Goal: Task Accomplishment & Management: Manage account settings

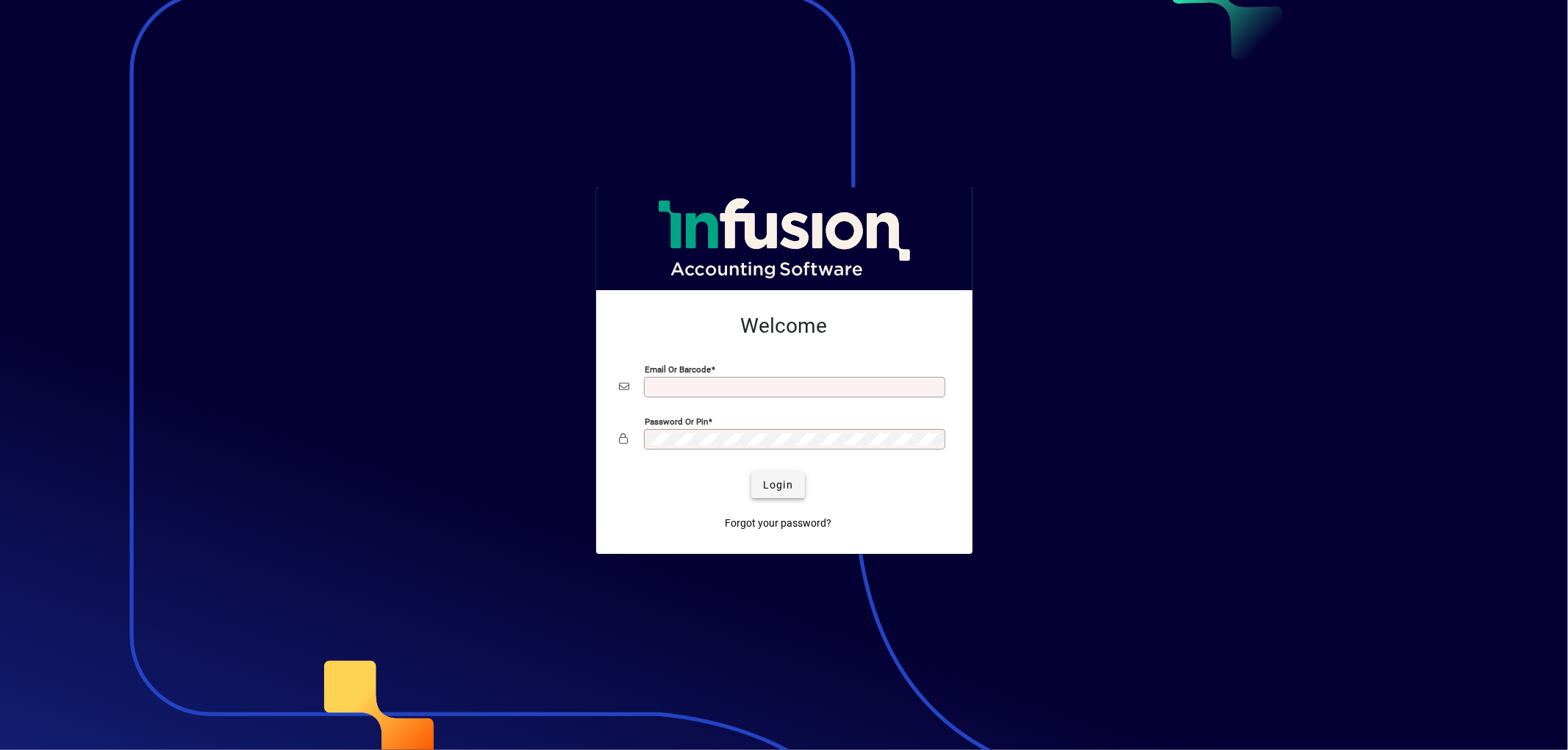
type input "**********"
click at [784, 485] on span "Login" at bounding box center [778, 485] width 31 height 15
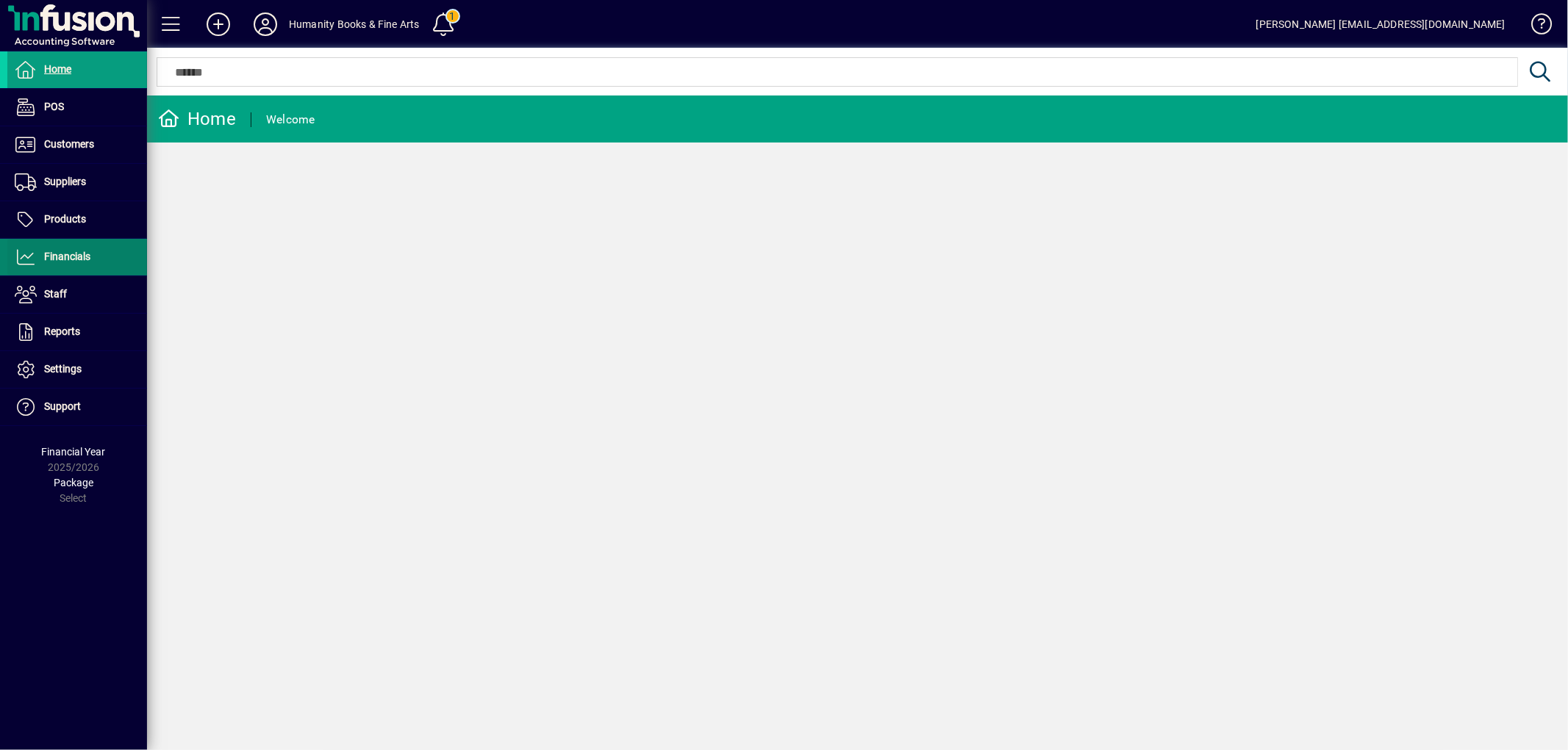
click at [79, 254] on span "Financials" at bounding box center [67, 256] width 46 height 12
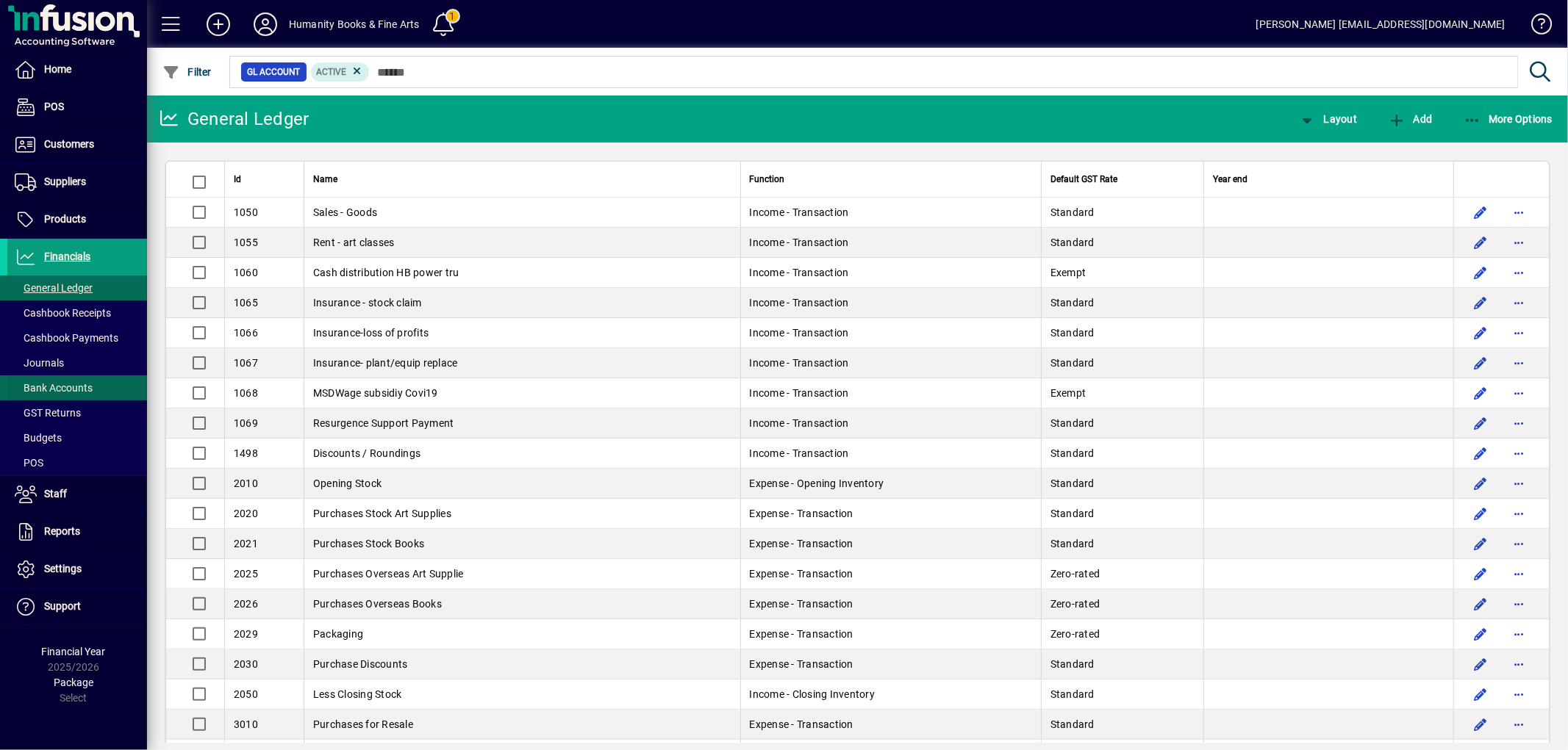
click at [65, 375] on span at bounding box center [76, 388] width 139 height 35
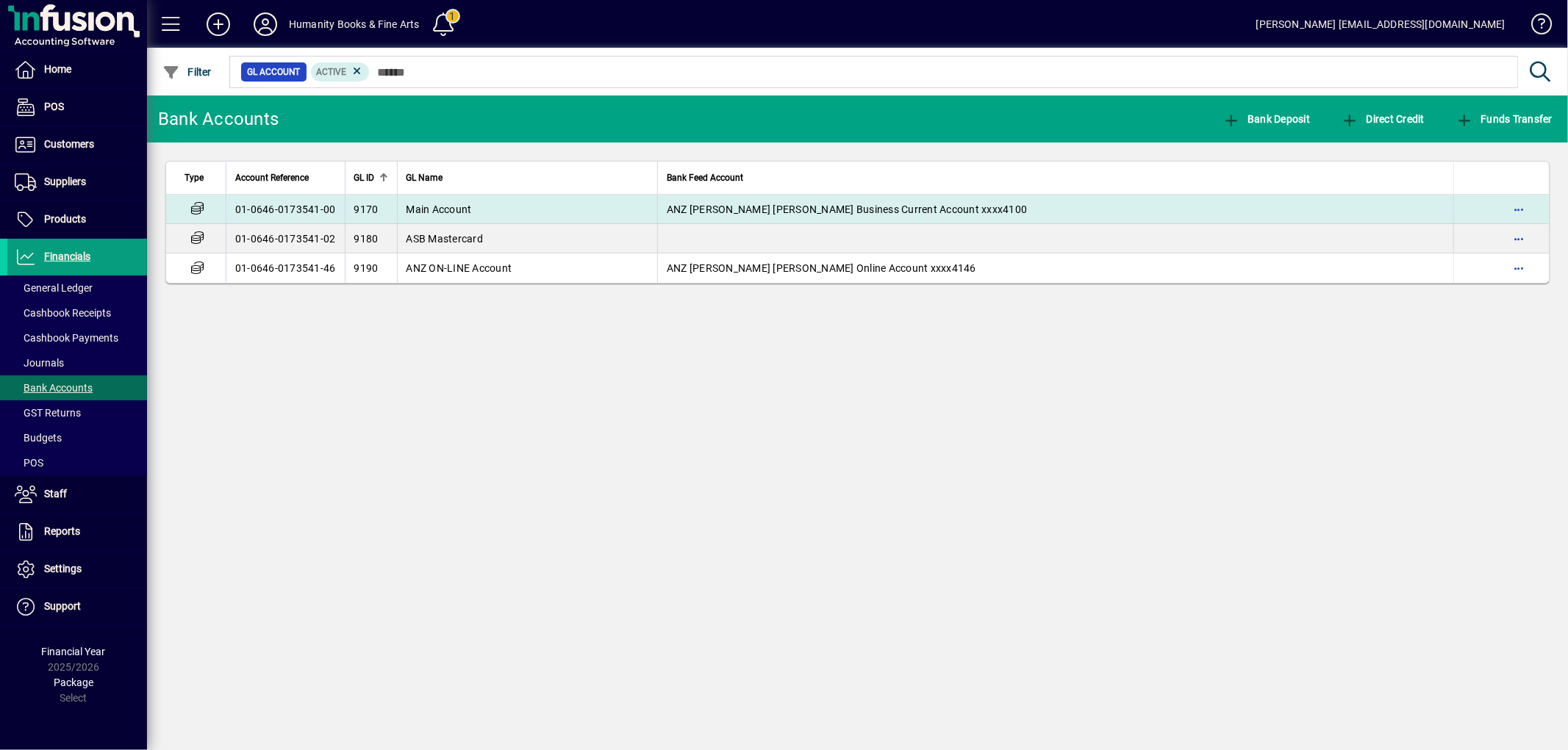
click at [413, 207] on span "Main Account" at bounding box center [439, 209] width 66 height 12
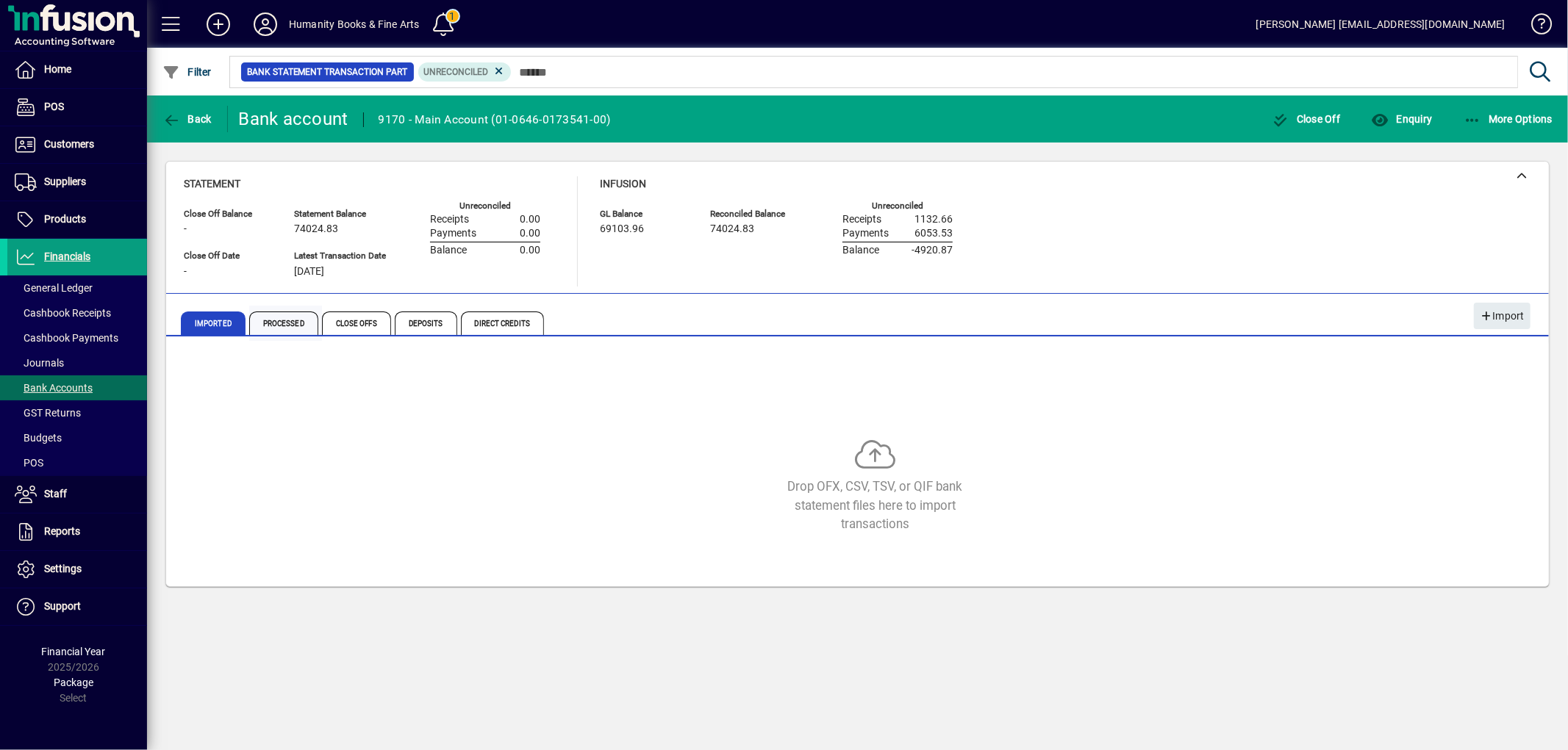
click at [301, 322] on span "Processed" at bounding box center [283, 323] width 69 height 23
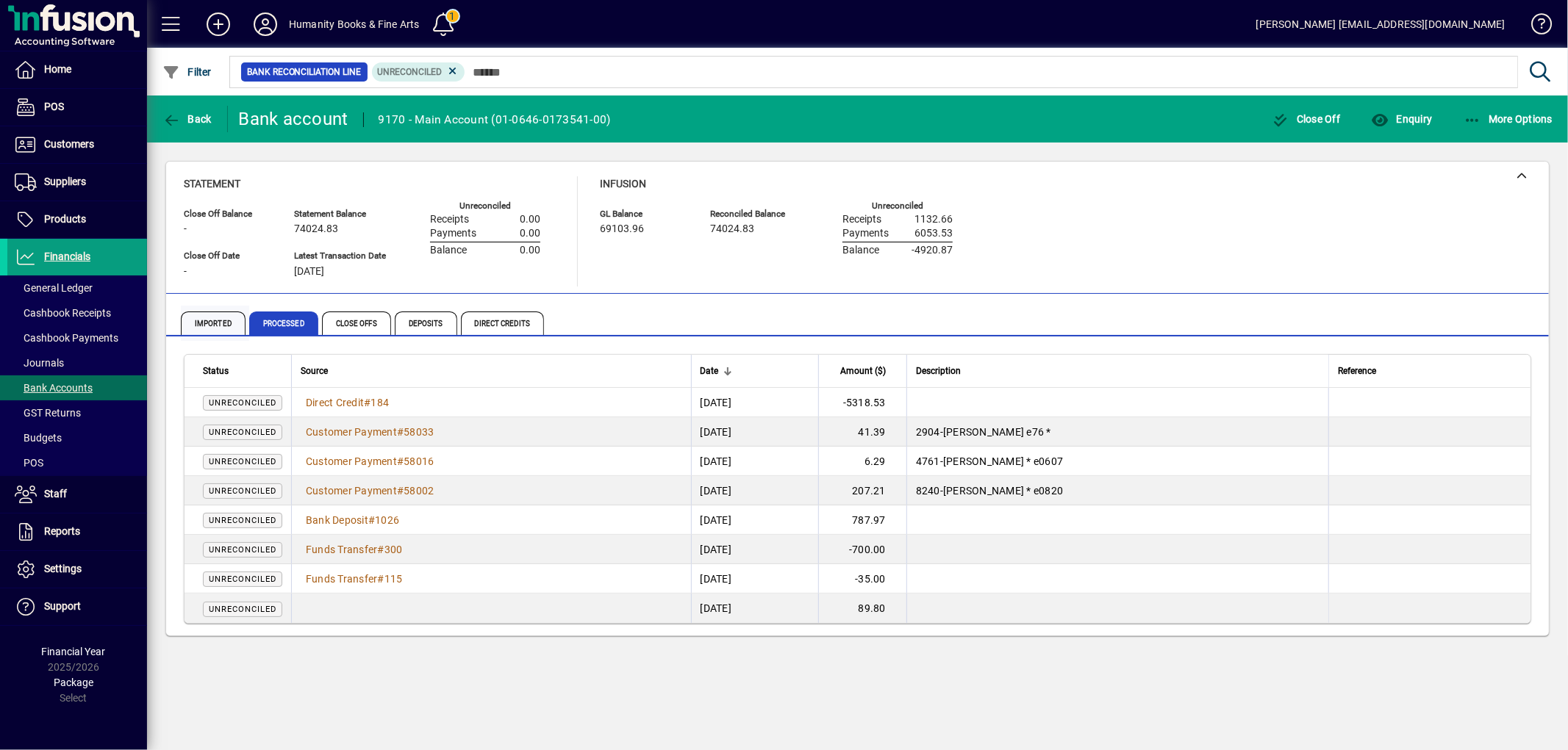
click at [232, 321] on span "Imported" at bounding box center [213, 323] width 65 height 23
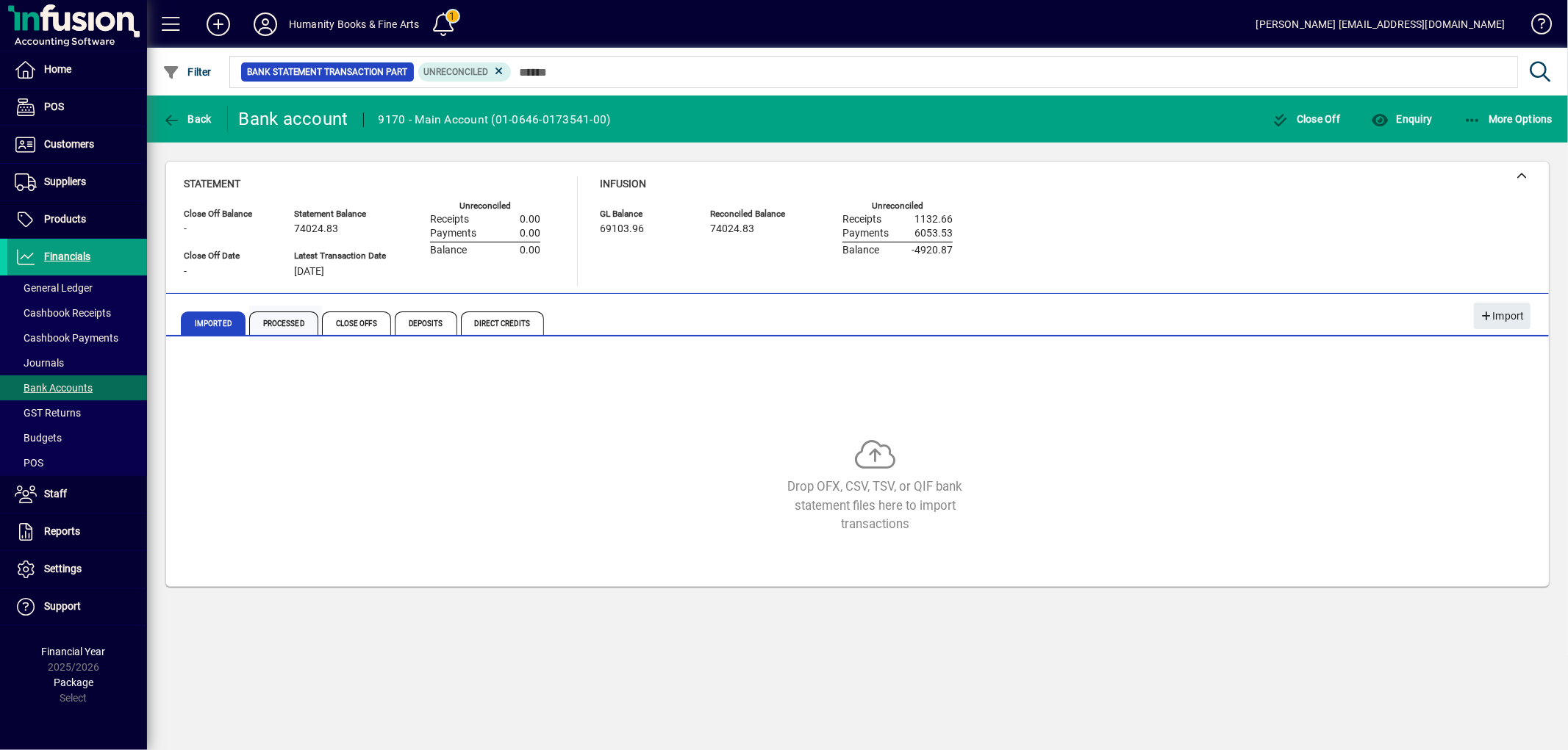
click at [281, 319] on span "Processed" at bounding box center [283, 323] width 69 height 23
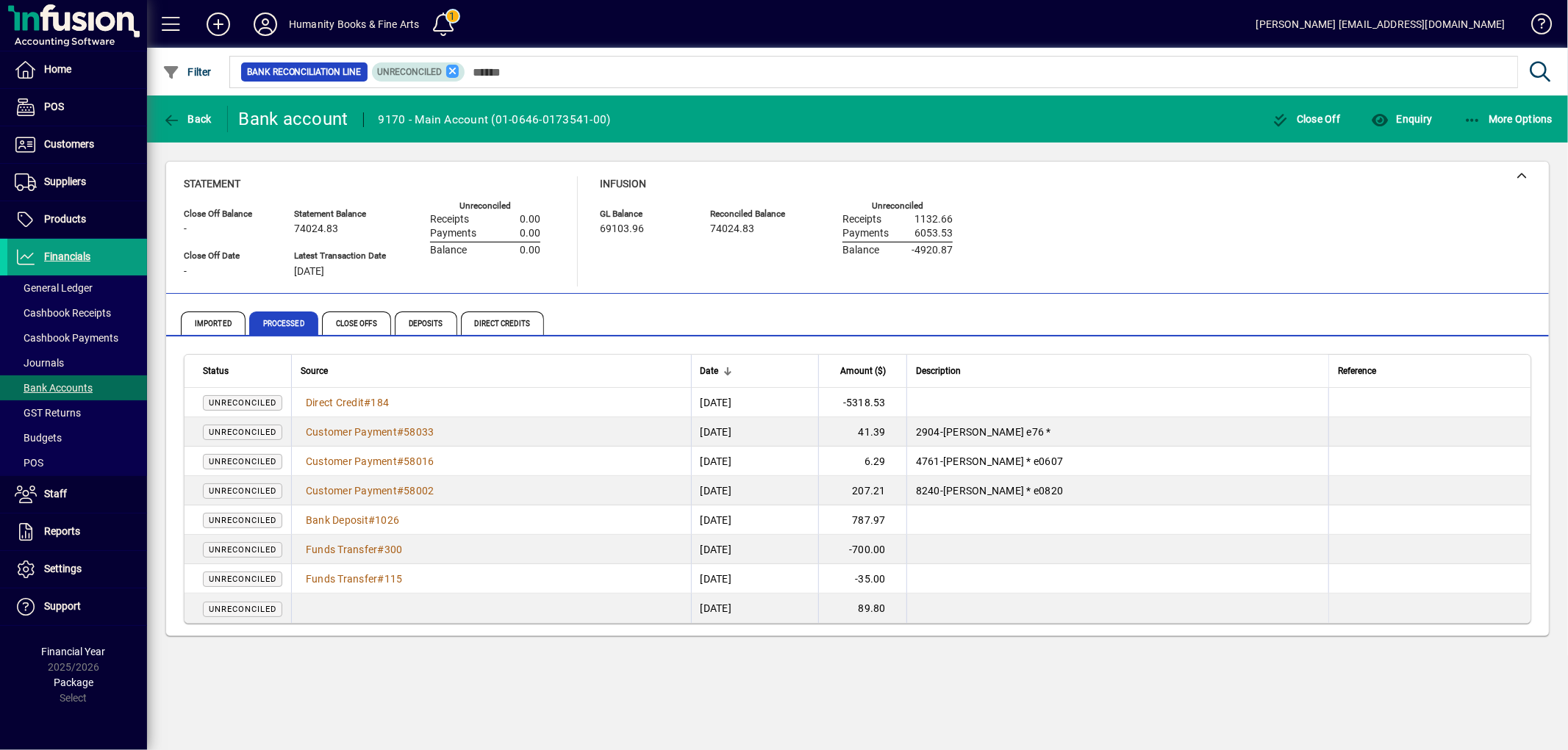
click at [454, 67] on icon at bounding box center [452, 71] width 13 height 13
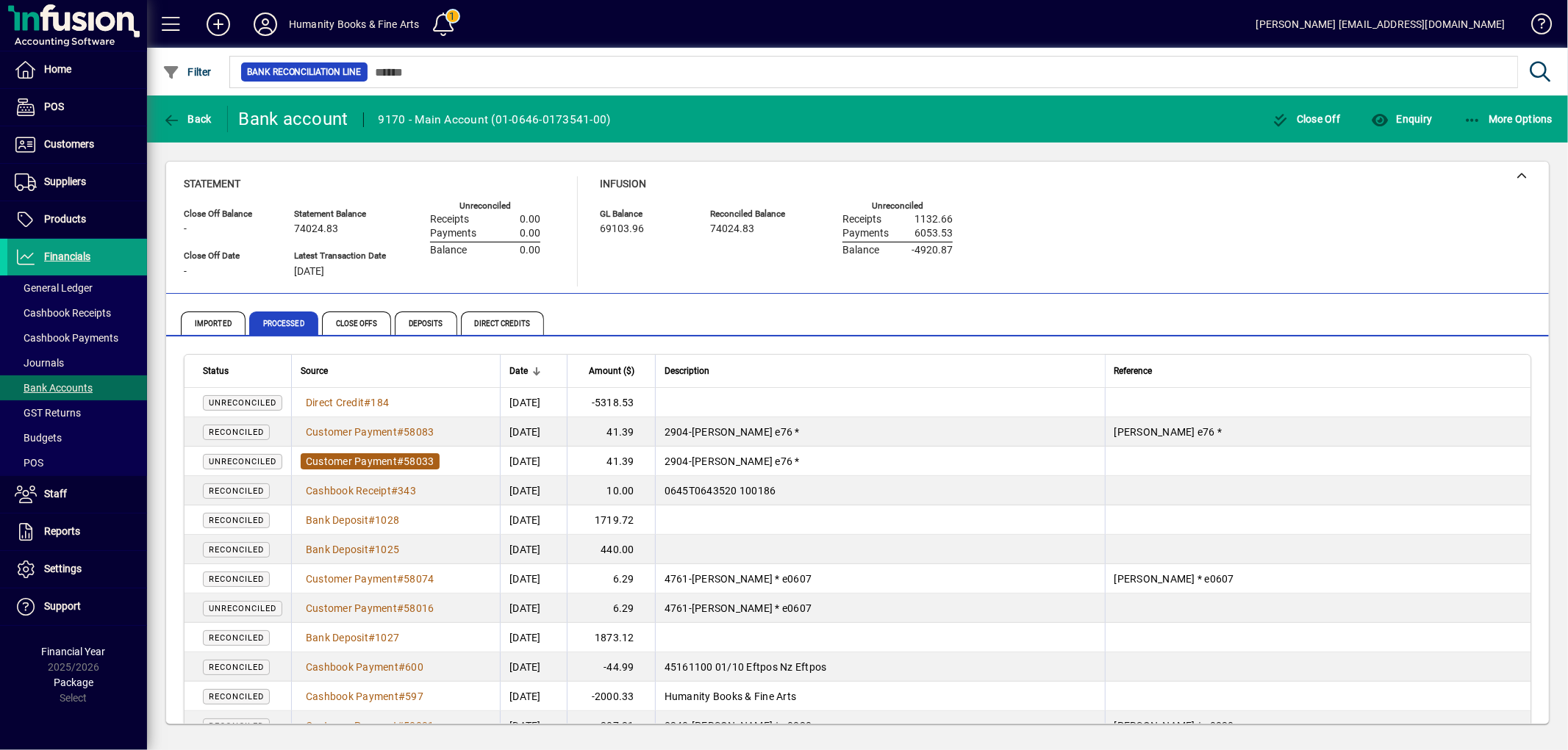
click at [427, 461] on span "58033" at bounding box center [419, 461] width 31 height 12
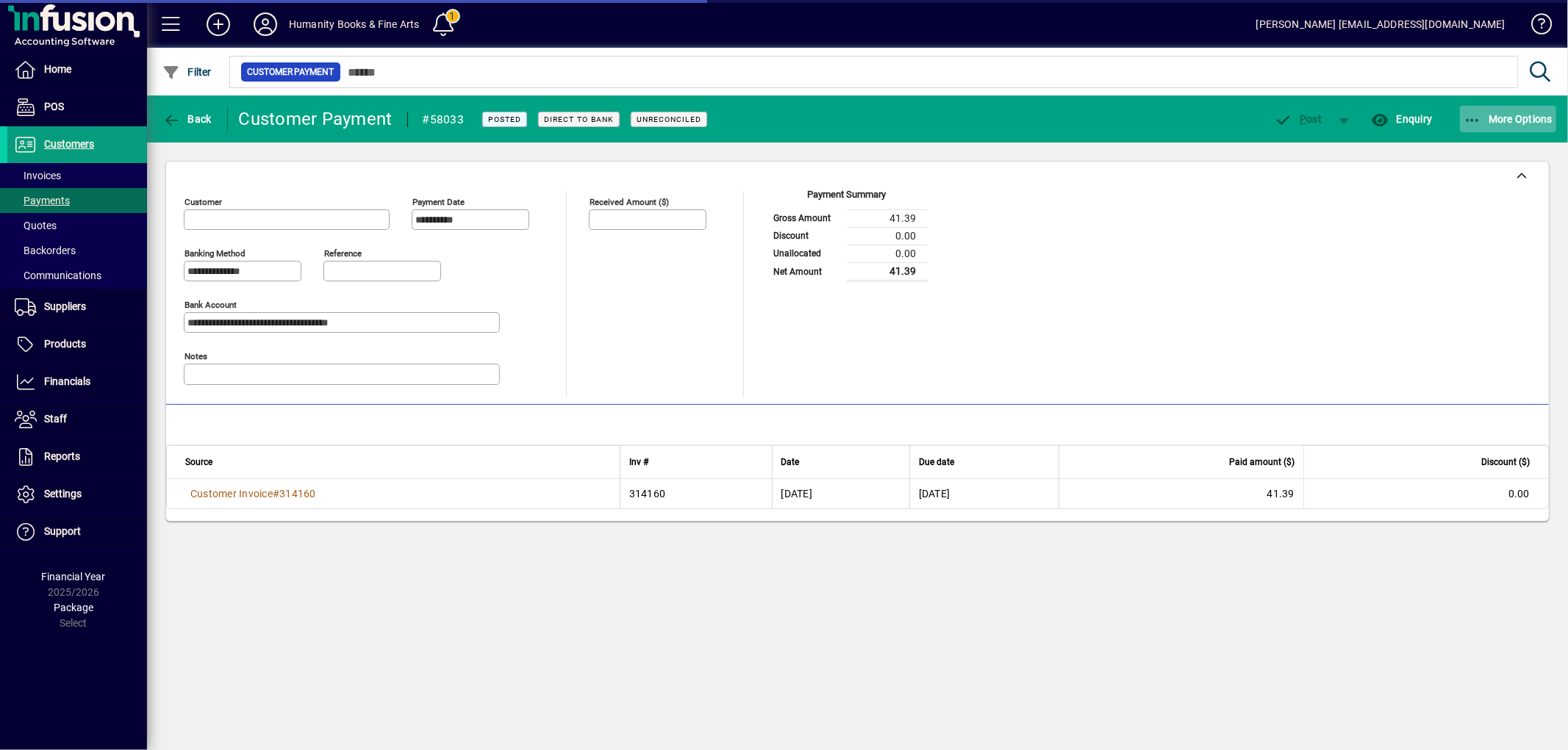
type input "**********"
click at [1473, 121] on icon "button" at bounding box center [1473, 121] width 18 height 14
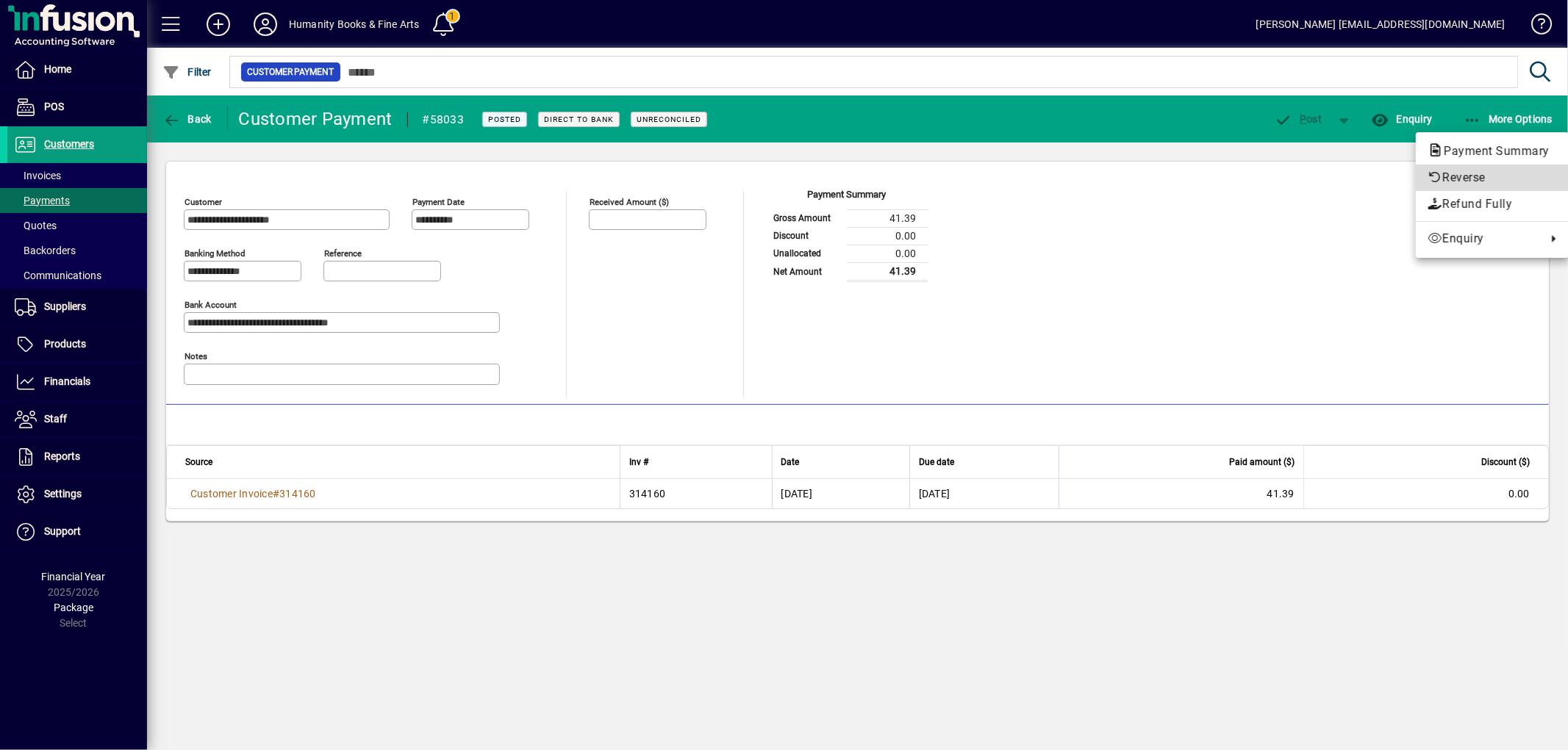
click at [1474, 179] on span "Reverse" at bounding box center [1492, 178] width 130 height 18
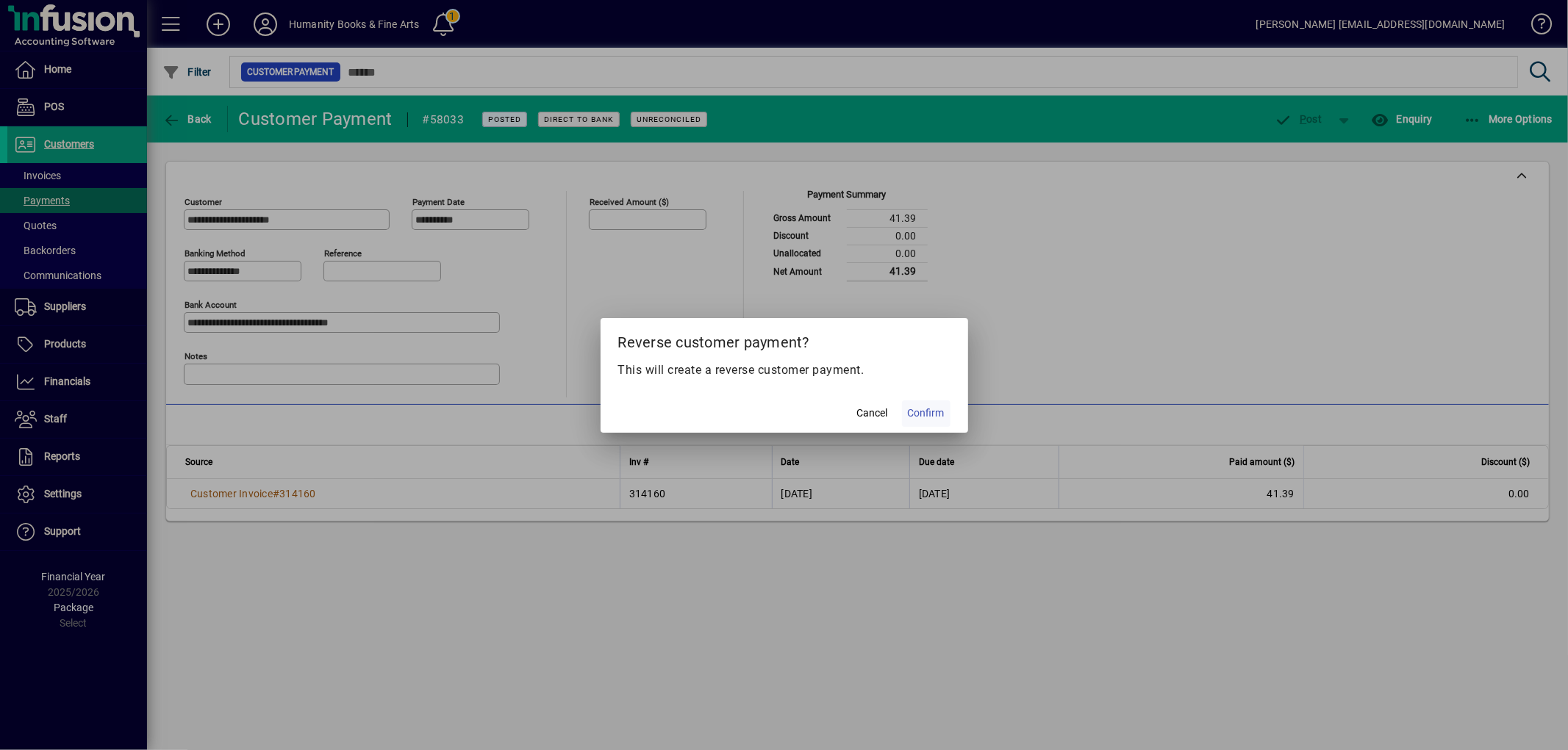
click at [929, 414] on span "Confirm" at bounding box center [926, 413] width 37 height 15
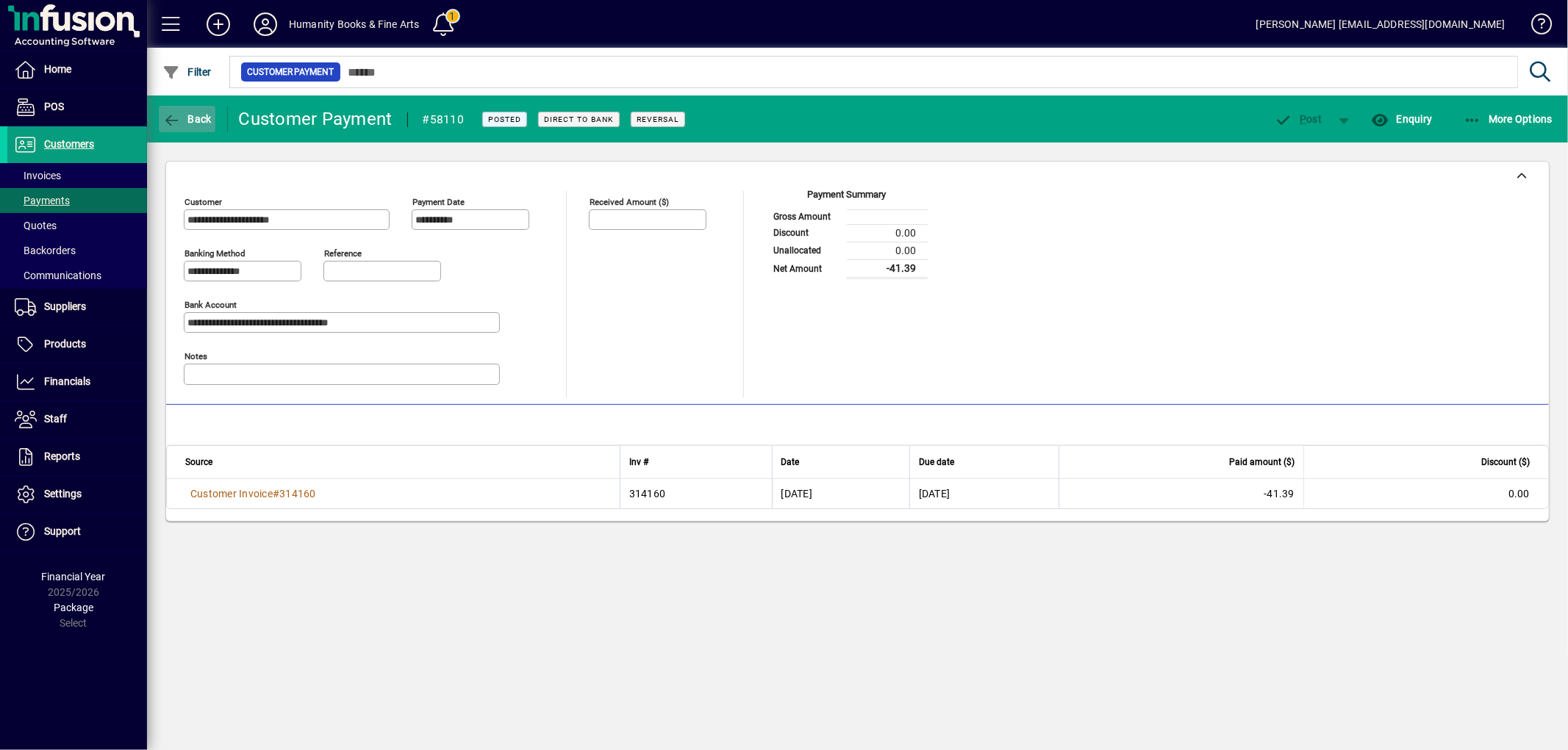
click at [165, 113] on icon "button" at bounding box center [172, 121] width 18 height 14
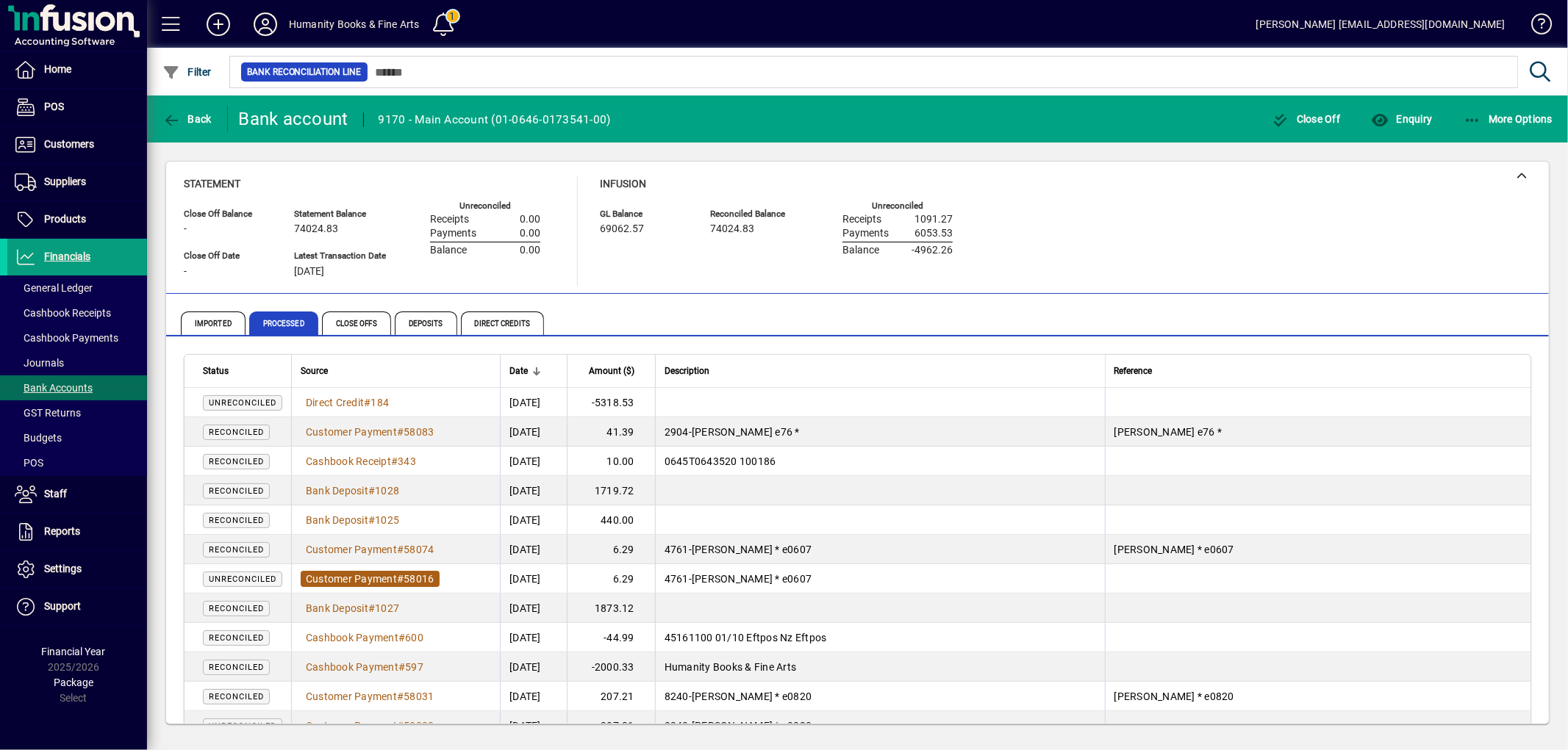
click at [412, 579] on span "58016" at bounding box center [419, 578] width 31 height 12
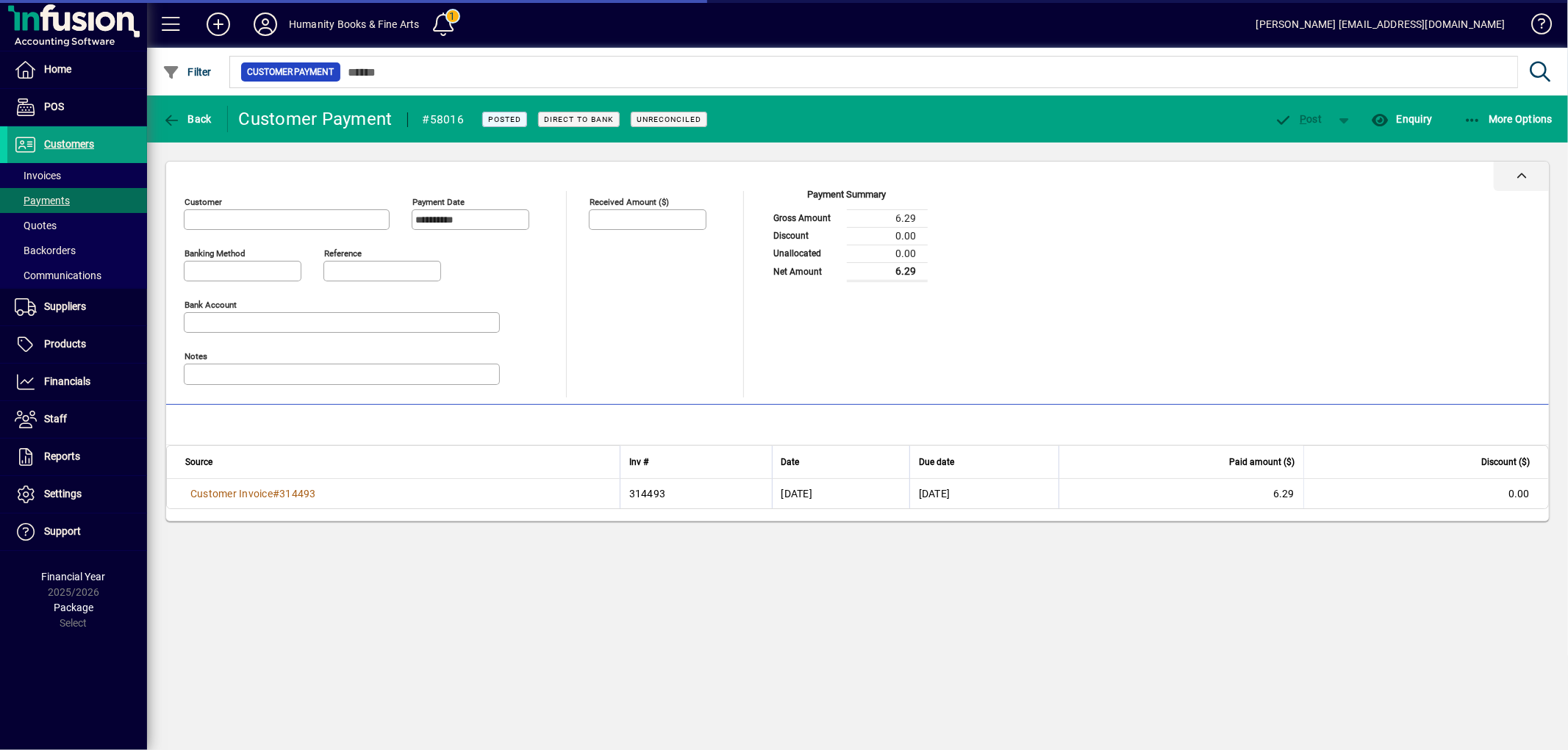
type input "**********"
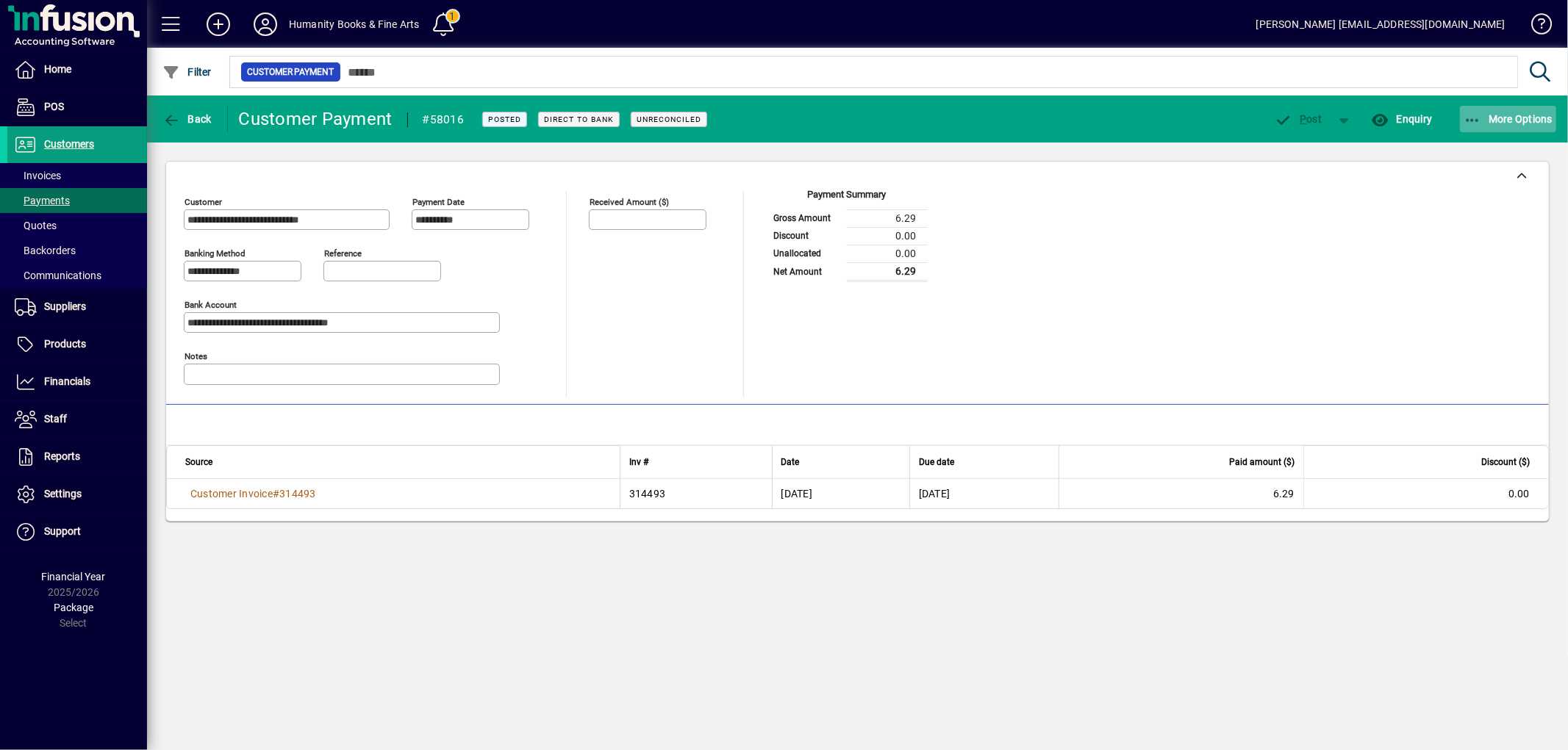
click at [1467, 113] on icon "button" at bounding box center [1473, 121] width 18 height 14
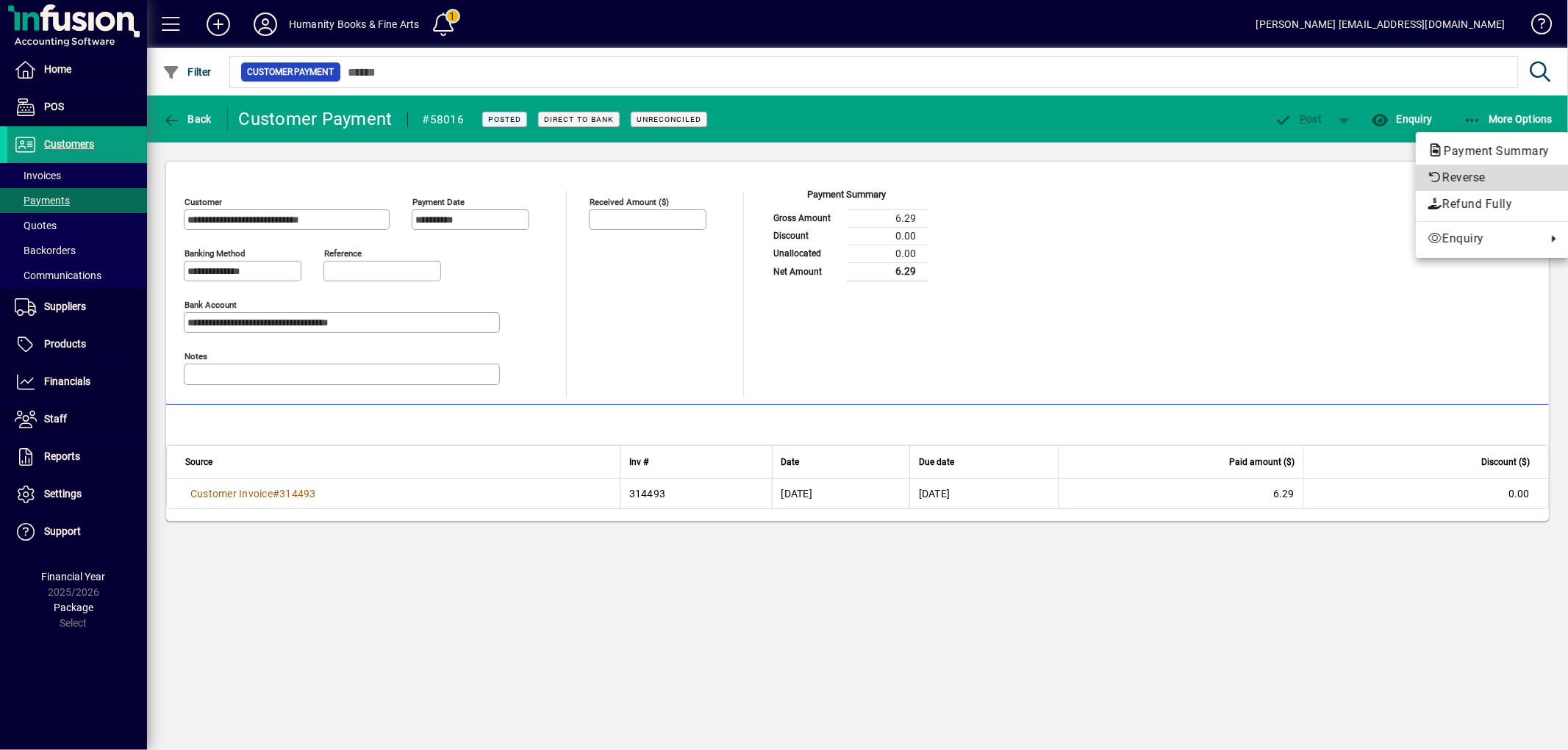
click at [1456, 178] on span "Reverse" at bounding box center [1492, 178] width 130 height 18
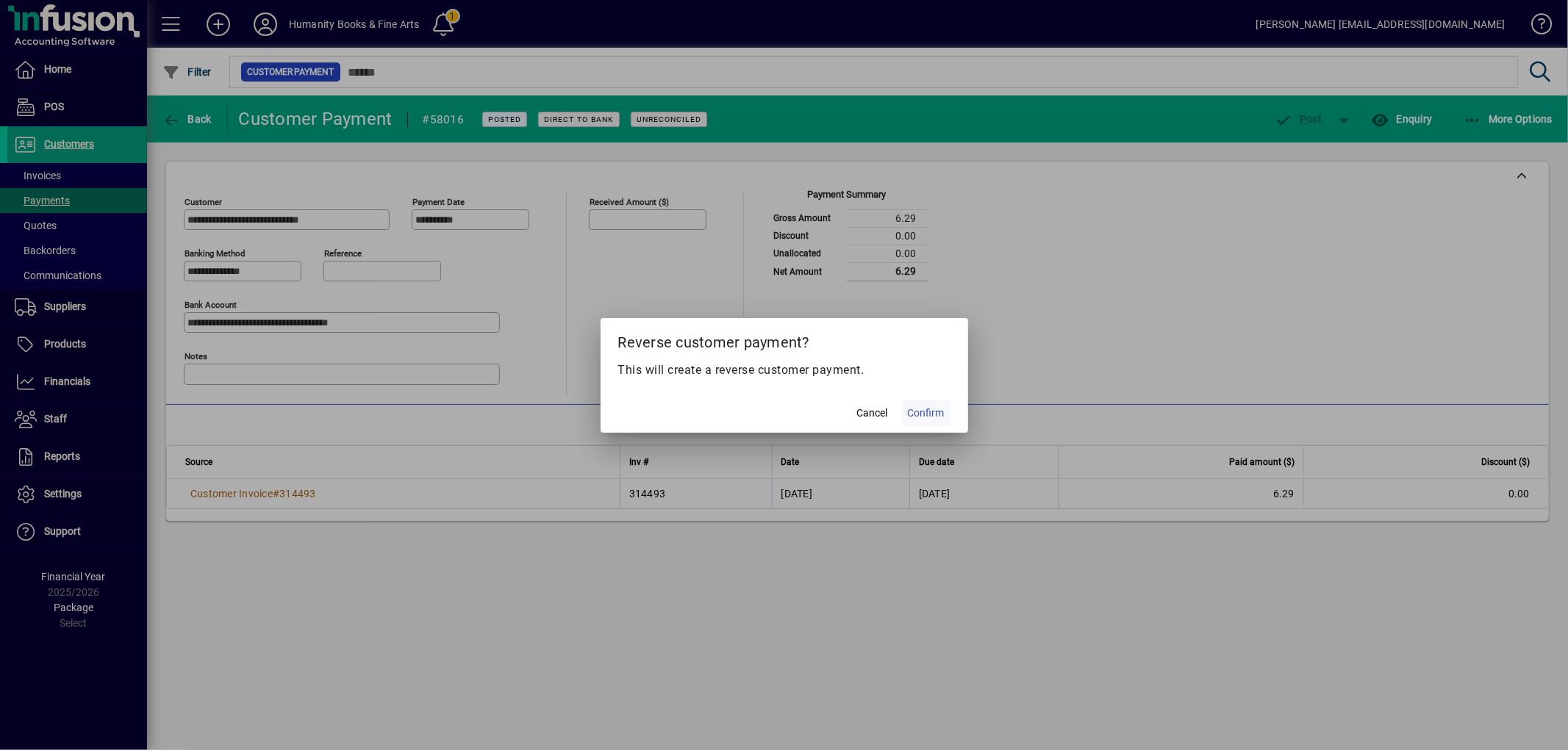
click at [929, 415] on span "Confirm" at bounding box center [926, 413] width 37 height 15
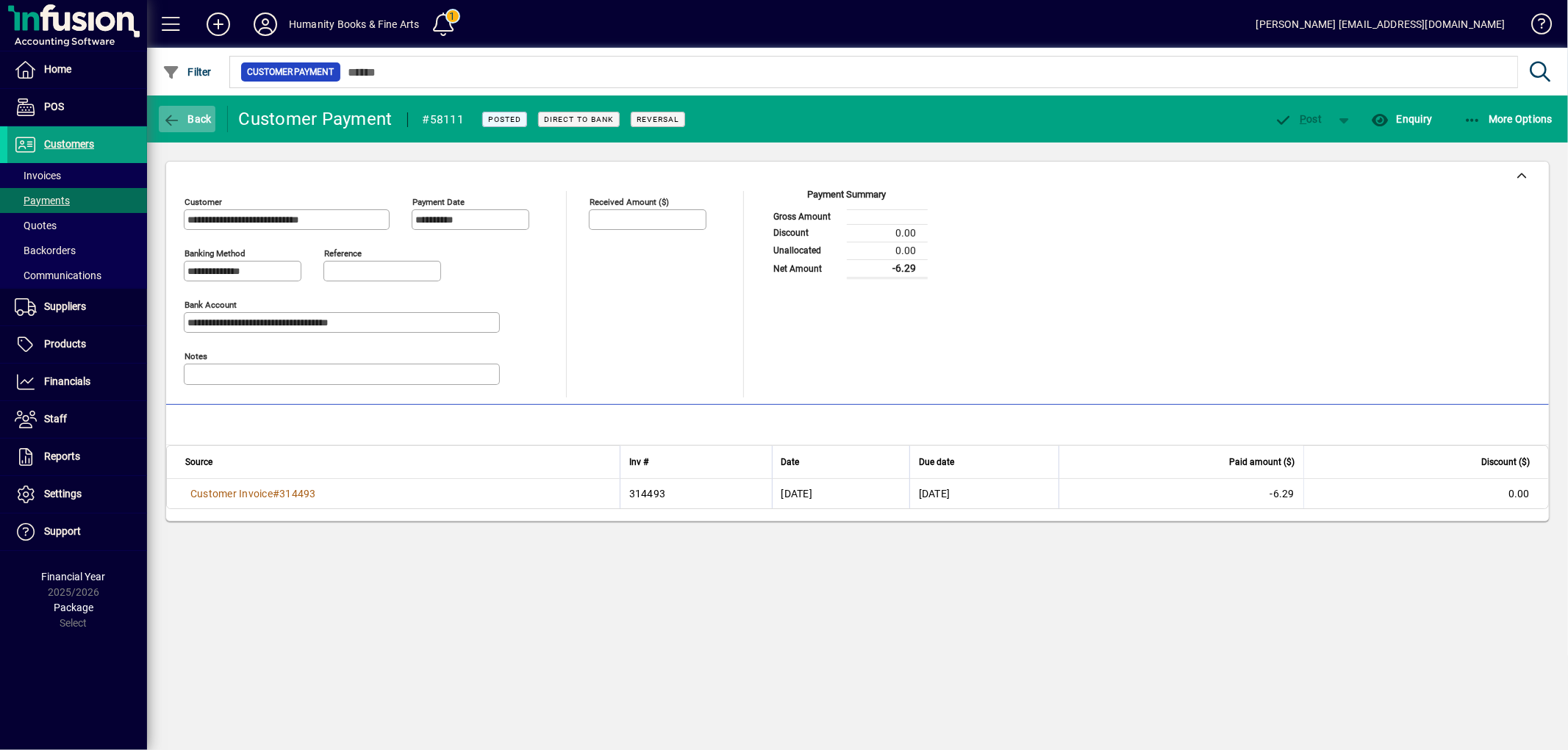
click at [178, 106] on span "button" at bounding box center [187, 119] width 57 height 35
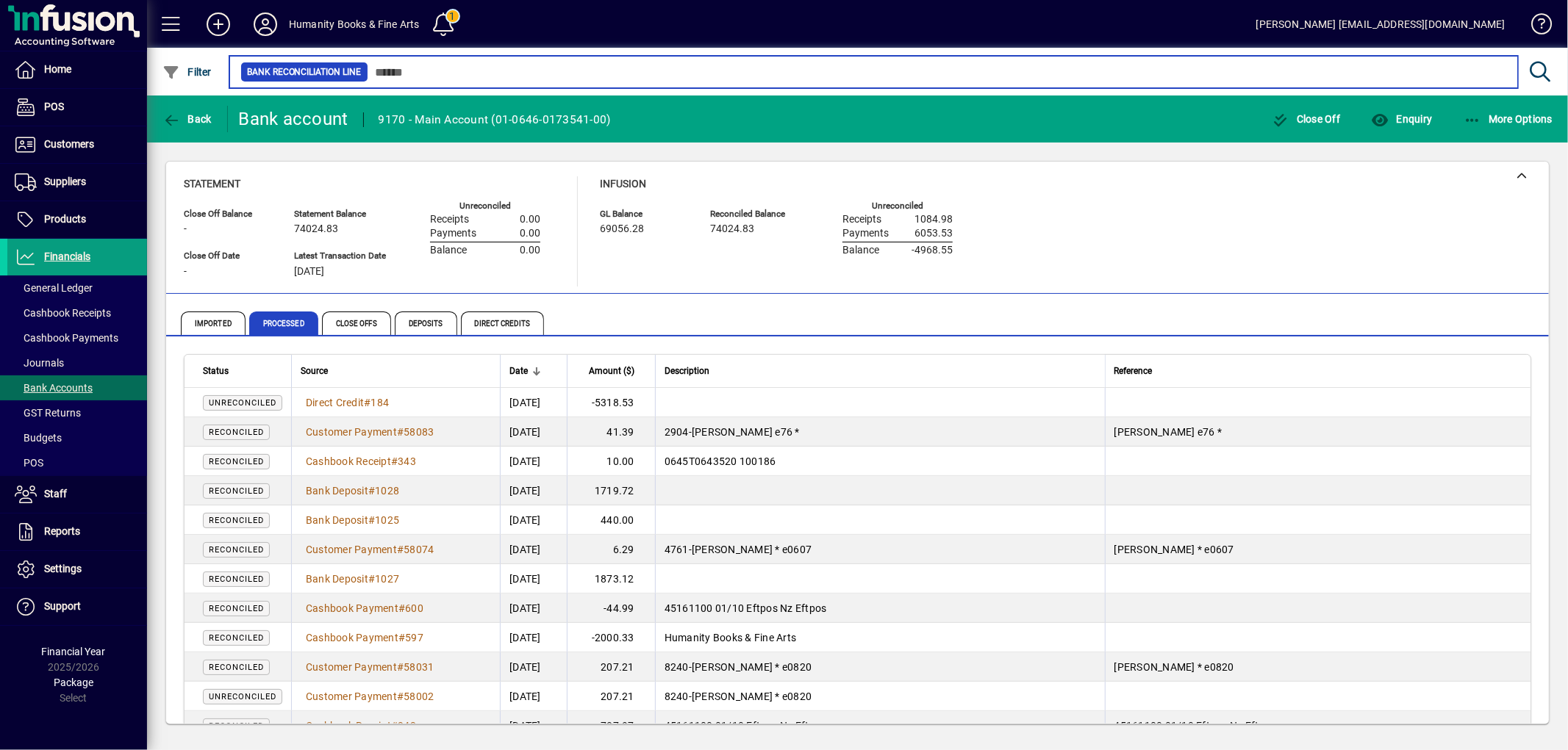
scroll to position [82, 0]
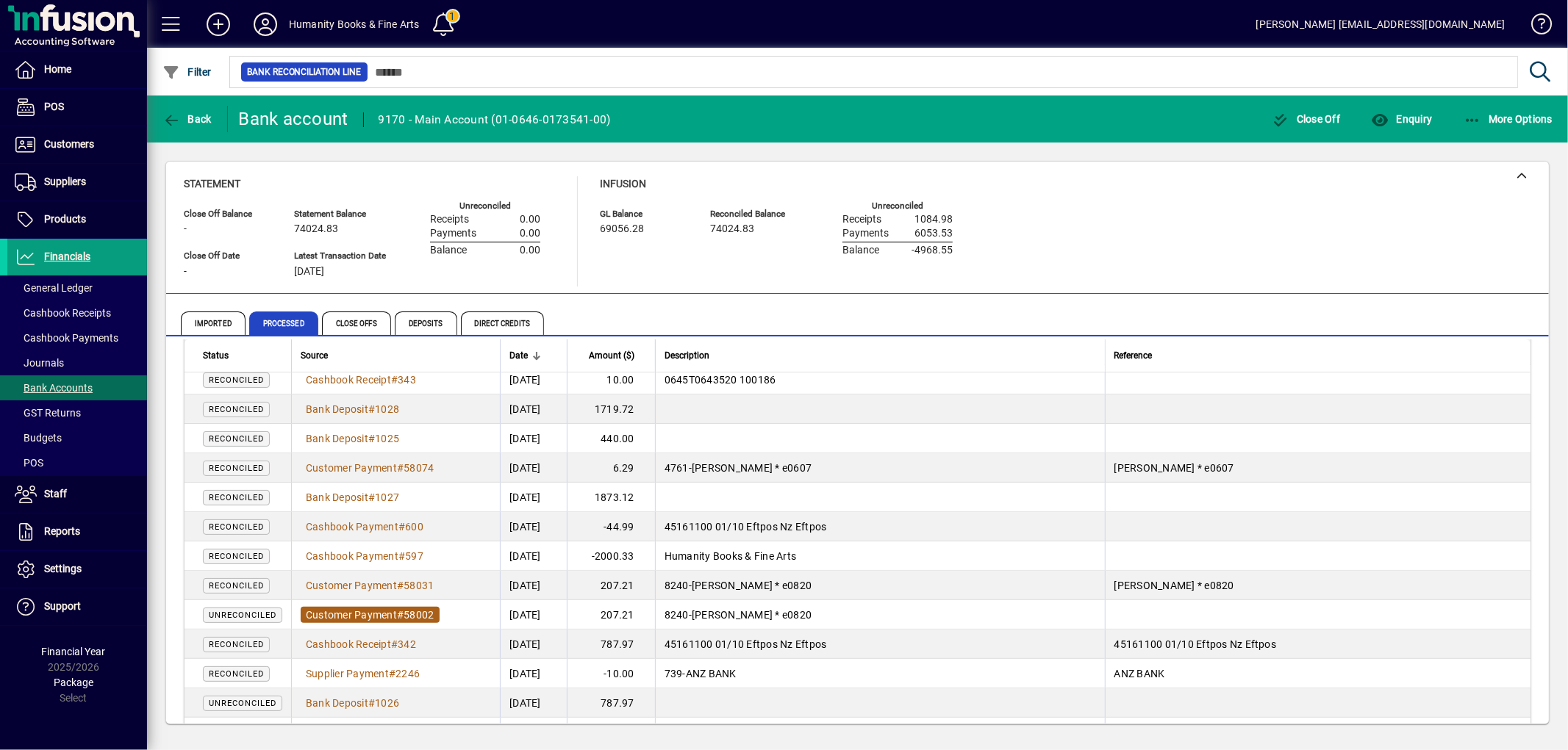
click at [438, 615] on td "Customer Payment # 58002" at bounding box center [396, 615] width 209 height 30
click at [318, 613] on span "Customer Payment" at bounding box center [351, 614] width 91 height 12
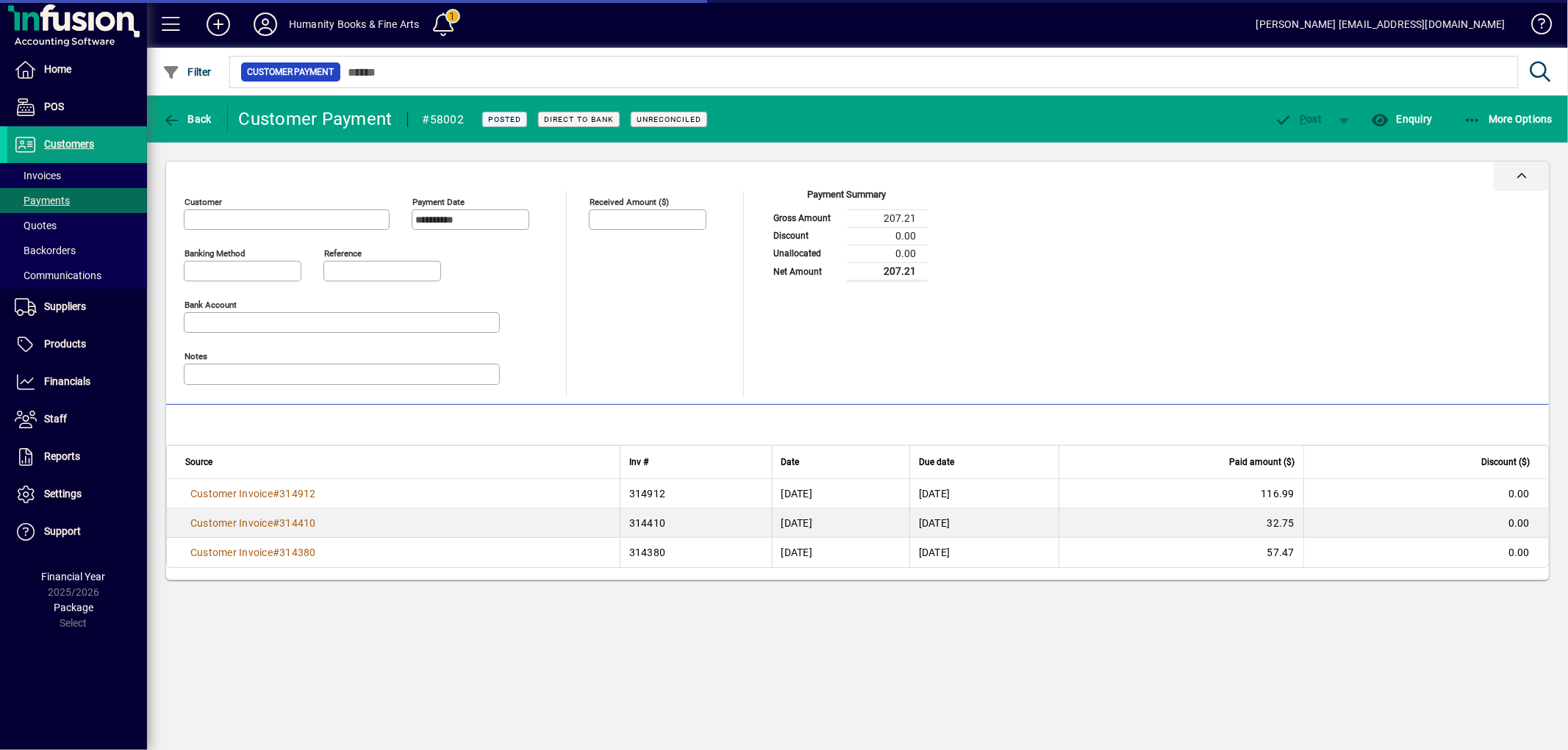
type input "**********"
click at [1485, 120] on span "More Options" at bounding box center [1509, 119] width 90 height 12
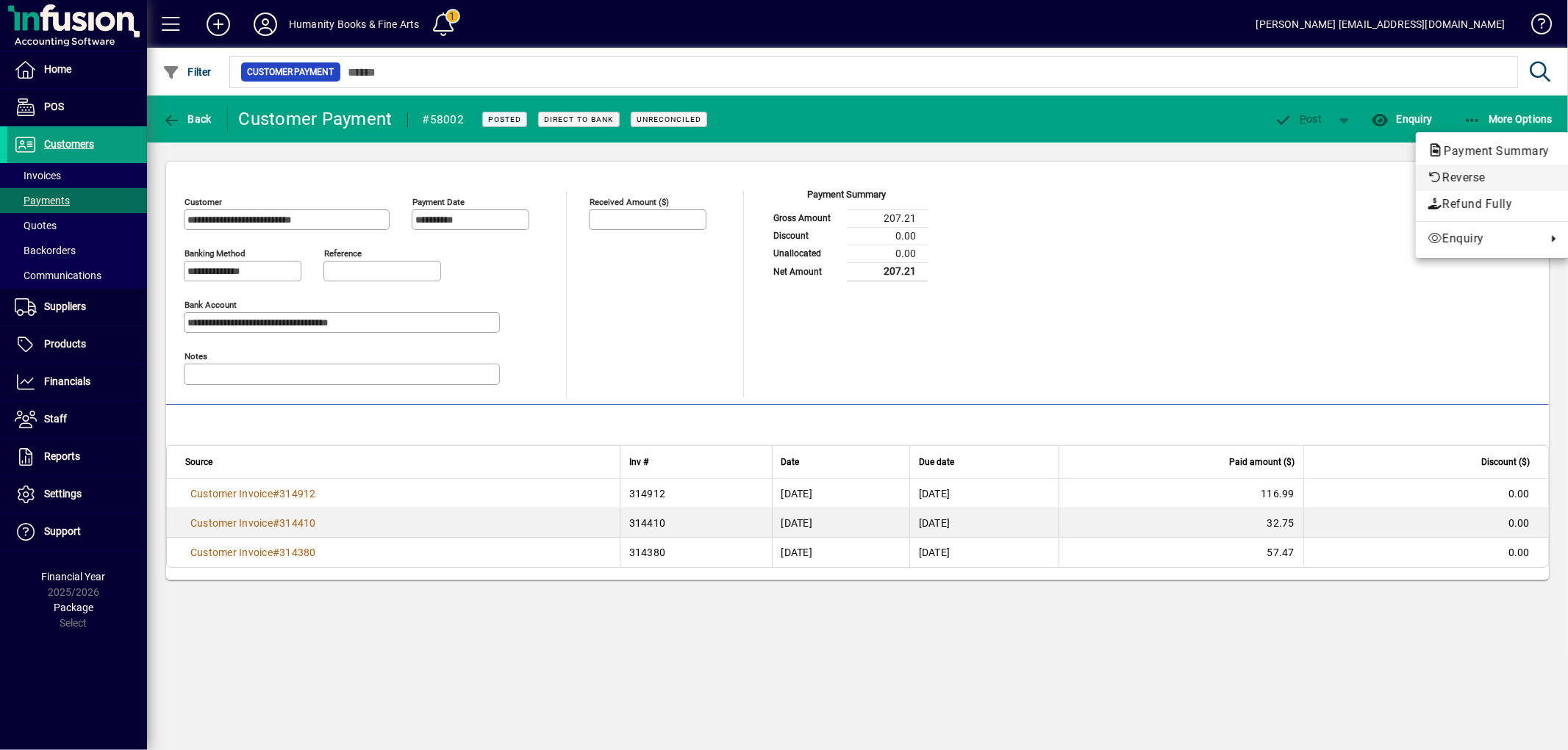
click at [1451, 174] on span "Reverse" at bounding box center [1492, 178] width 130 height 18
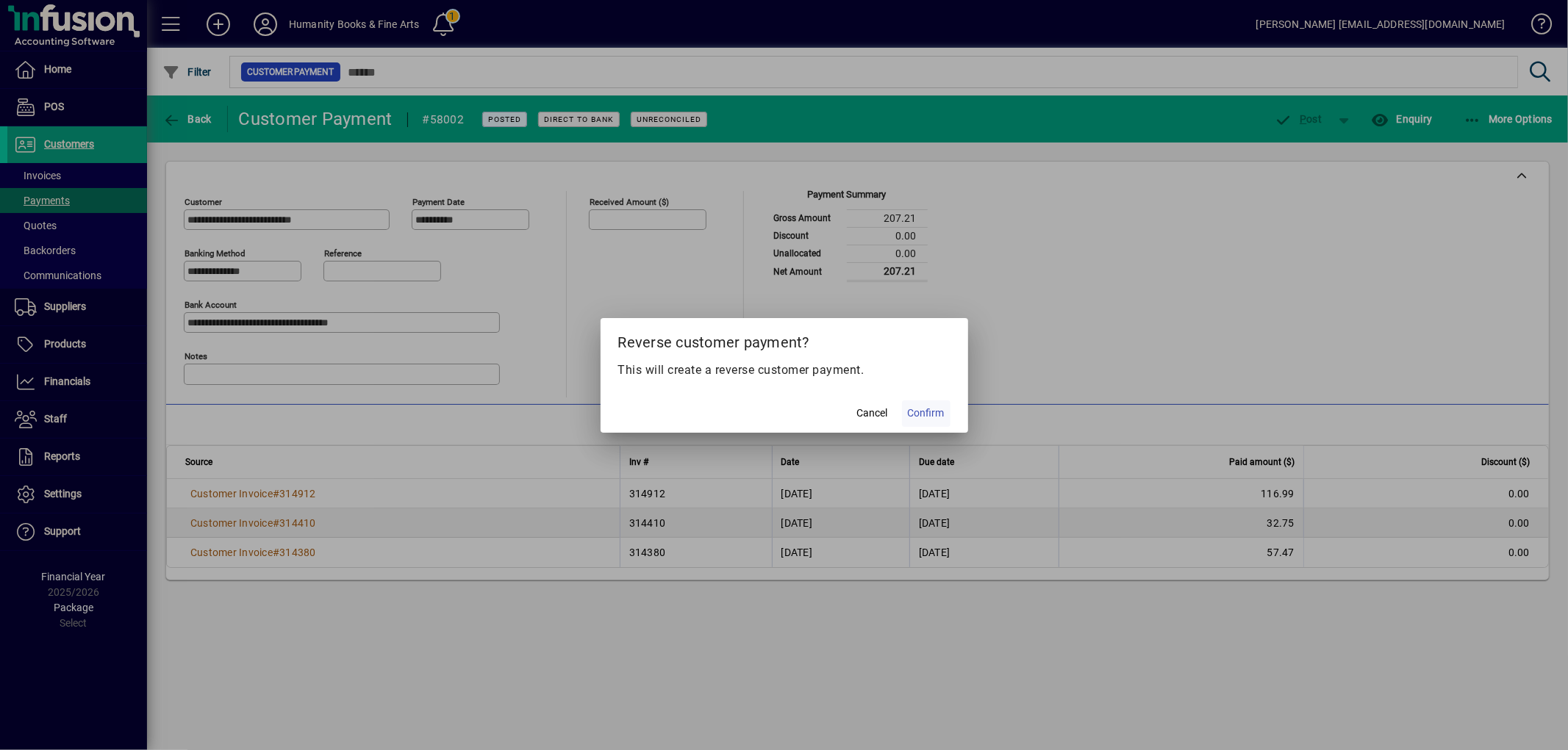
click at [918, 413] on span "Confirm" at bounding box center [926, 413] width 37 height 15
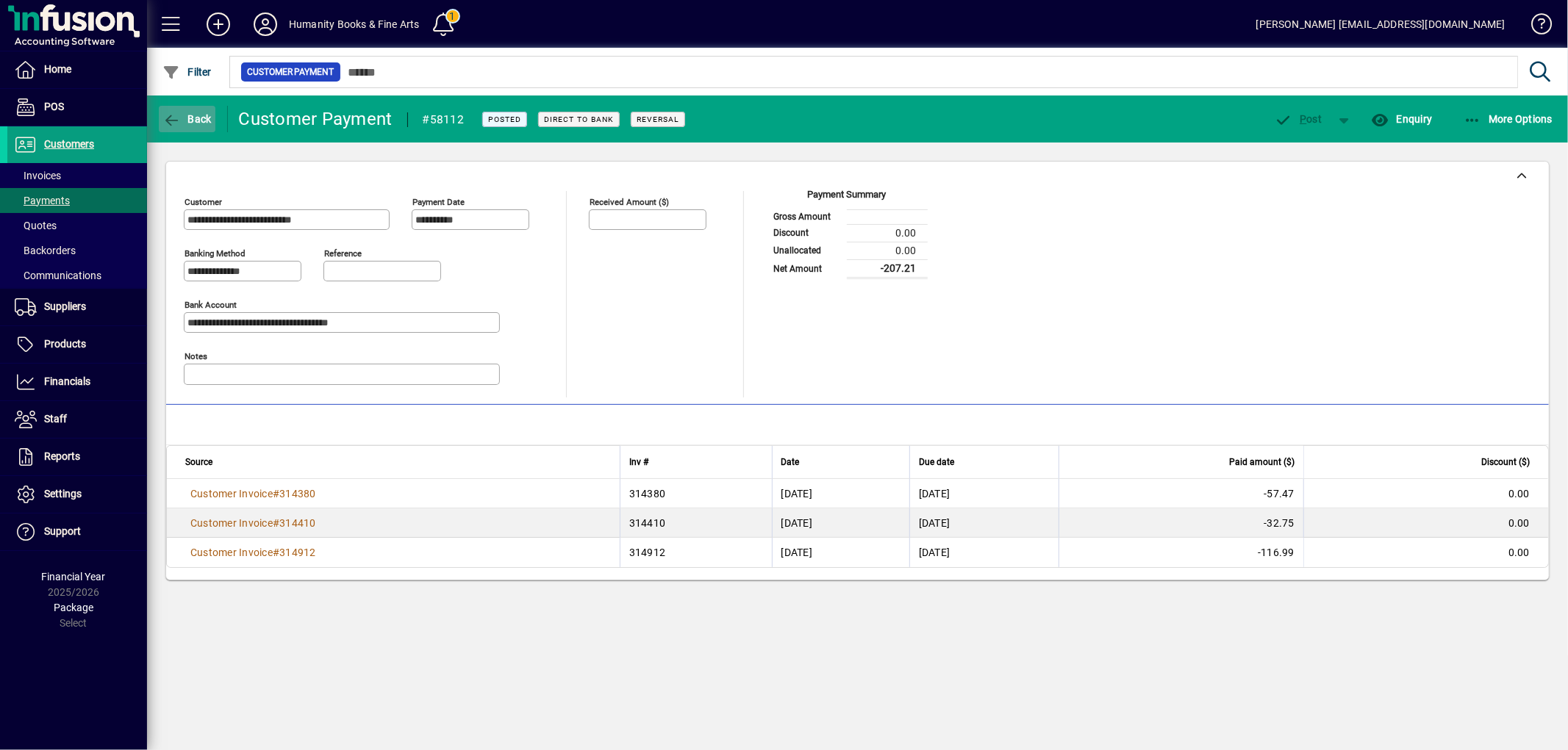
click at [196, 121] on span "Back" at bounding box center [187, 119] width 49 height 12
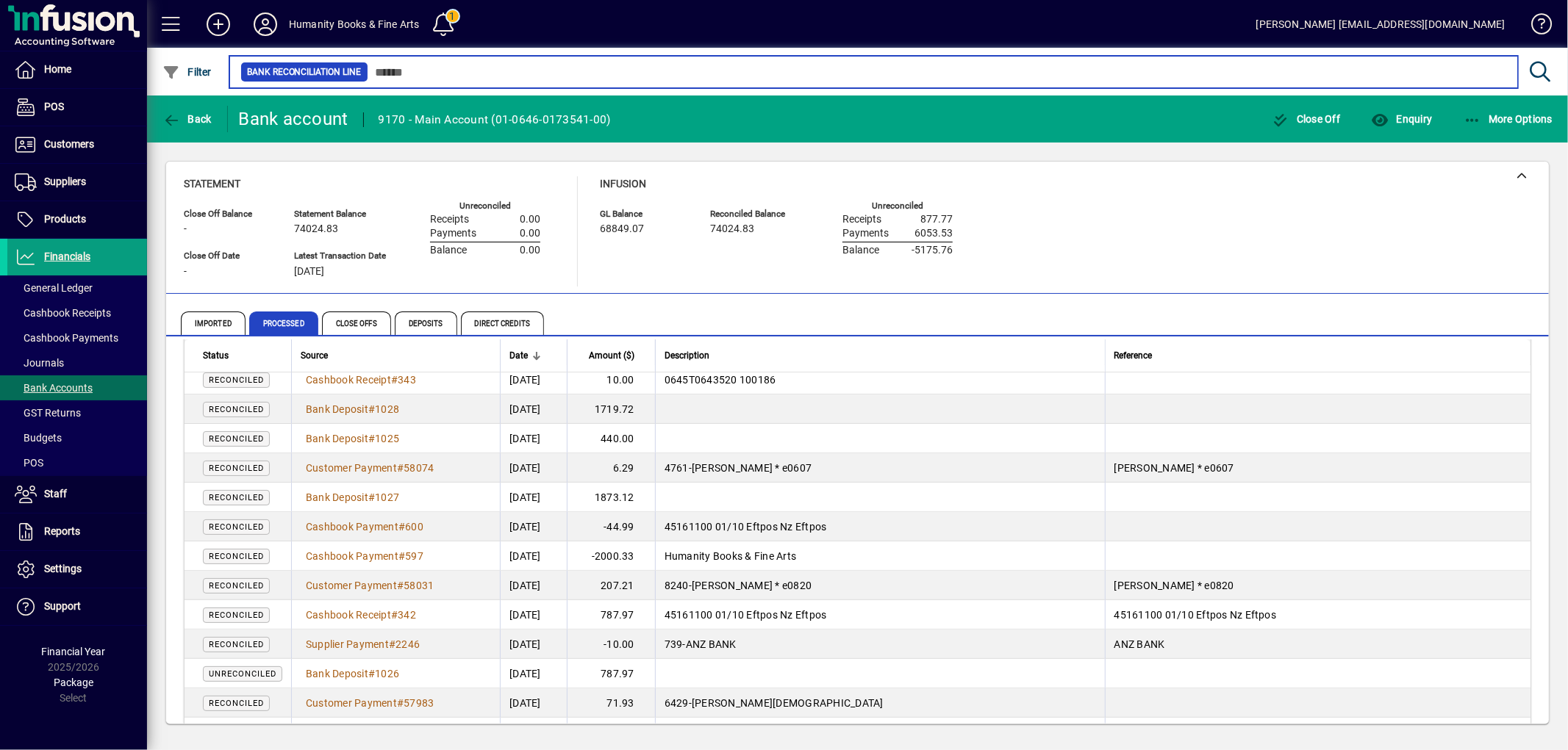
scroll to position [408, 0]
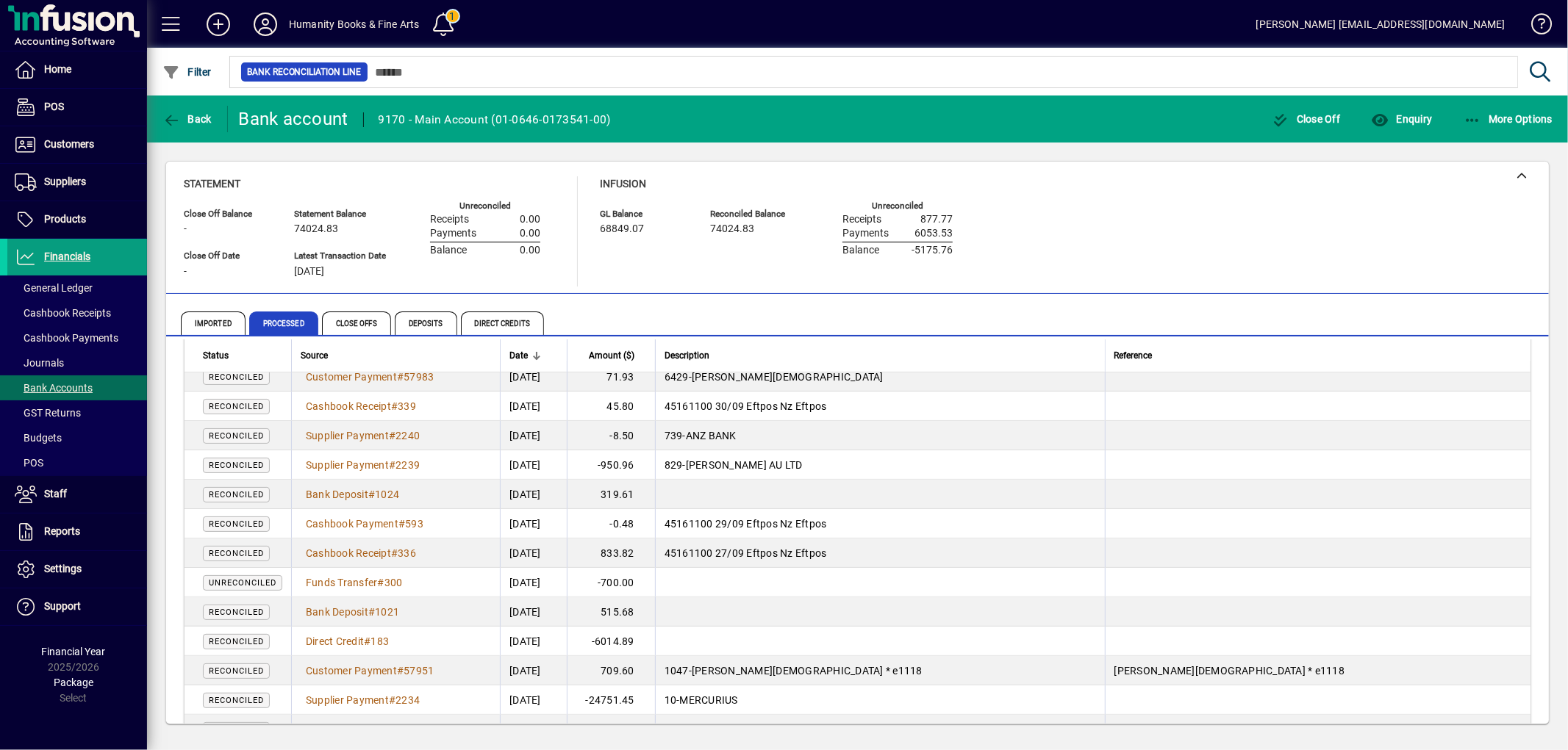
click at [415, 581] on td "Funds Transfer # 300" at bounding box center [396, 583] width 209 height 30
click at [399, 581] on span "300" at bounding box center [393, 582] width 18 height 12
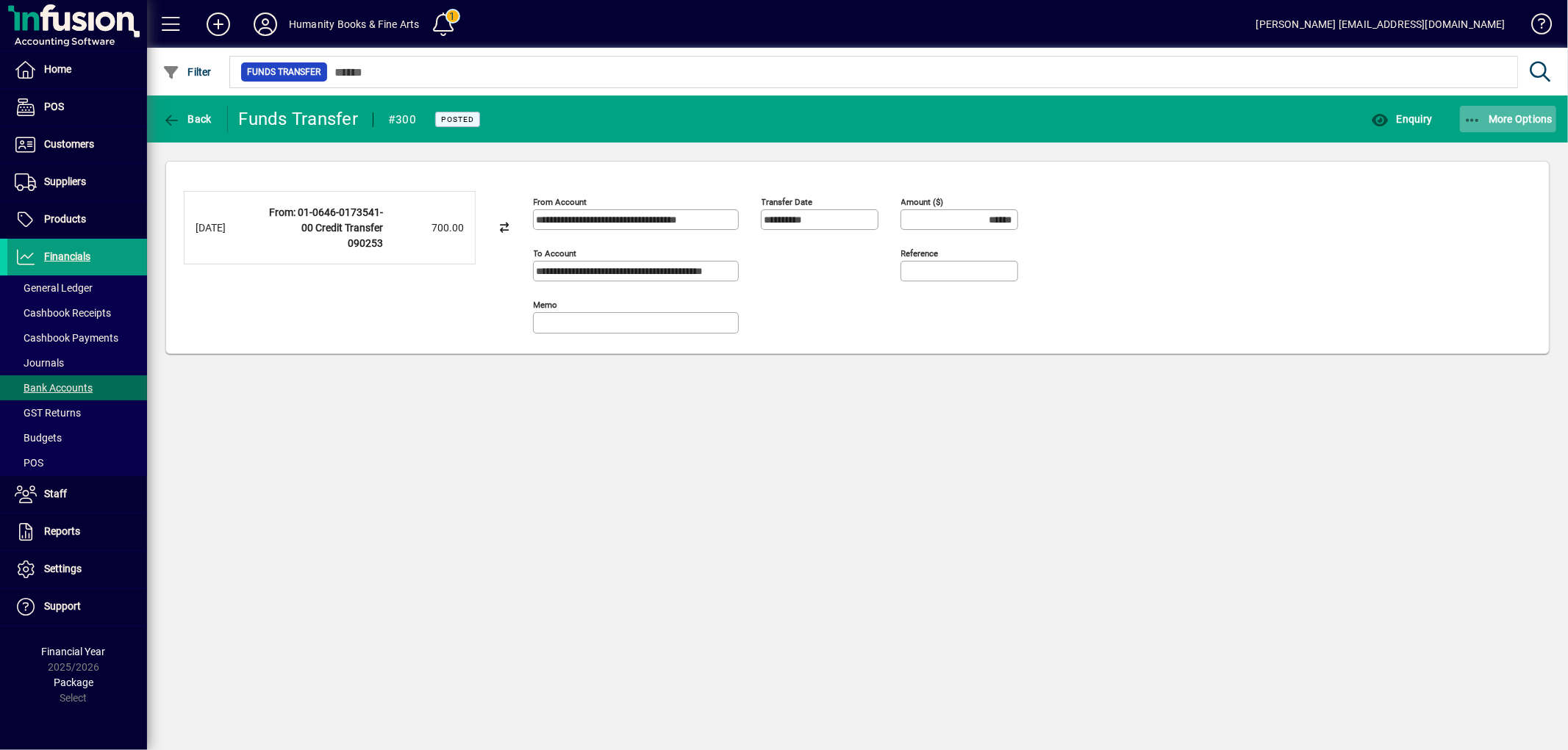
click at [1465, 119] on icon "button" at bounding box center [1473, 121] width 18 height 14
click at [1438, 146] on icon "button" at bounding box center [1440, 150] width 14 height 12
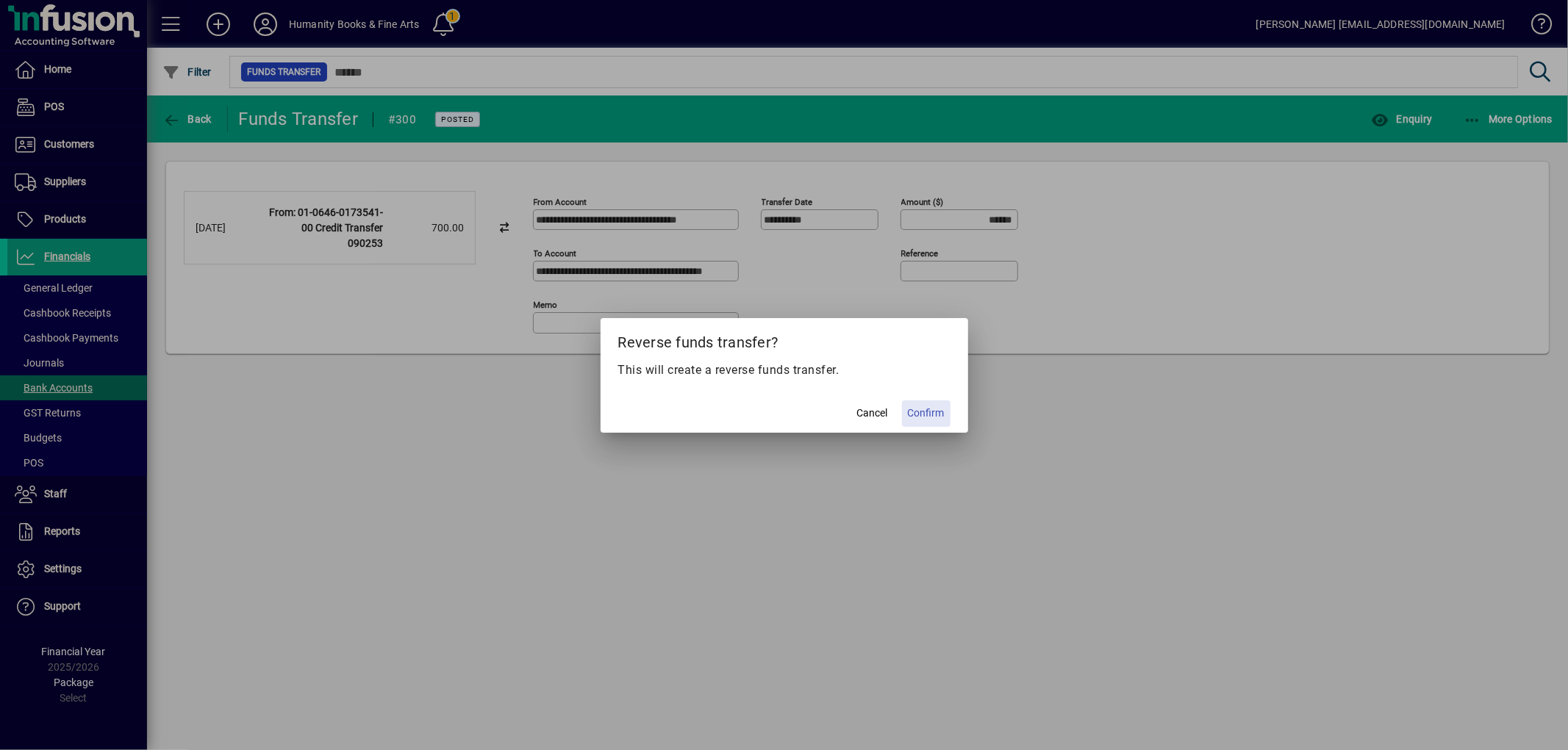
click at [942, 410] on span "Confirm" at bounding box center [926, 413] width 37 height 15
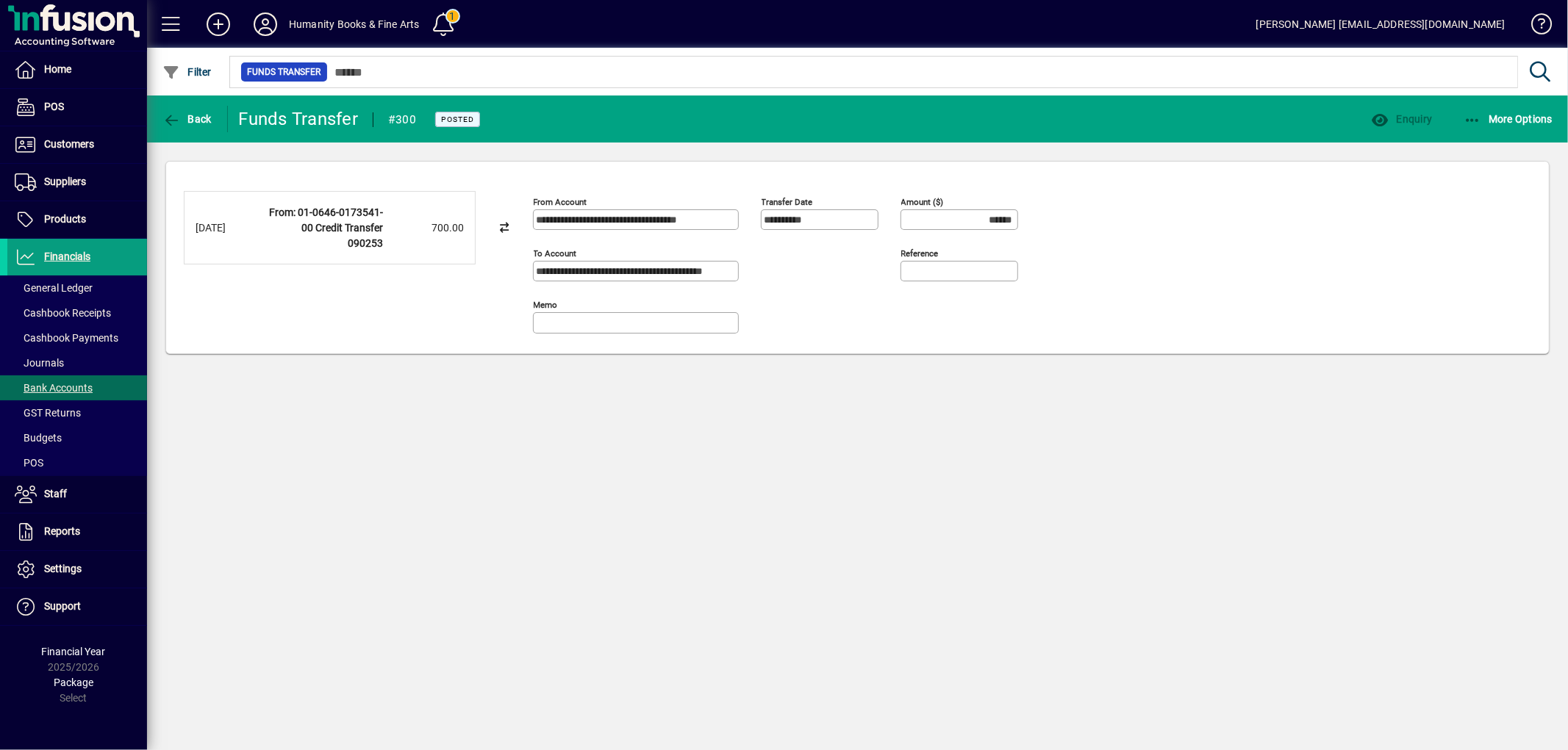
type input "*******"
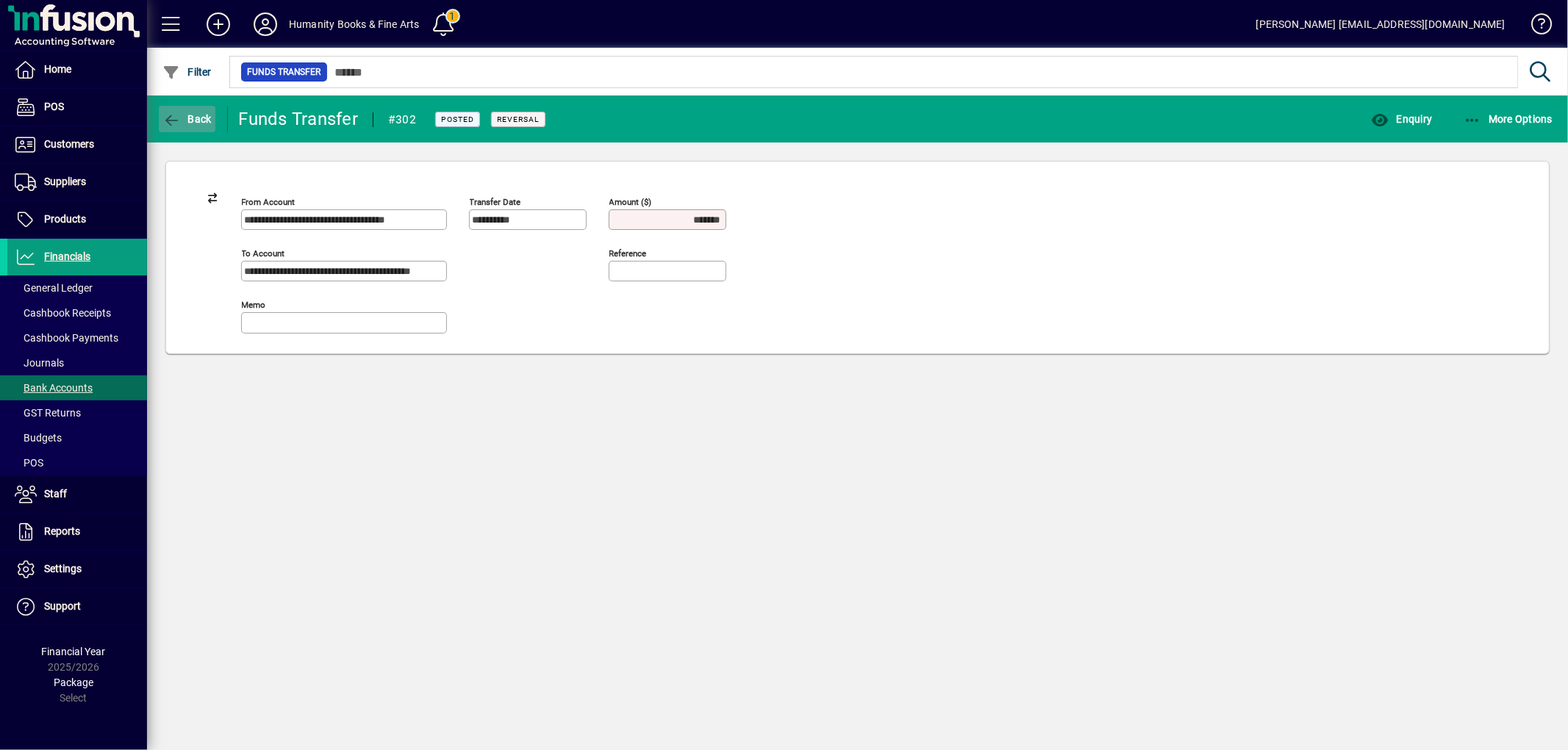
click at [163, 115] on icon "button" at bounding box center [172, 121] width 18 height 14
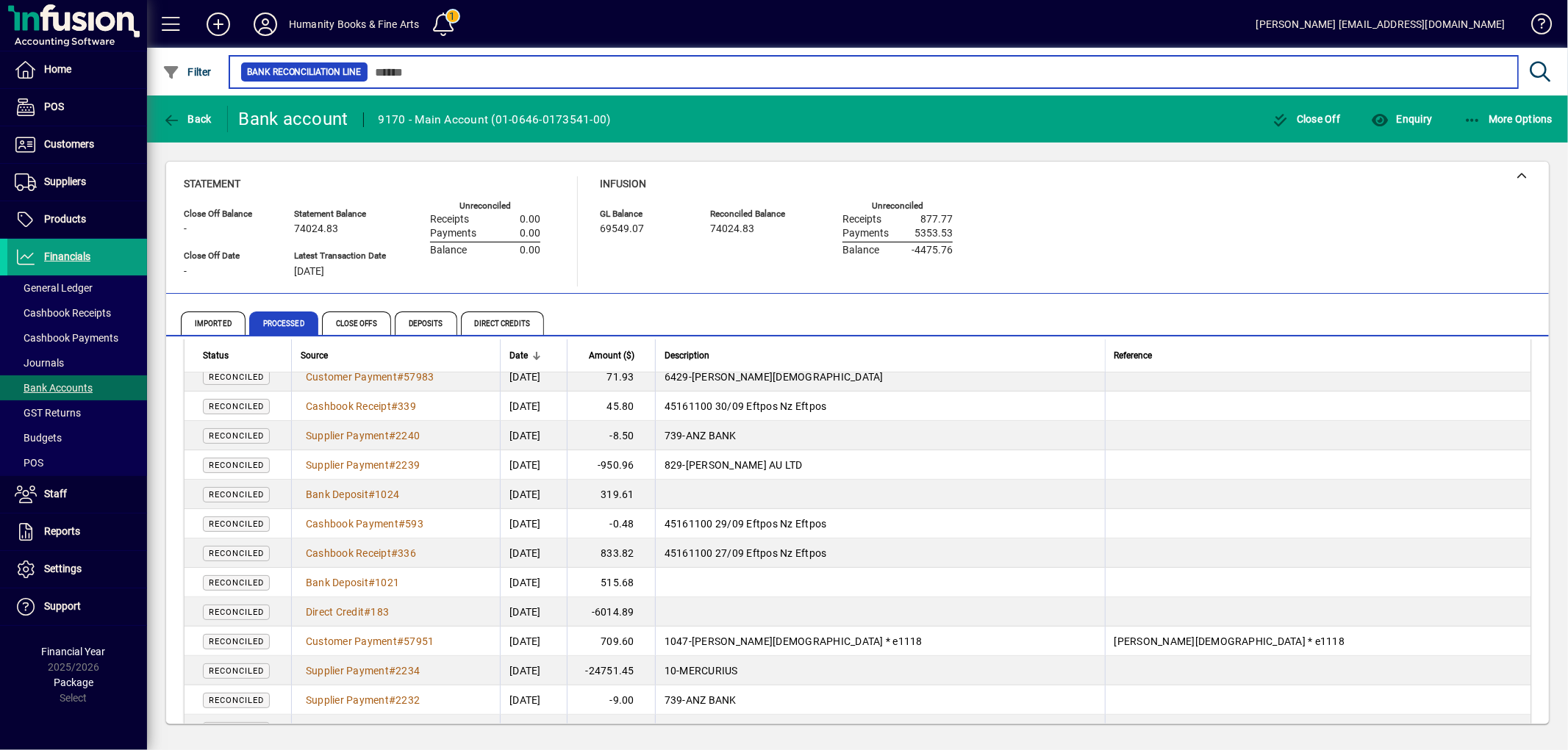
scroll to position [245, 0]
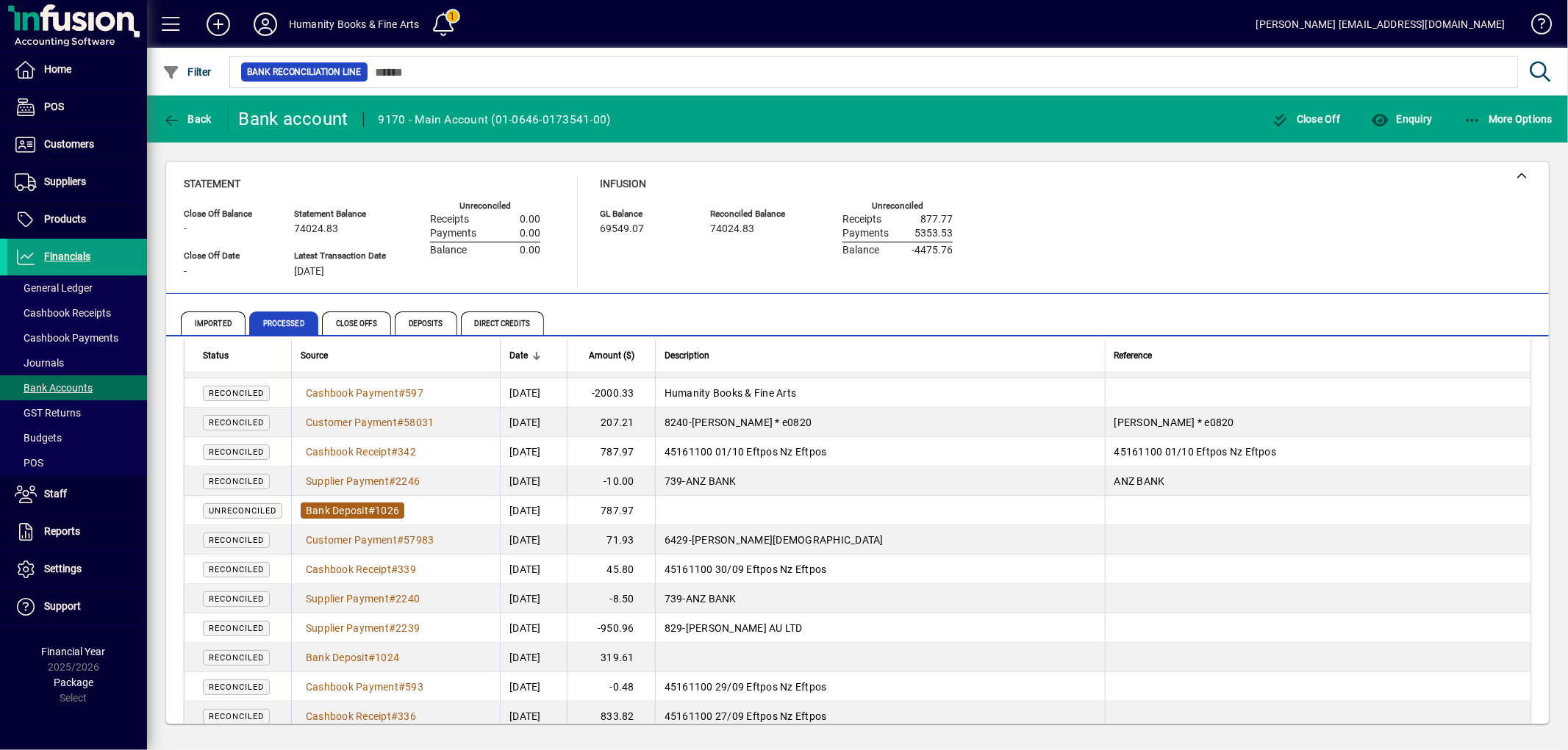
click at [396, 505] on span "1026" at bounding box center [387, 510] width 24 height 12
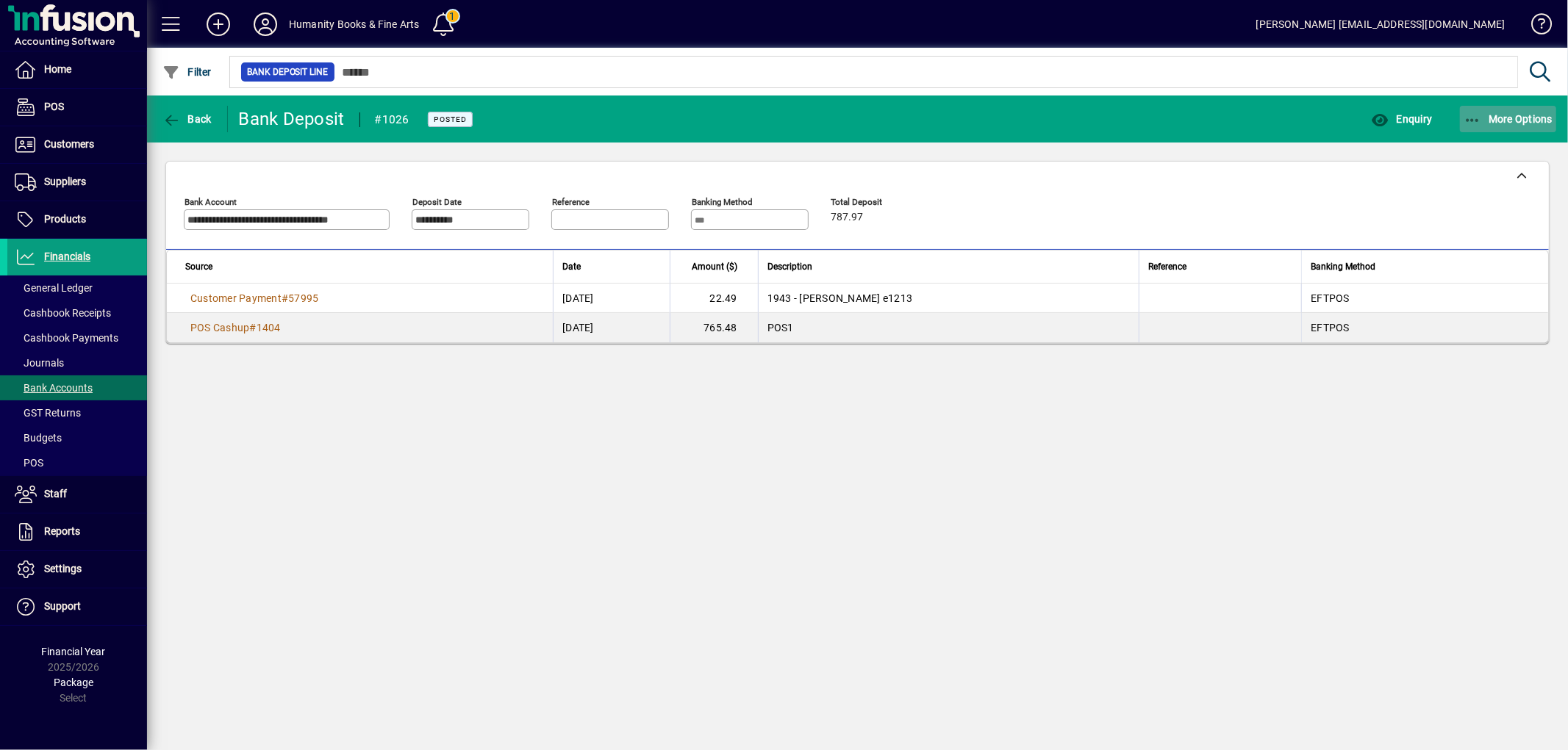
click at [1473, 118] on icon "button" at bounding box center [1473, 121] width 18 height 14
click at [1449, 157] on span "Reverse" at bounding box center [1494, 152] width 123 height 18
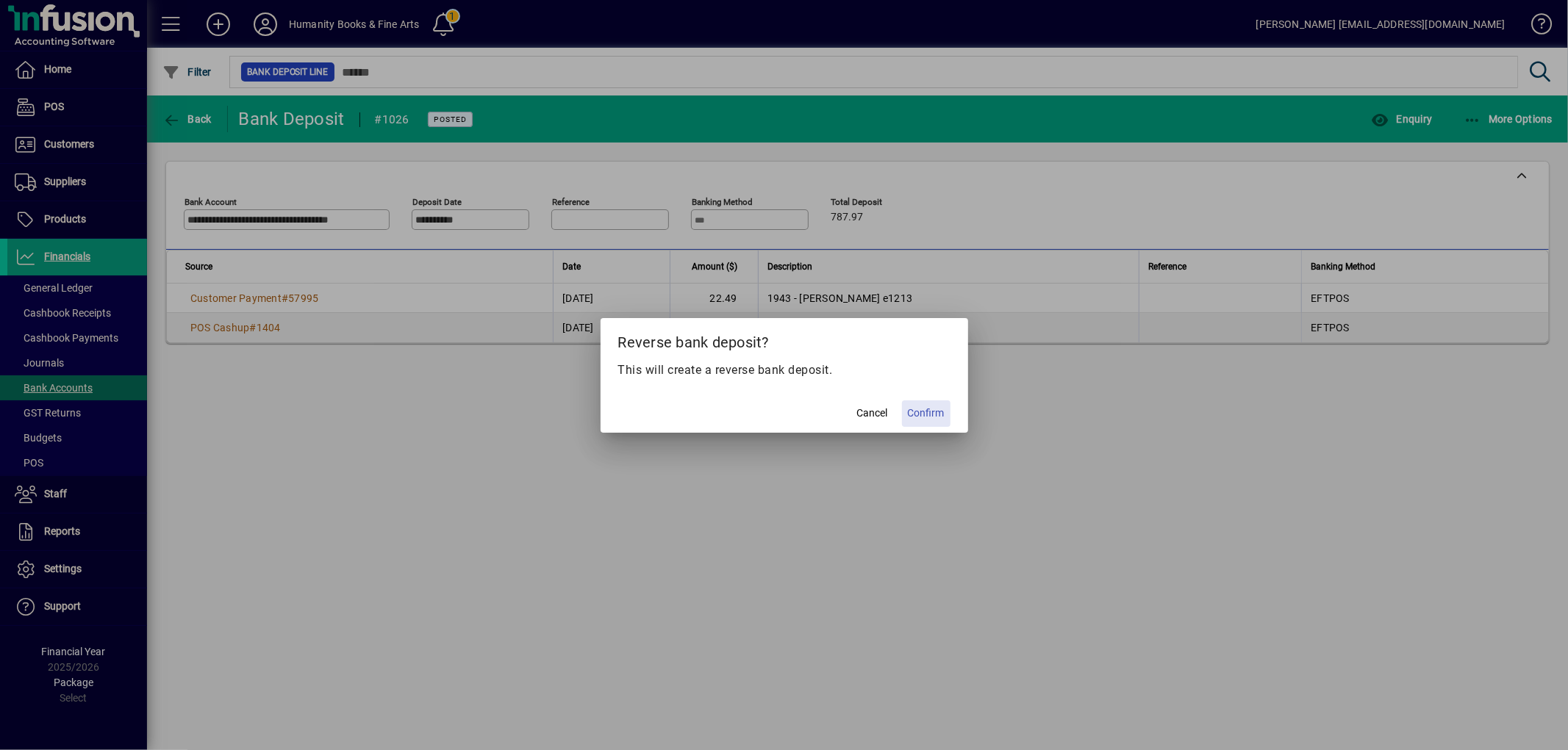
click at [935, 409] on span "Confirm" at bounding box center [926, 413] width 37 height 15
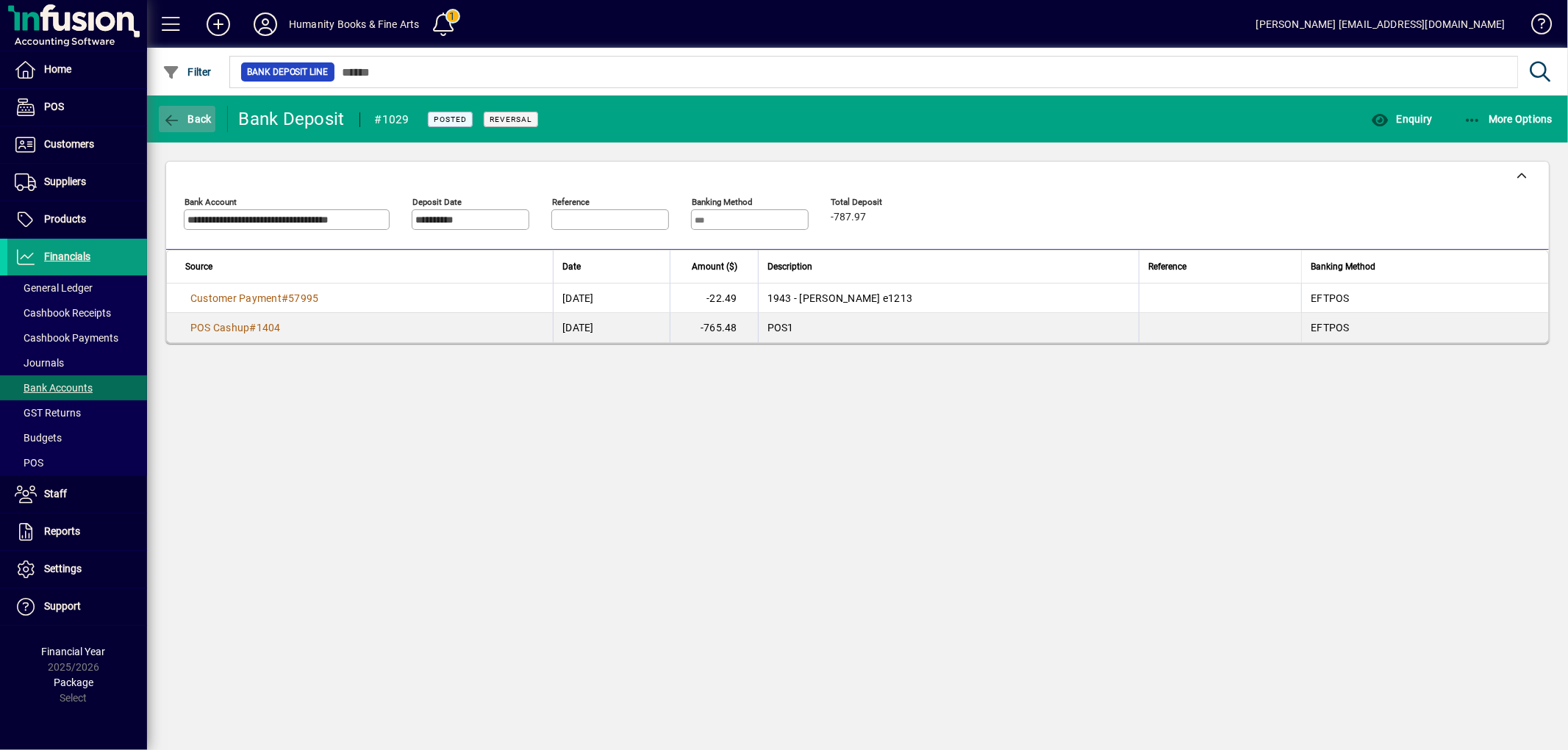
click at [166, 121] on icon "button" at bounding box center [172, 121] width 18 height 14
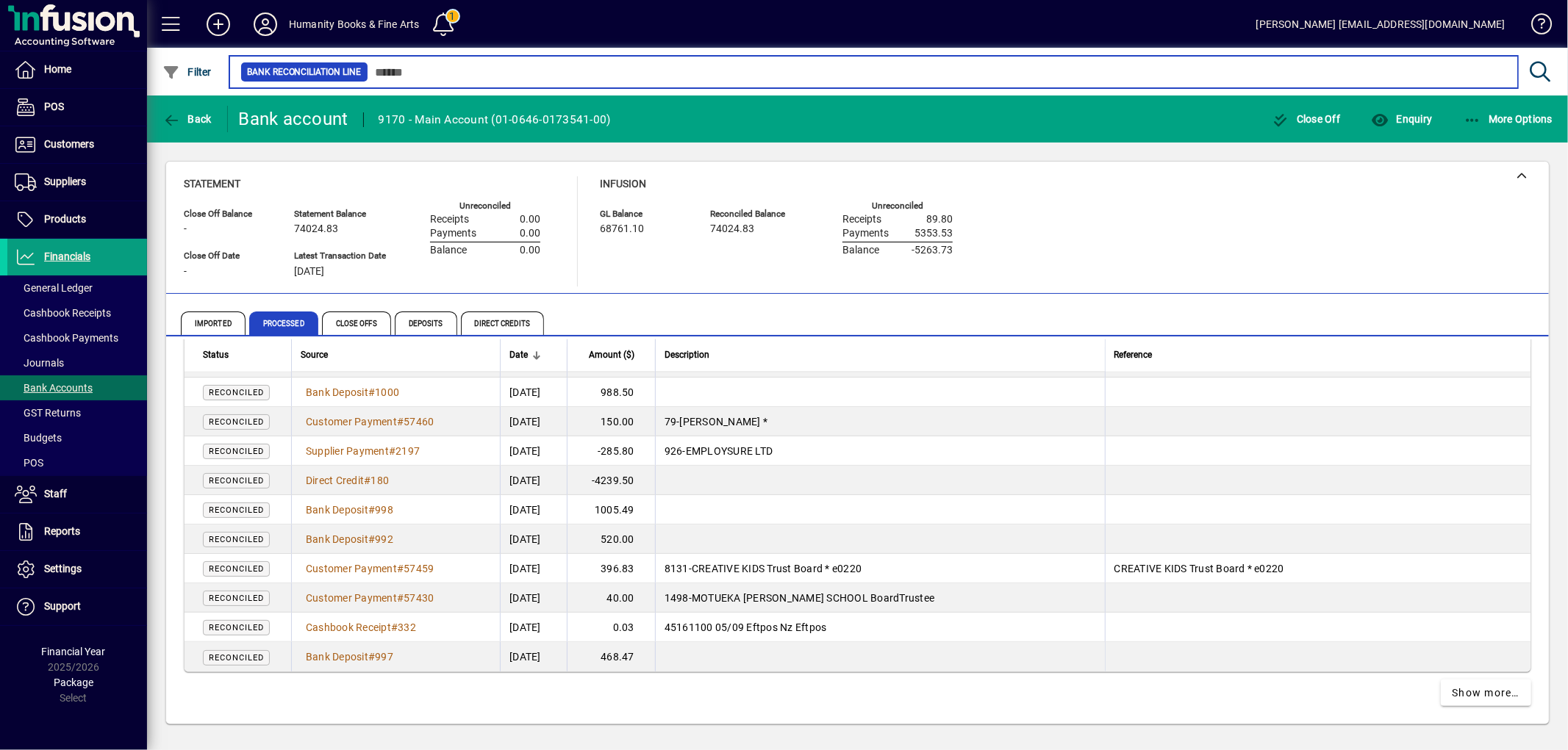
scroll to position [2247, 0]
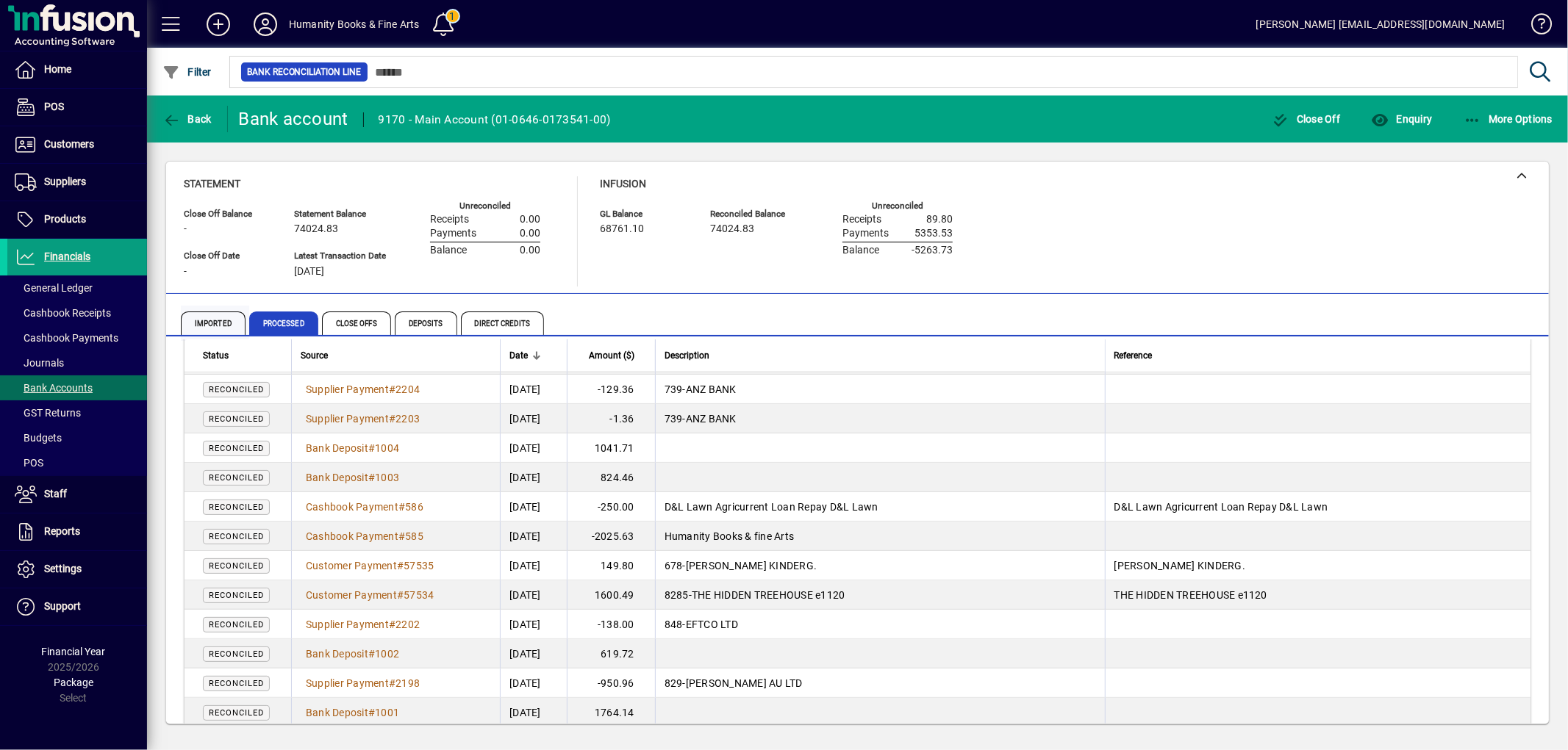
click at [230, 322] on span "Imported" at bounding box center [213, 323] width 65 height 23
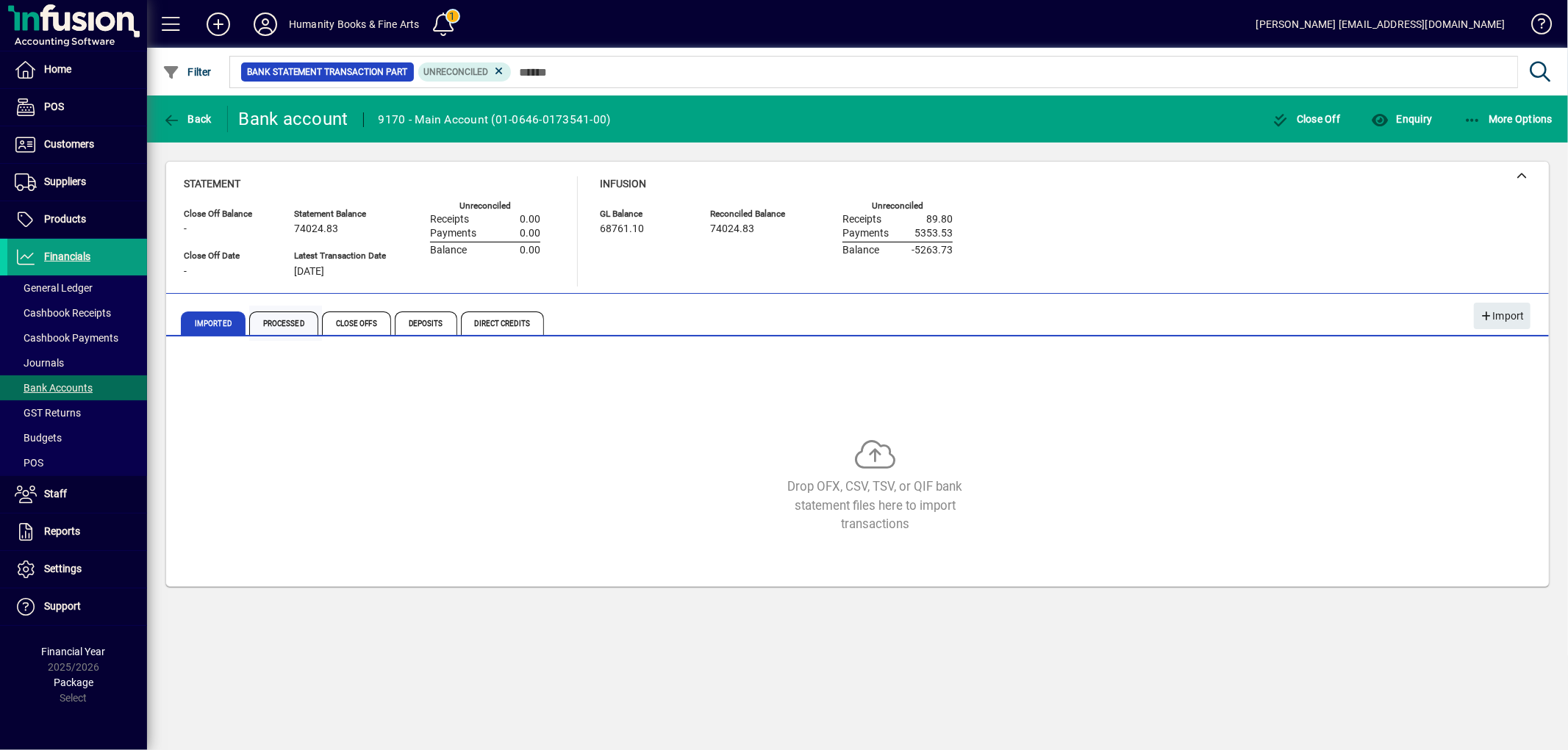
click at [319, 320] on span "Processed" at bounding box center [285, 323] width 73 height 35
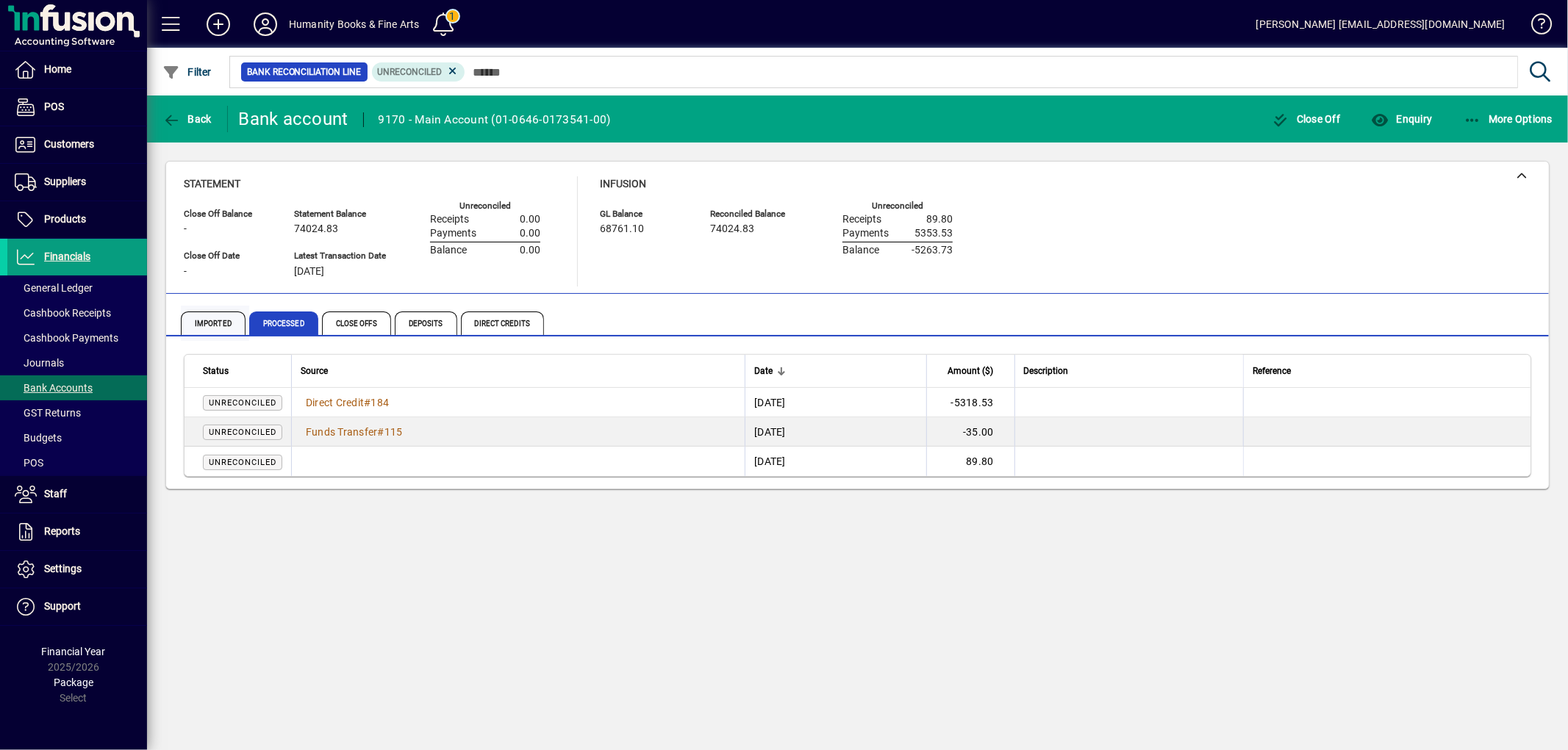
click at [229, 317] on span "Imported" at bounding box center [213, 323] width 65 height 23
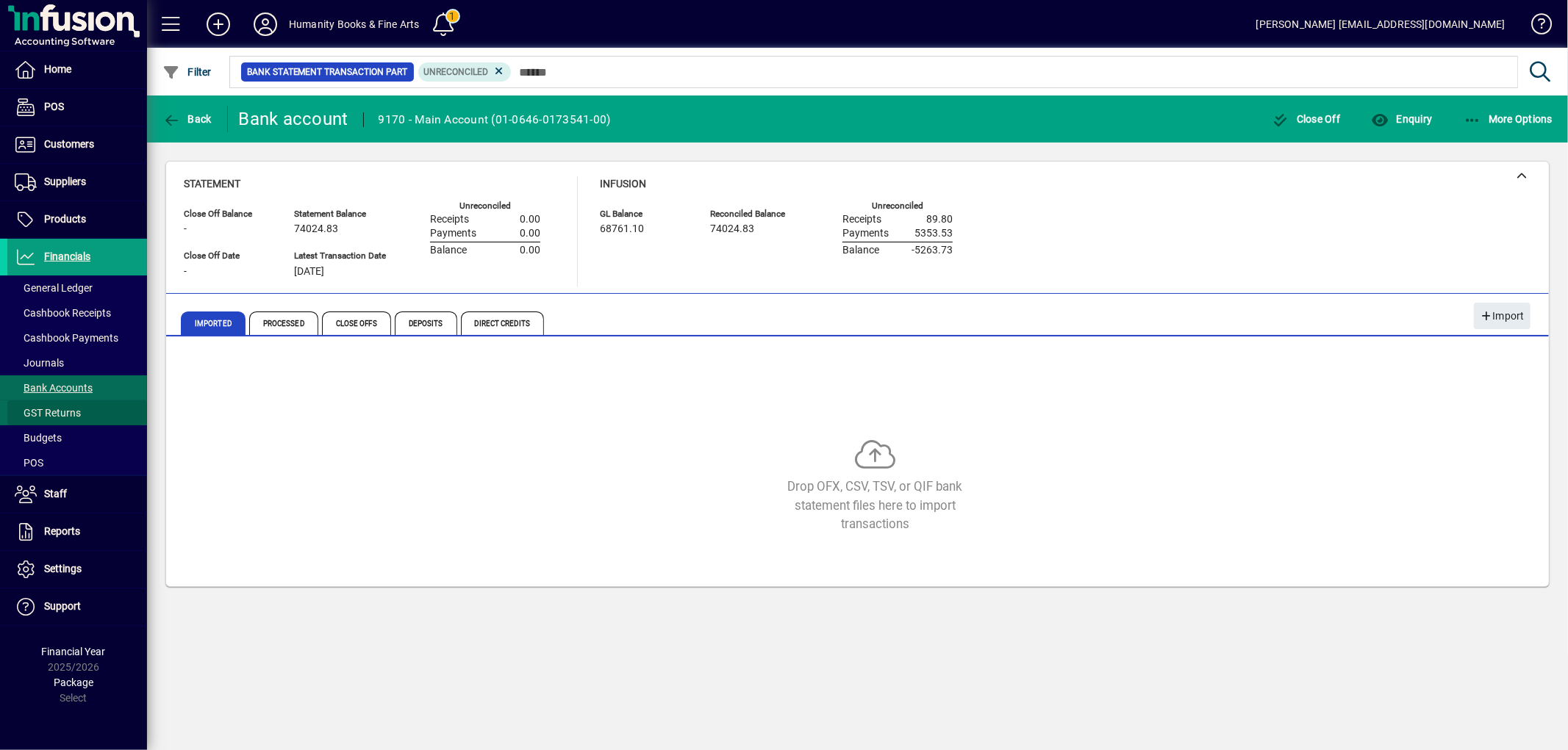
click at [46, 404] on span at bounding box center [76, 413] width 139 height 35
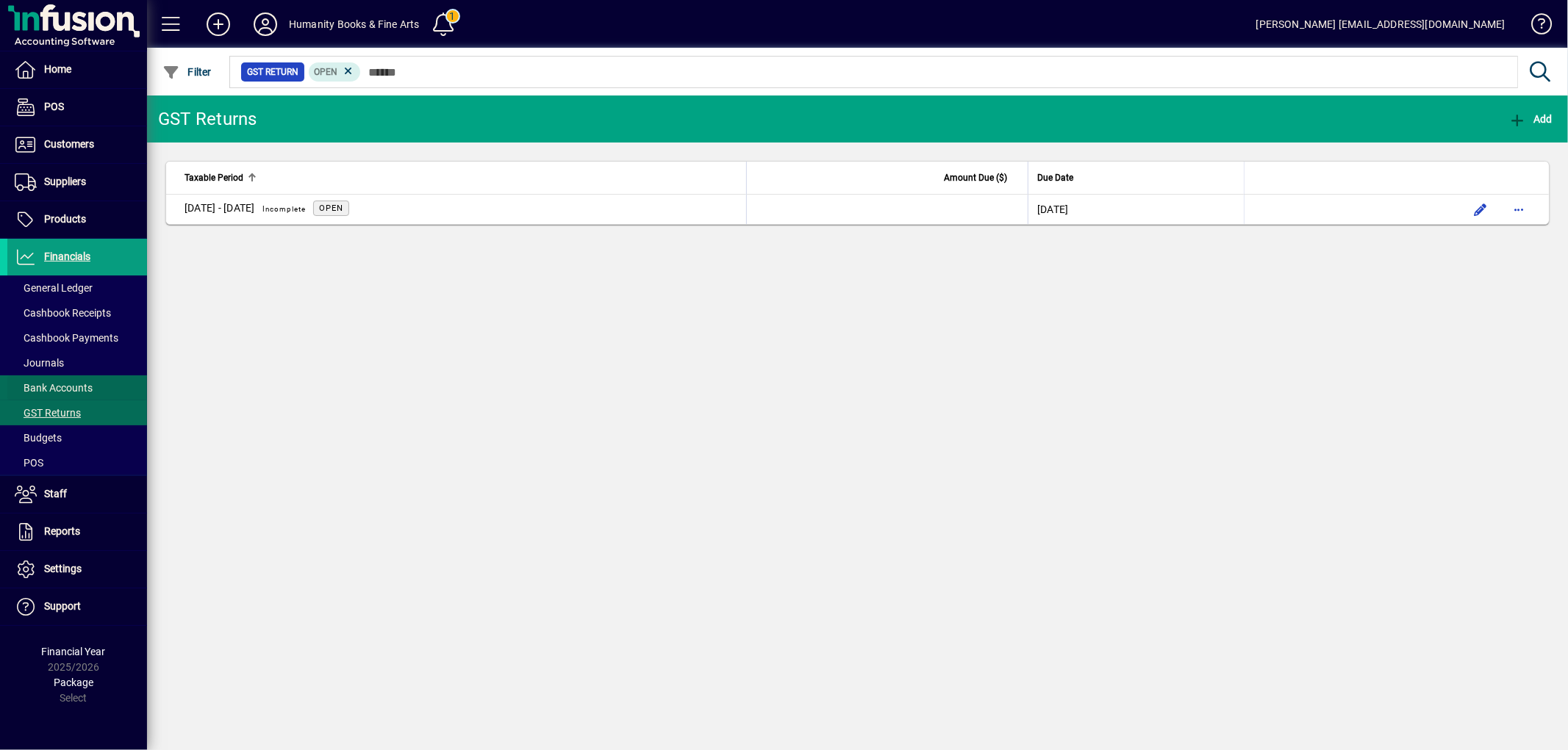
click at [51, 387] on span "Bank Accounts" at bounding box center [53, 388] width 78 height 12
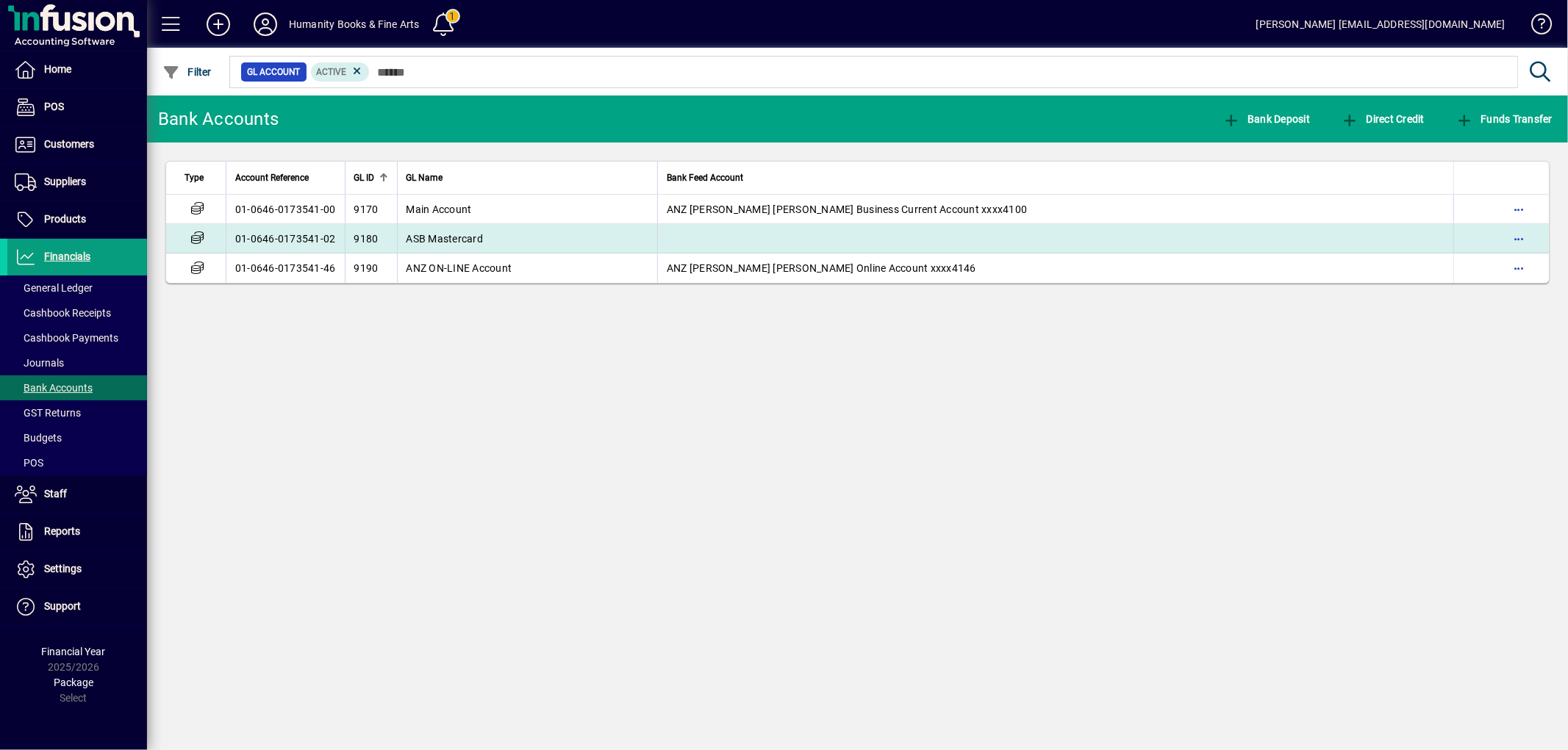
click at [517, 237] on td "ASB Mastercard" at bounding box center [527, 238] width 261 height 30
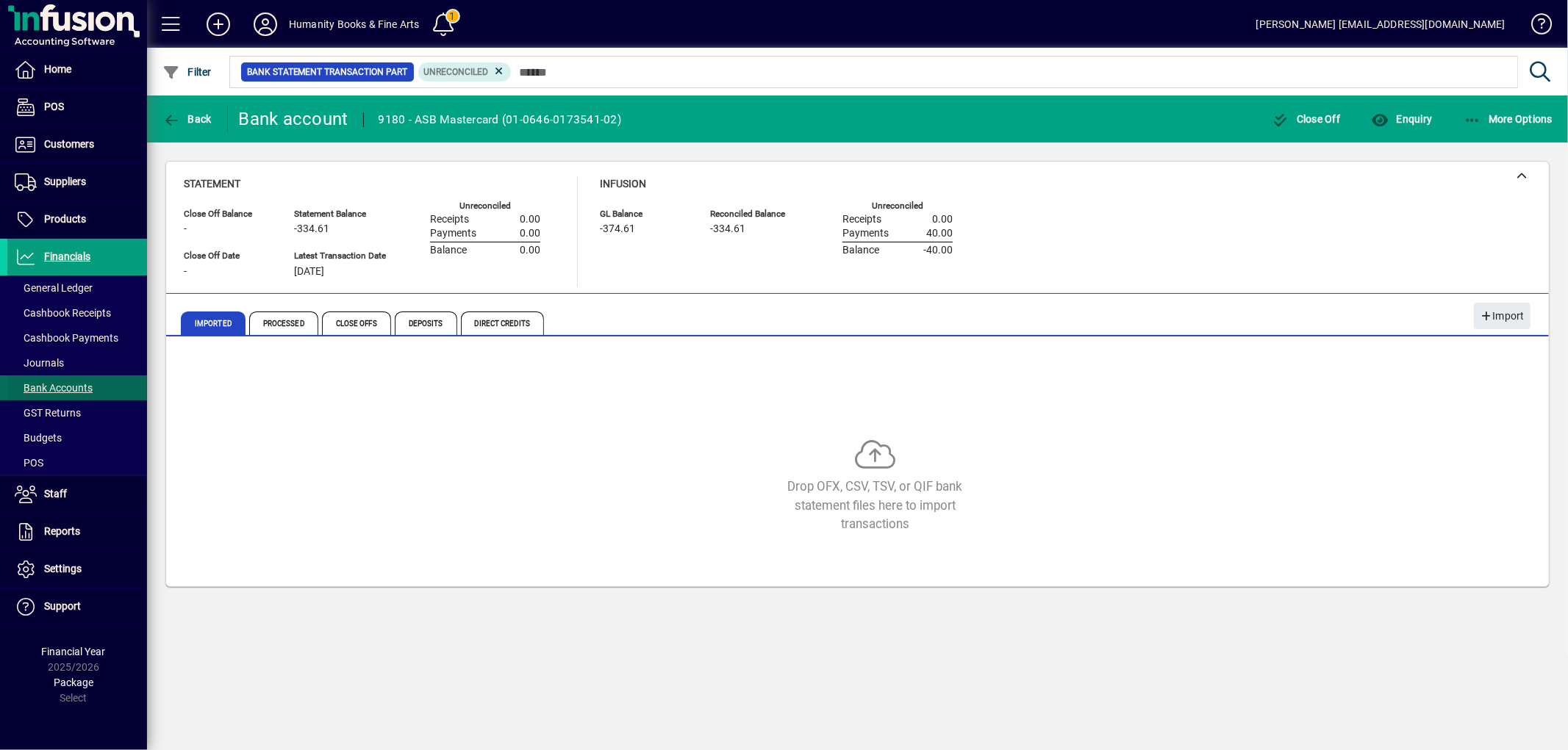
click at [51, 388] on span "Bank Accounts" at bounding box center [53, 388] width 78 height 12
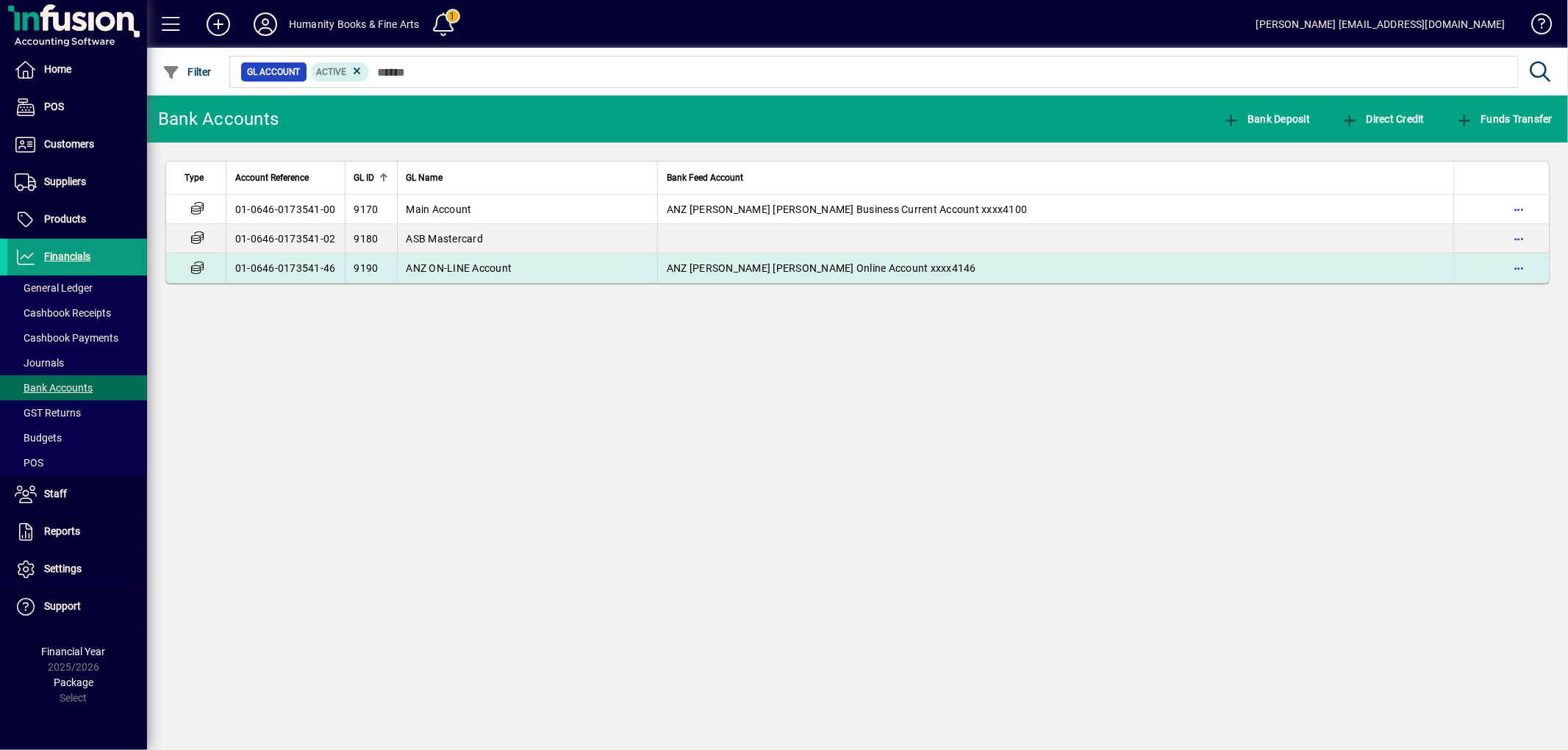
click at [464, 266] on span "ANZ ON-LINE Account" at bounding box center [460, 268] width 106 height 12
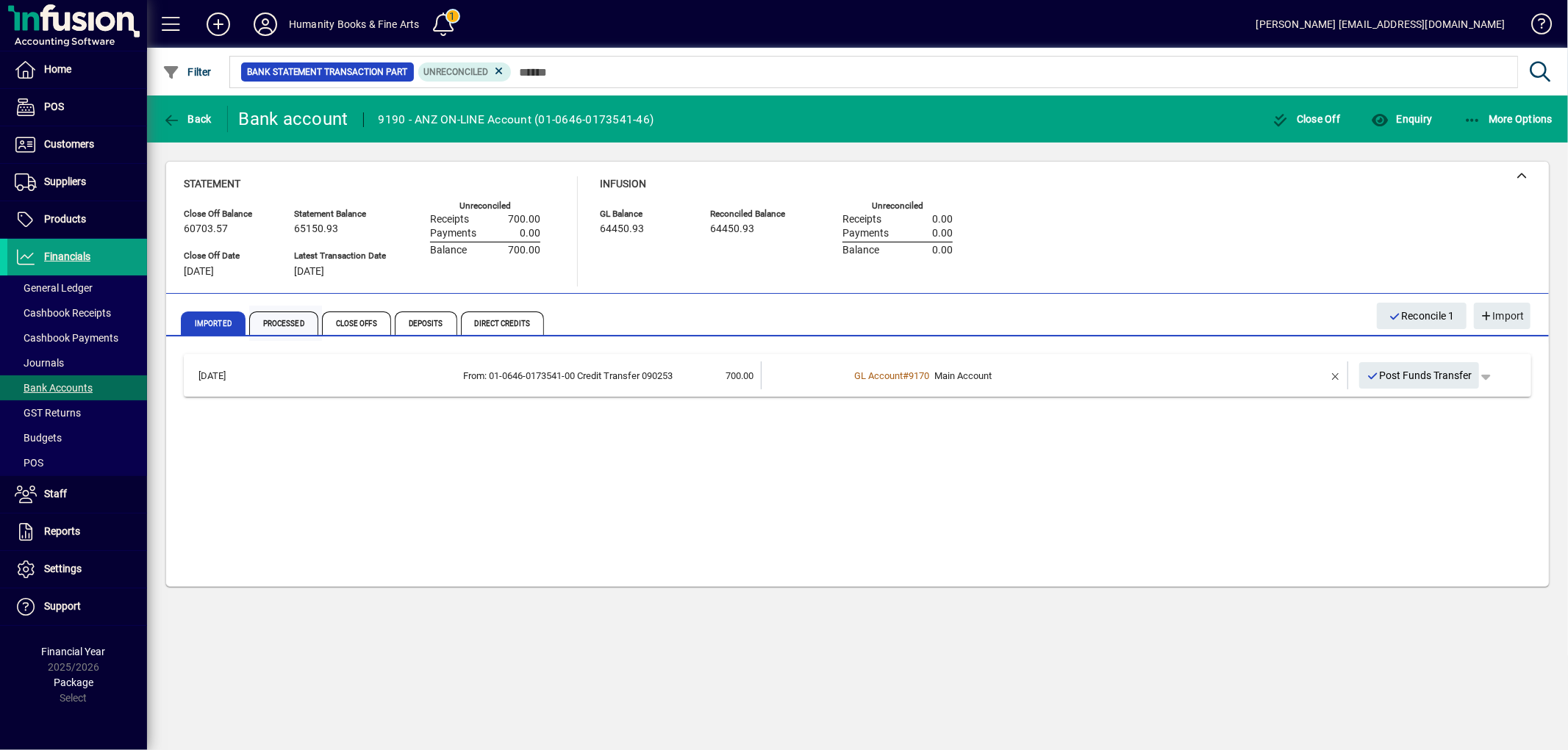
click at [288, 331] on span "Processed" at bounding box center [283, 323] width 69 height 23
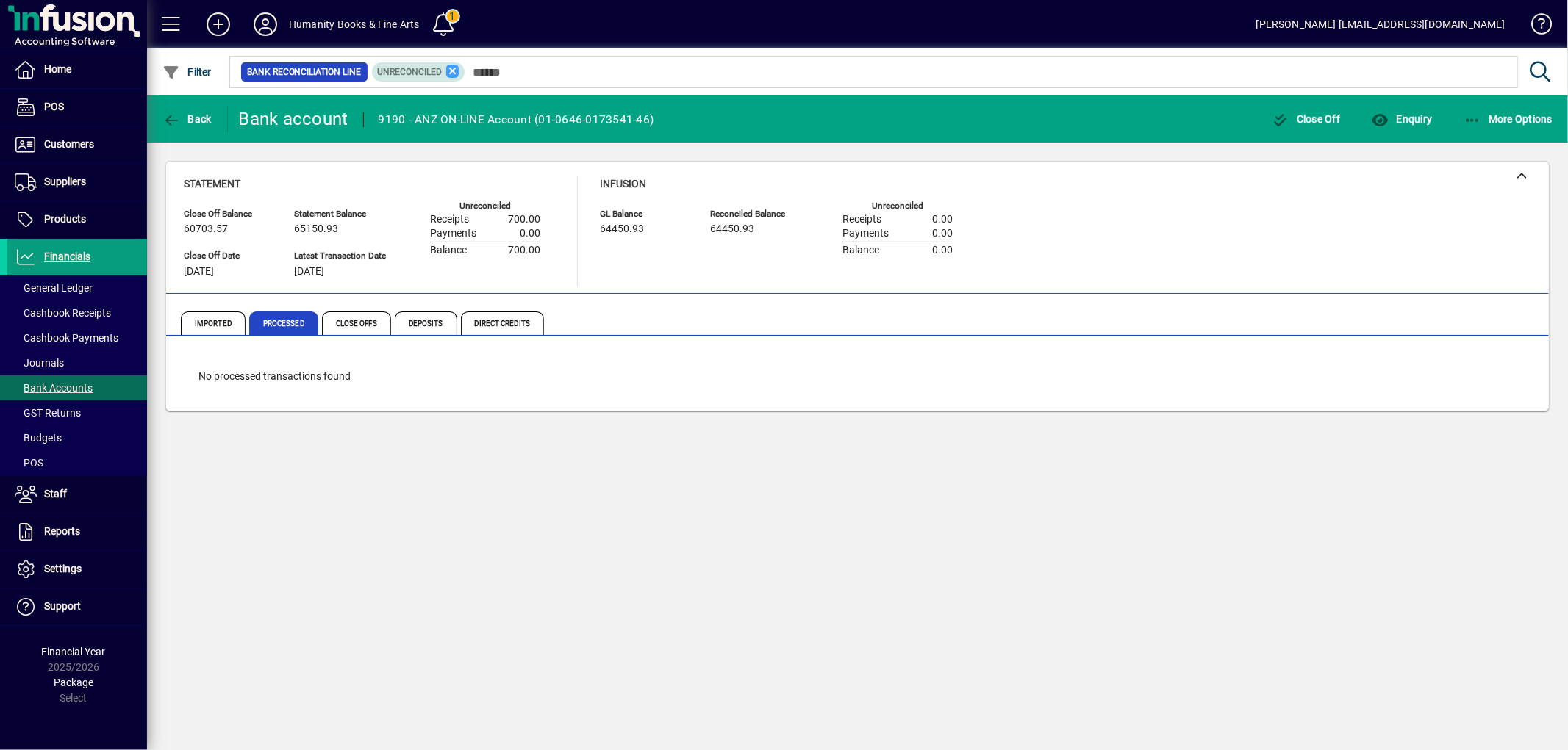
click at [456, 70] on icon at bounding box center [452, 71] width 13 height 13
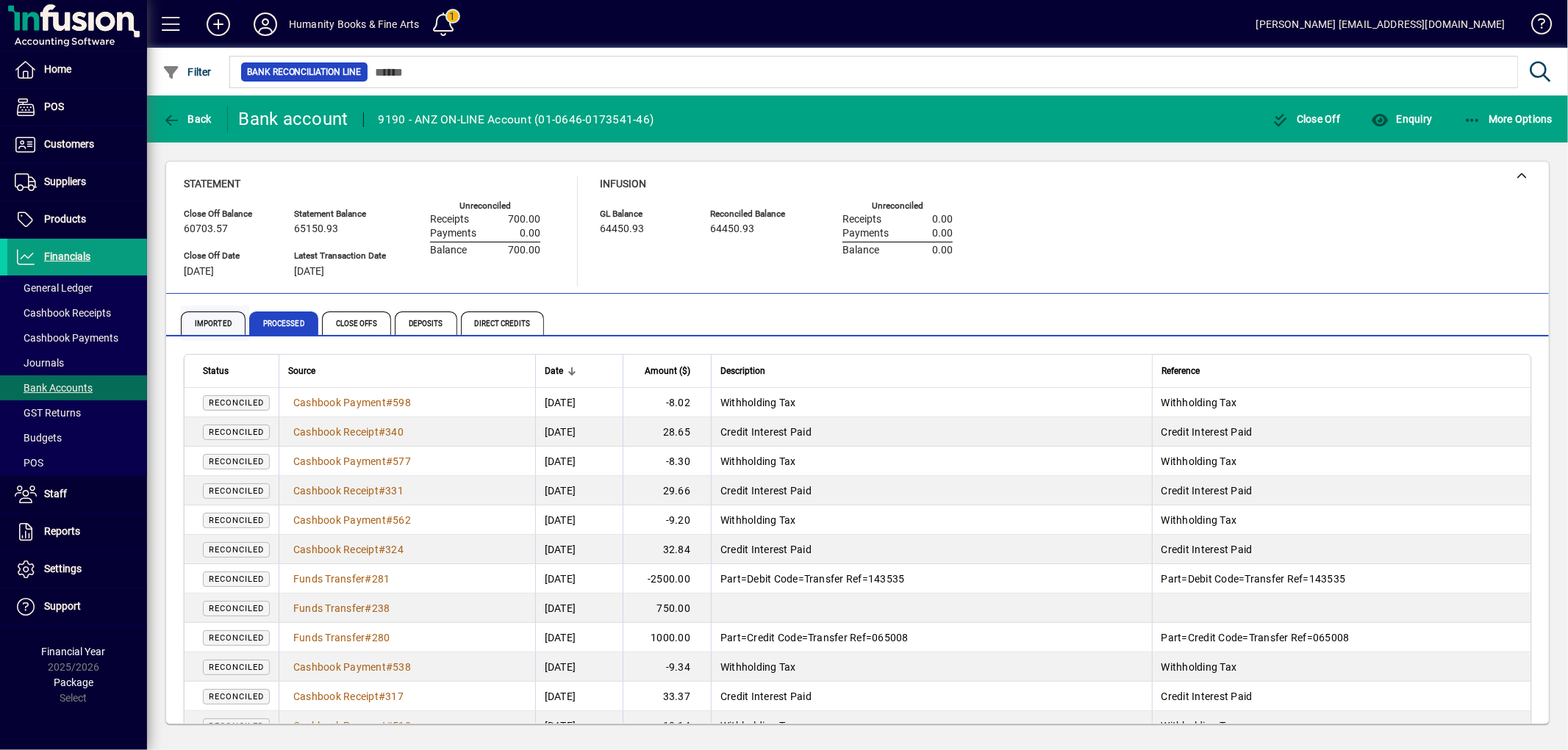
click at [220, 313] on span "Imported" at bounding box center [213, 323] width 65 height 23
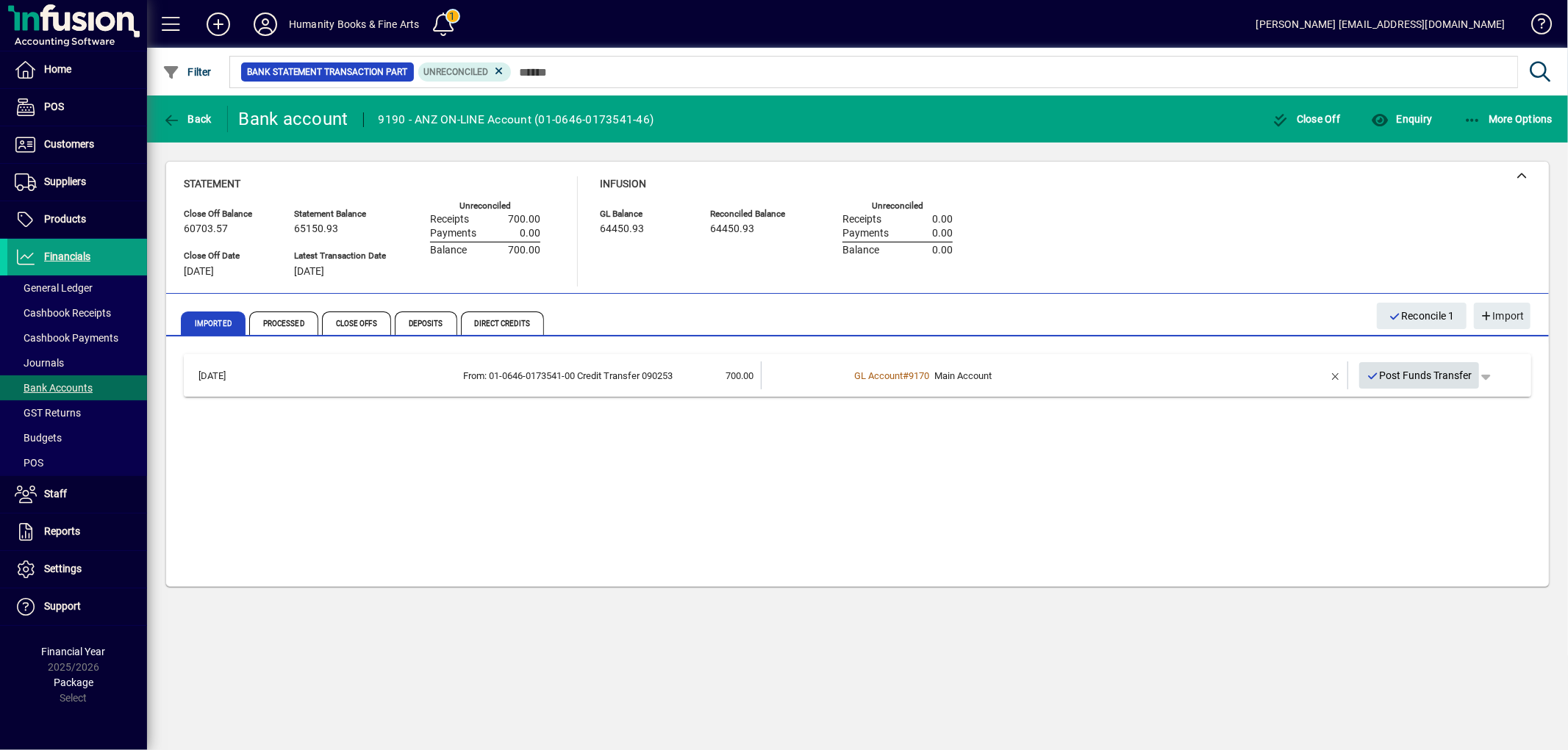
click at [1400, 371] on span "Post Funds Transfer" at bounding box center [1420, 375] width 106 height 24
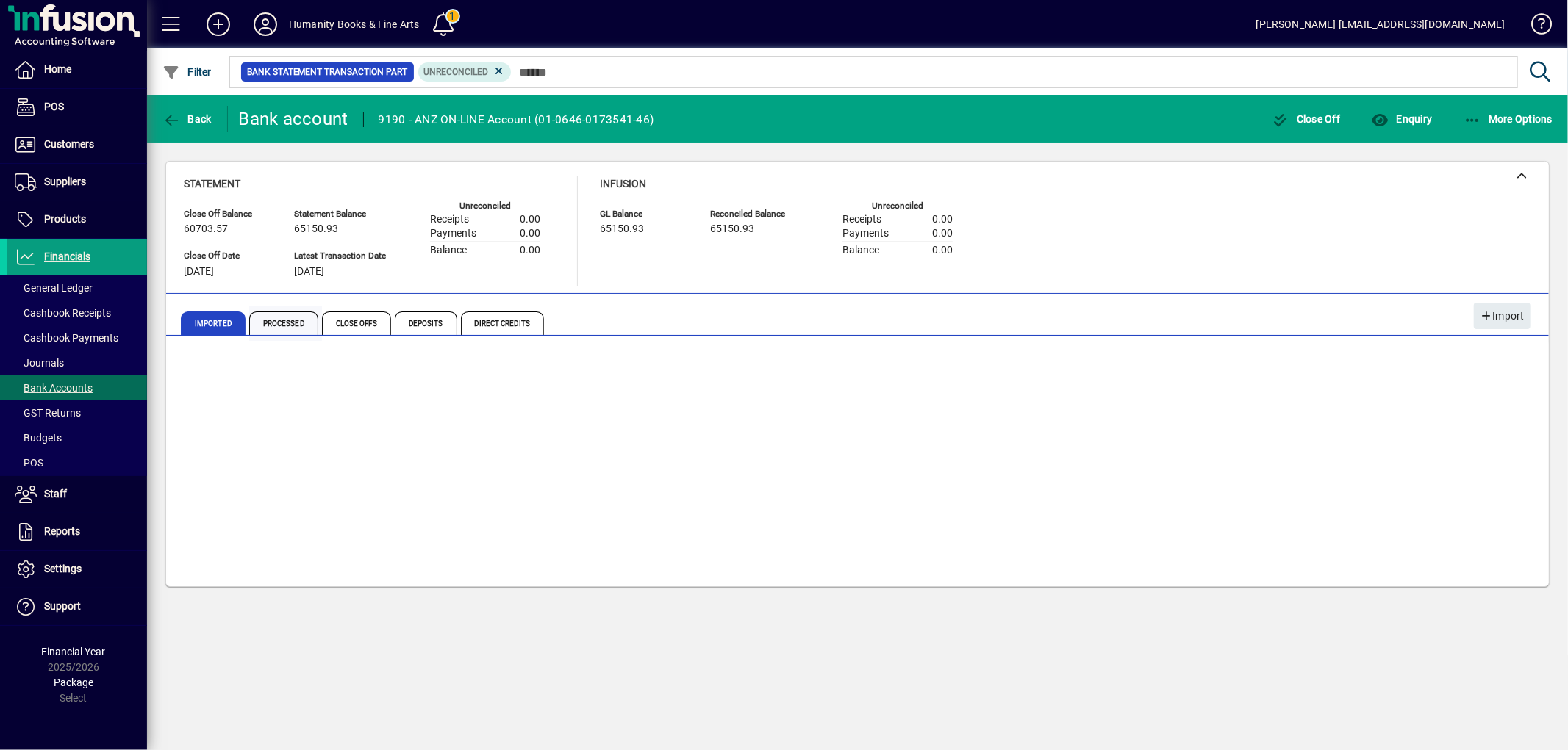
click at [283, 321] on span "Processed" at bounding box center [283, 323] width 69 height 23
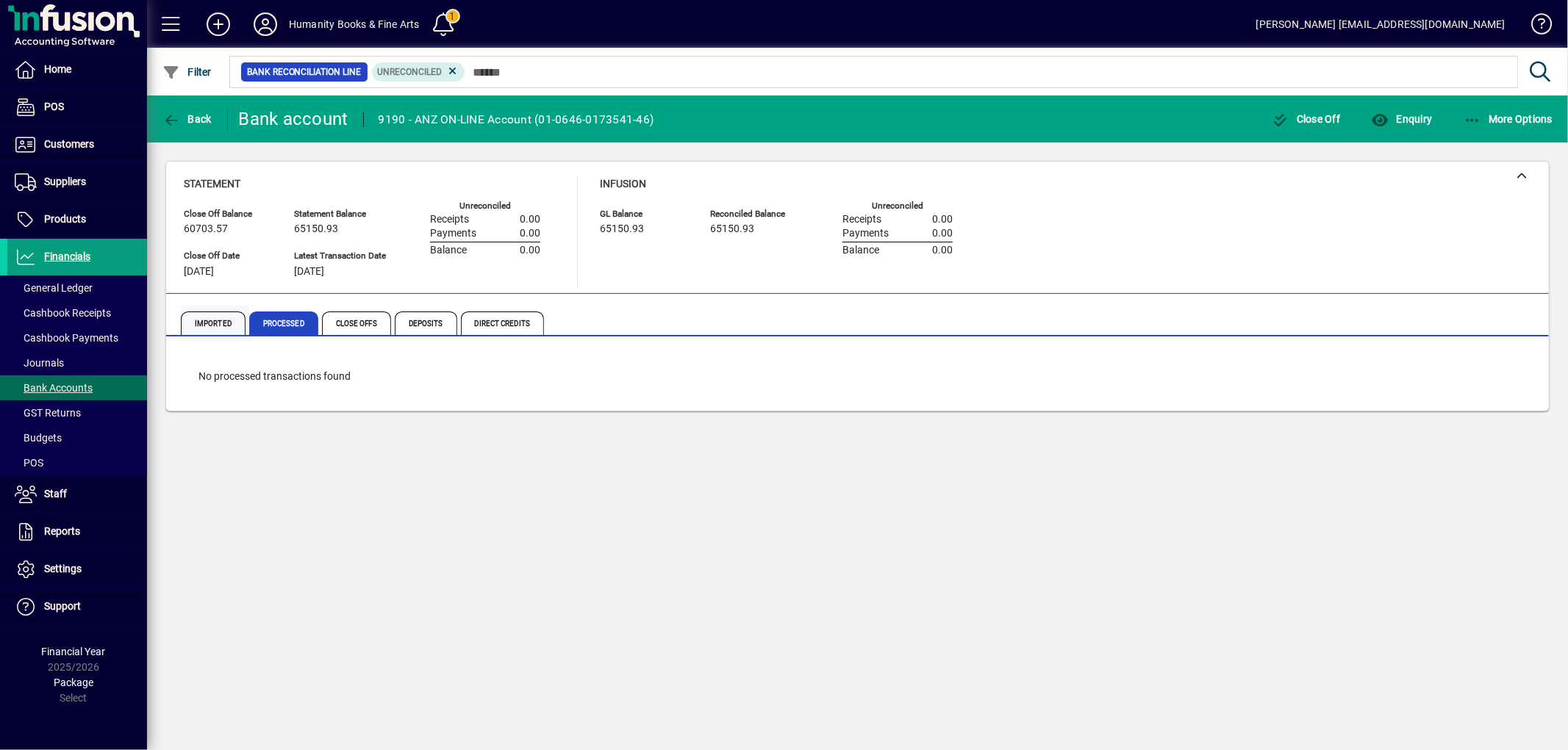
click at [204, 312] on span "Imported" at bounding box center [213, 323] width 65 height 23
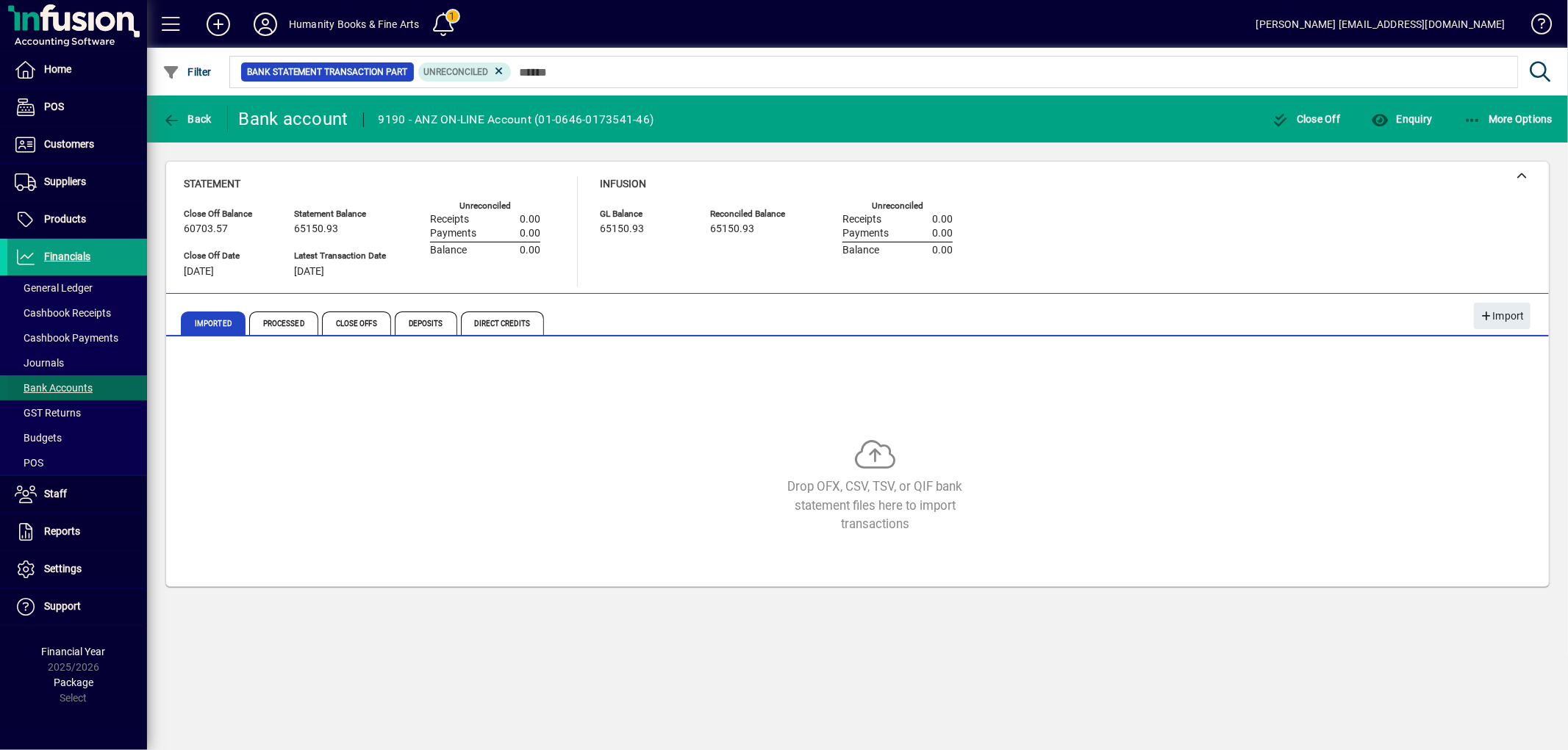
click at [64, 386] on span "Bank Accounts" at bounding box center [53, 388] width 78 height 12
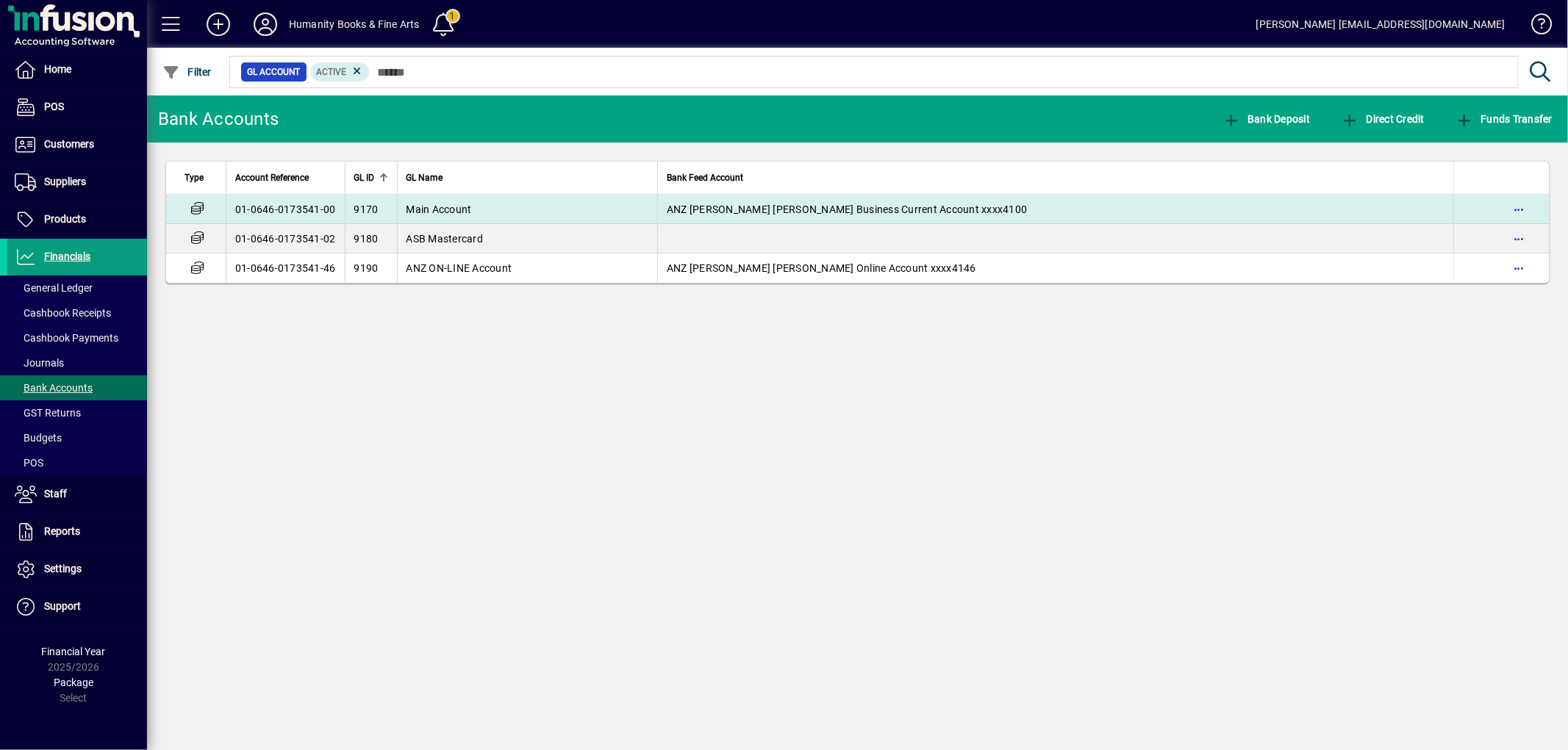
click at [449, 215] on td "Main Account" at bounding box center [527, 210] width 261 height 30
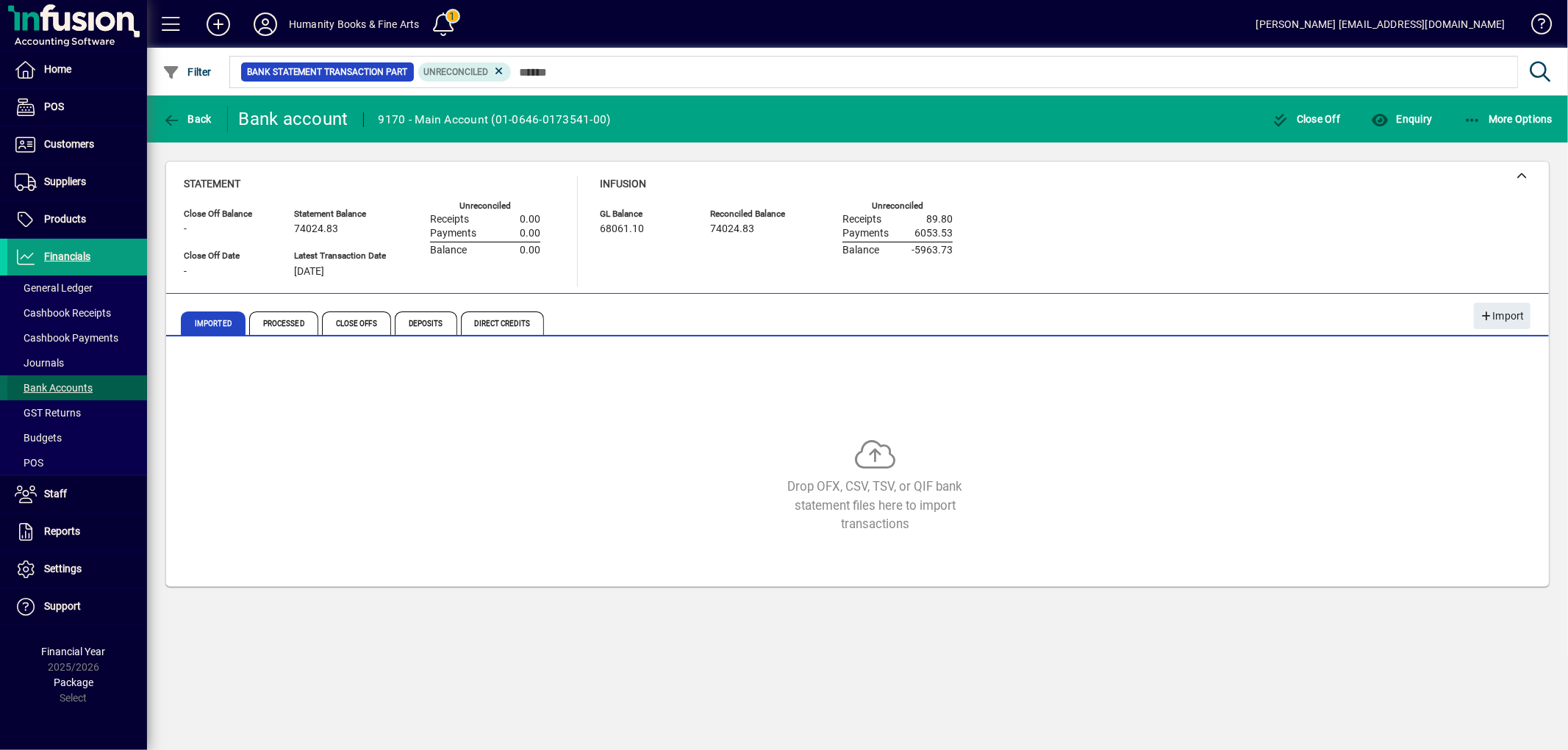
click at [62, 386] on span "Bank Accounts" at bounding box center [53, 388] width 78 height 12
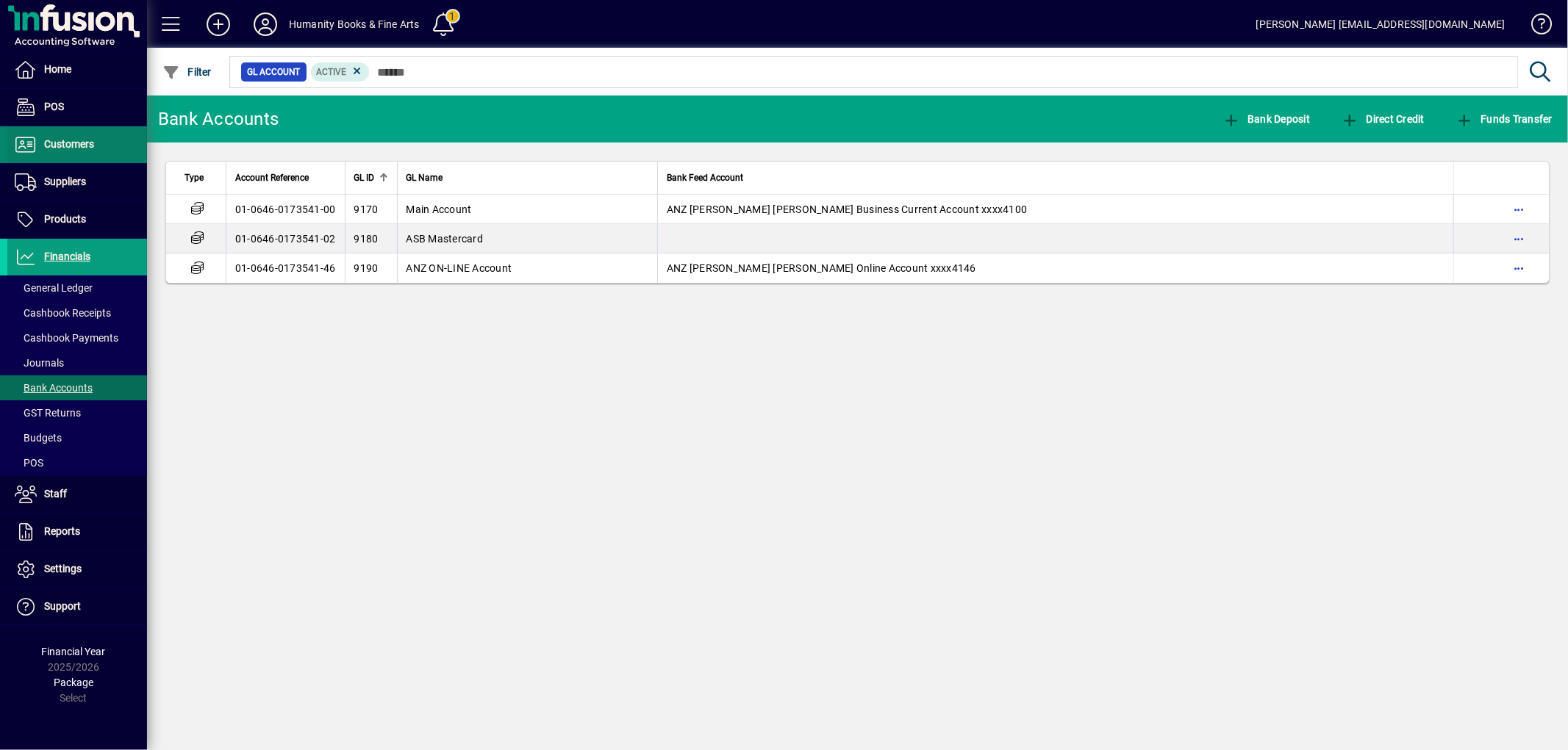
click at [62, 140] on span "Customers" at bounding box center [69, 144] width 50 height 12
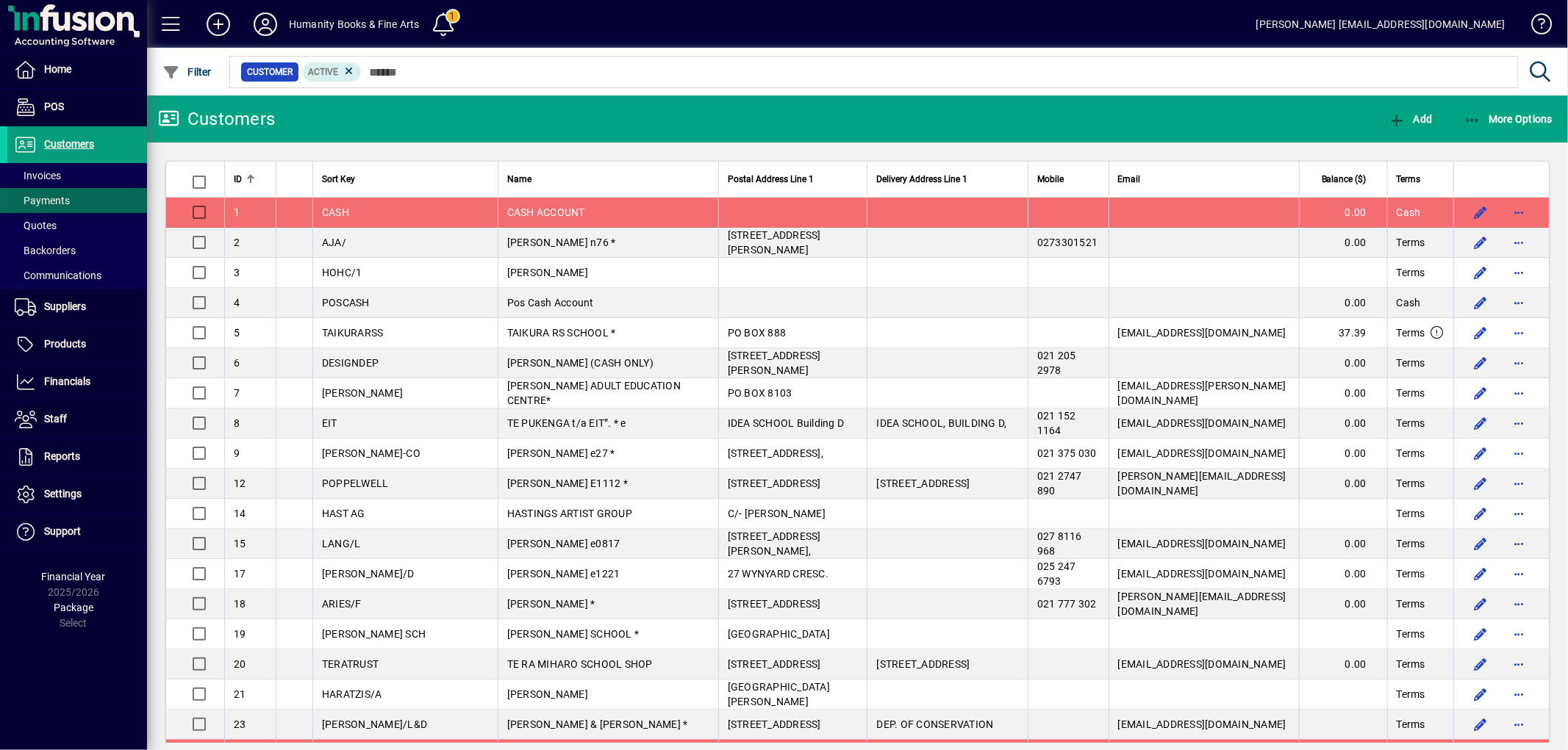
click at [58, 195] on span "Payments" at bounding box center [41, 201] width 55 height 12
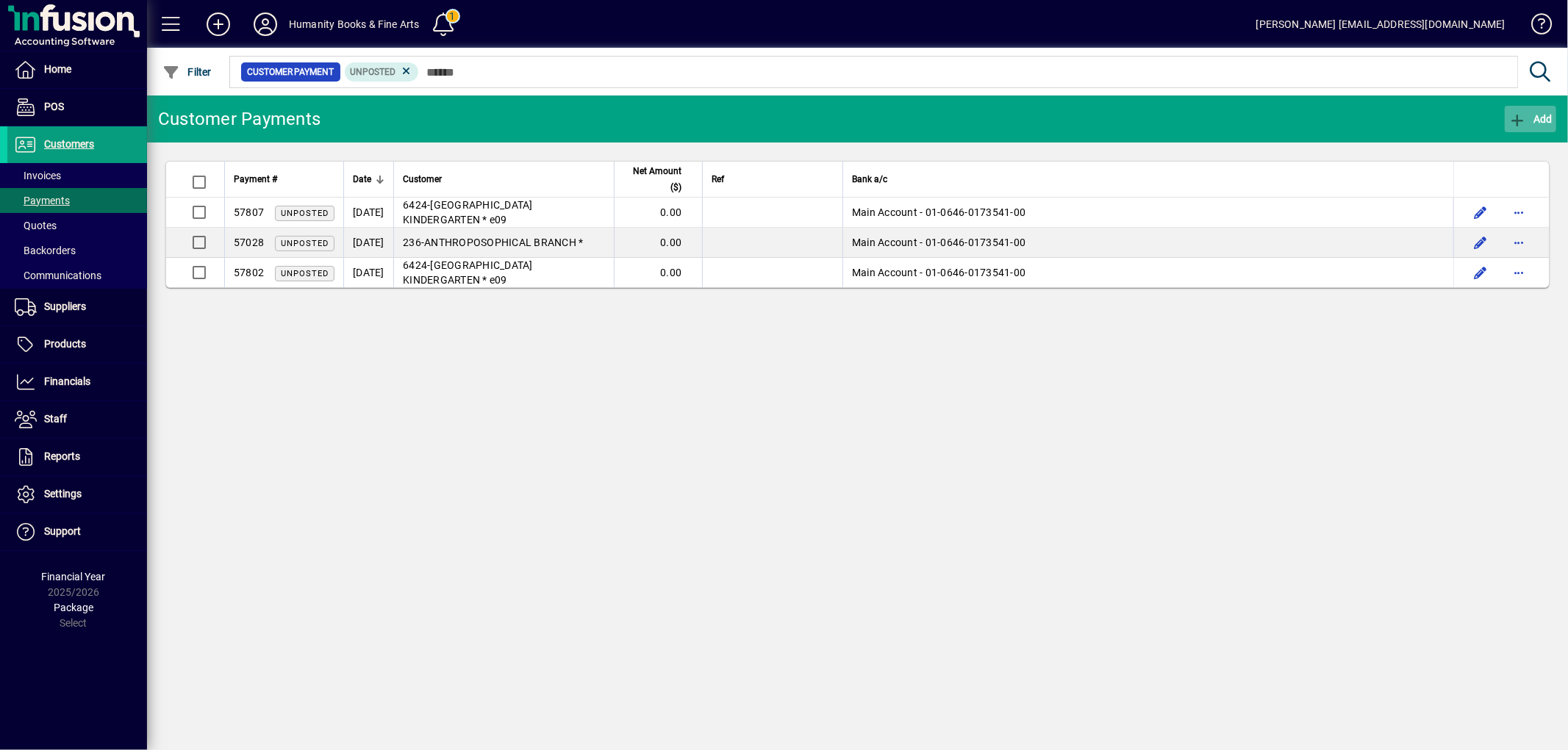
click at [1510, 114] on icon "button" at bounding box center [1518, 121] width 18 height 14
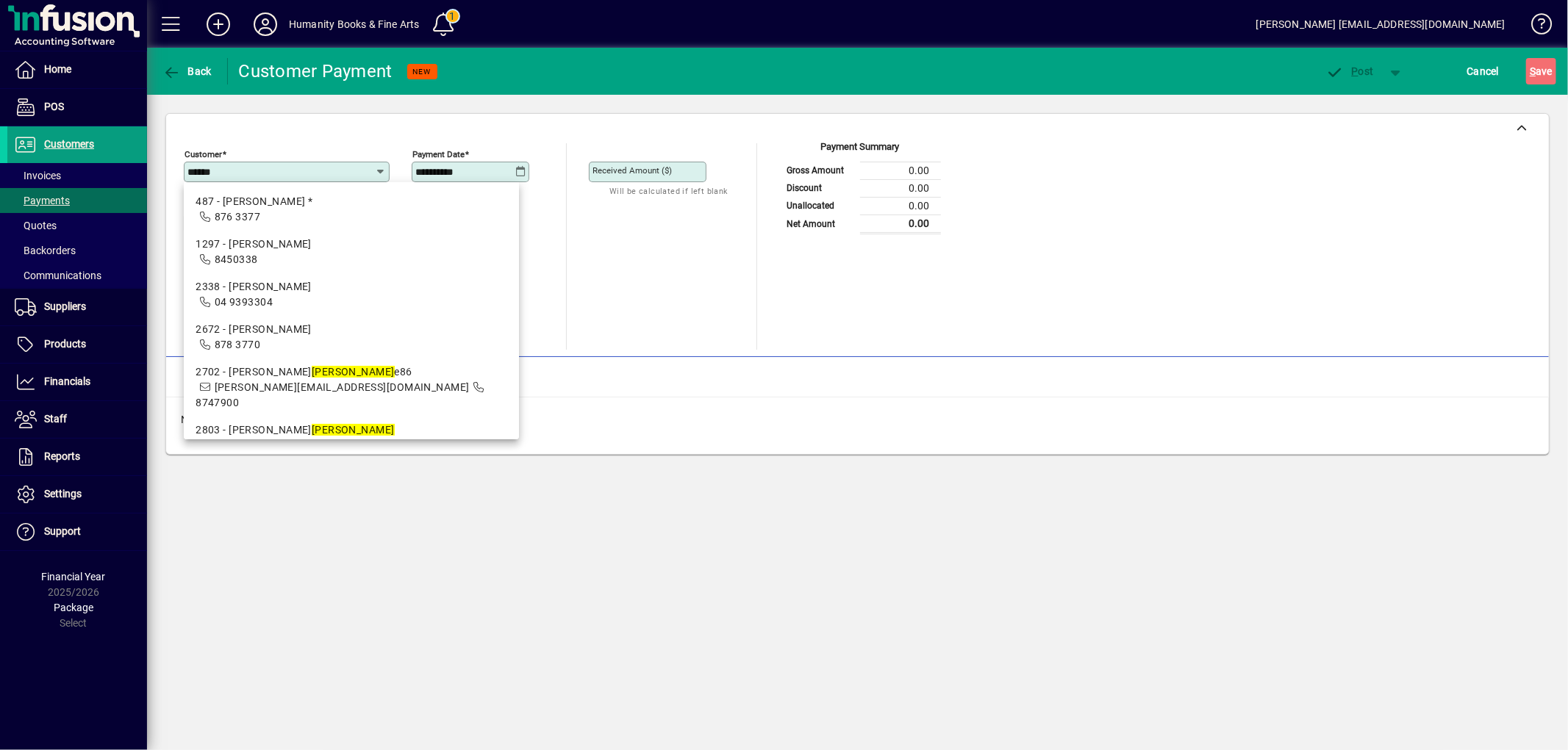
drag, startPoint x: 250, startPoint y: 174, endPoint x: 185, endPoint y: 176, distance: 65.0
click at [185, 176] on div "Customer ******" at bounding box center [286, 172] width 206 height 21
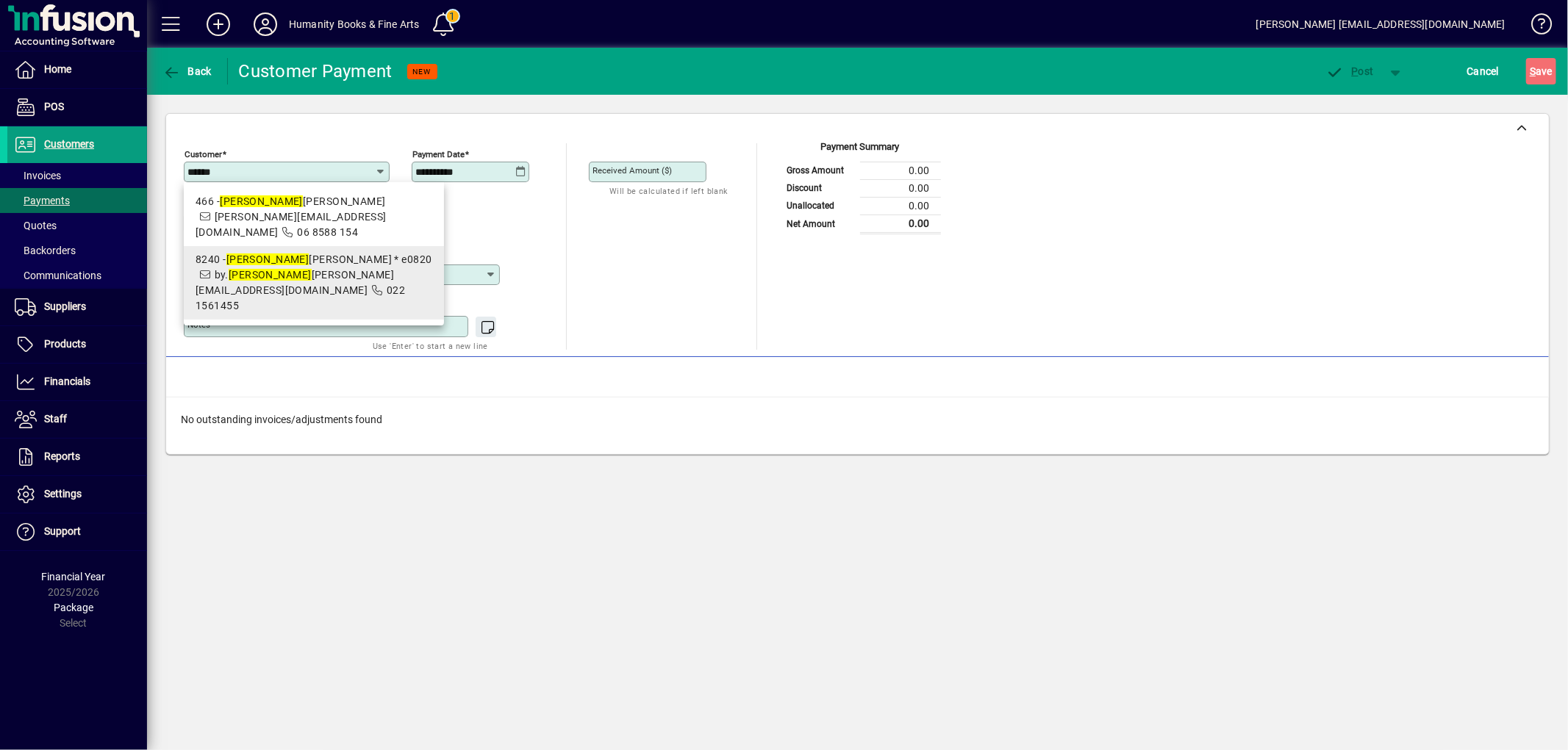
click at [239, 251] on mat-option "8240 - [PERSON_NAME] * e0820 by. [PERSON_NAME] [PERSON_NAME][EMAIL_ADDRESS][DOM…" at bounding box center [313, 283] width 260 height 74
type input "**********"
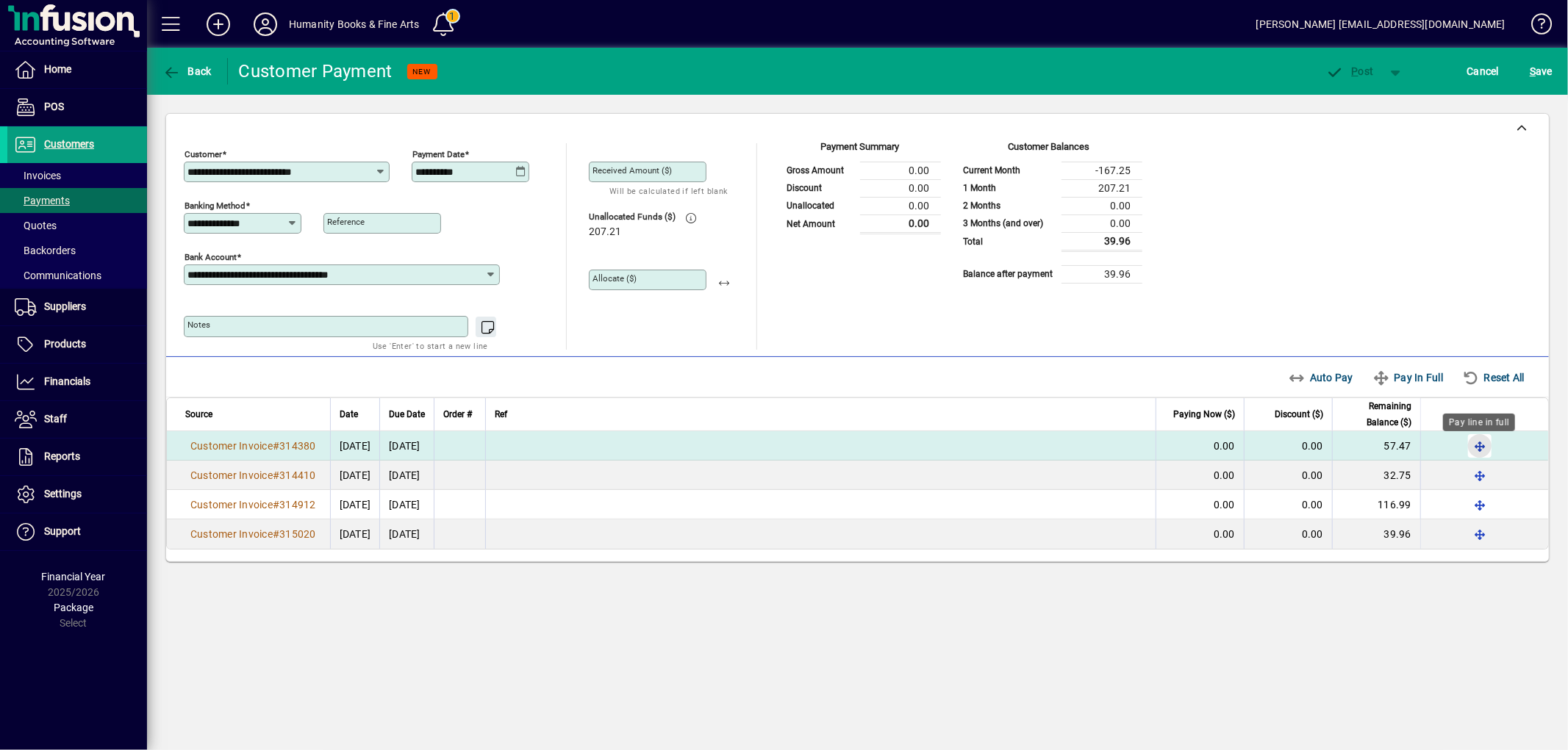
click at [1482, 450] on span "button" at bounding box center [1479, 445] width 35 height 35
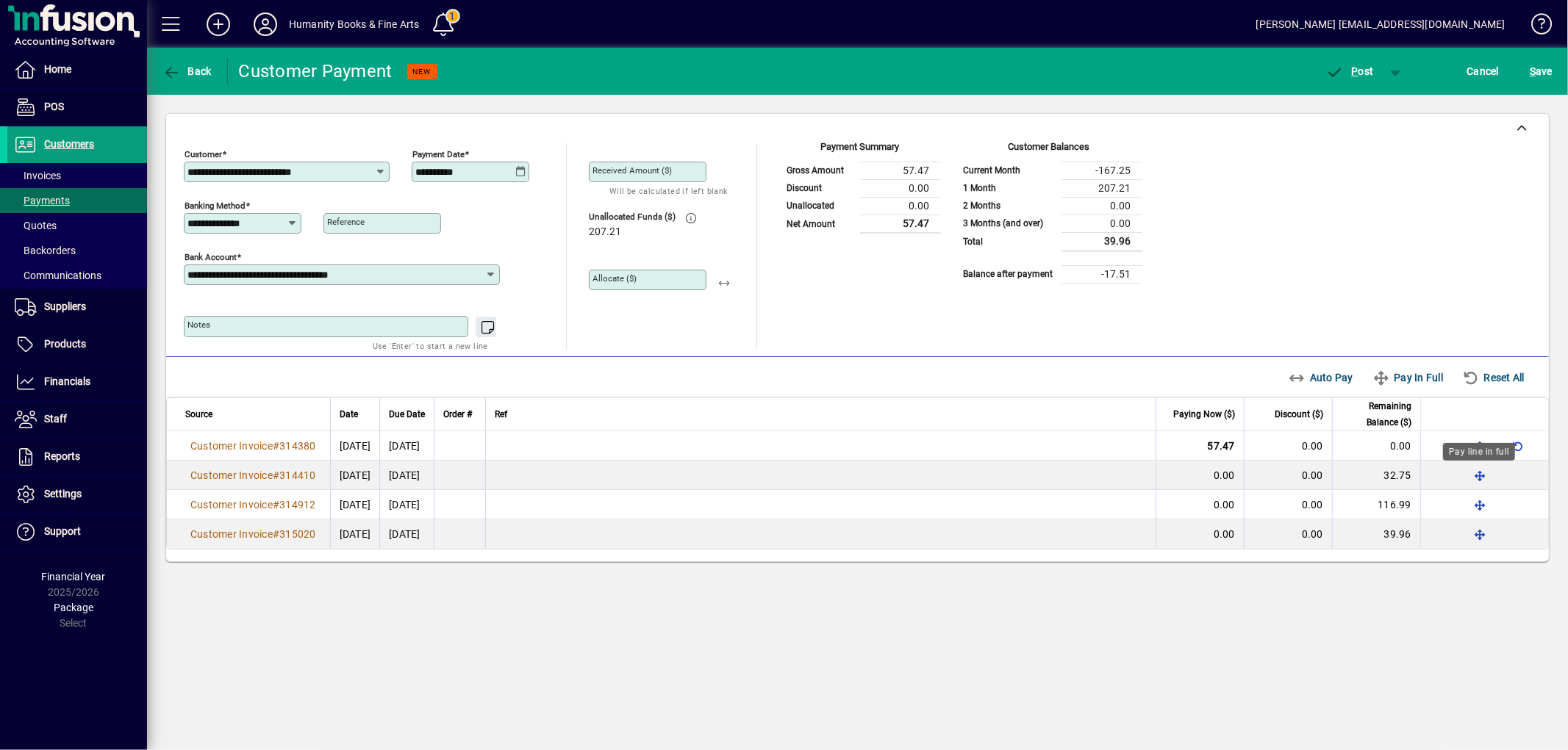
click at [1479, 460] on div "Pay line in full" at bounding box center [1479, 452] width 72 height 18
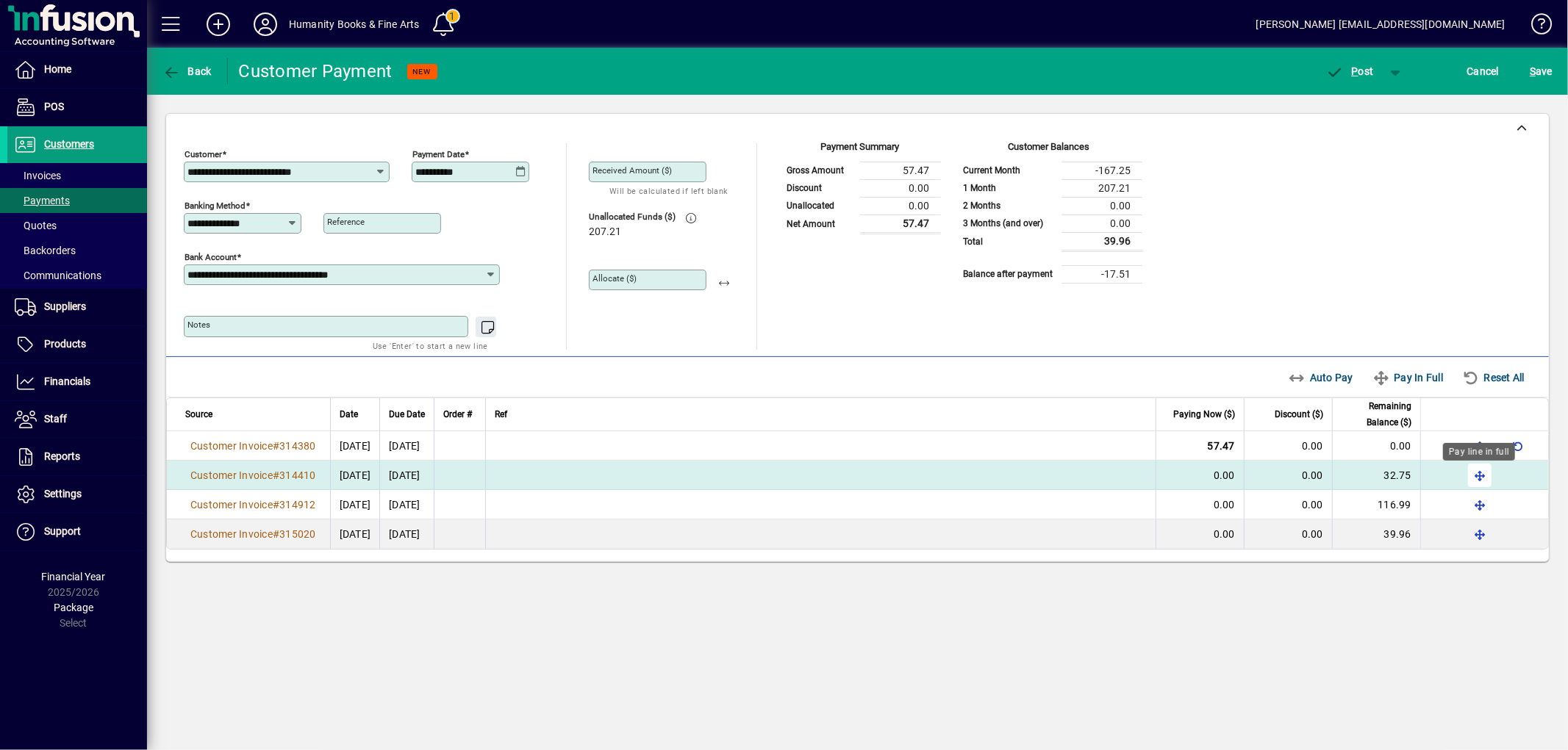
click at [1479, 475] on span "button" at bounding box center [1479, 475] width 35 height 35
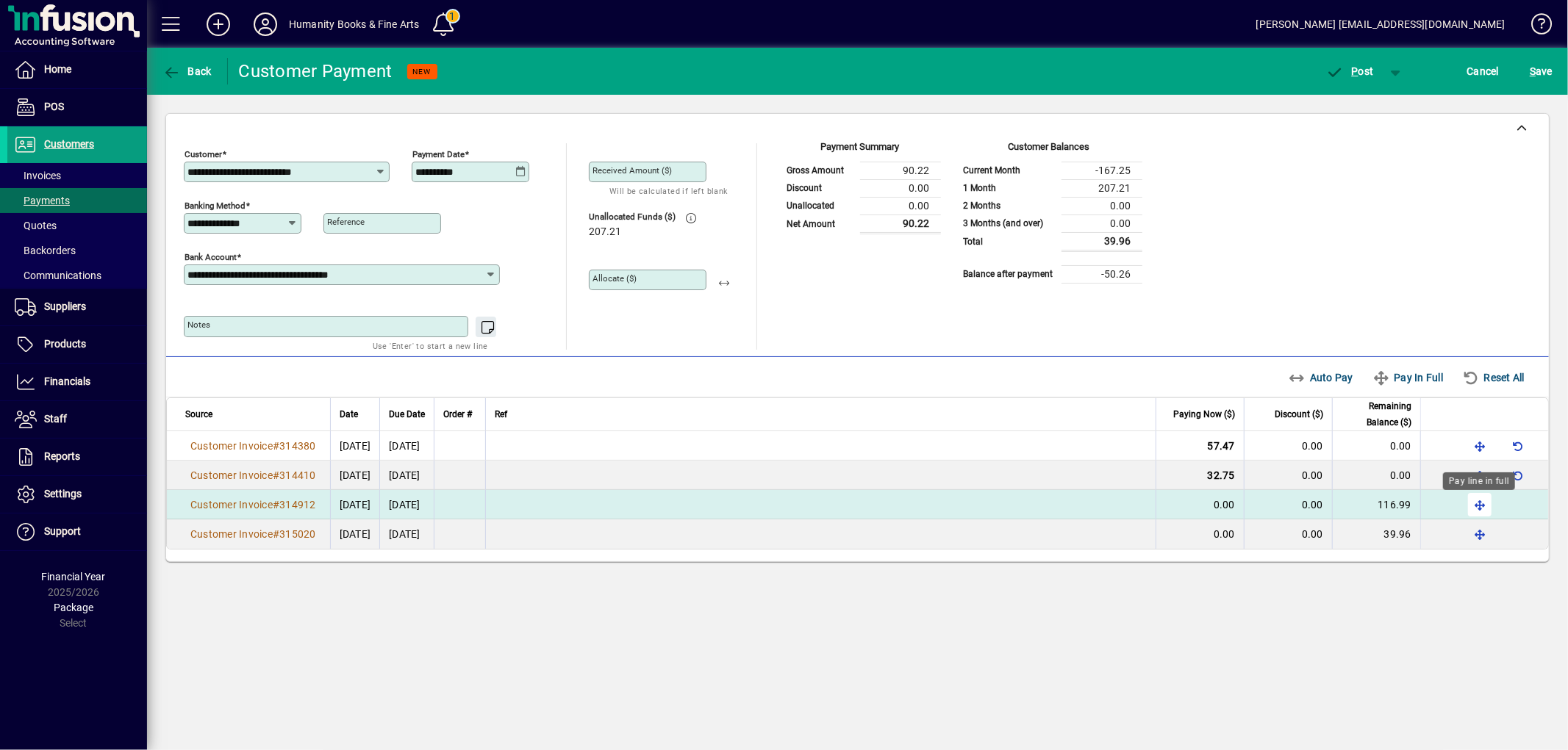
click at [1474, 505] on span "button" at bounding box center [1479, 504] width 35 height 35
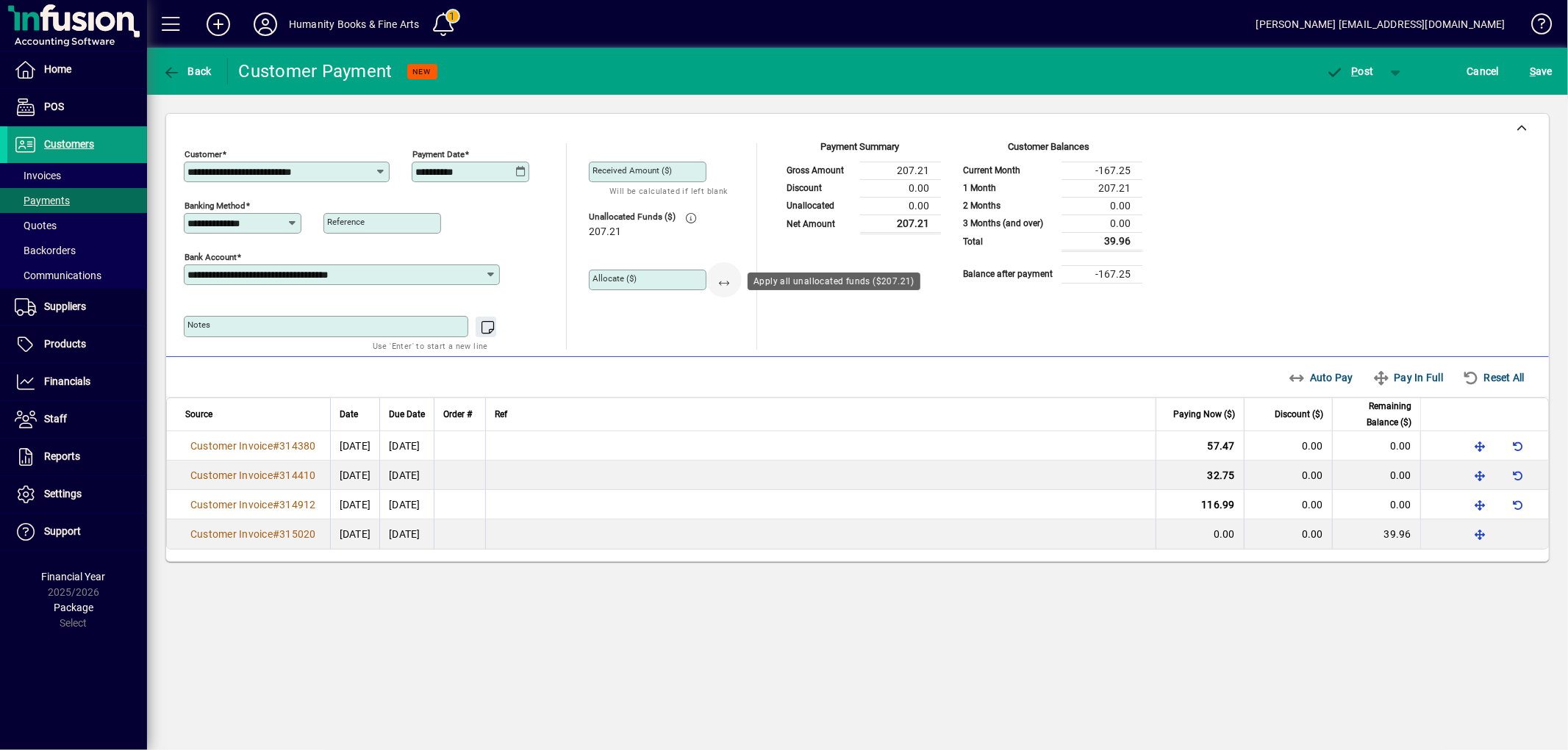
click at [716, 277] on span "button" at bounding box center [723, 280] width 35 height 35
type input "******"
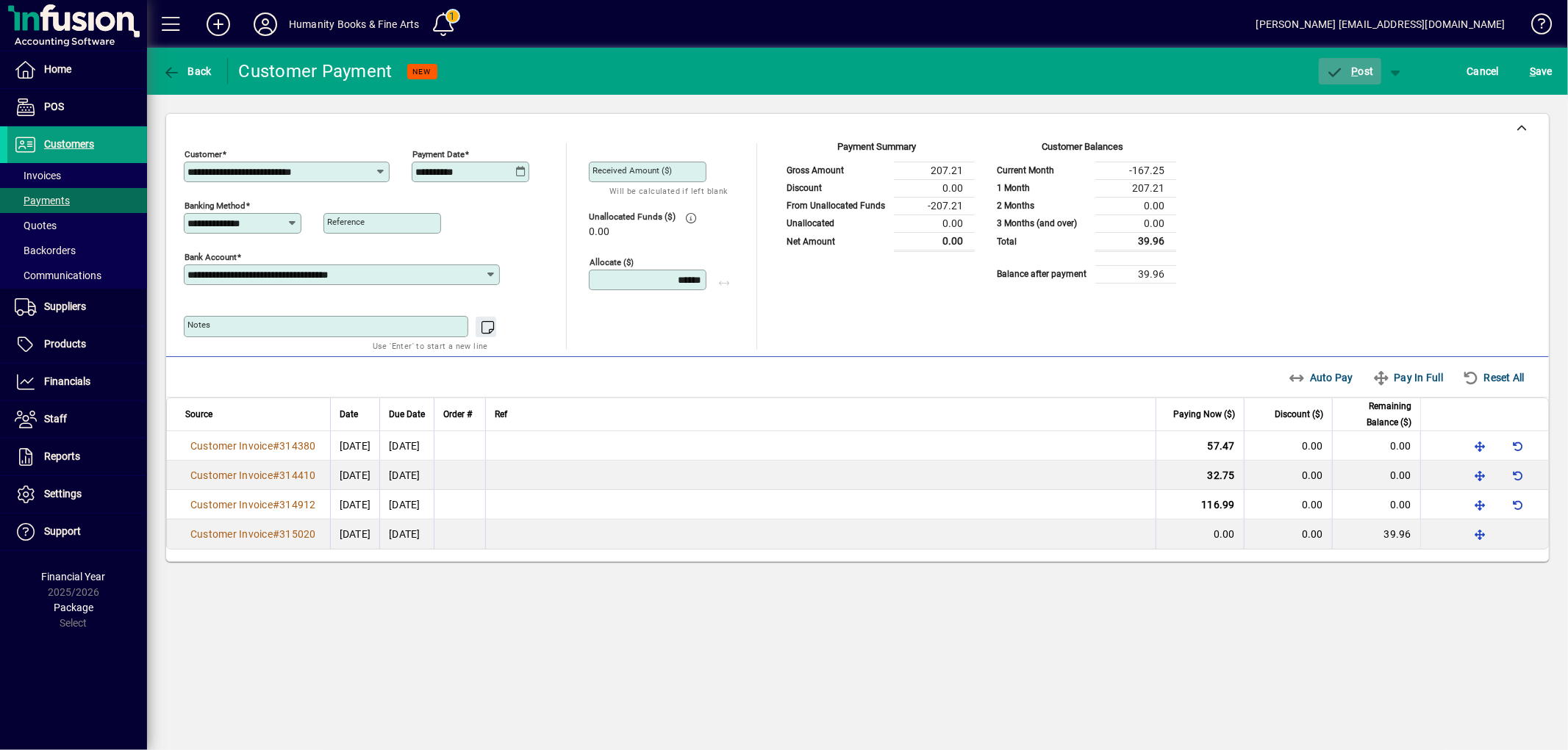
click at [1353, 67] on span "P" at bounding box center [1355, 71] width 6 height 12
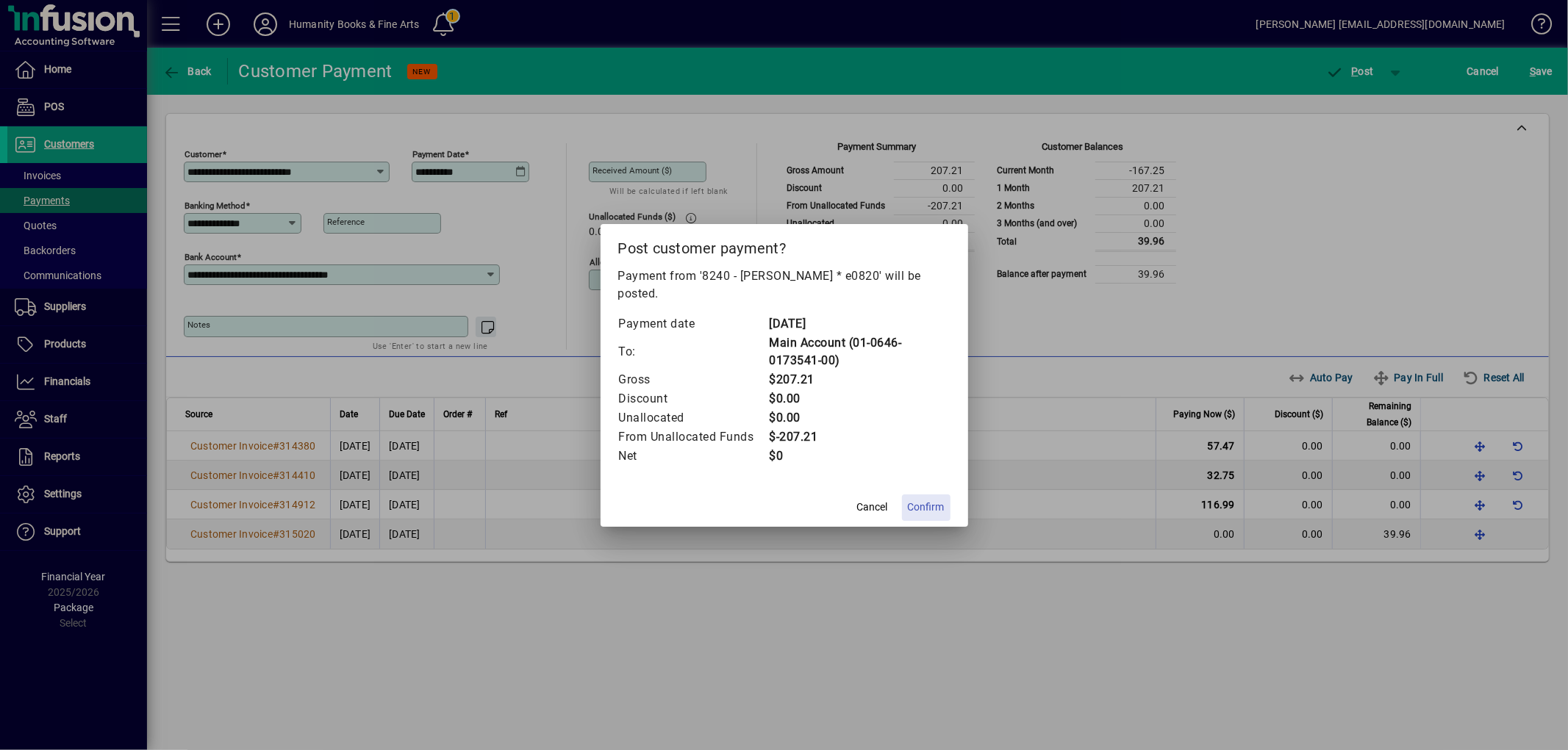
click at [931, 507] on span "Confirm" at bounding box center [926, 507] width 37 height 15
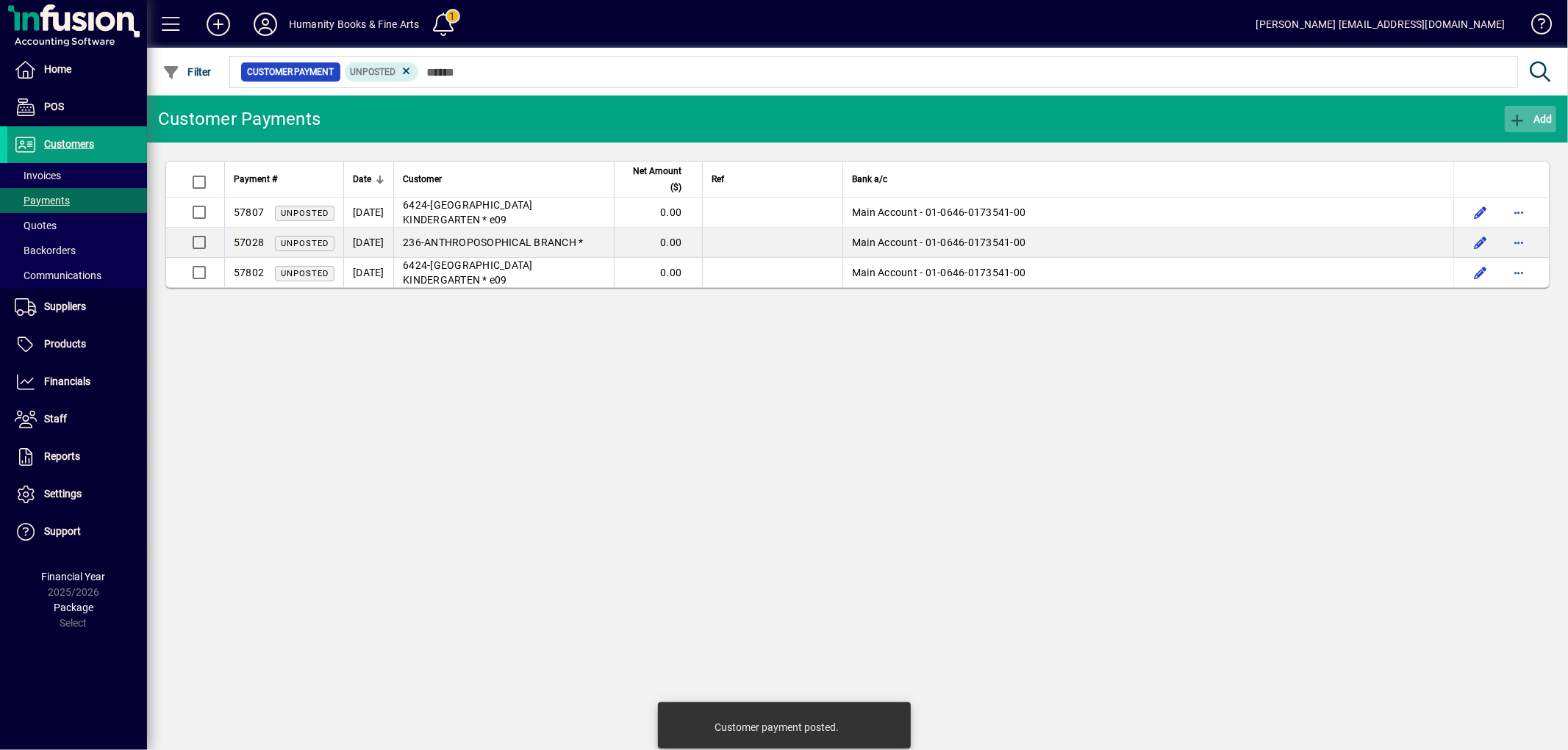
click at [1509, 121] on icon "button" at bounding box center [1518, 121] width 18 height 14
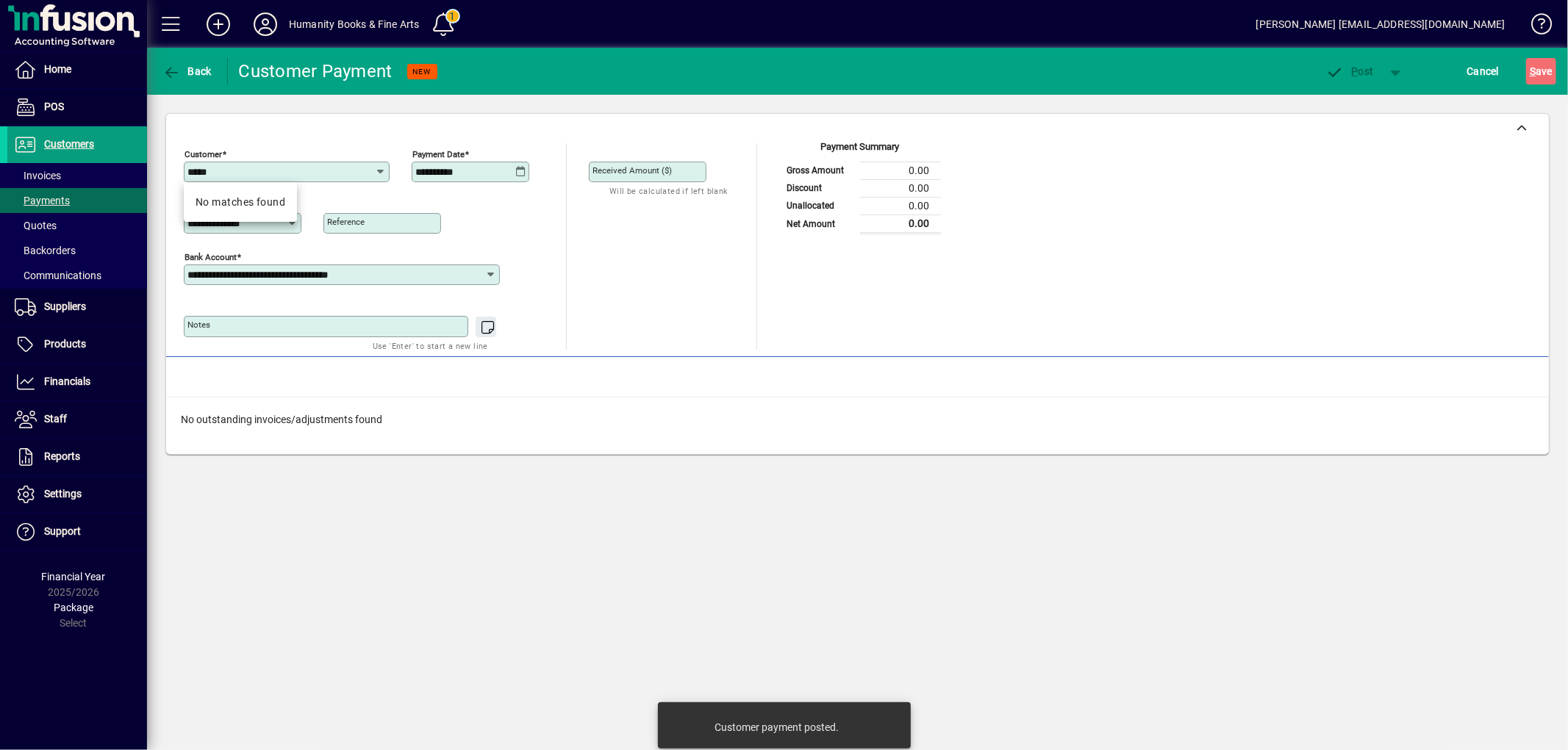
click at [192, 172] on input "*****" at bounding box center [281, 172] width 187 height 12
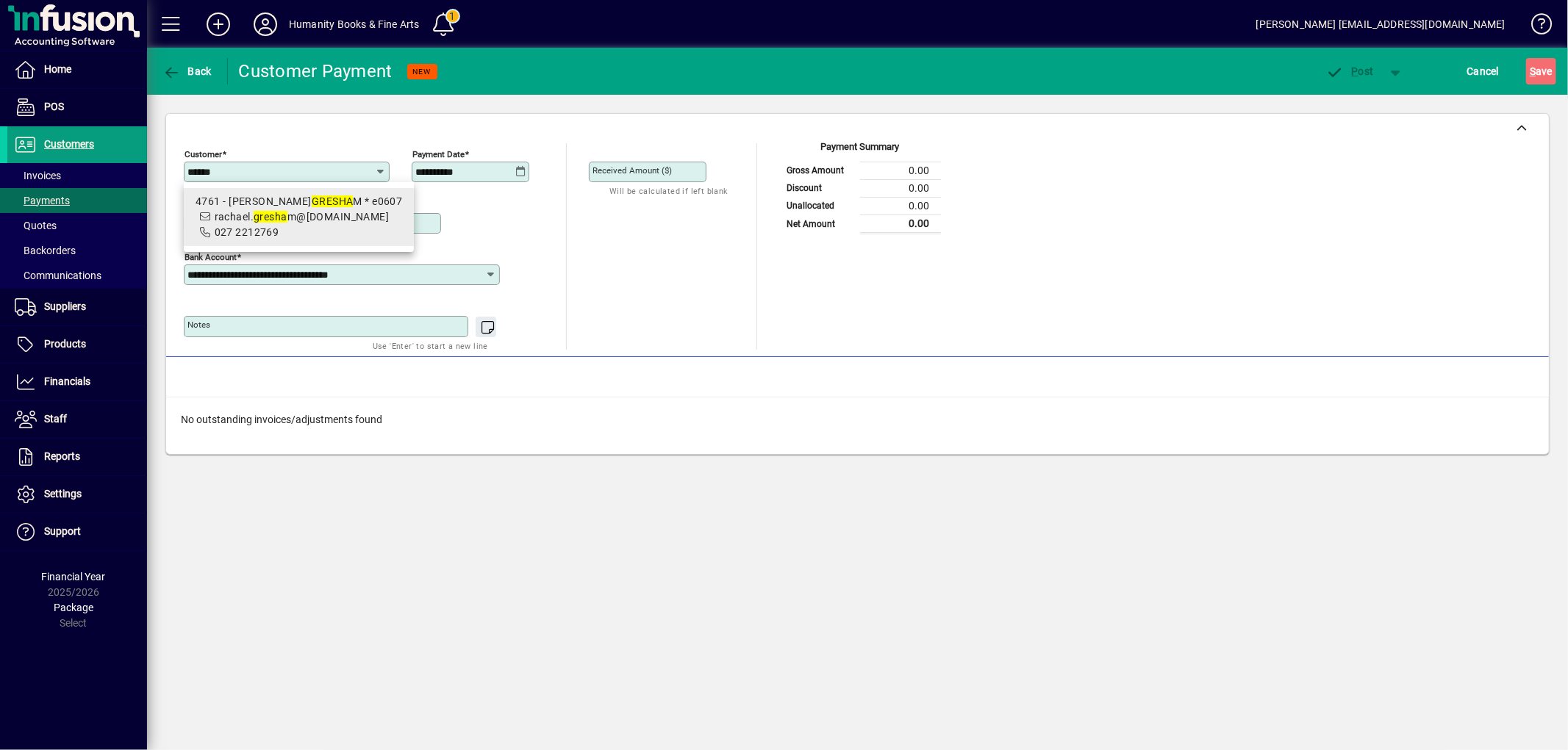
click at [259, 207] on div "4761 - [PERSON_NAME] M * e0607" at bounding box center [299, 201] width 207 height 15
type input "**********"
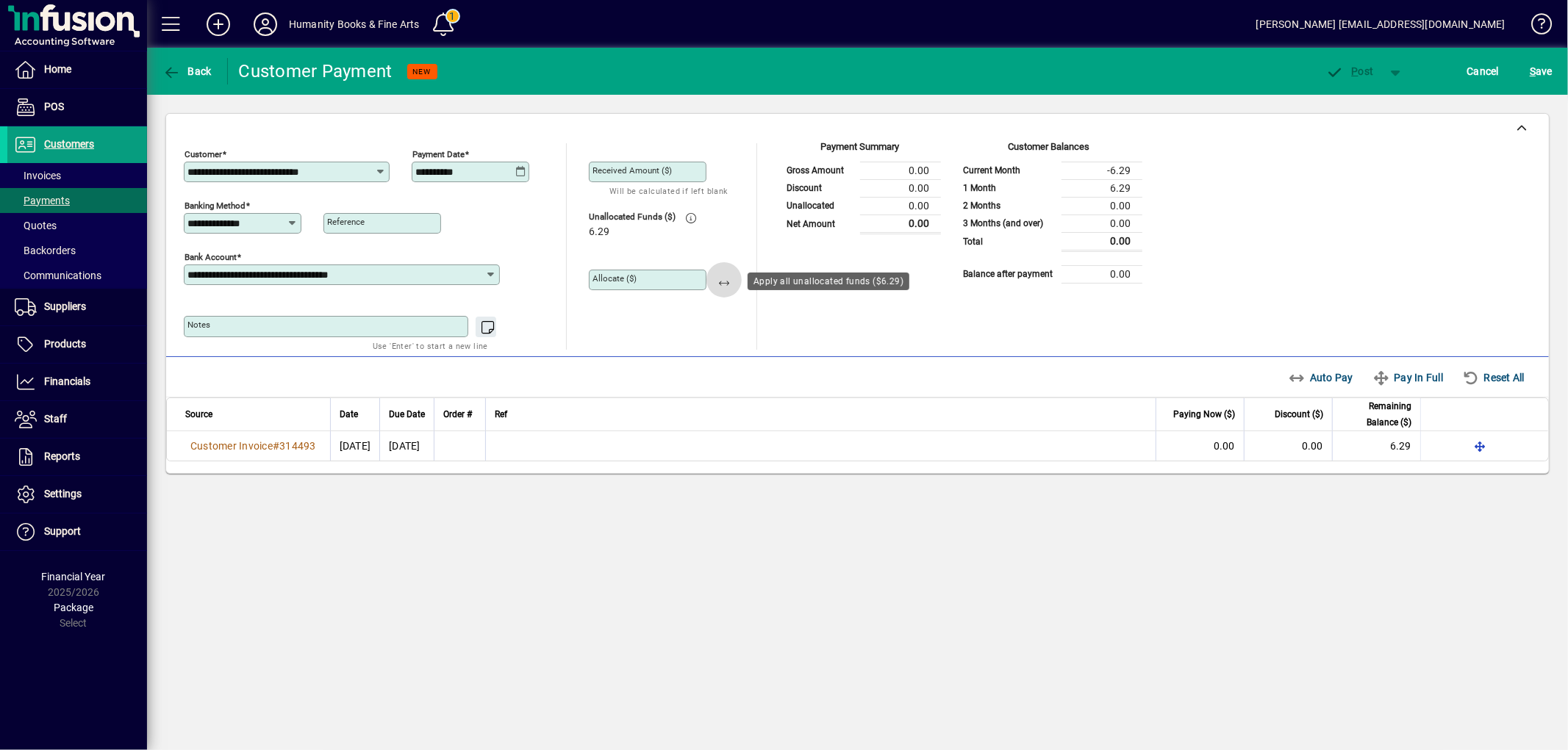
click at [726, 283] on span "button" at bounding box center [723, 280] width 35 height 35
type input "****"
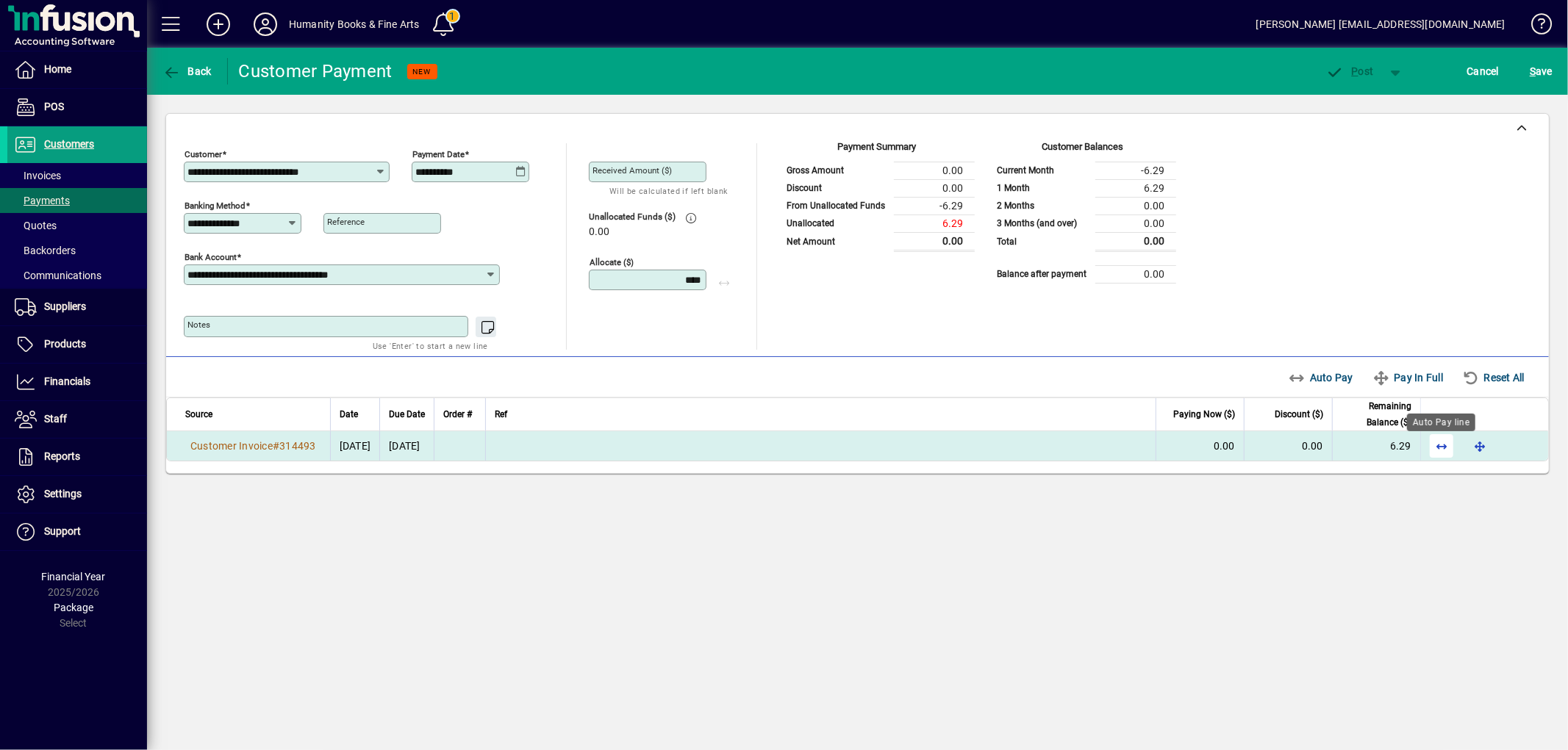
click at [1446, 445] on span "button" at bounding box center [1441, 445] width 35 height 35
click at [1347, 75] on span "P ost" at bounding box center [1349, 71] width 48 height 12
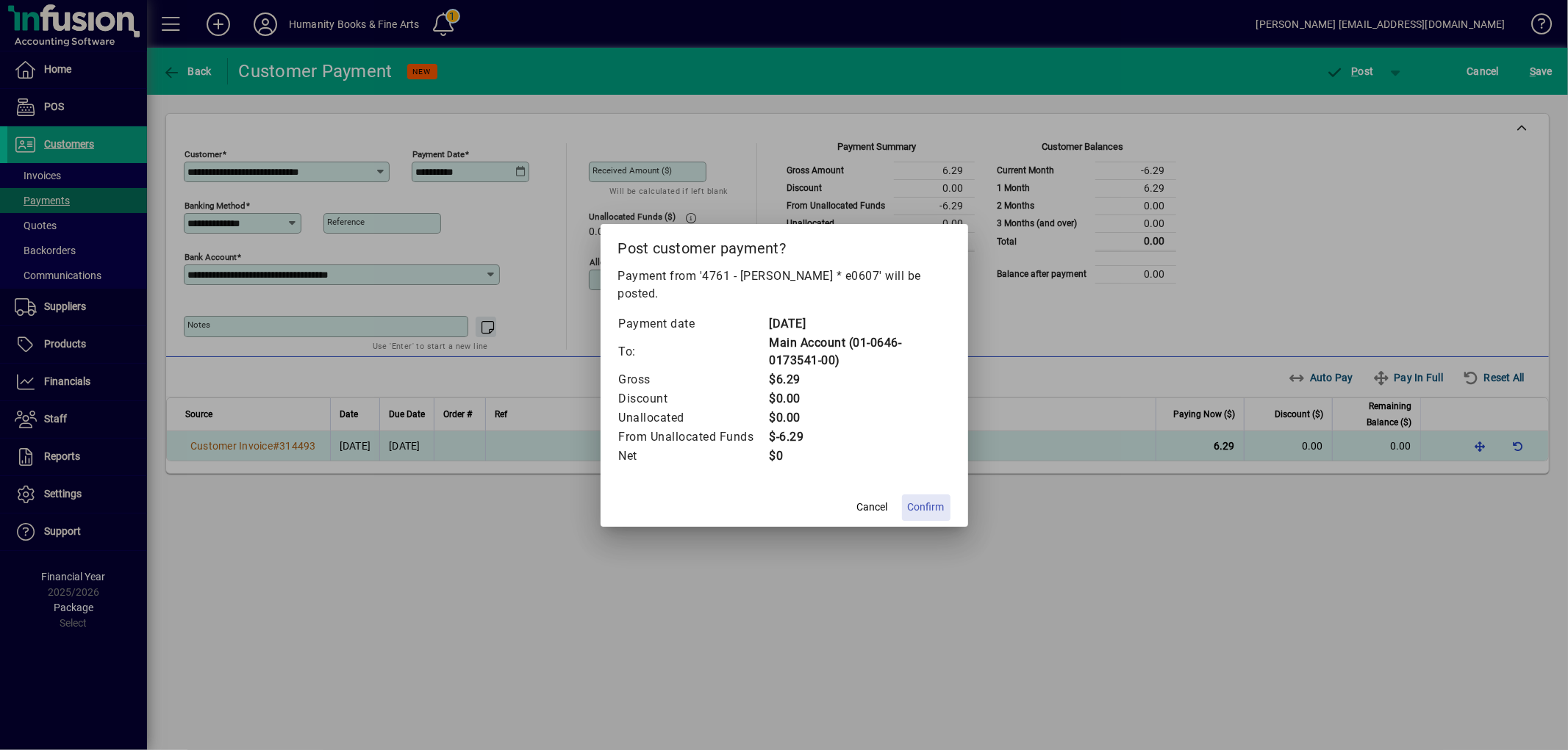
click at [921, 514] on span "Confirm" at bounding box center [926, 507] width 37 height 15
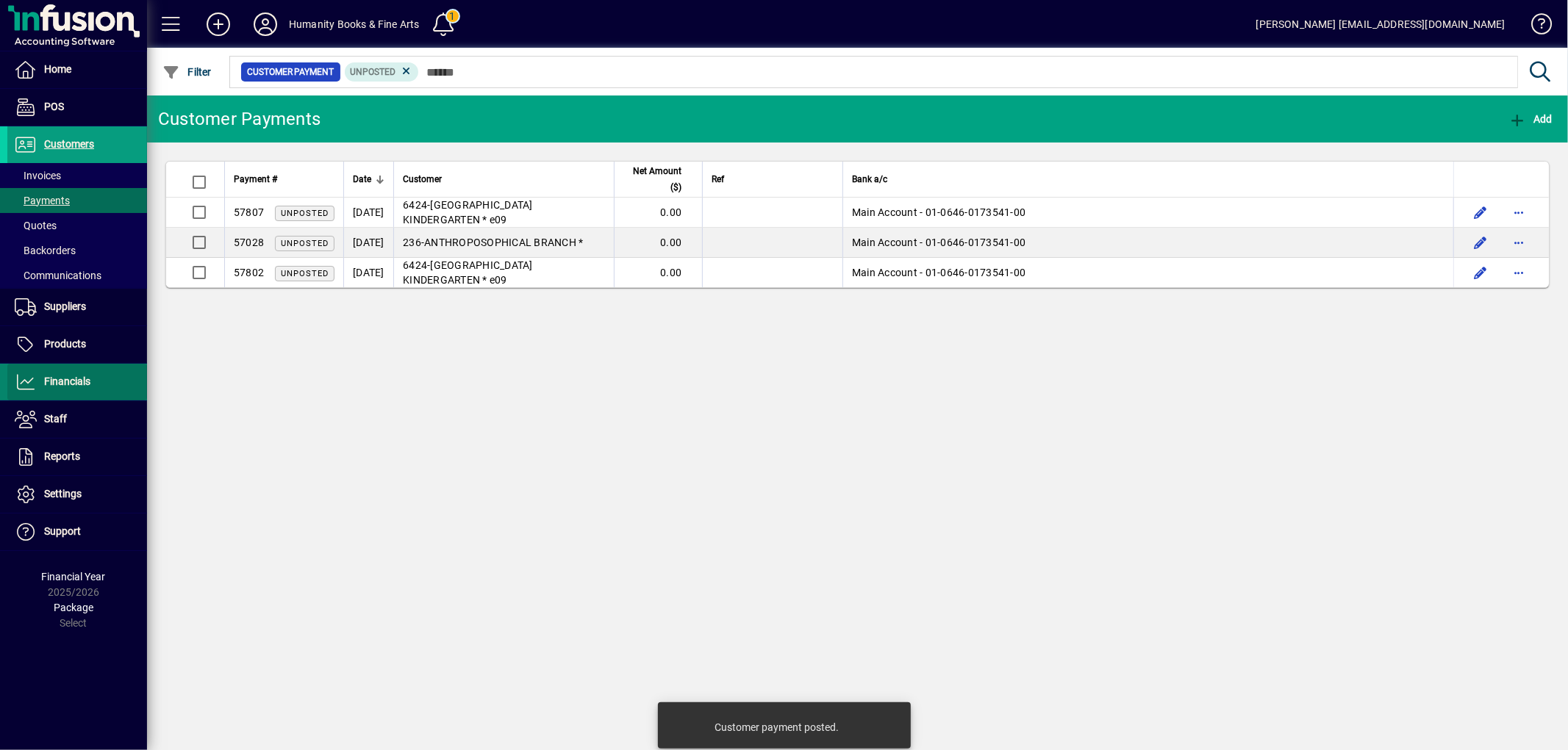
click at [63, 378] on span "Financials" at bounding box center [67, 381] width 46 height 12
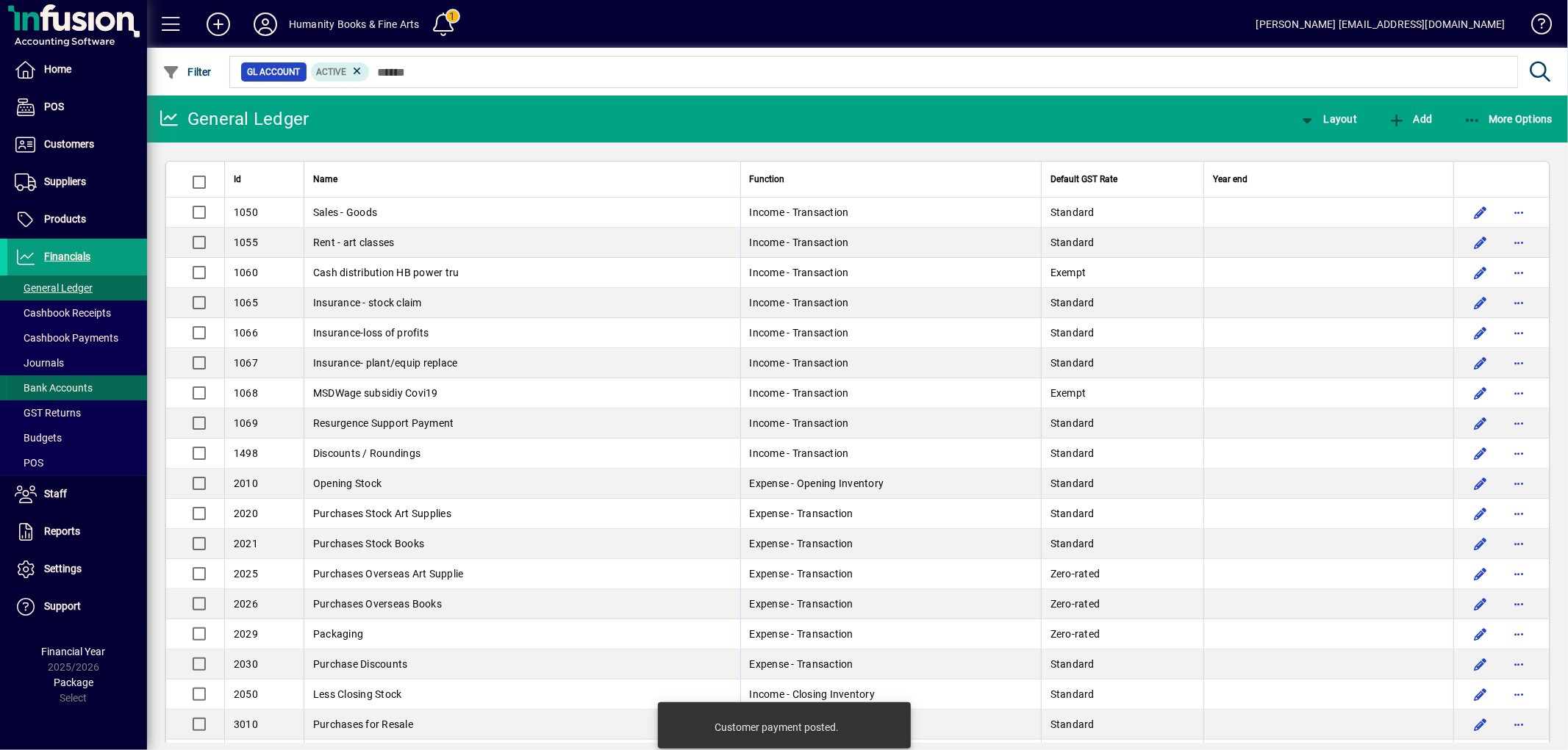
click at [64, 388] on span "Bank Accounts" at bounding box center [53, 388] width 78 height 12
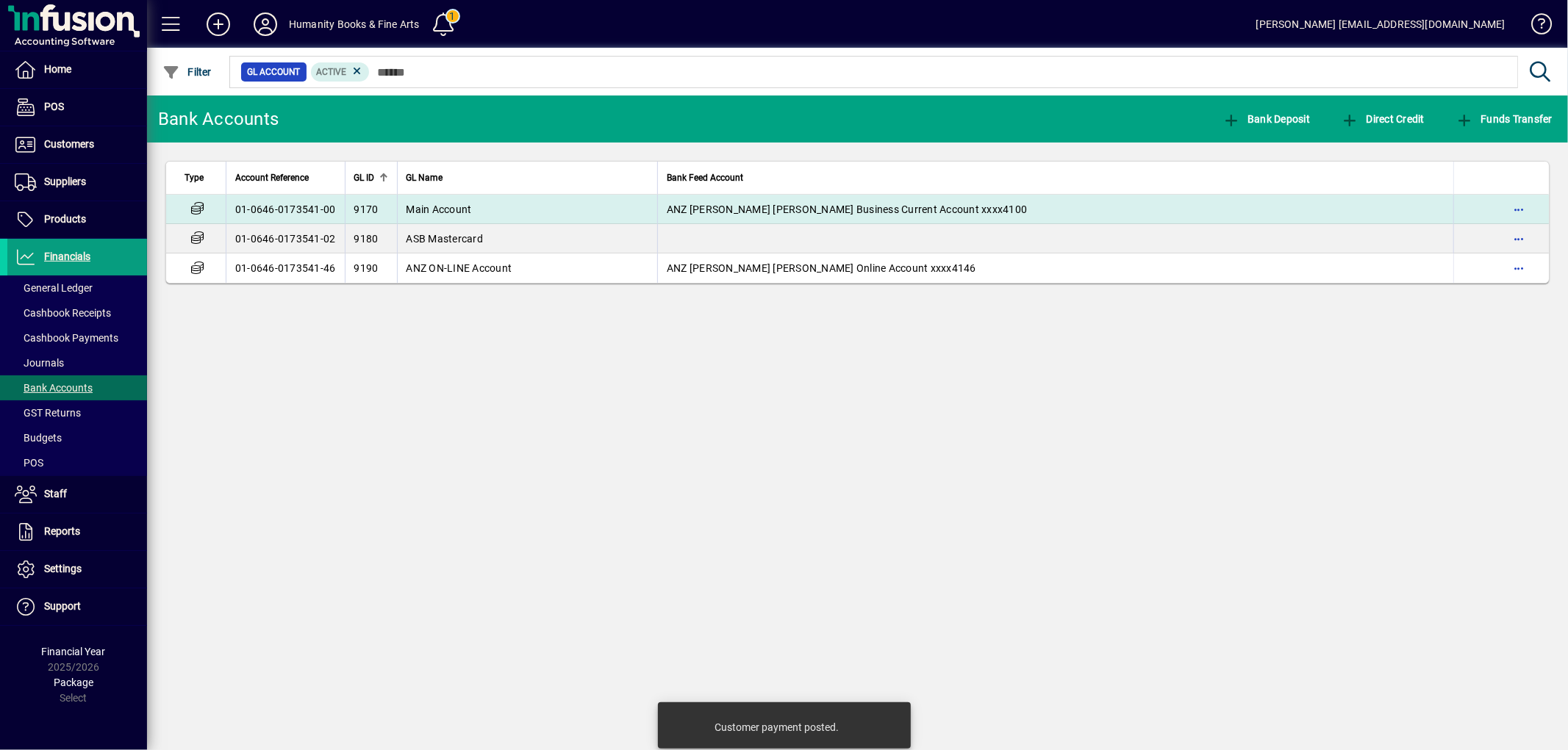
click at [479, 203] on td "Main Account" at bounding box center [527, 210] width 261 height 30
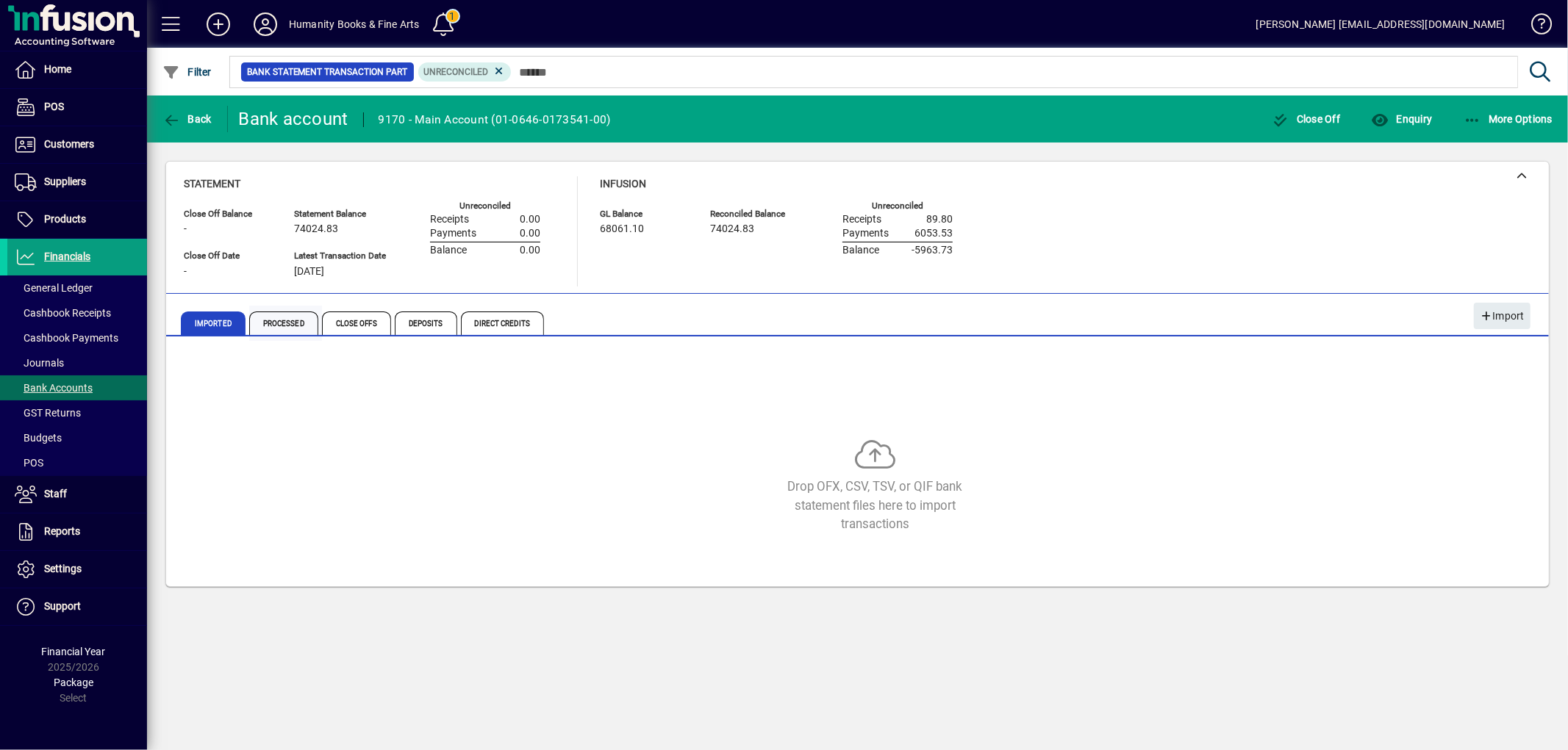
click at [277, 318] on span "Processed" at bounding box center [283, 323] width 69 height 23
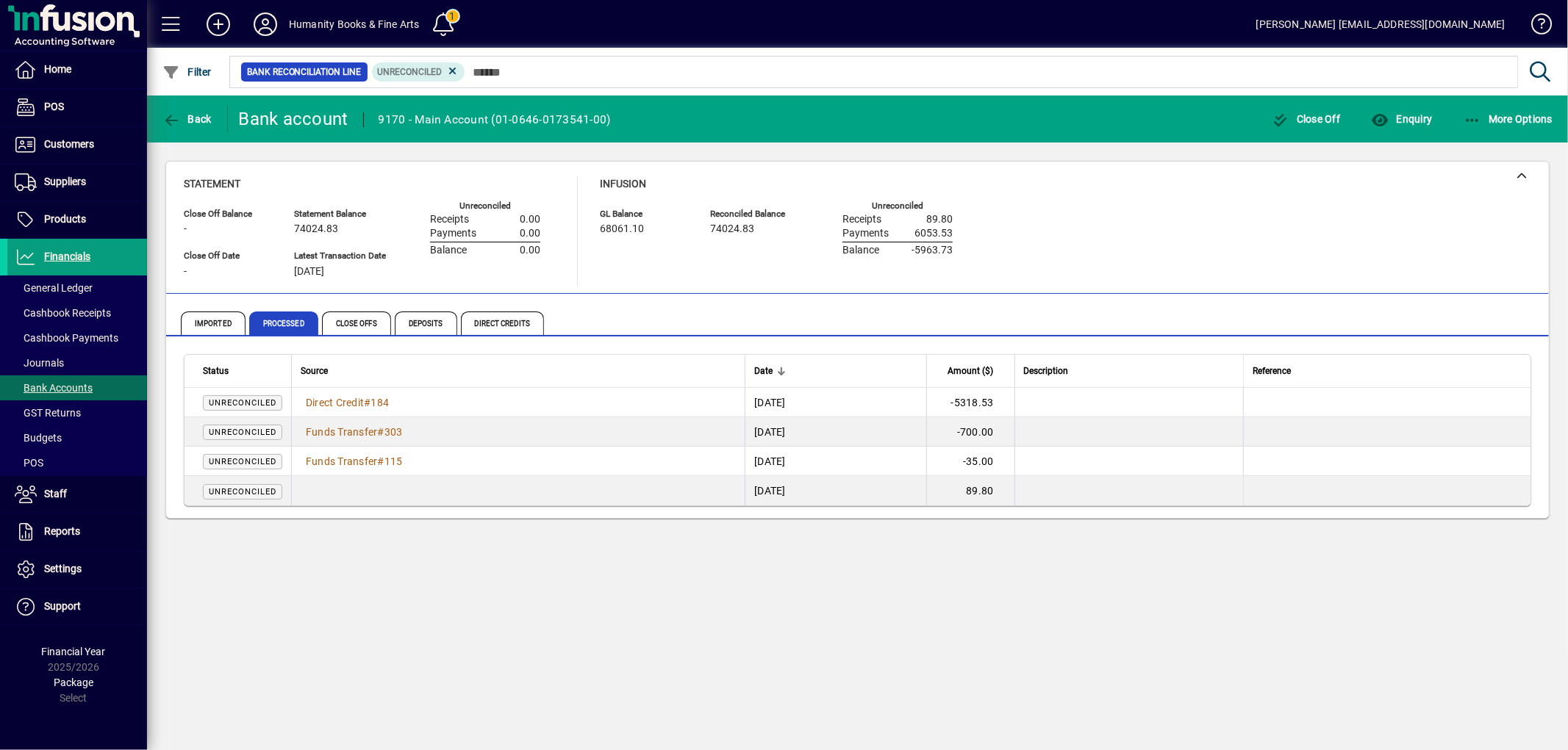
click at [456, 62] on div at bounding box center [938, 56] width 1421 height 16
click at [454, 65] on icon at bounding box center [452, 71] width 13 height 13
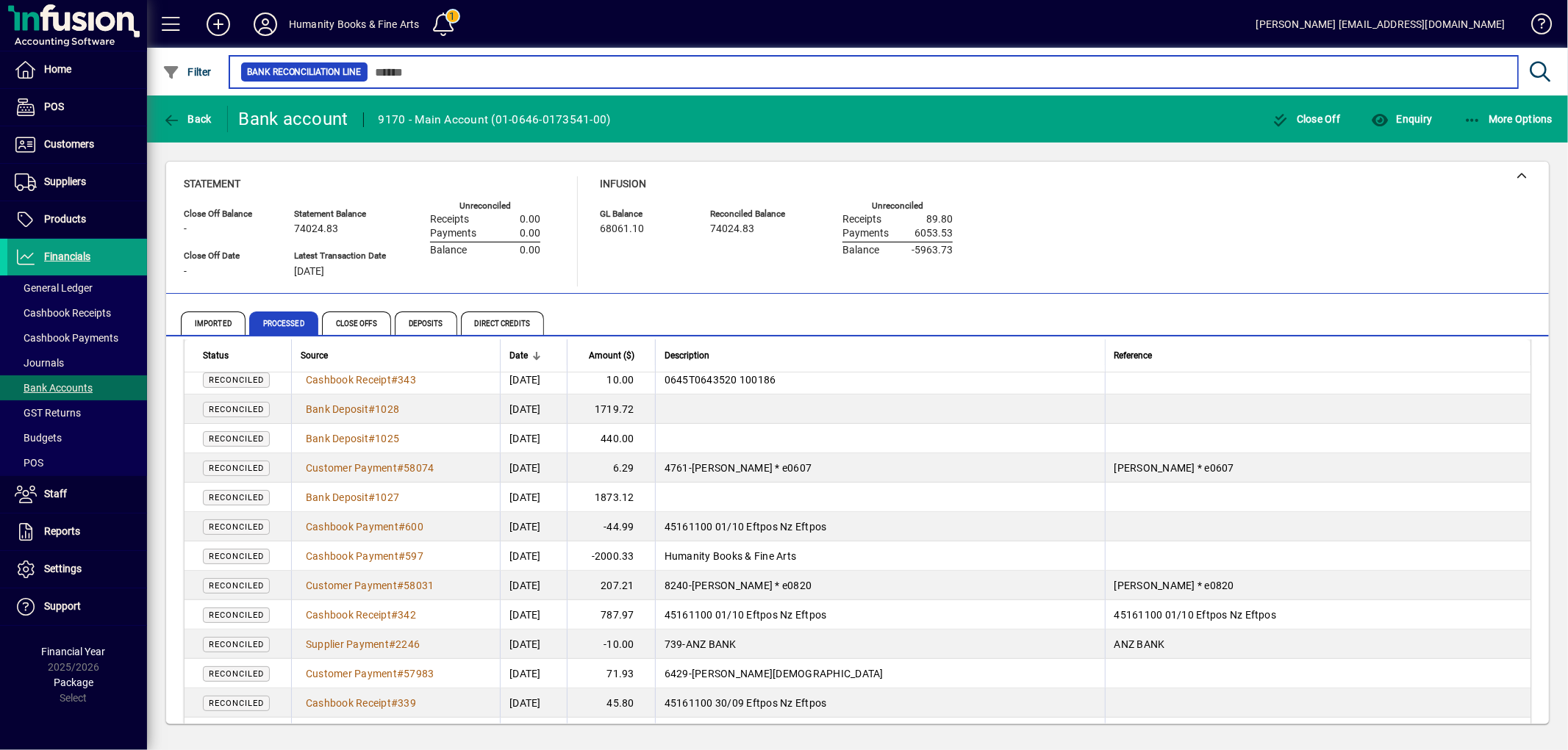
scroll to position [489, 0]
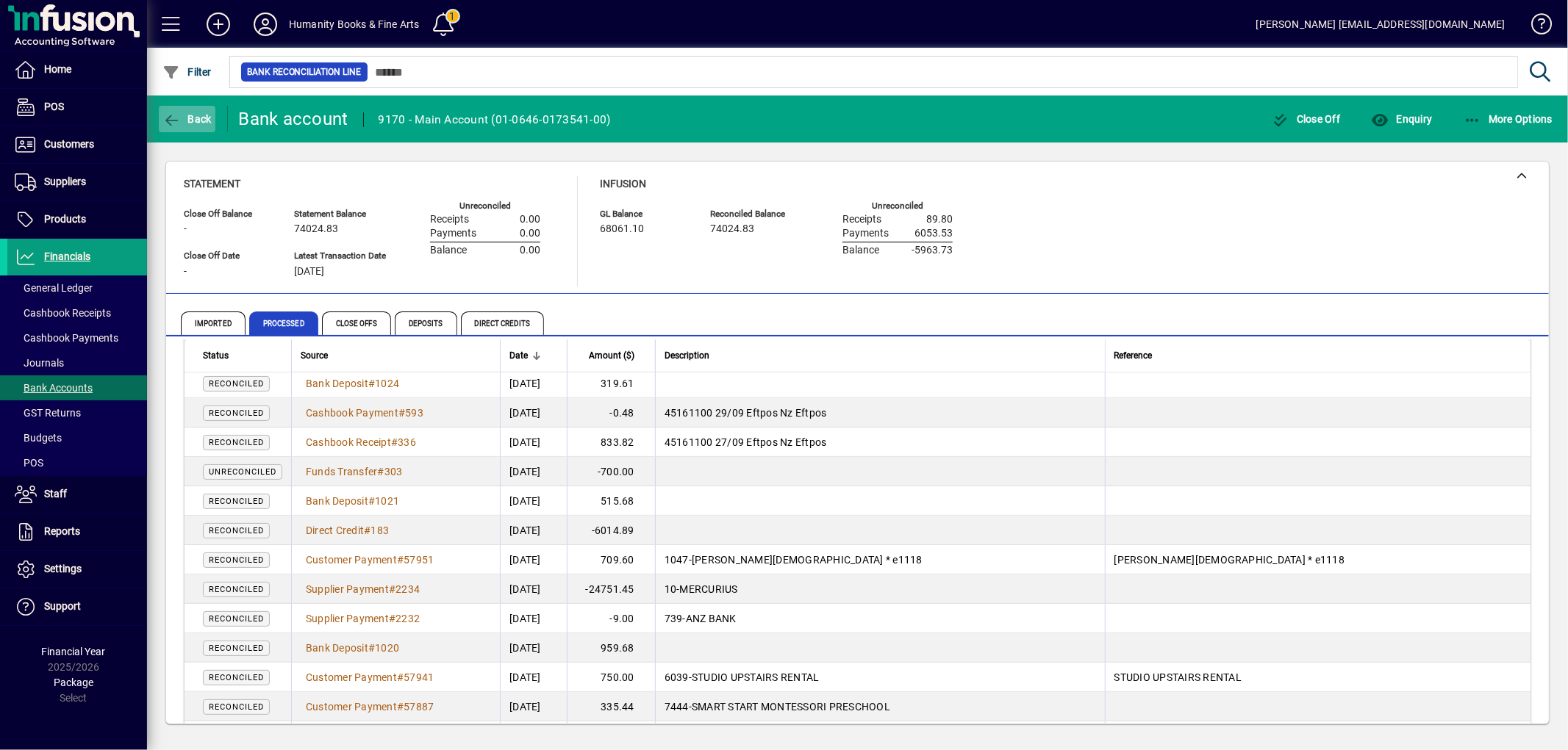
click at [166, 113] on icon "button" at bounding box center [172, 121] width 18 height 14
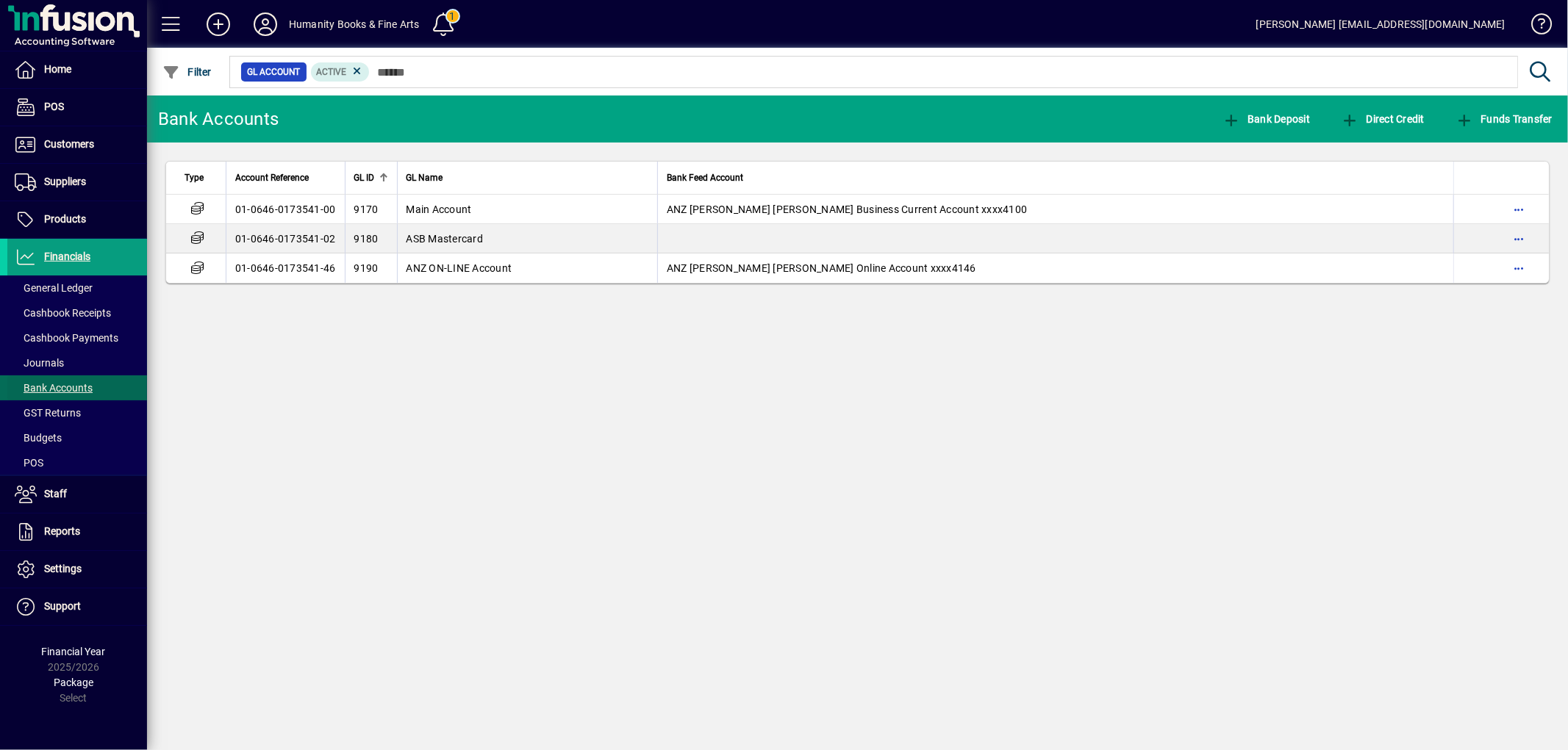
click at [71, 382] on span "Bank Accounts" at bounding box center [53, 388] width 78 height 12
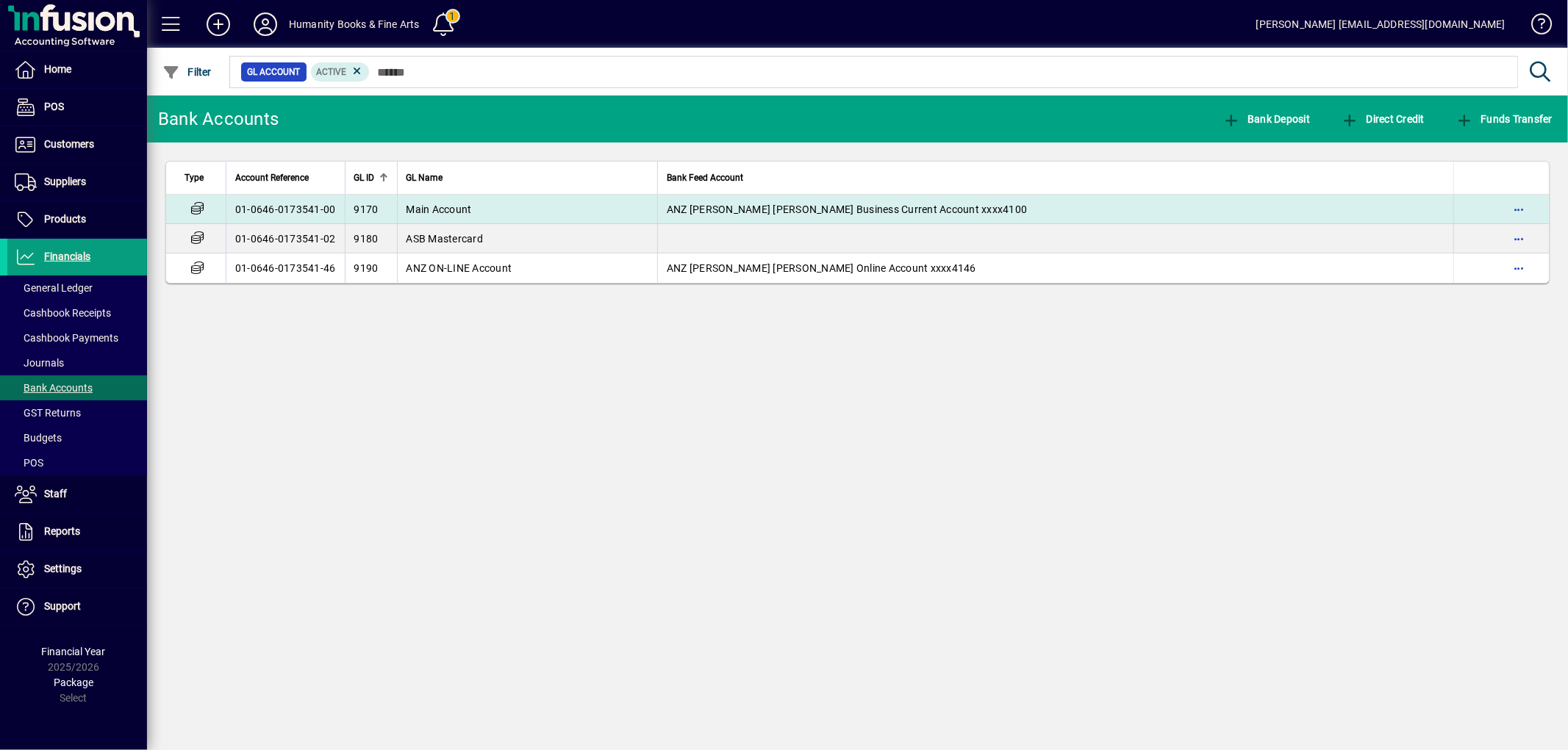
click at [438, 201] on td "Main Account" at bounding box center [527, 210] width 261 height 30
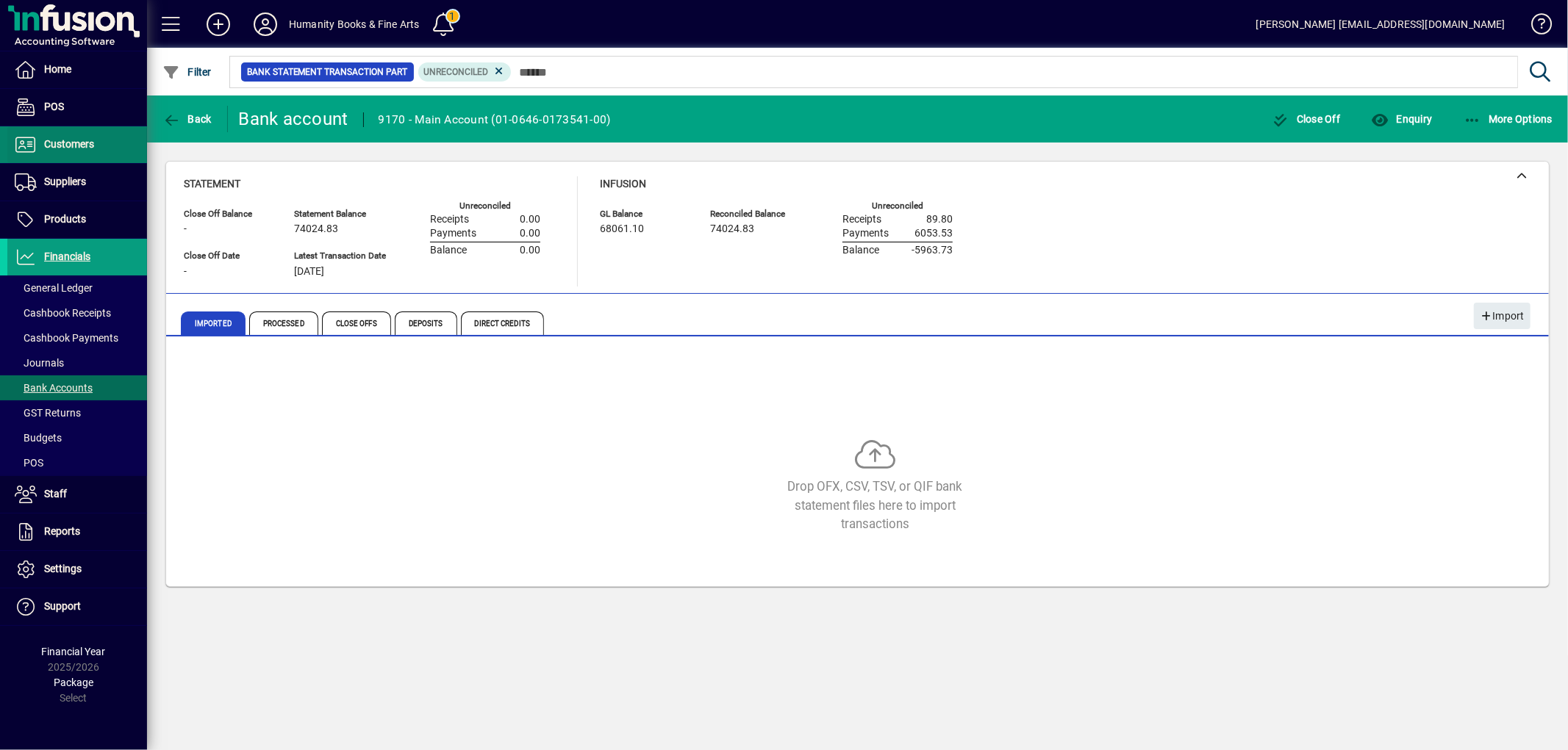
click at [63, 147] on span "Customers" at bounding box center [69, 144] width 50 height 12
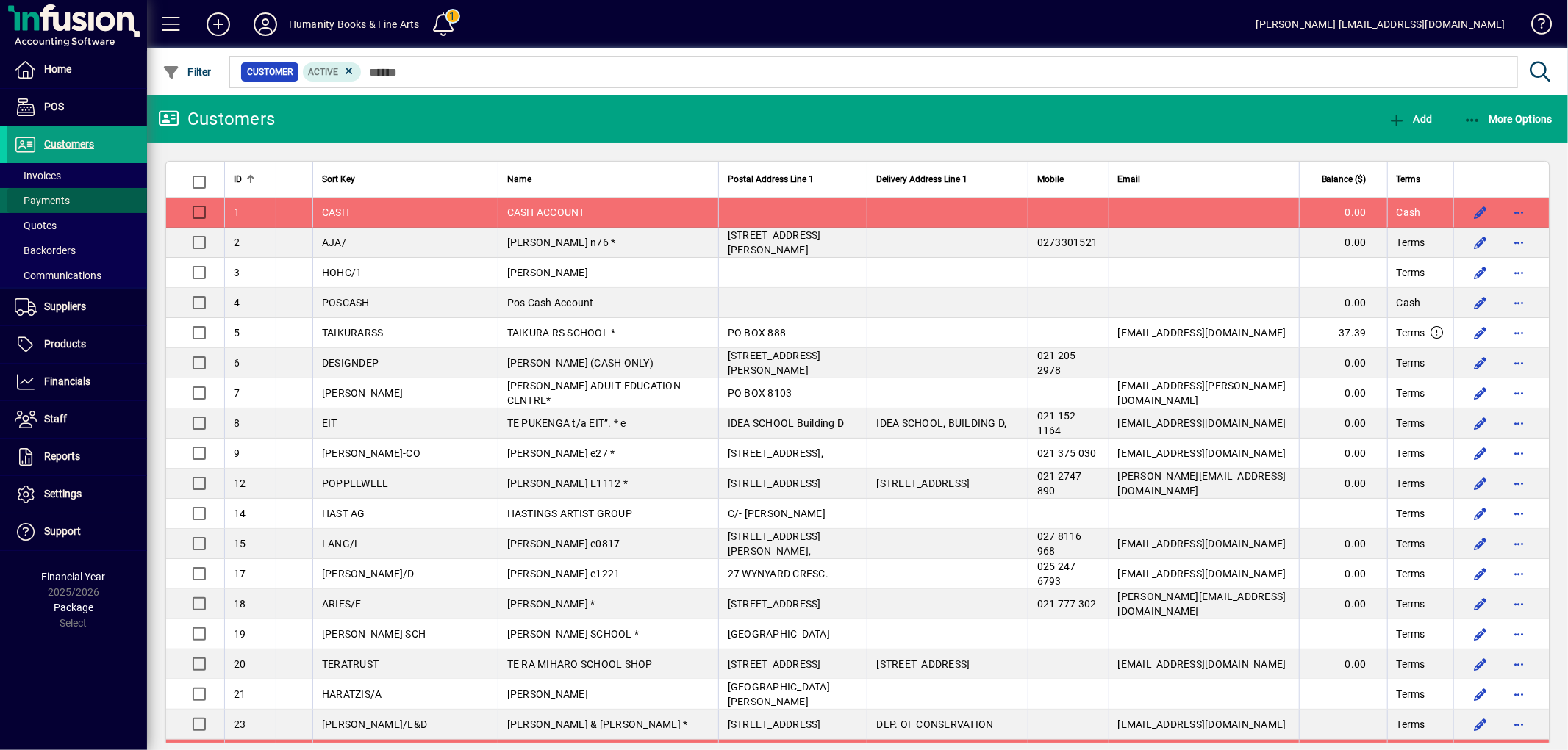
click at [53, 195] on span "Payments" at bounding box center [41, 201] width 55 height 12
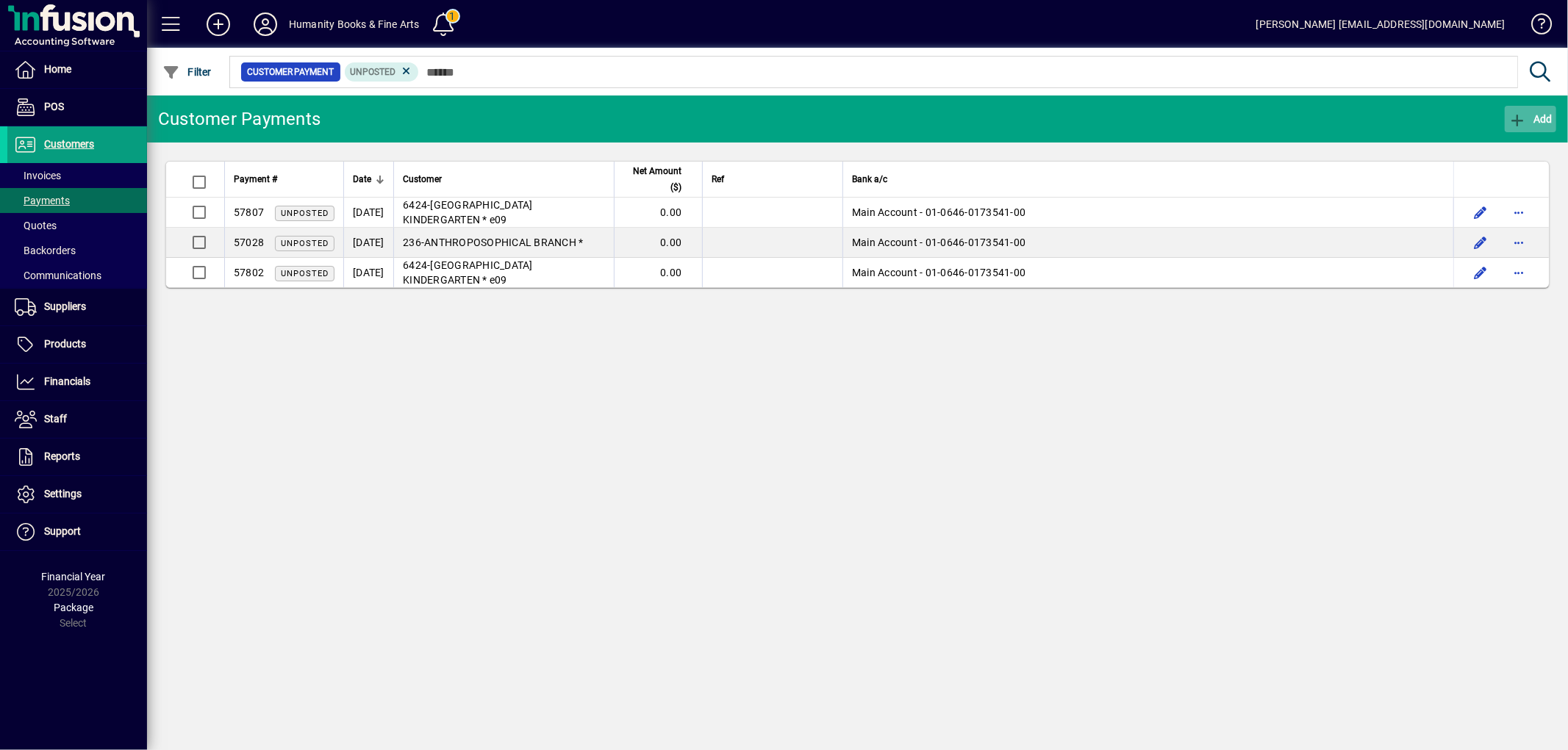
click at [1517, 114] on icon "button" at bounding box center [1518, 121] width 18 height 14
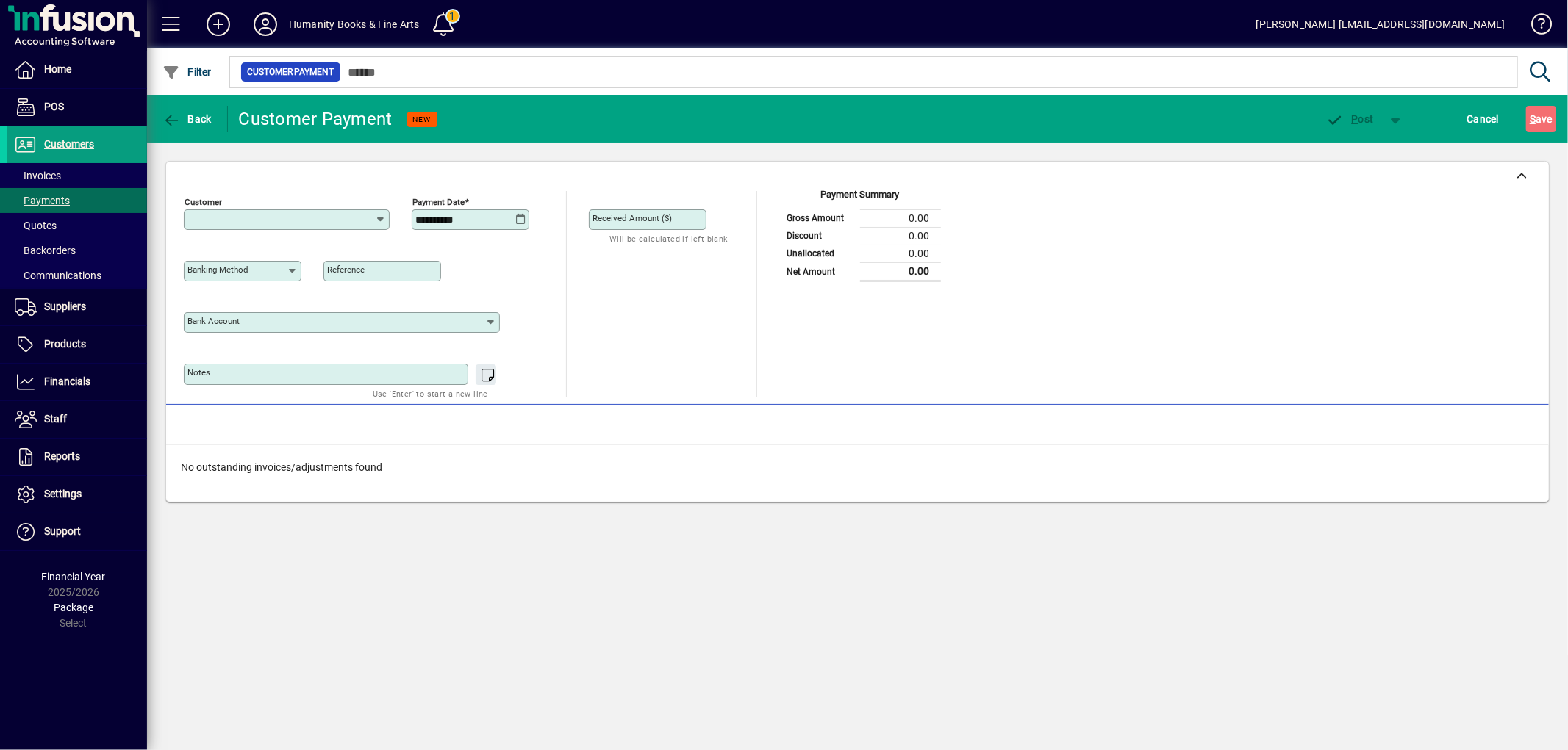
type input "**********"
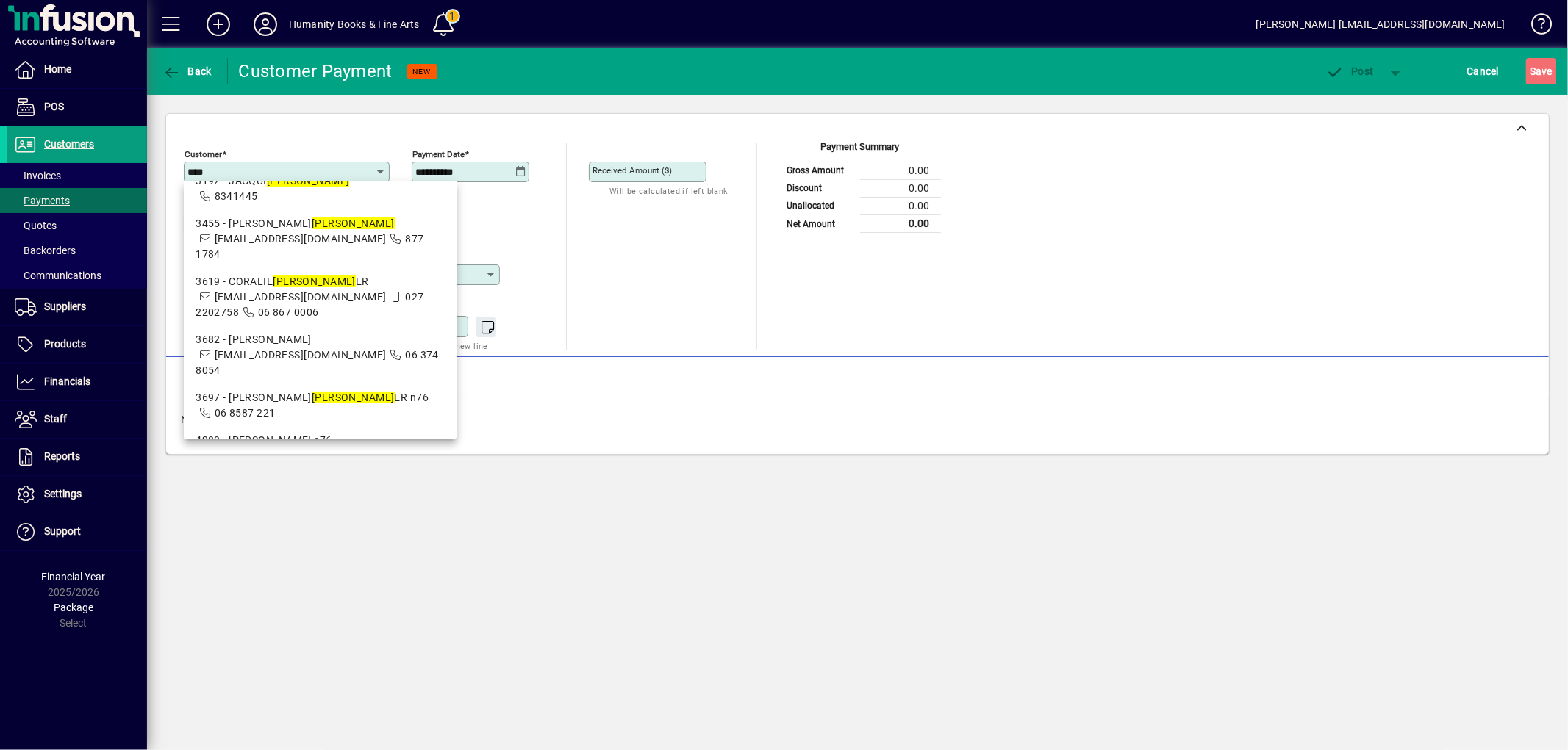
scroll to position [163, 0]
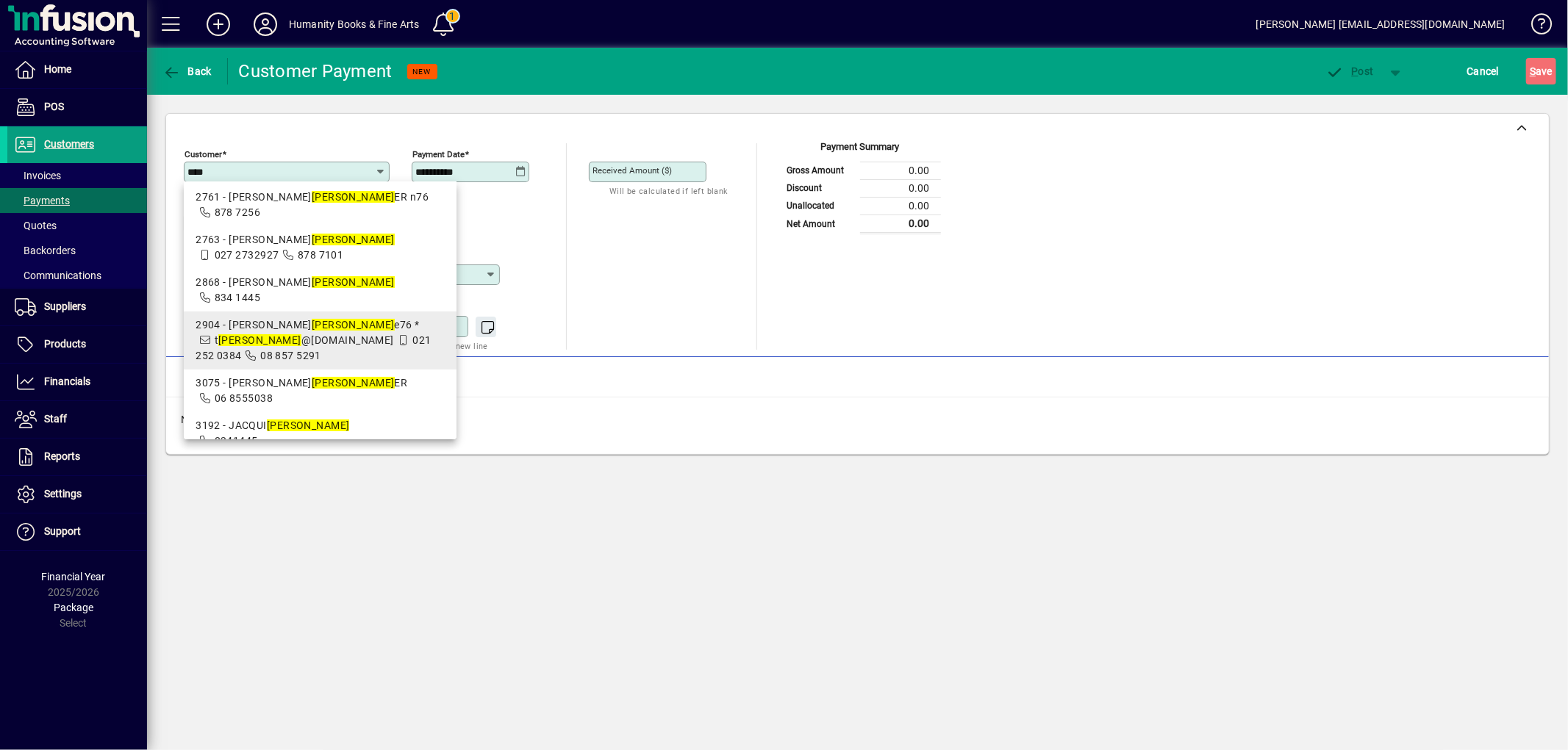
click at [311, 319] on em "[PERSON_NAME]" at bounding box center [353, 325] width 83 height 12
type input "**********"
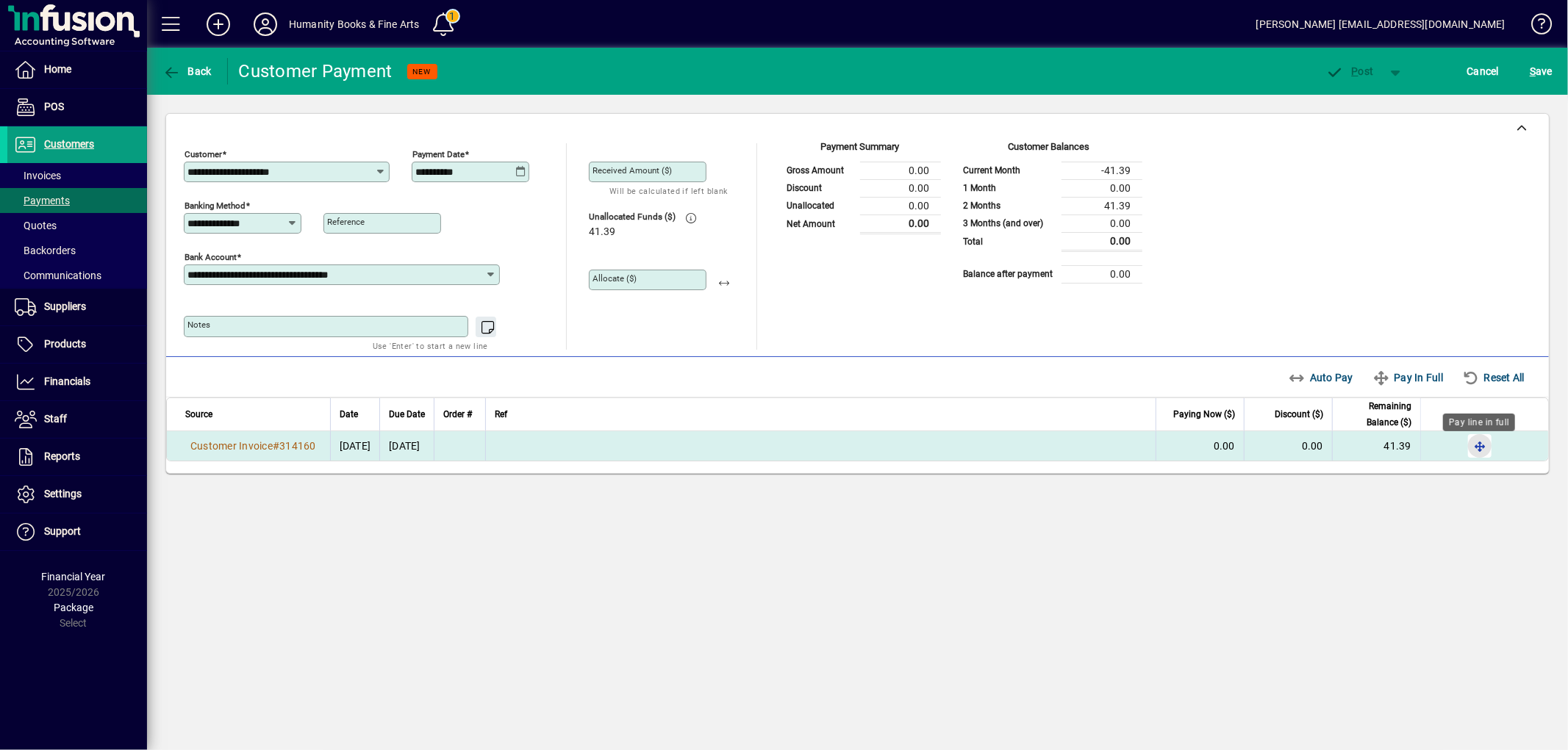
click at [1474, 450] on span "button" at bounding box center [1479, 445] width 35 height 35
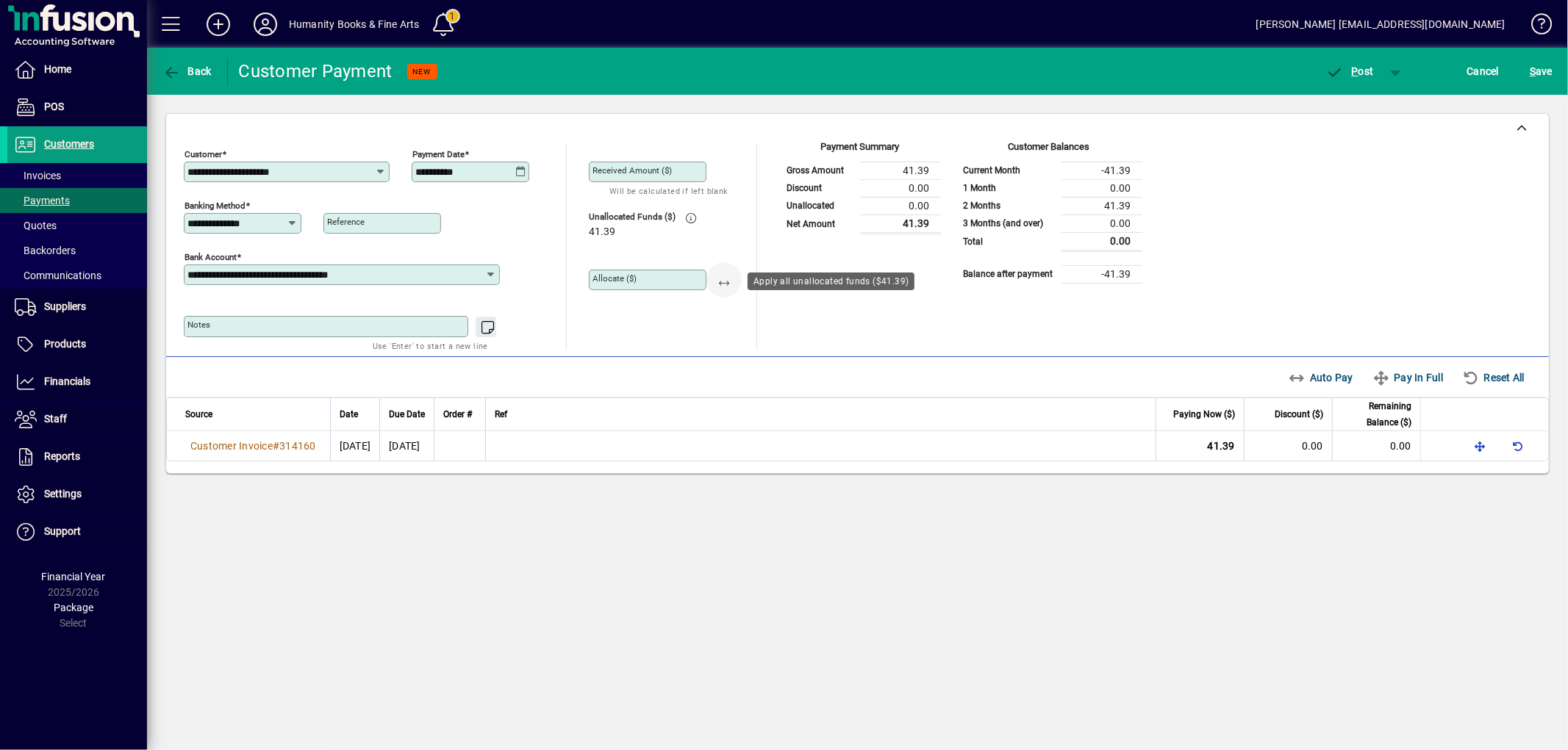
click at [728, 282] on span "button" at bounding box center [723, 280] width 35 height 35
type input "*****"
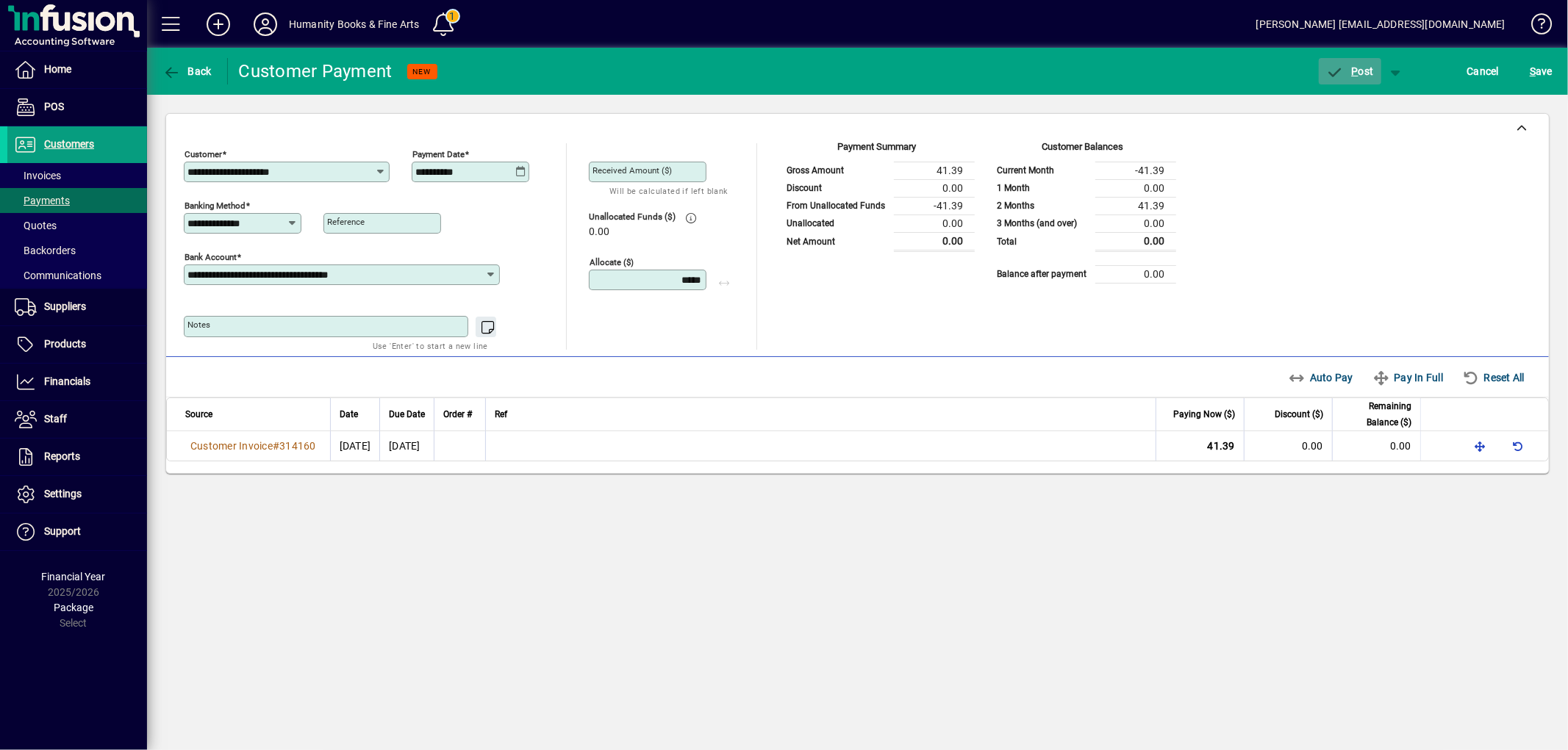
click at [1346, 68] on span "P ost" at bounding box center [1349, 71] width 48 height 12
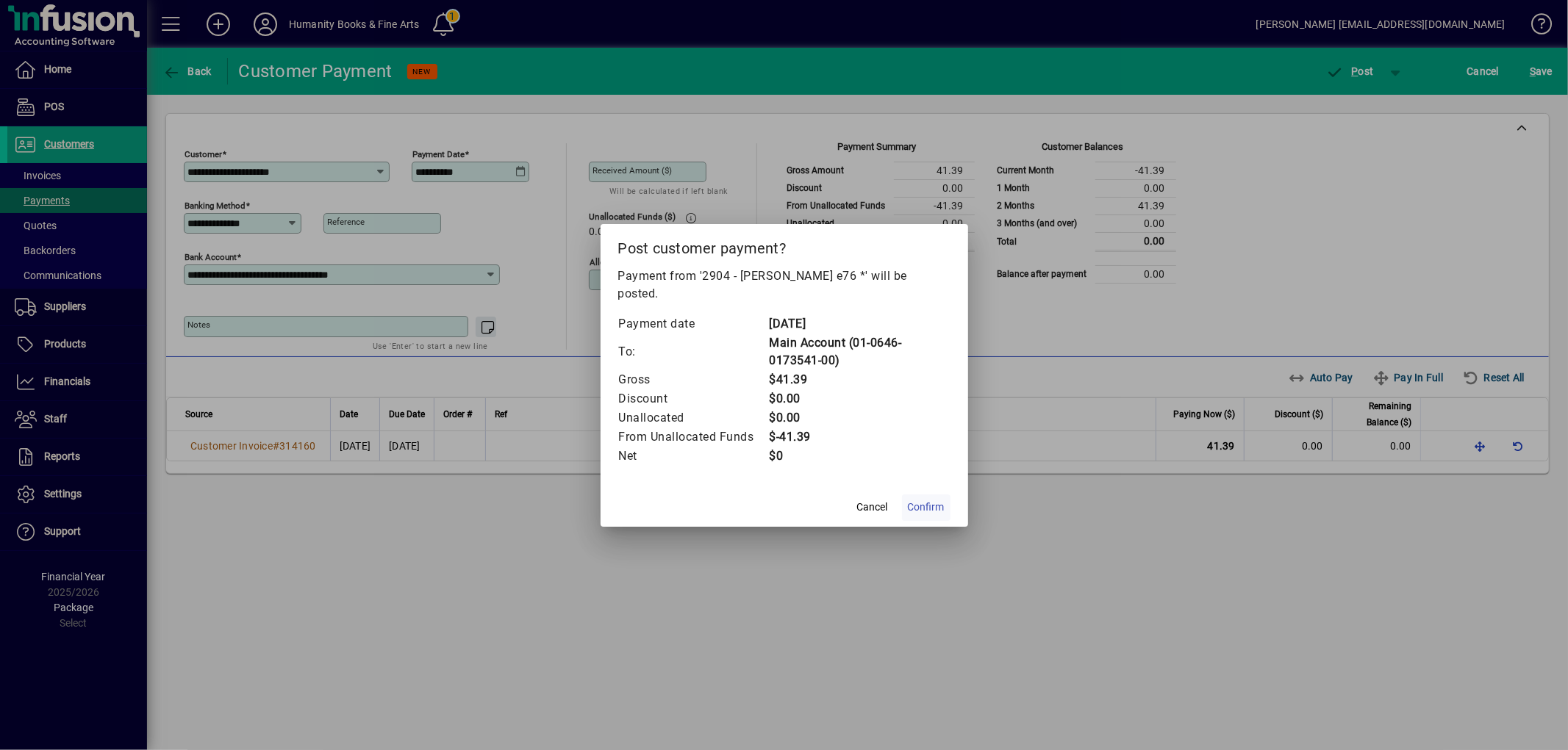
click at [937, 500] on span "Confirm" at bounding box center [926, 507] width 37 height 15
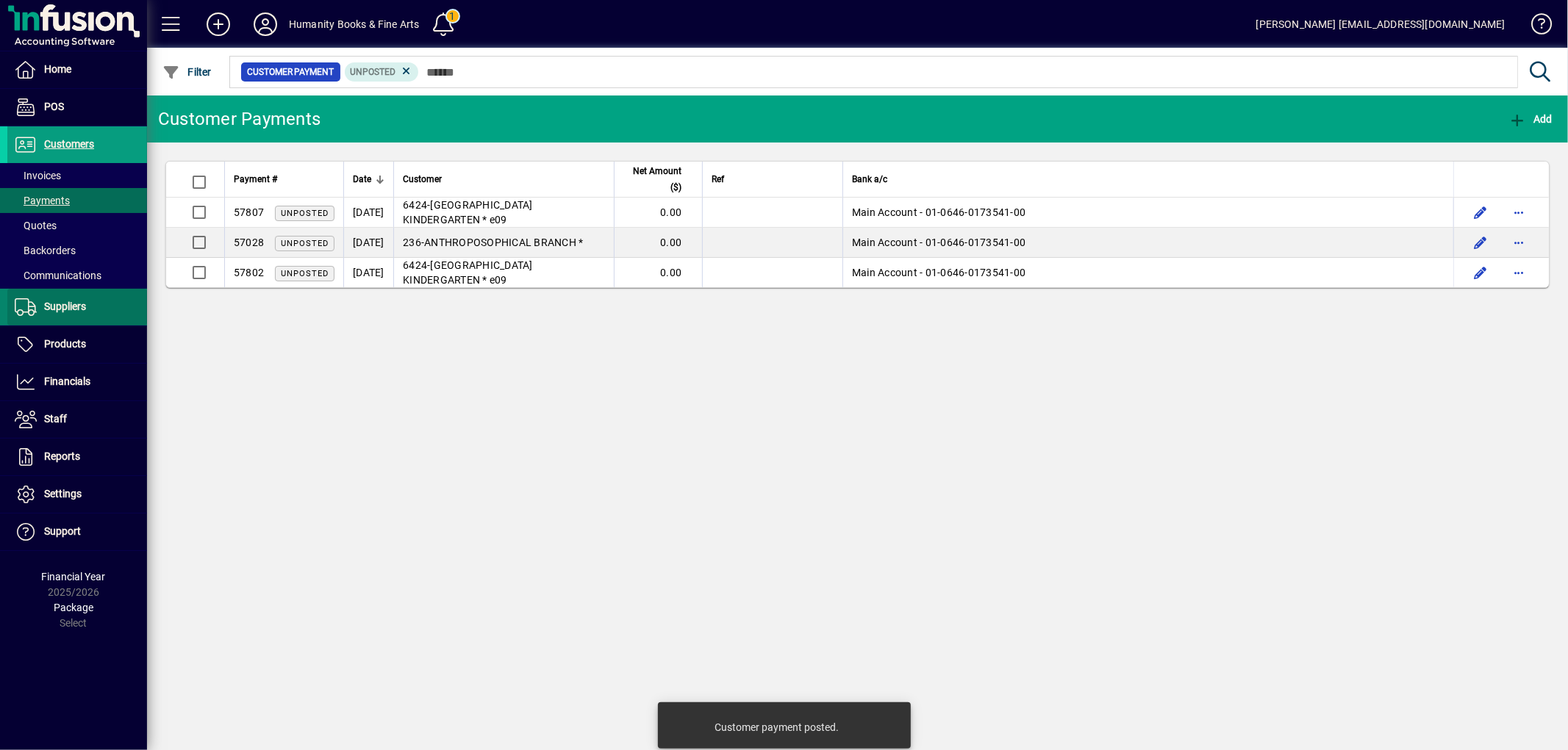
click at [49, 303] on span "Suppliers" at bounding box center [65, 306] width 42 height 12
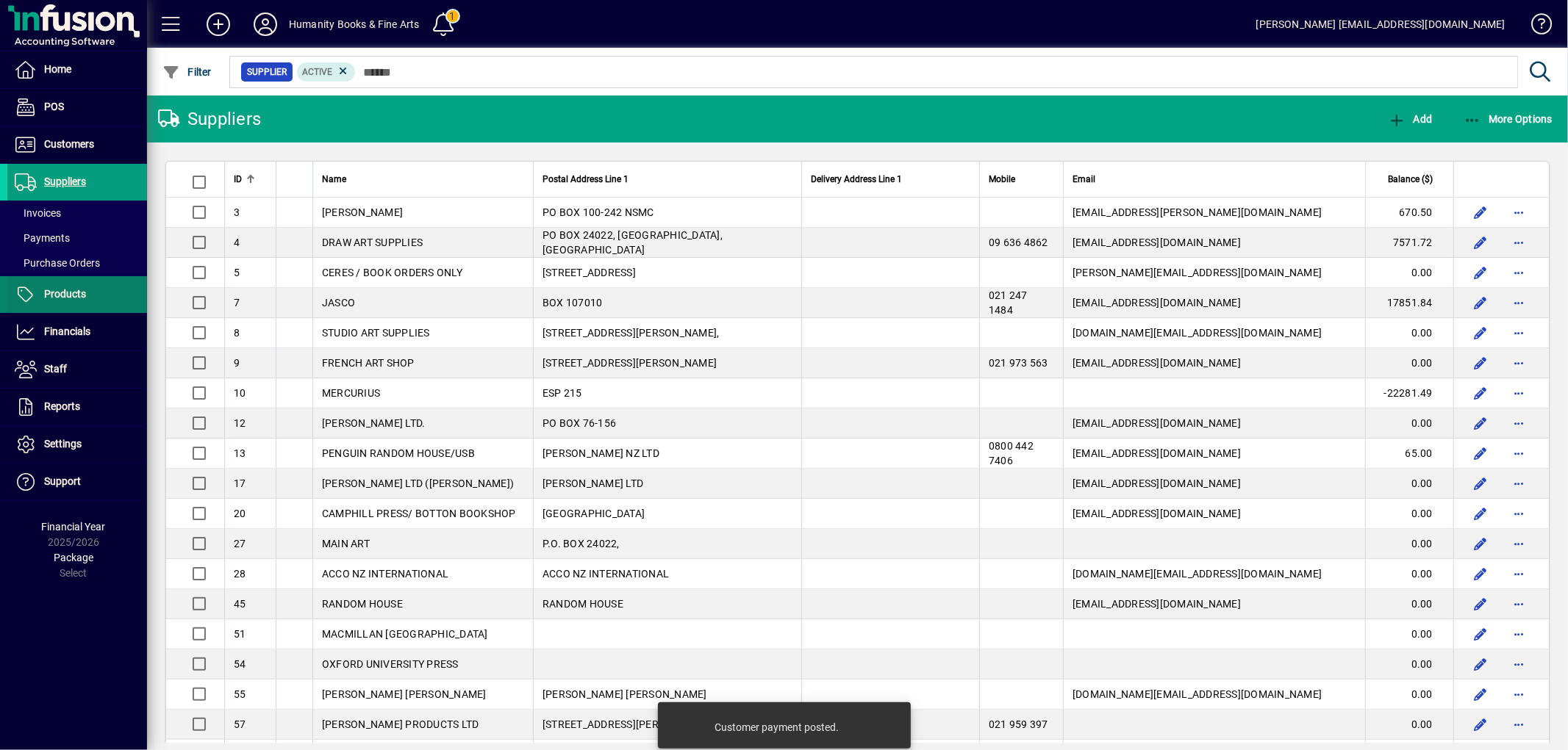
click at [61, 295] on span "Products" at bounding box center [65, 293] width 42 height 12
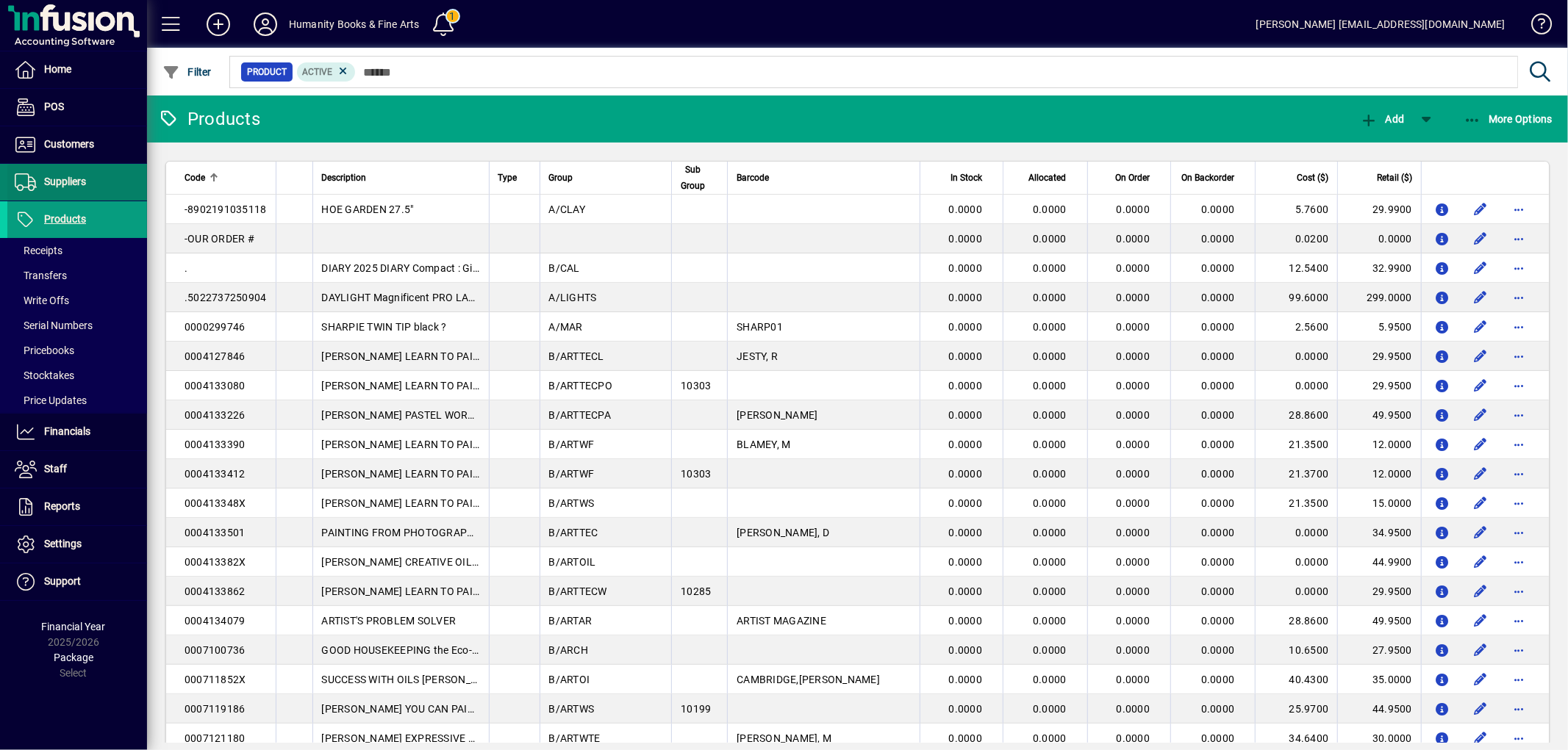
click at [67, 181] on span "Suppliers" at bounding box center [65, 181] width 42 height 12
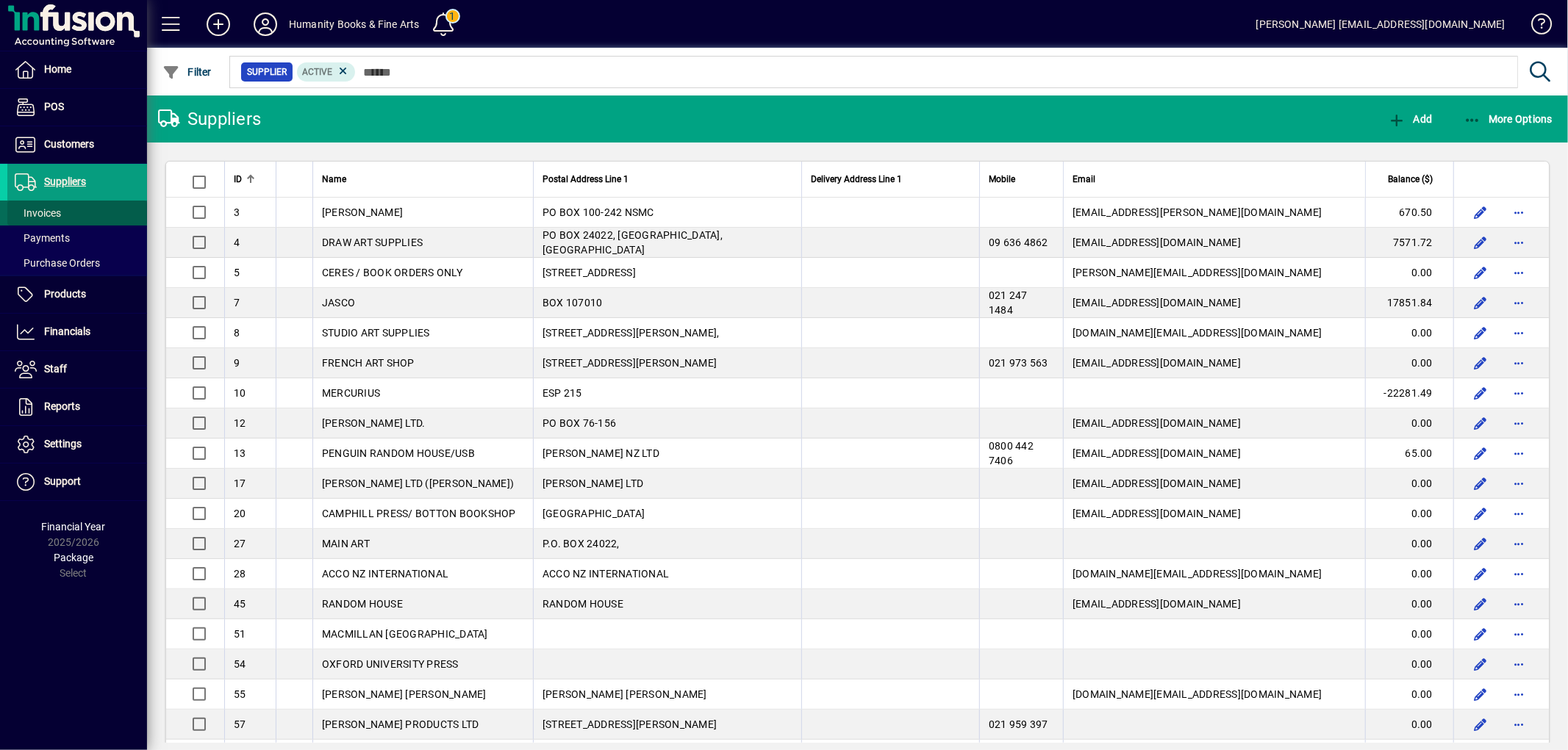
click at [44, 211] on span "Invoices" at bounding box center [37, 212] width 46 height 12
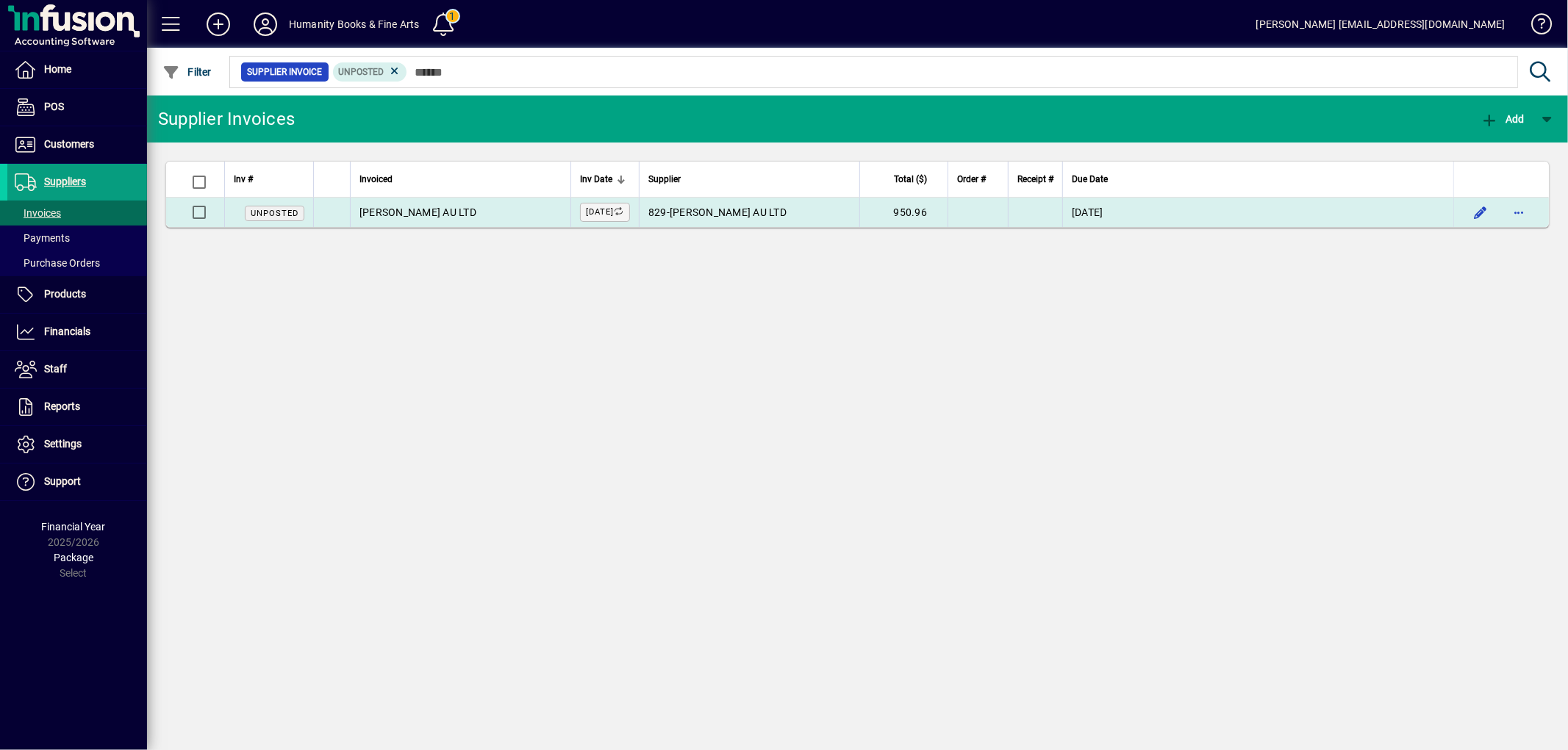
click at [487, 219] on td "[PERSON_NAME] AU LTD" at bounding box center [460, 212] width 220 height 30
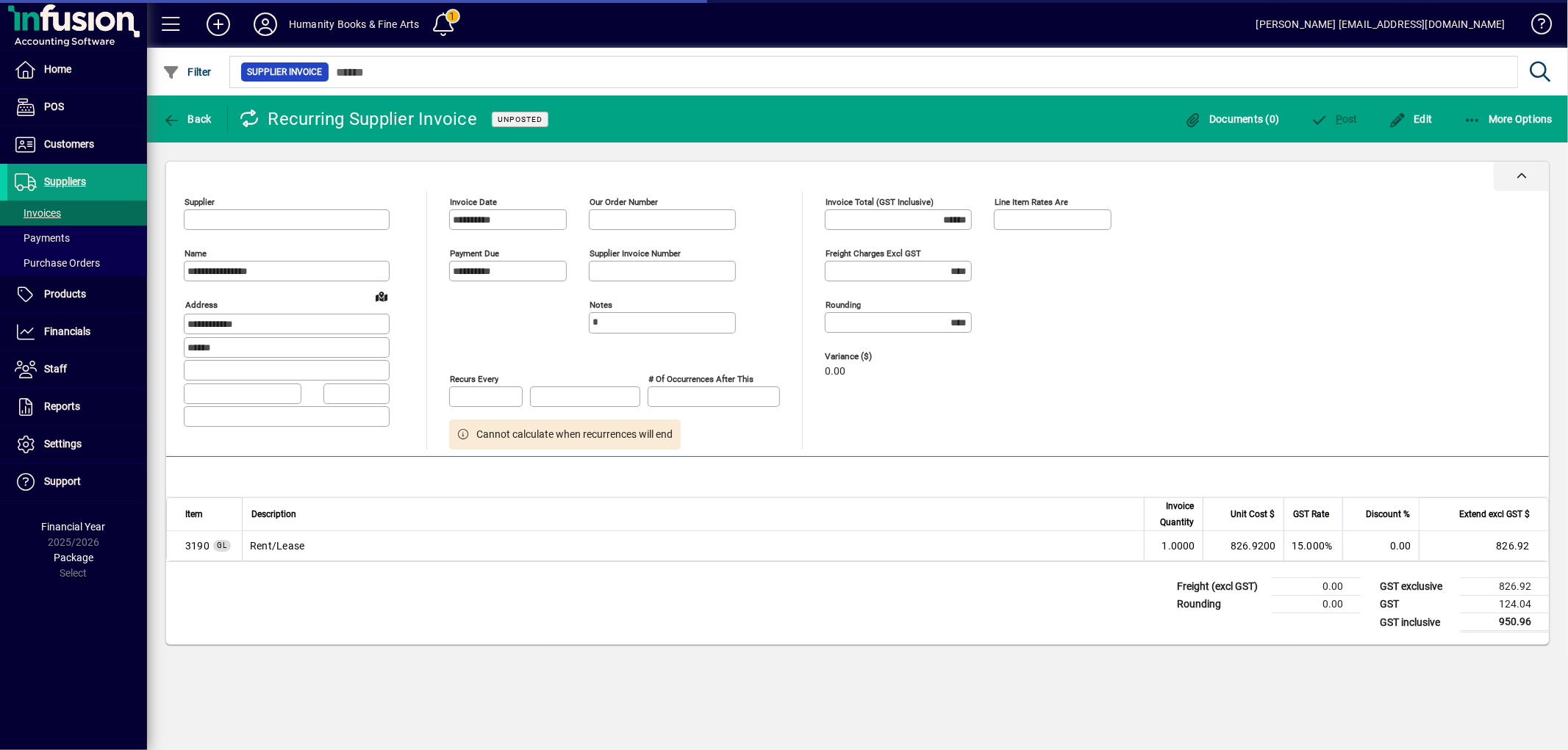
type input "*******"
type input "**********"
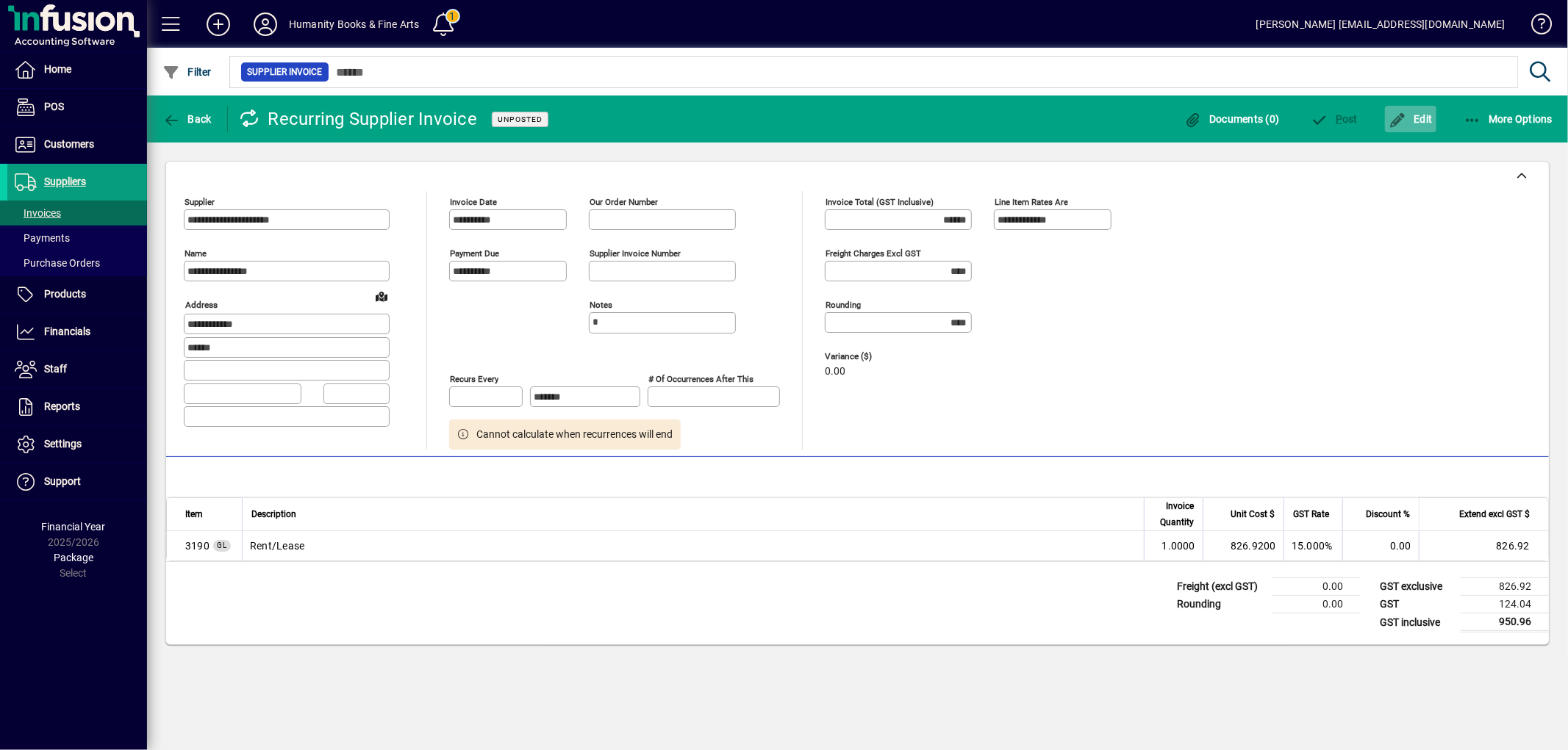
click at [1419, 114] on span "Edit" at bounding box center [1411, 119] width 44 height 12
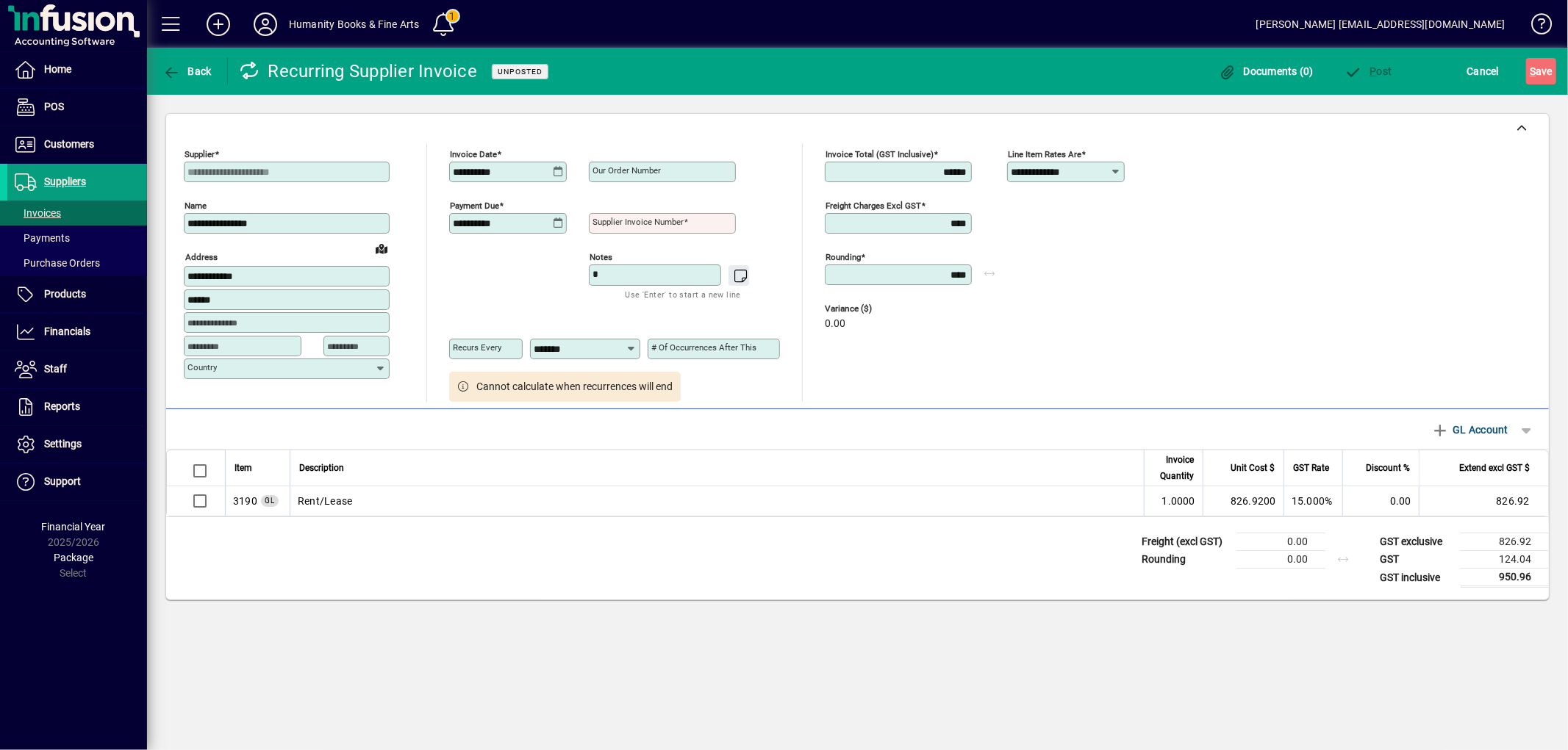
click at [637, 222] on mat-label "Supplier invoice number" at bounding box center [638, 221] width 91 height 10
click at [637, 222] on input "Supplier invoice number" at bounding box center [664, 223] width 143 height 12
type input "**********"
click at [1052, 319] on div "**********" at bounding box center [1077, 272] width 139 height 259
click at [1375, 70] on span "P" at bounding box center [1373, 71] width 6 height 12
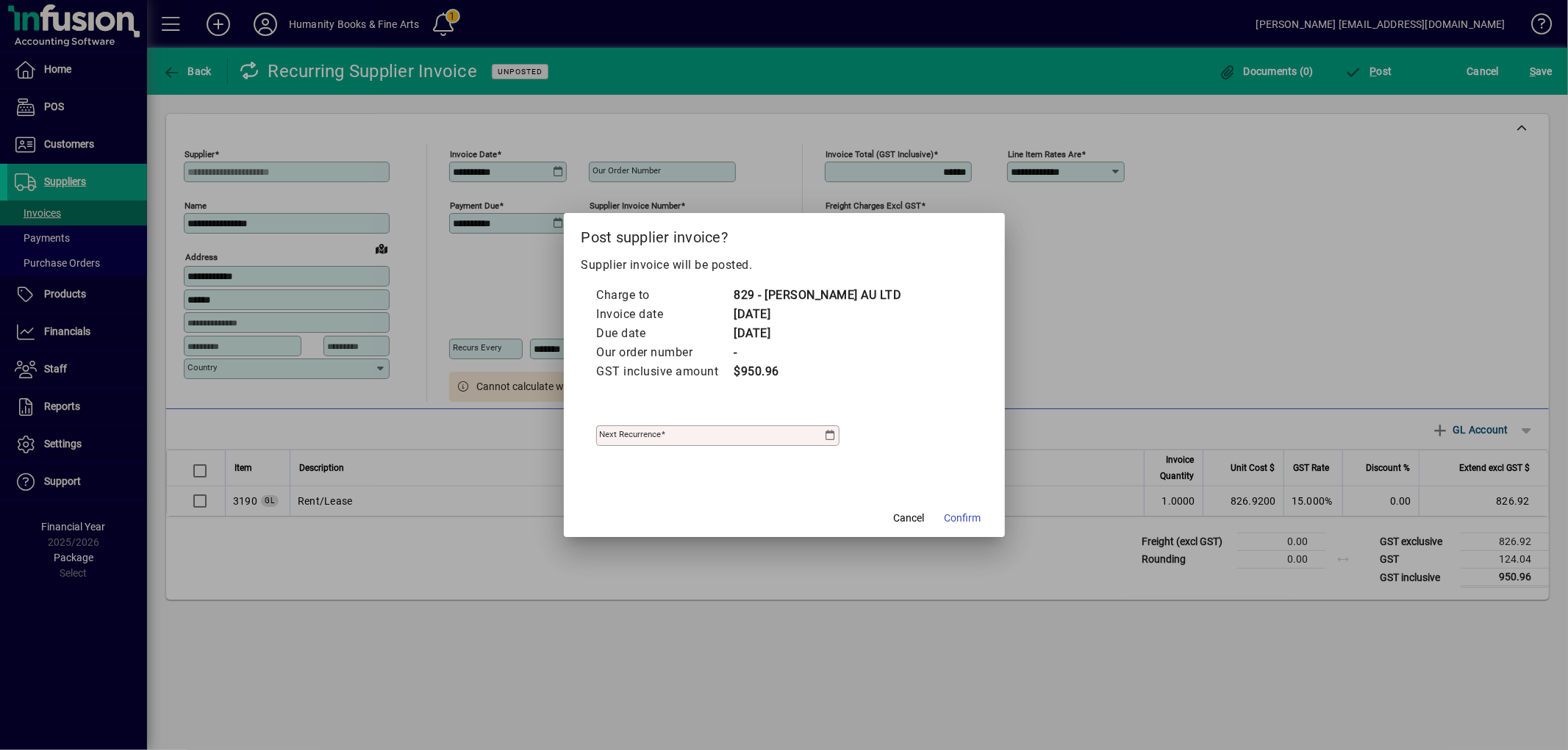
click at [824, 427] on div "Next recurrence" at bounding box center [718, 428] width 243 height 35
click at [827, 428] on div "Next recurrence" at bounding box center [718, 435] width 243 height 21
click at [832, 431] on icon at bounding box center [829, 435] width 12 height 12
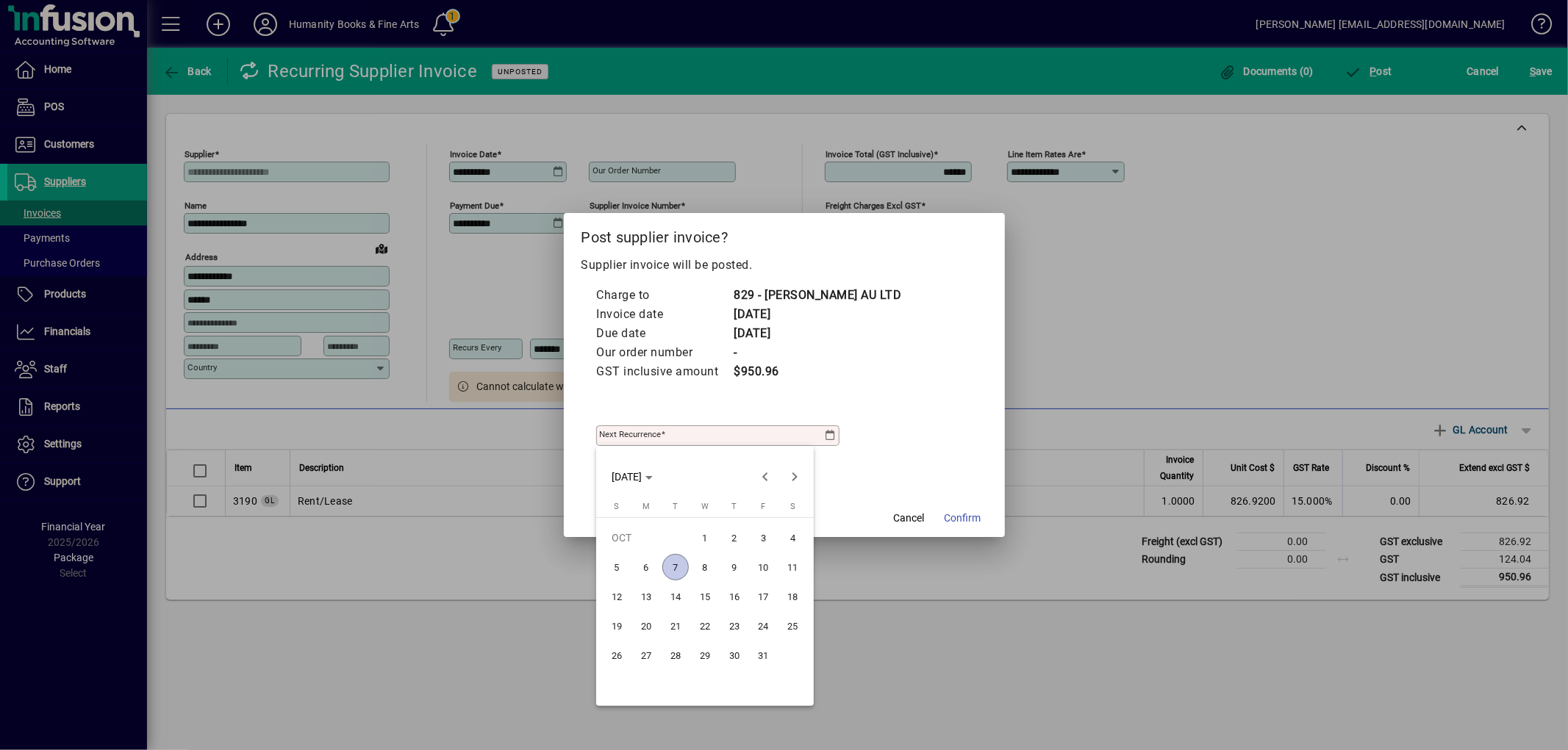
click at [676, 596] on span "14" at bounding box center [675, 596] width 26 height 26
type input "**********"
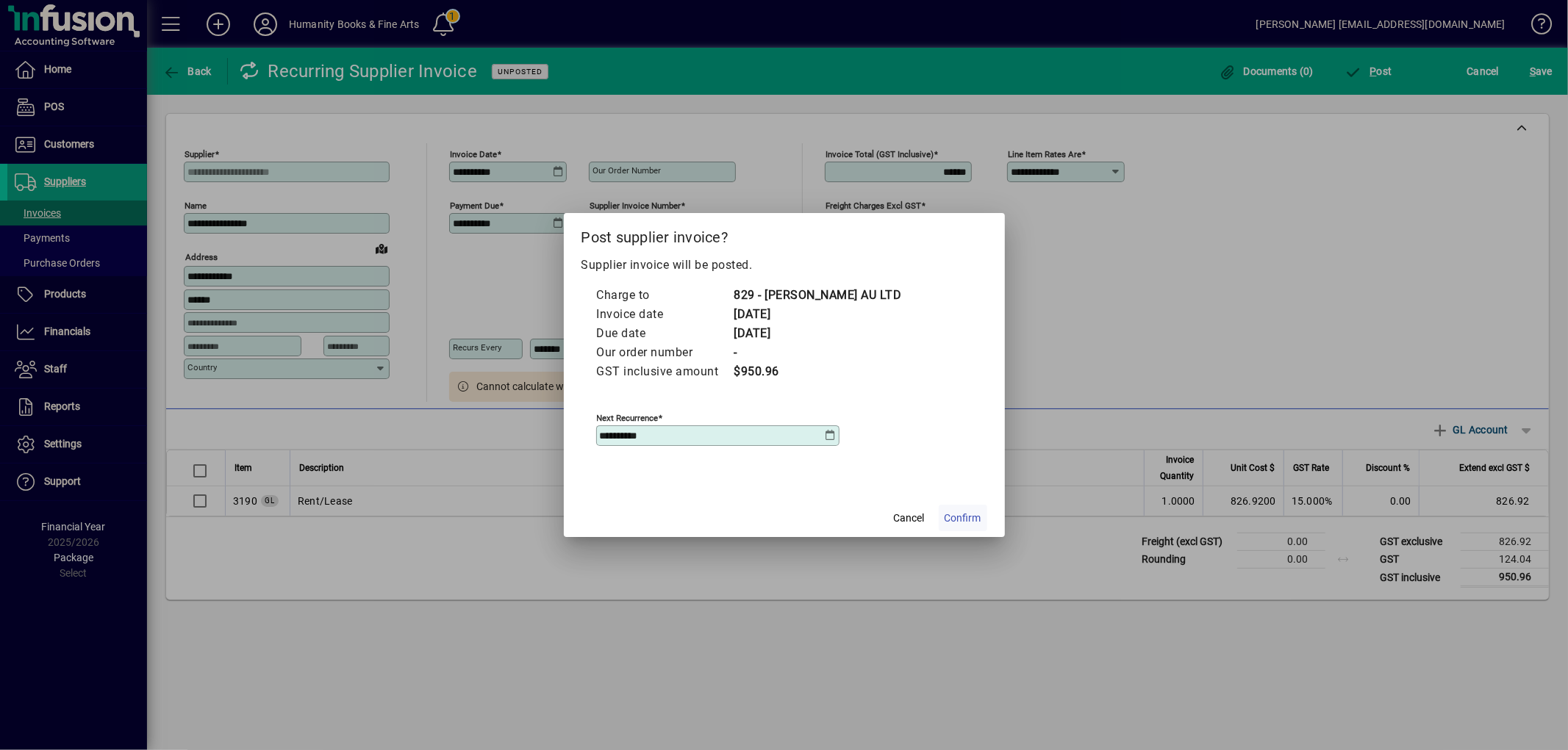
click at [951, 523] on span "Confirm" at bounding box center [963, 518] width 37 height 15
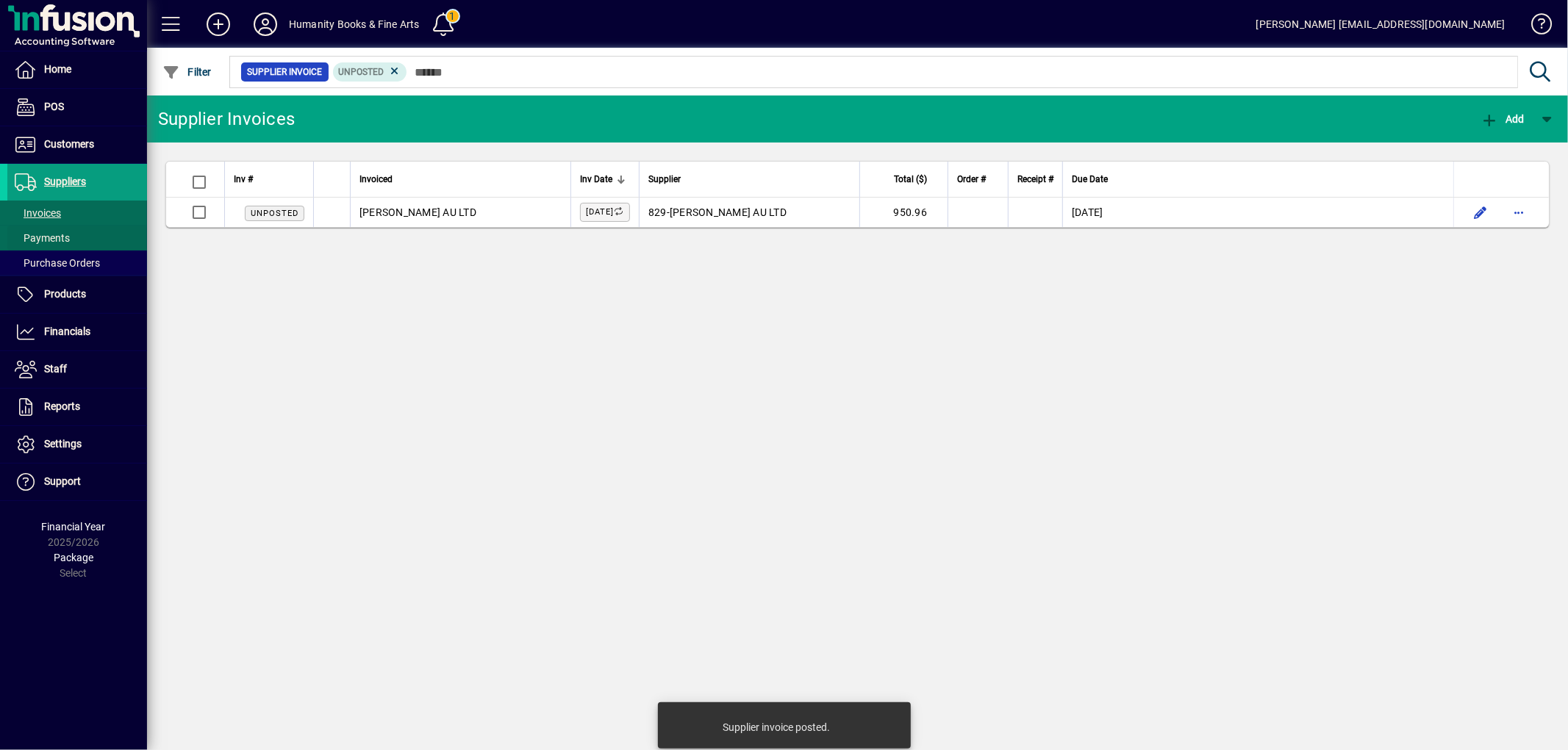
click at [57, 239] on span "Payments" at bounding box center [41, 237] width 55 height 12
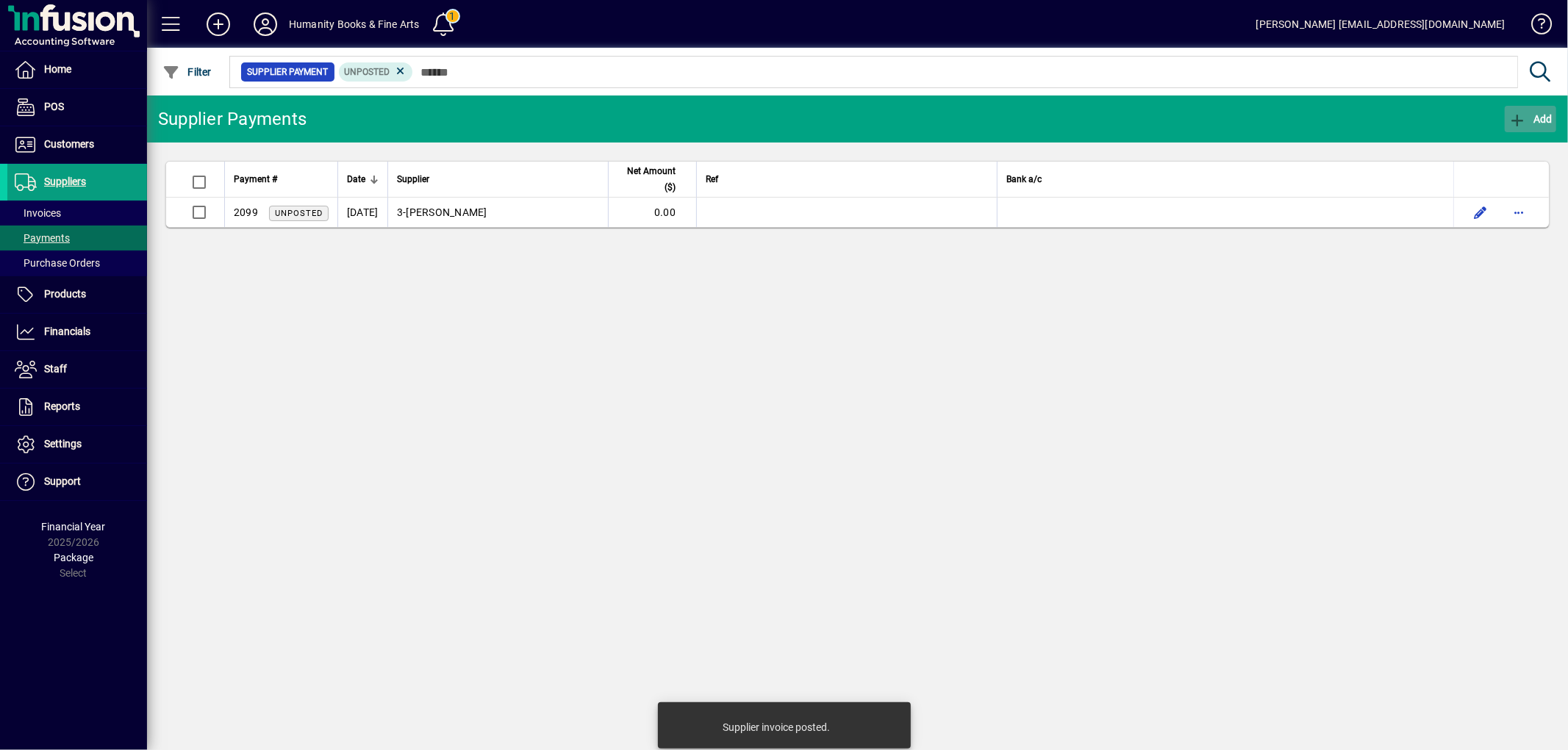
click at [1510, 125] on icon "button" at bounding box center [1518, 121] width 18 height 14
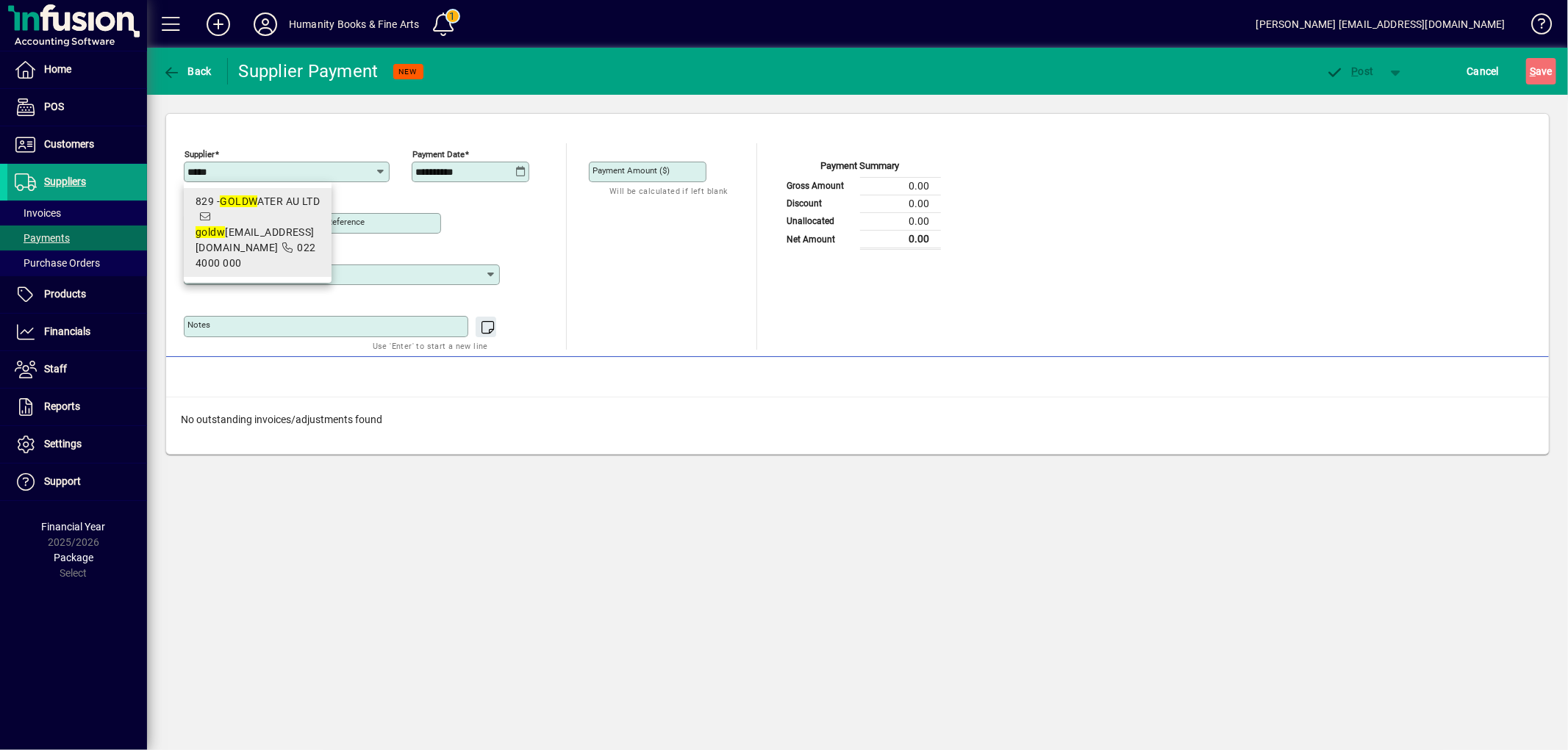
click at [228, 203] on em "GOLDW" at bounding box center [238, 201] width 38 height 12
type input "**********"
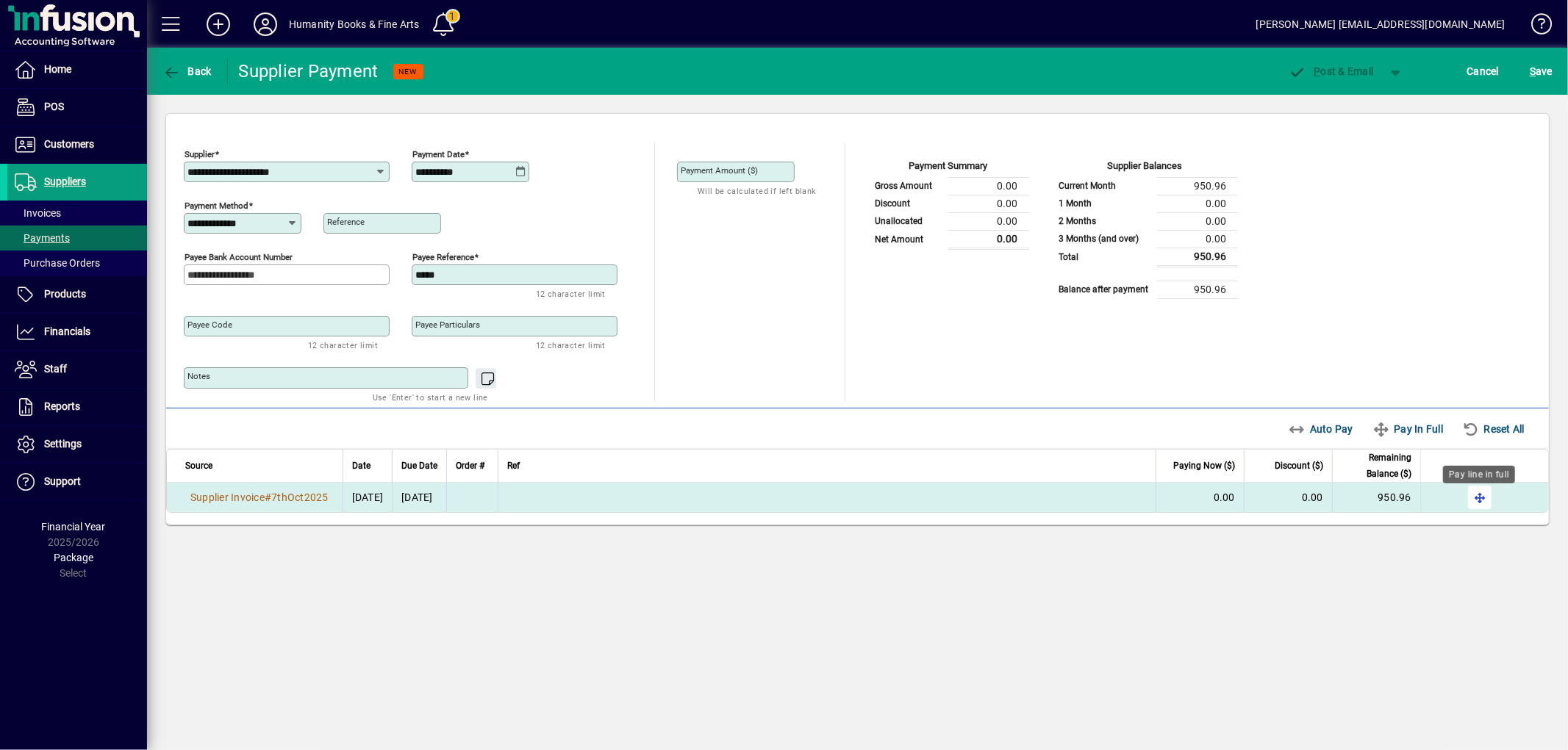
click at [1474, 495] on span "button" at bounding box center [1479, 497] width 35 height 35
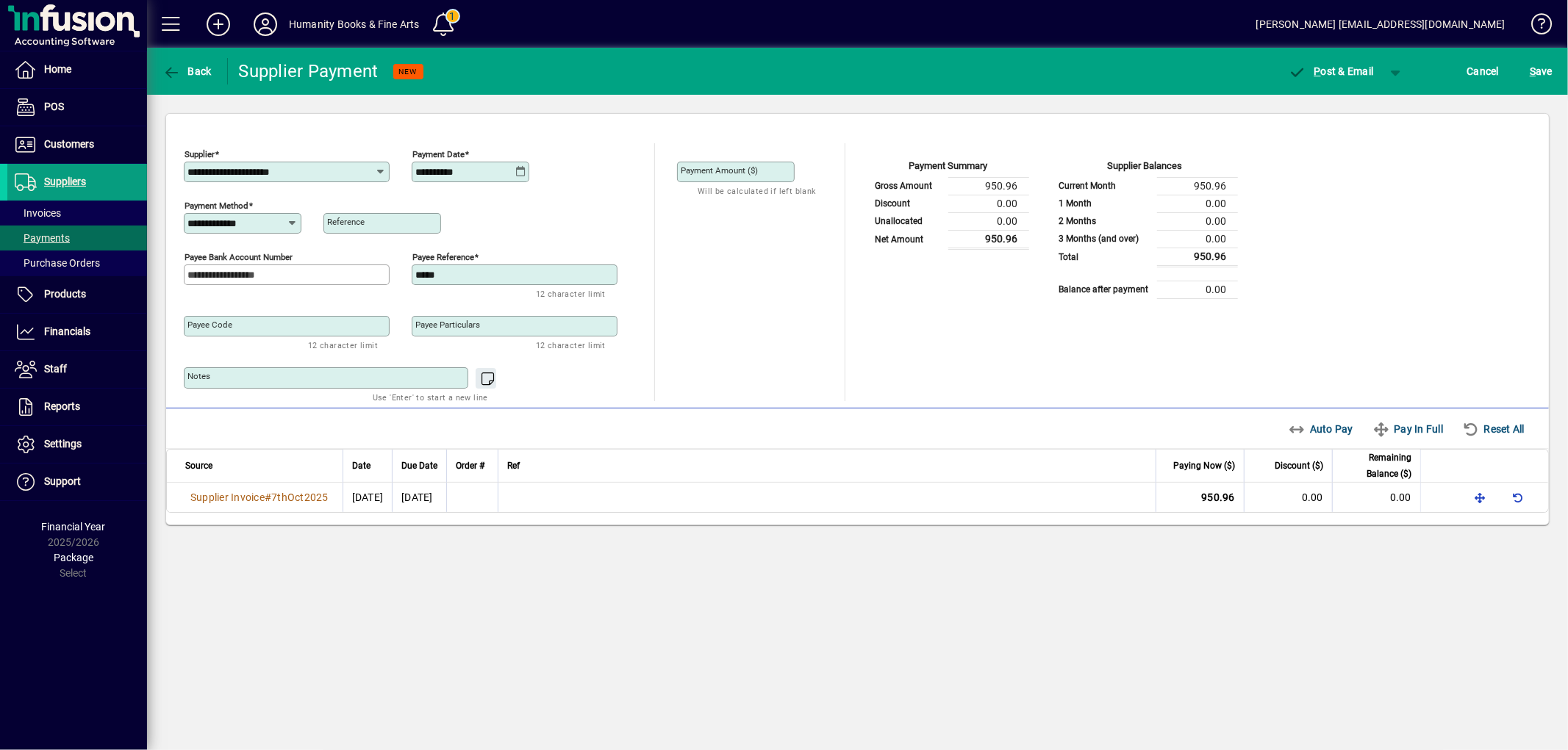
click at [215, 231] on div "**********" at bounding box center [242, 223] width 118 height 21
click at [222, 252] on div "Direct from bank" at bounding box center [236, 254] width 81 height 15
type input "**********"
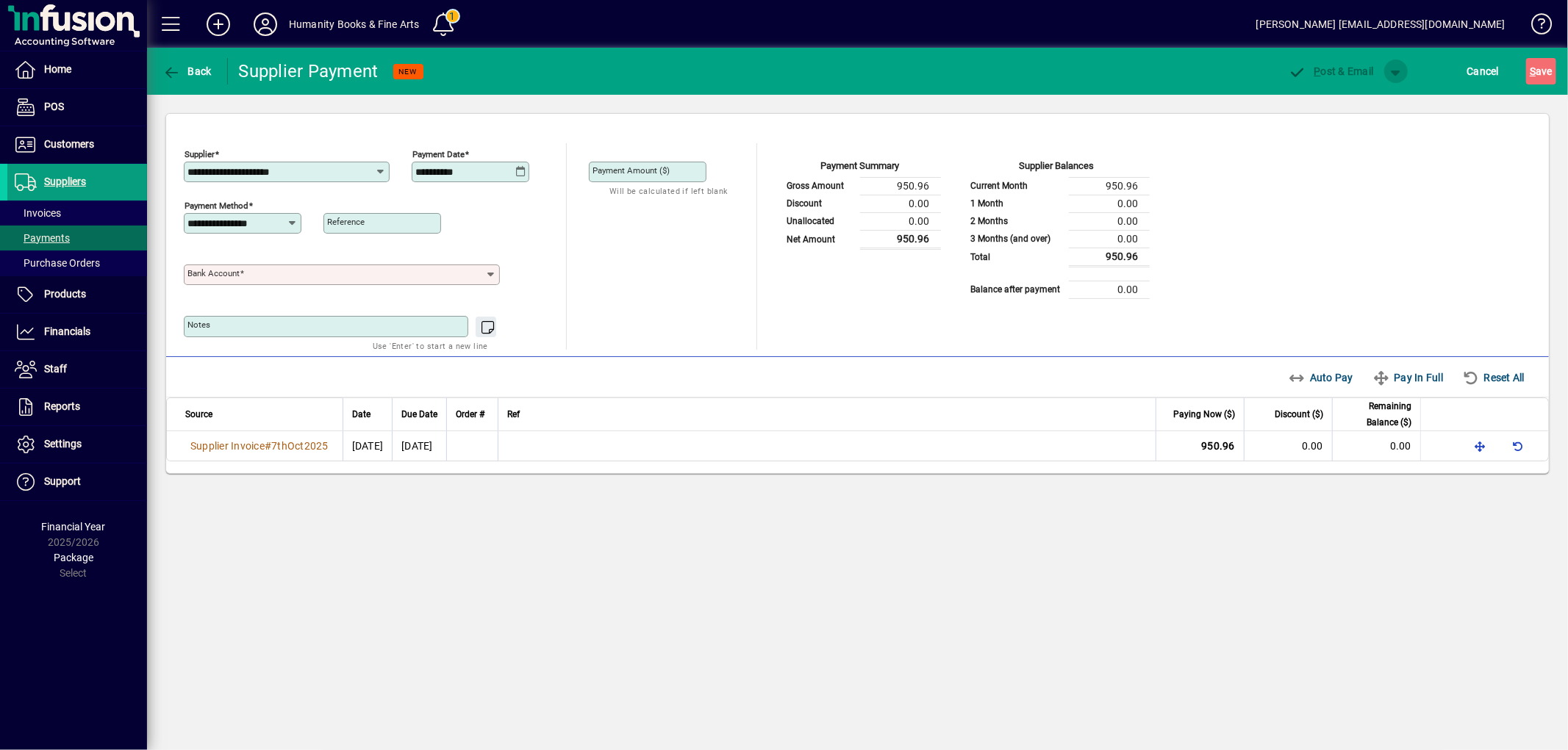
click at [1391, 70] on span "button" at bounding box center [1395, 71] width 35 height 35
click at [955, 232] on div at bounding box center [784, 375] width 1568 height 750
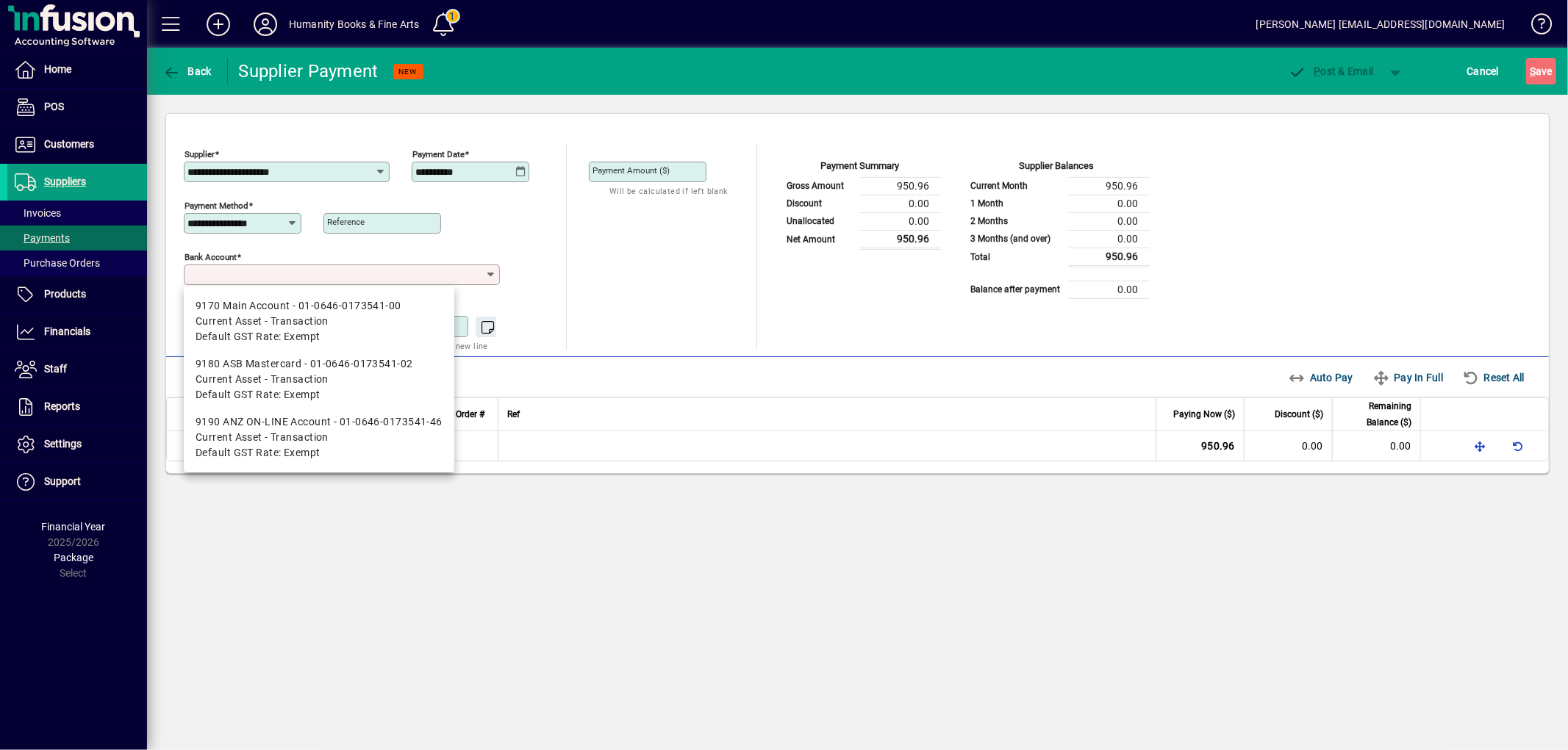
click at [245, 272] on input "Bank Account" at bounding box center [336, 274] width 297 height 12
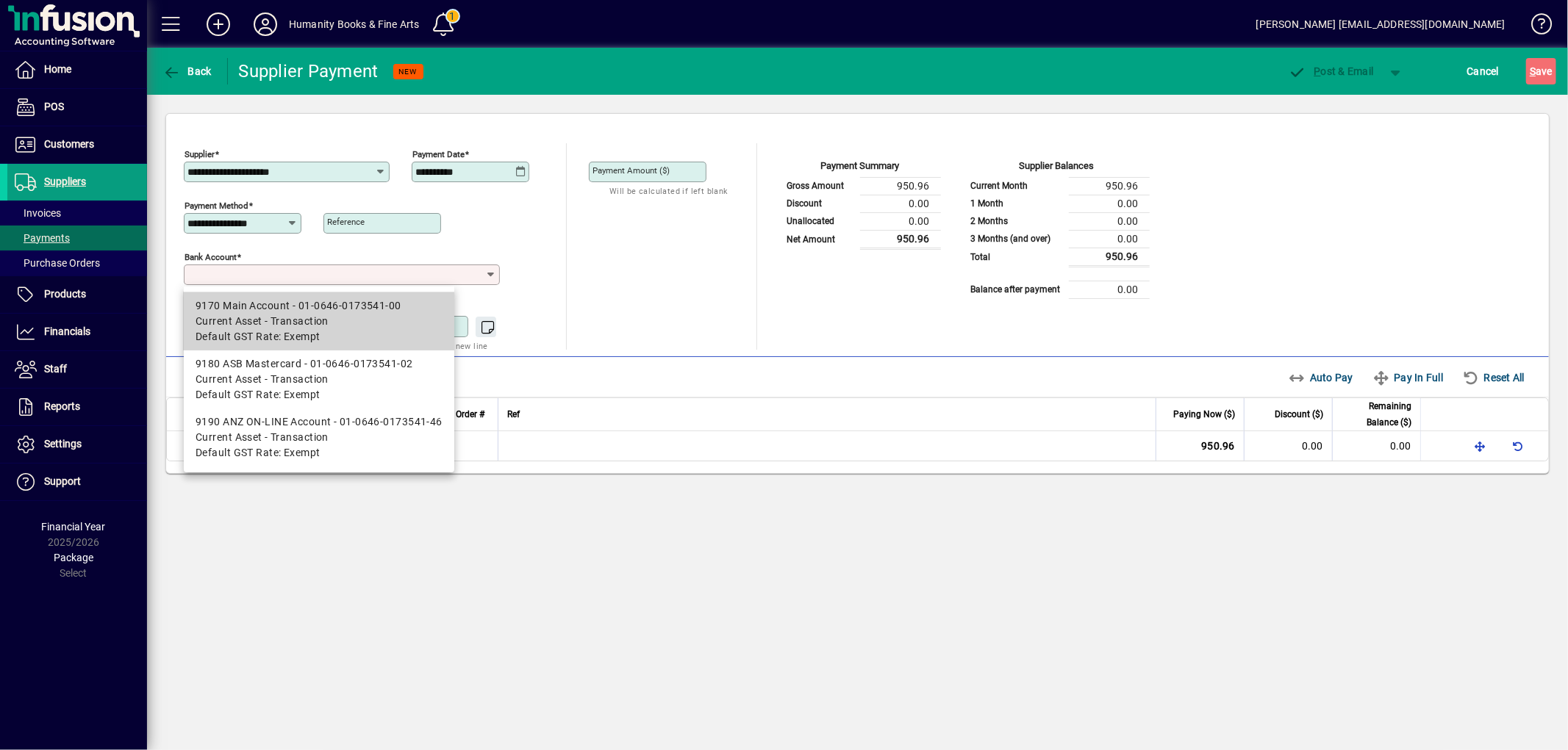
click at [239, 303] on div "9170 Main Account - 01-0646-0173541-00" at bounding box center [318, 306] width 247 height 15
type input "**********"
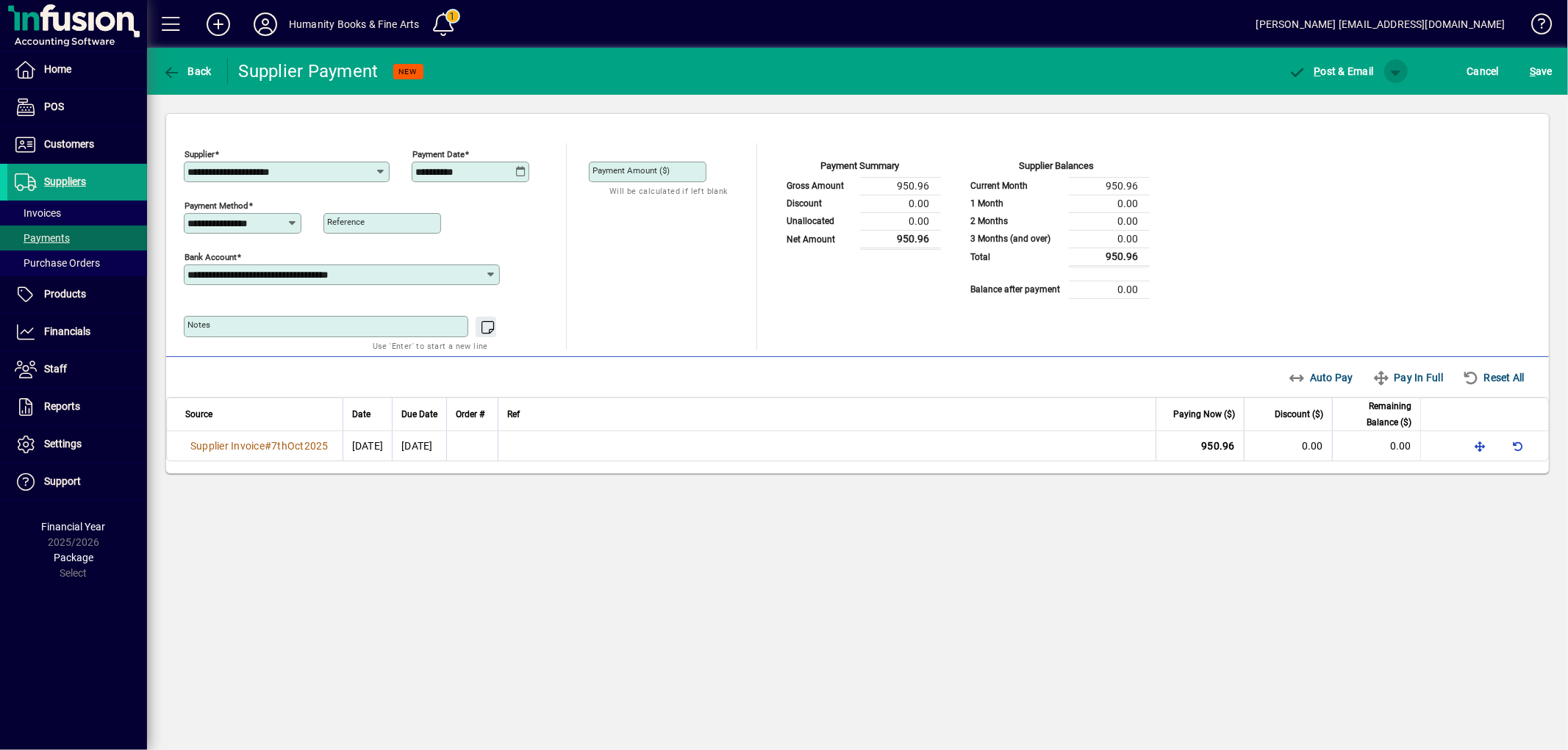
click at [1385, 76] on span "button" at bounding box center [1395, 71] width 35 height 35
click at [1356, 101] on span "P" at bounding box center [1355, 102] width 7 height 12
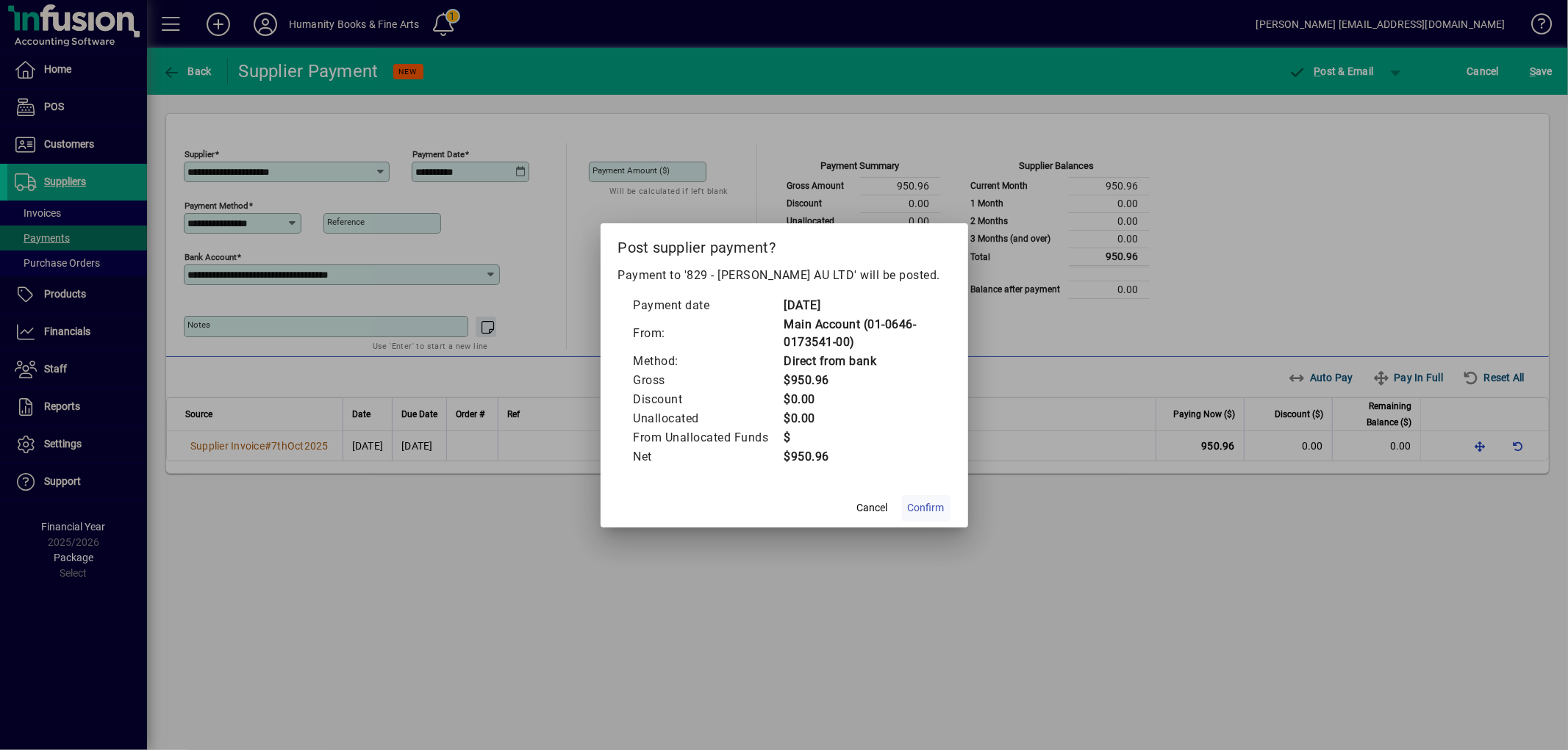
click at [931, 513] on span "Confirm" at bounding box center [926, 507] width 37 height 15
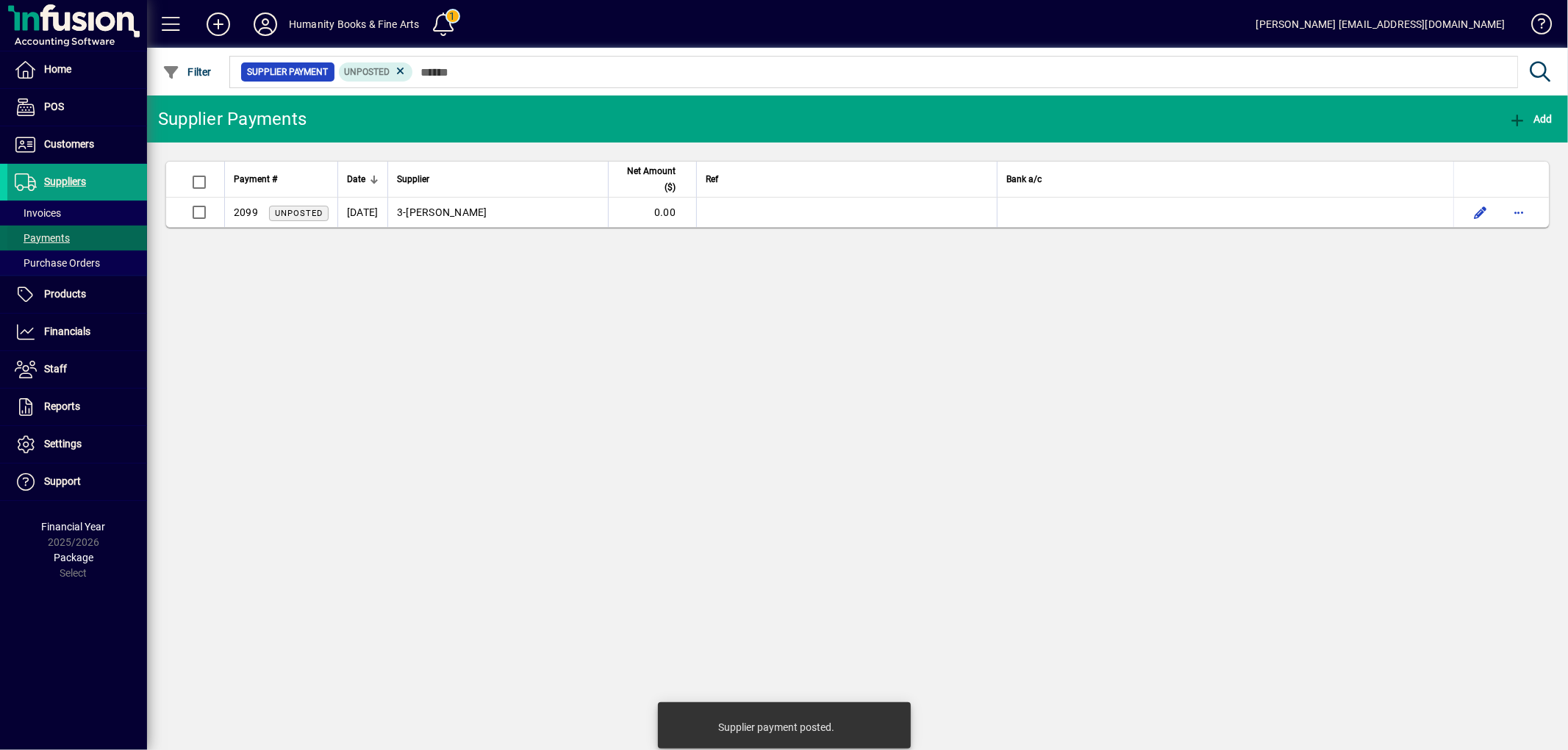
click at [47, 241] on span "Payments" at bounding box center [41, 237] width 55 height 12
click at [1513, 128] on span "button" at bounding box center [1530, 119] width 51 height 35
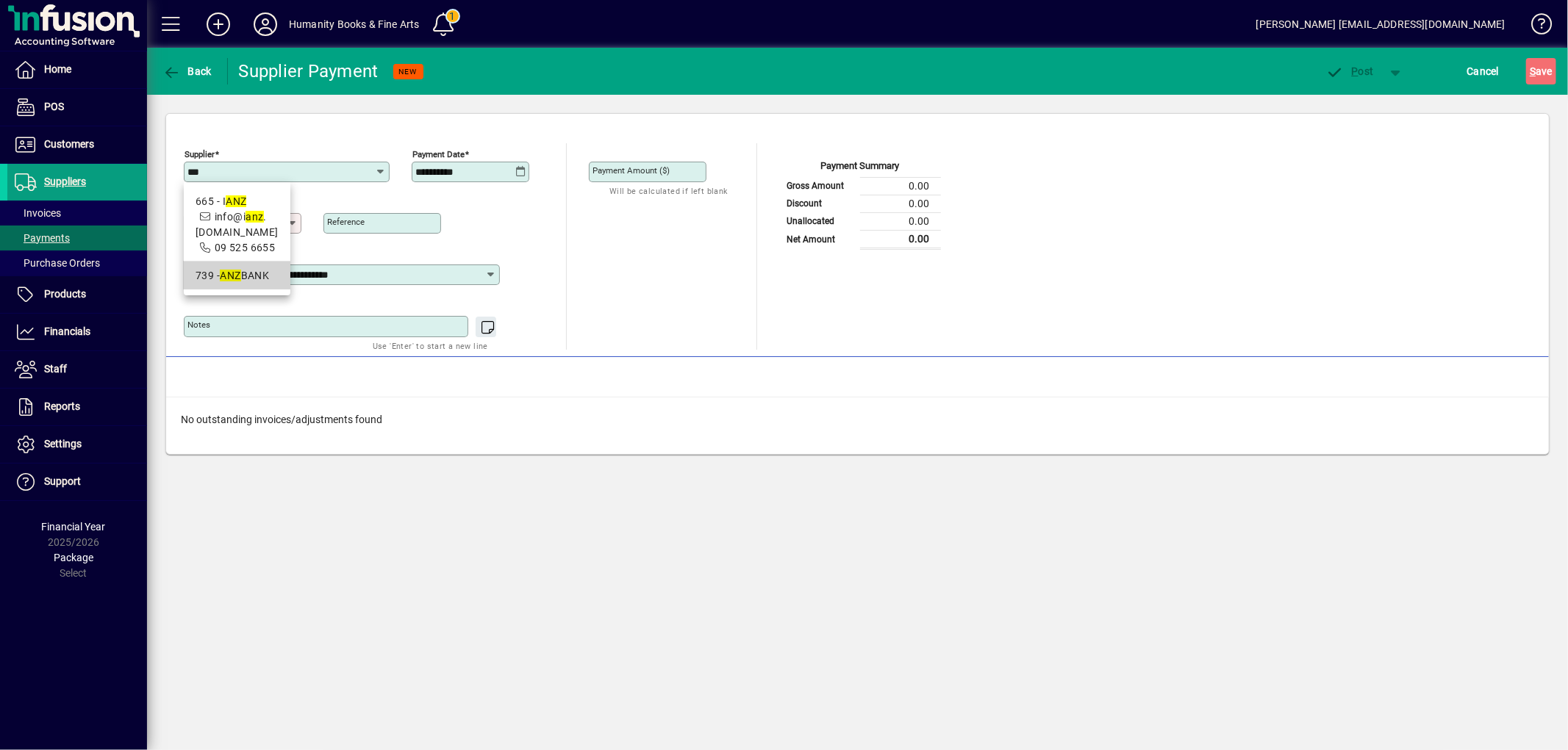
click at [203, 280] on div "739 - ANZ BANK" at bounding box center [237, 275] width 83 height 15
type input "**********"
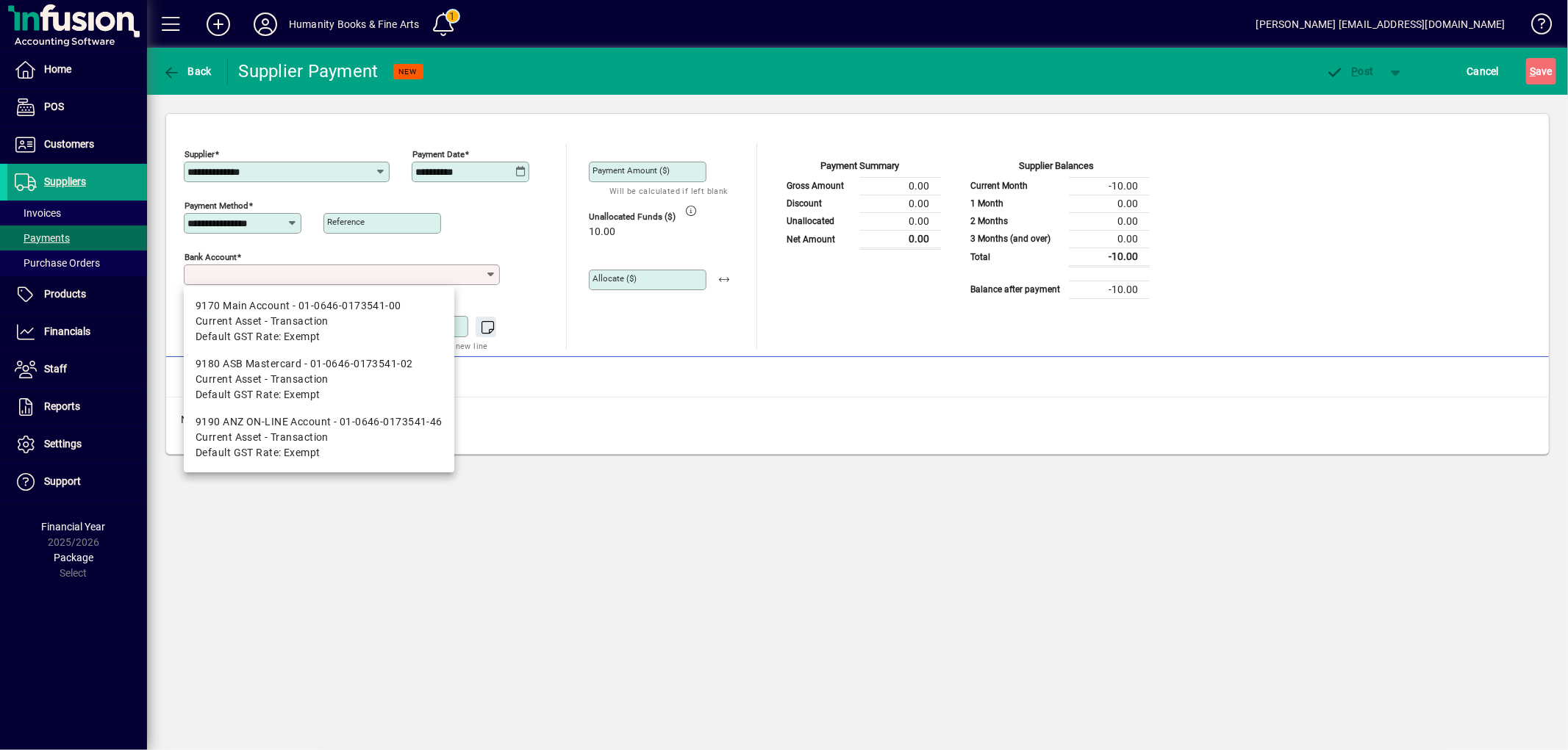
click at [306, 278] on input "Bank Account" at bounding box center [336, 274] width 297 height 12
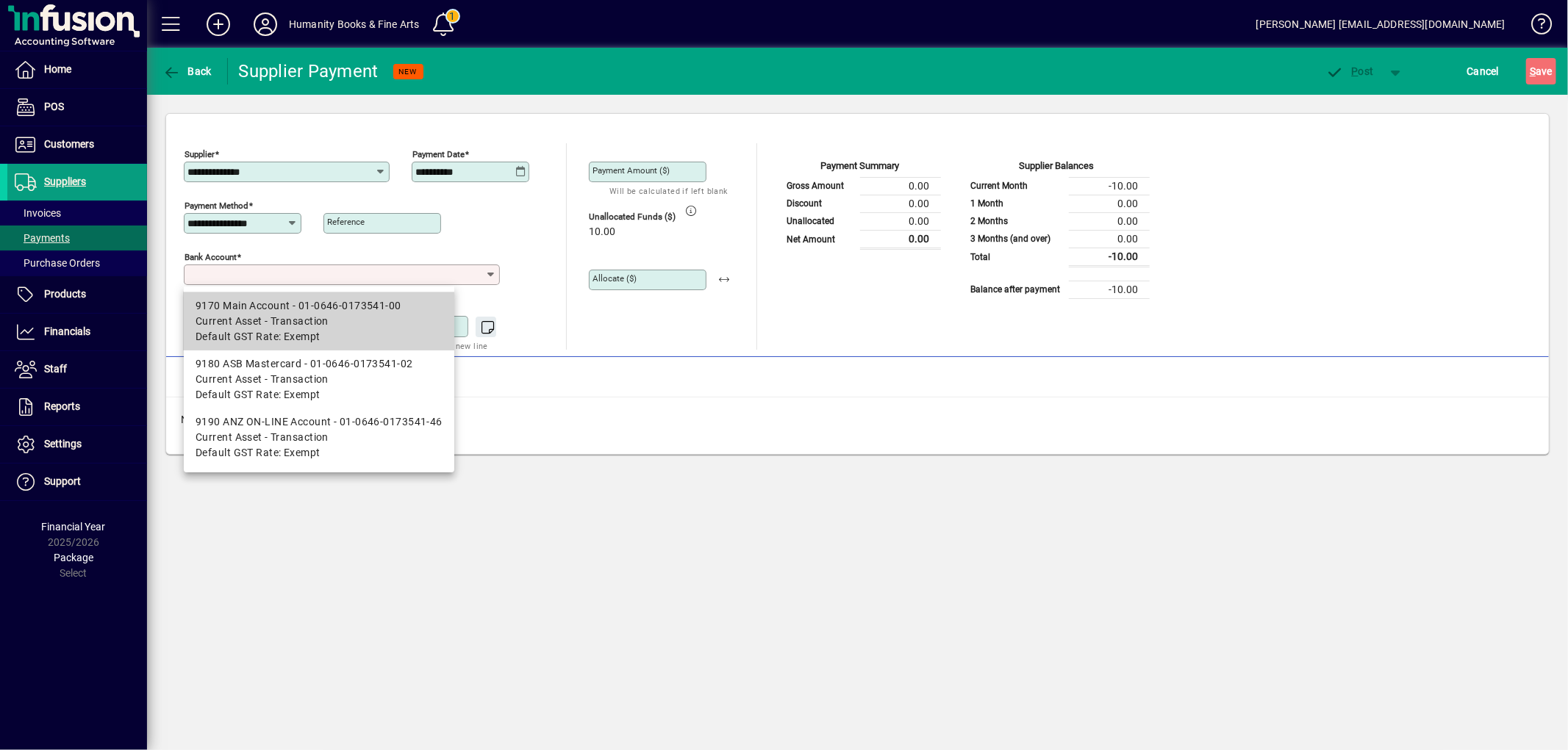
click at [298, 297] on mat-option "9170 Main Account - 01-0646-0173541-00 Current Asset - Transaction Default GST …" at bounding box center [318, 321] width 271 height 58
type input "**********"
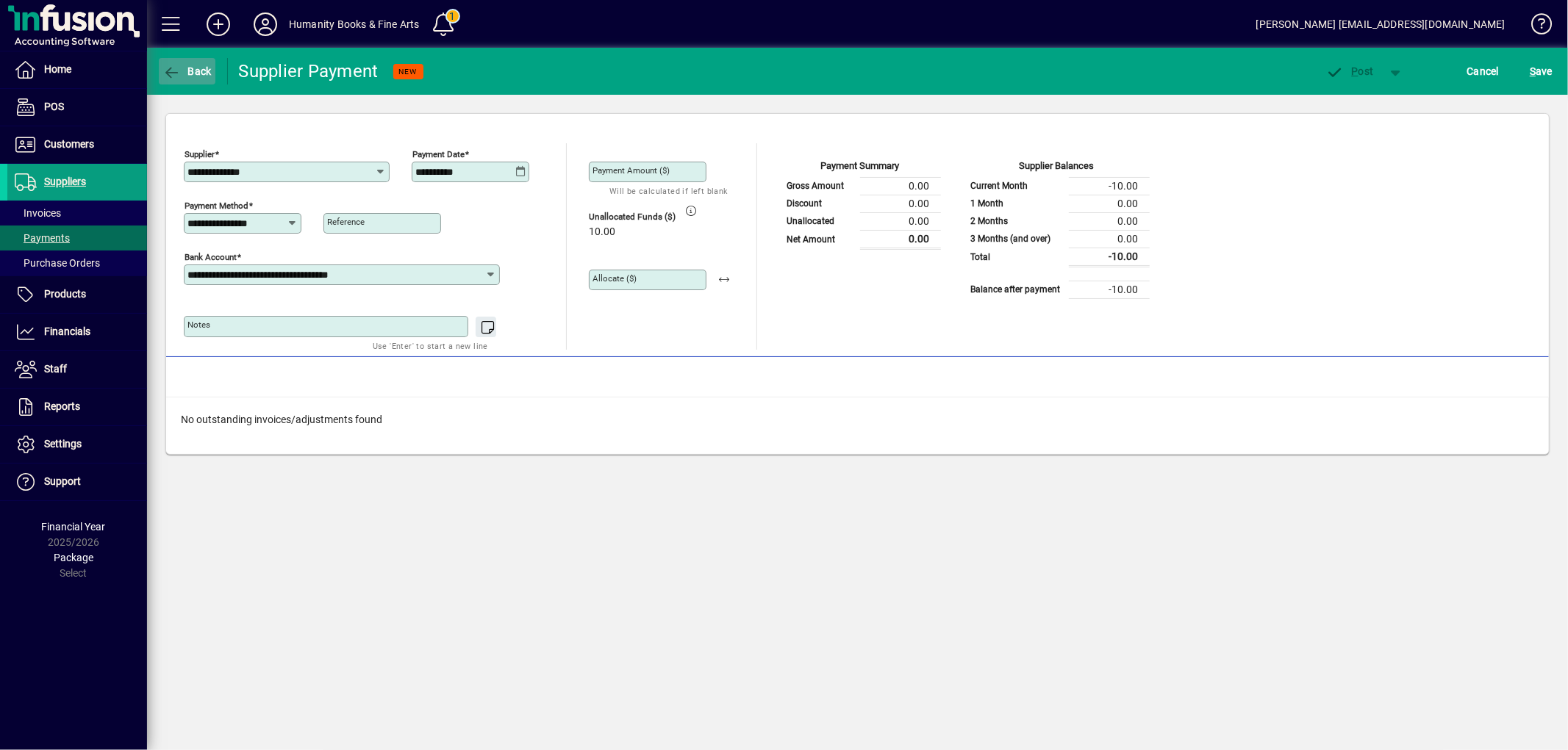
click at [180, 75] on span "Back" at bounding box center [187, 71] width 49 height 12
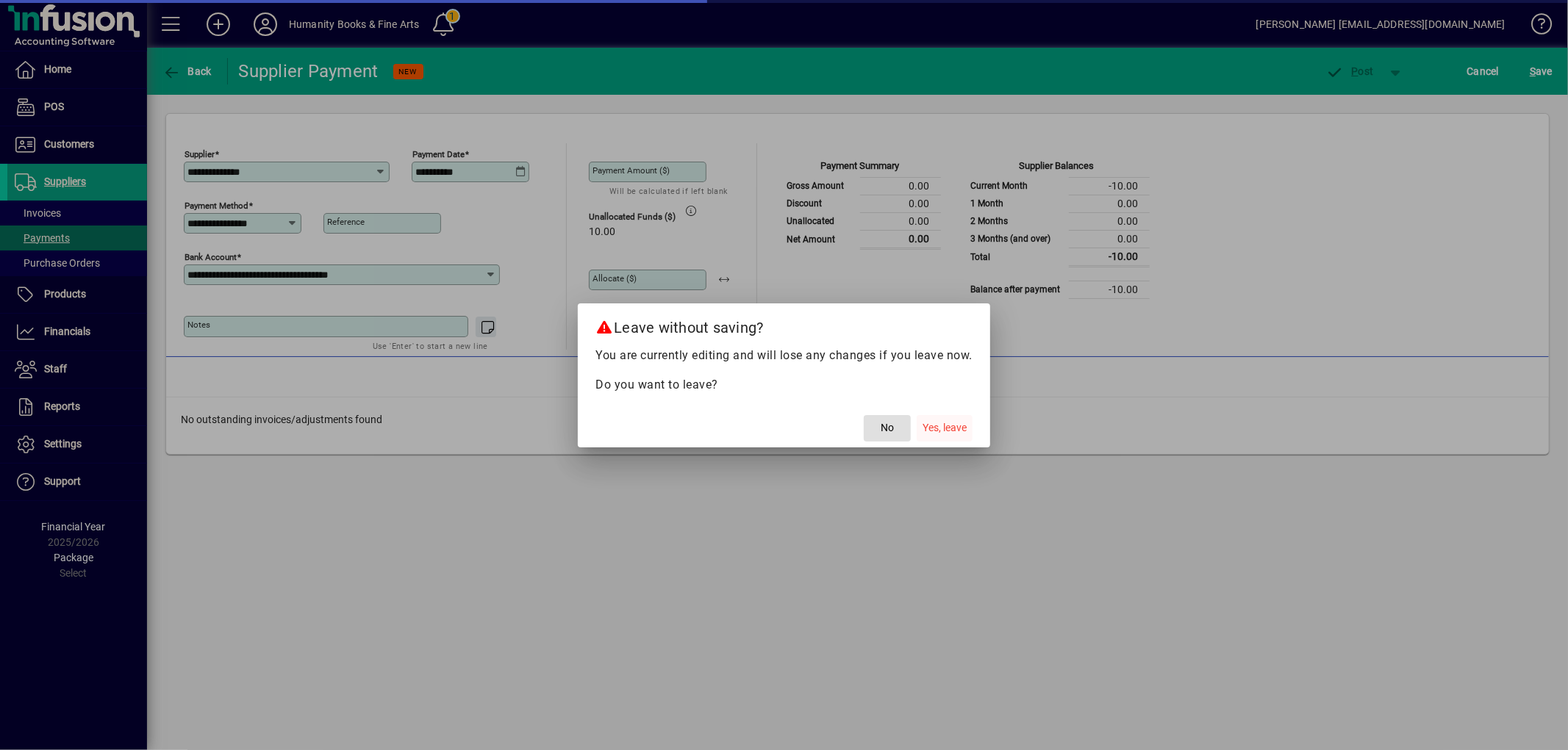
click at [929, 424] on span "Yes, leave" at bounding box center [945, 427] width 44 height 15
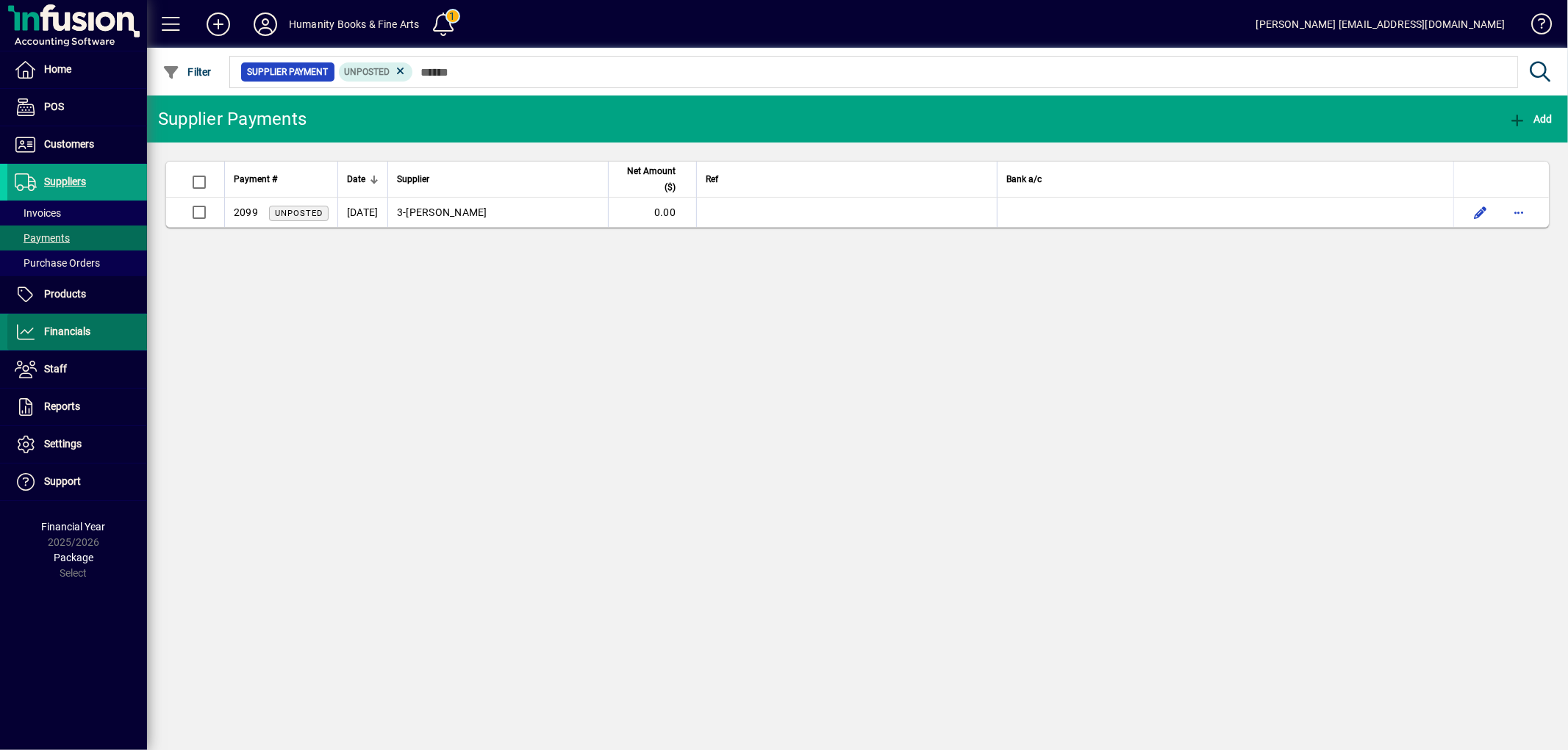
click at [63, 338] on span "Financials" at bounding box center [49, 333] width 83 height 18
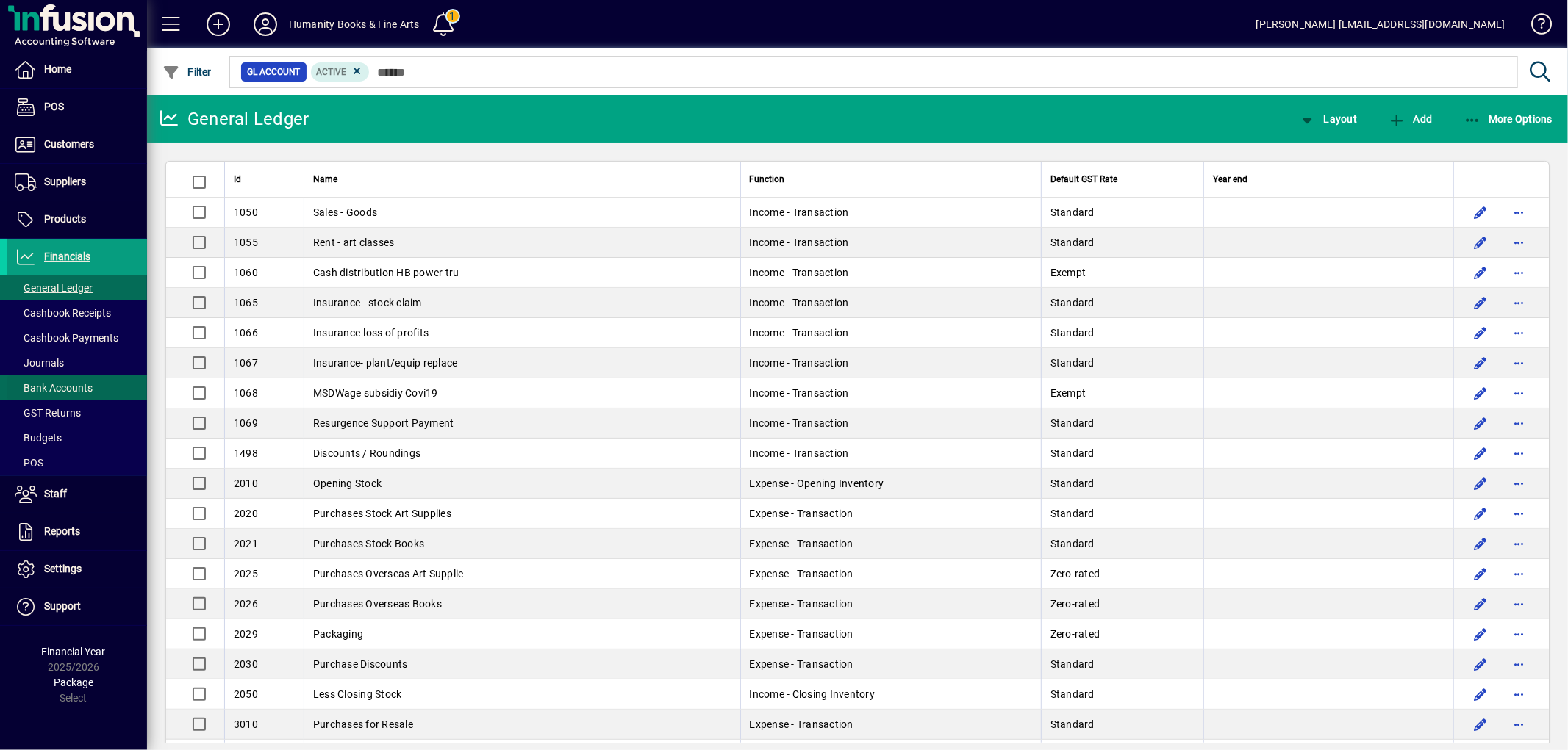
click at [70, 380] on span "Bank Accounts" at bounding box center [49, 388] width 85 height 15
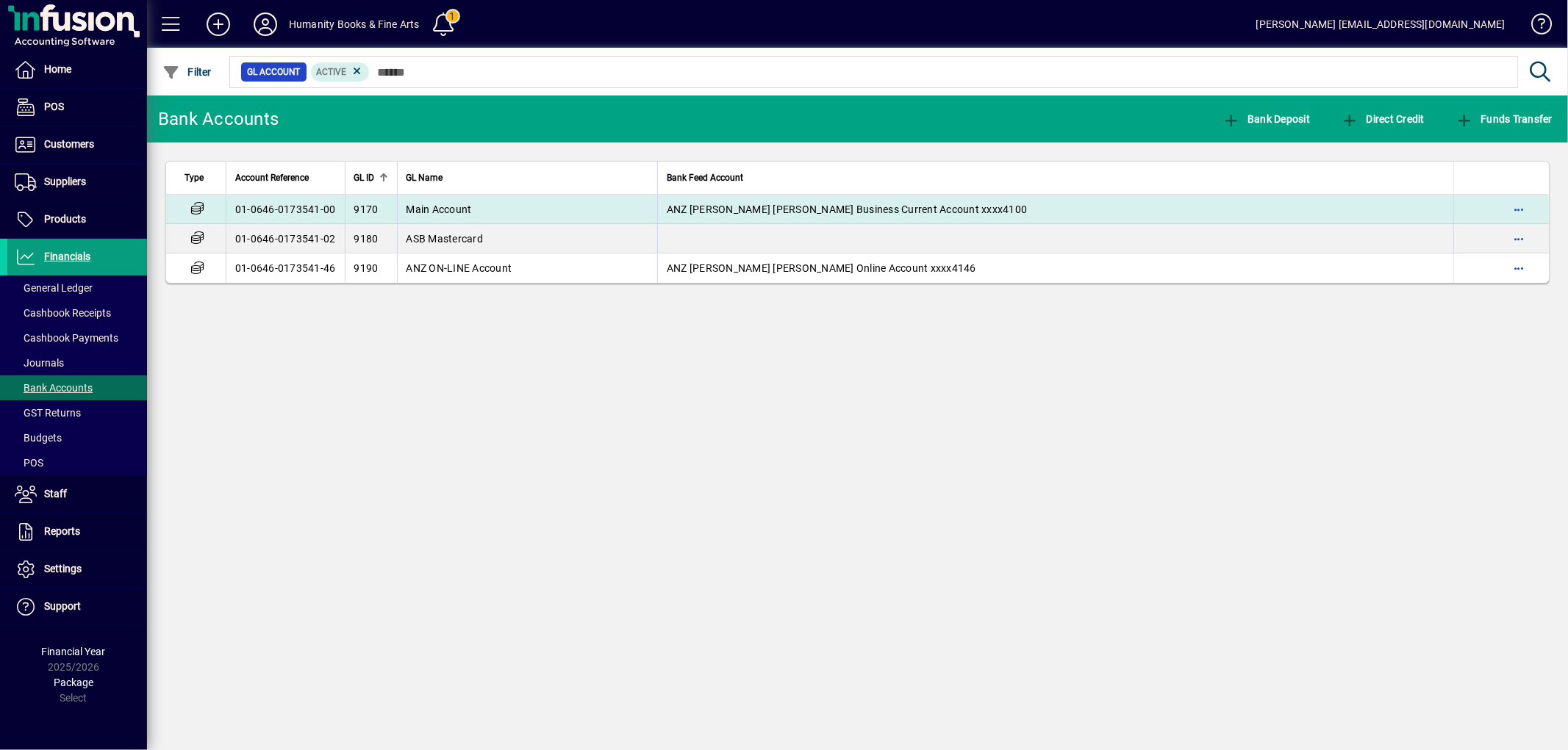
click at [444, 209] on span "Main Account" at bounding box center [439, 209] width 66 height 12
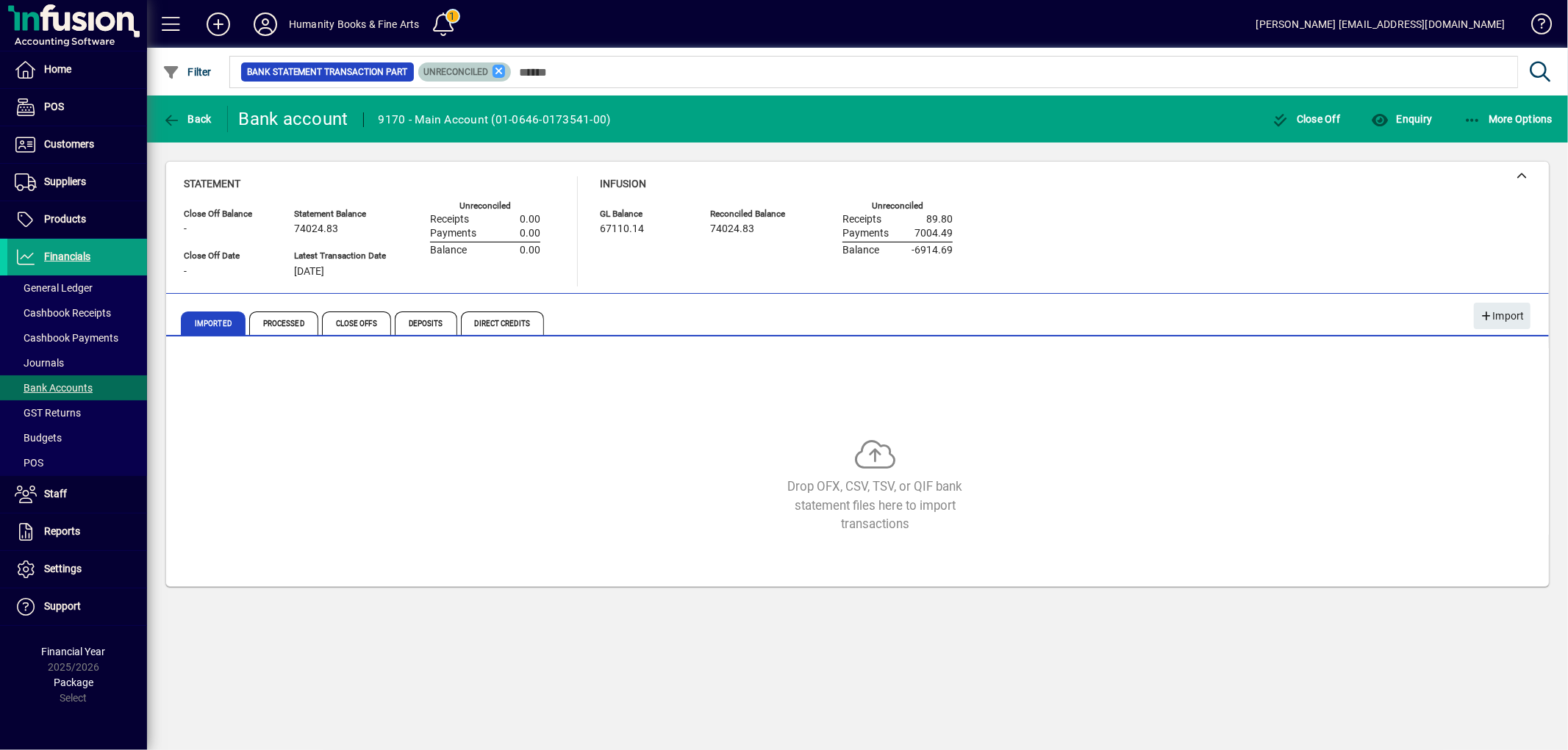
click at [500, 75] on icon at bounding box center [498, 71] width 13 height 13
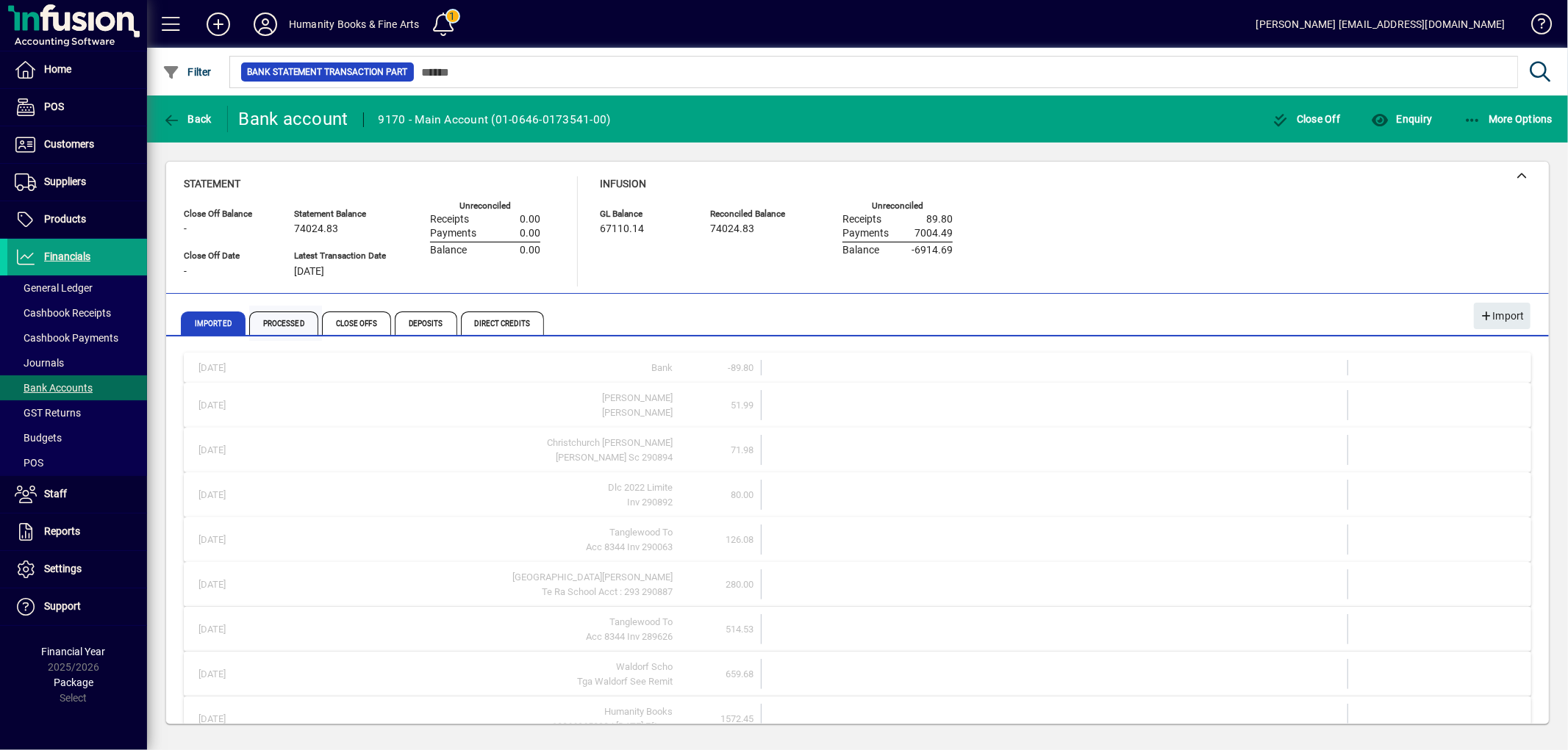
click at [295, 332] on span "Processed" at bounding box center [283, 323] width 69 height 23
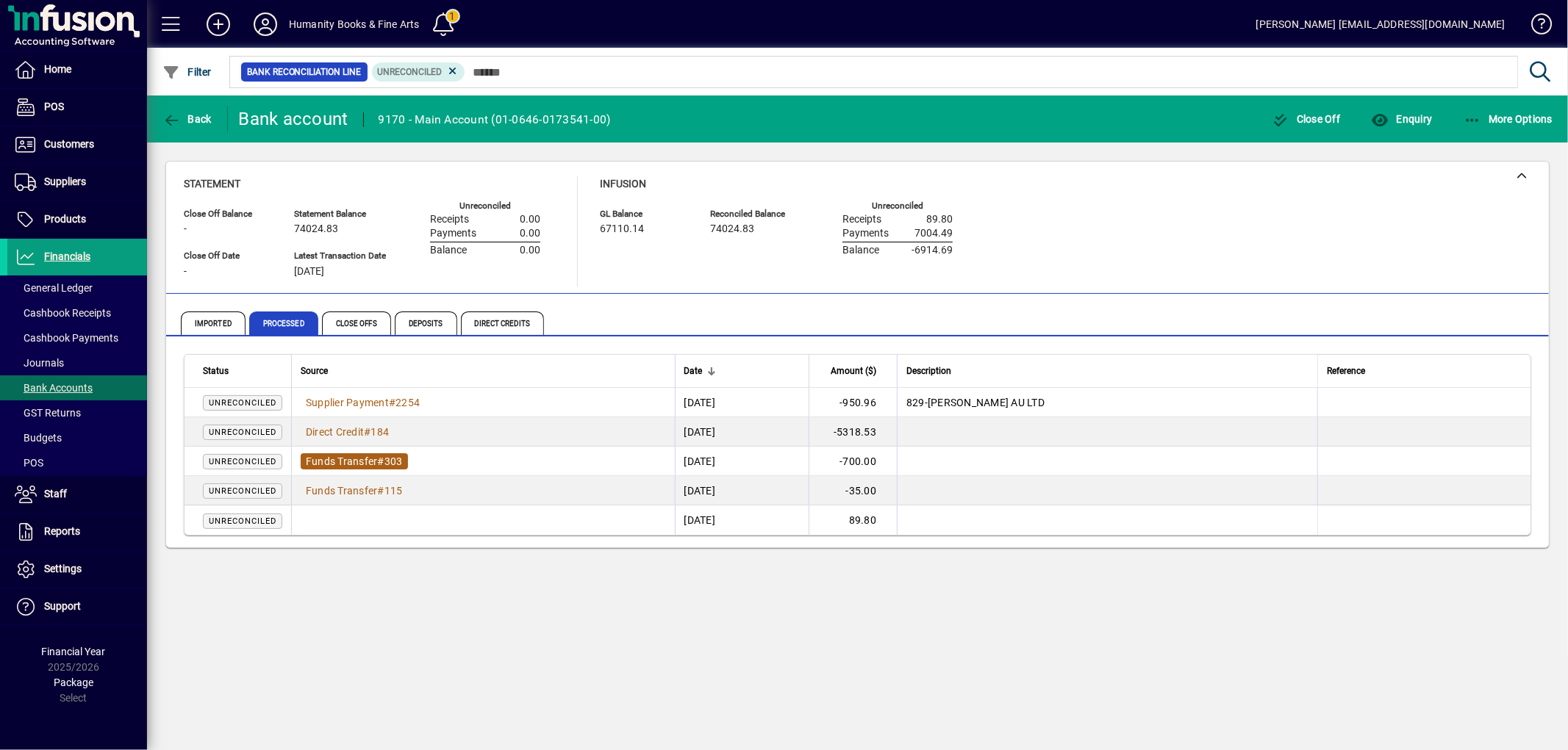
click at [327, 464] on span "Funds Transfer" at bounding box center [342, 461] width 72 height 12
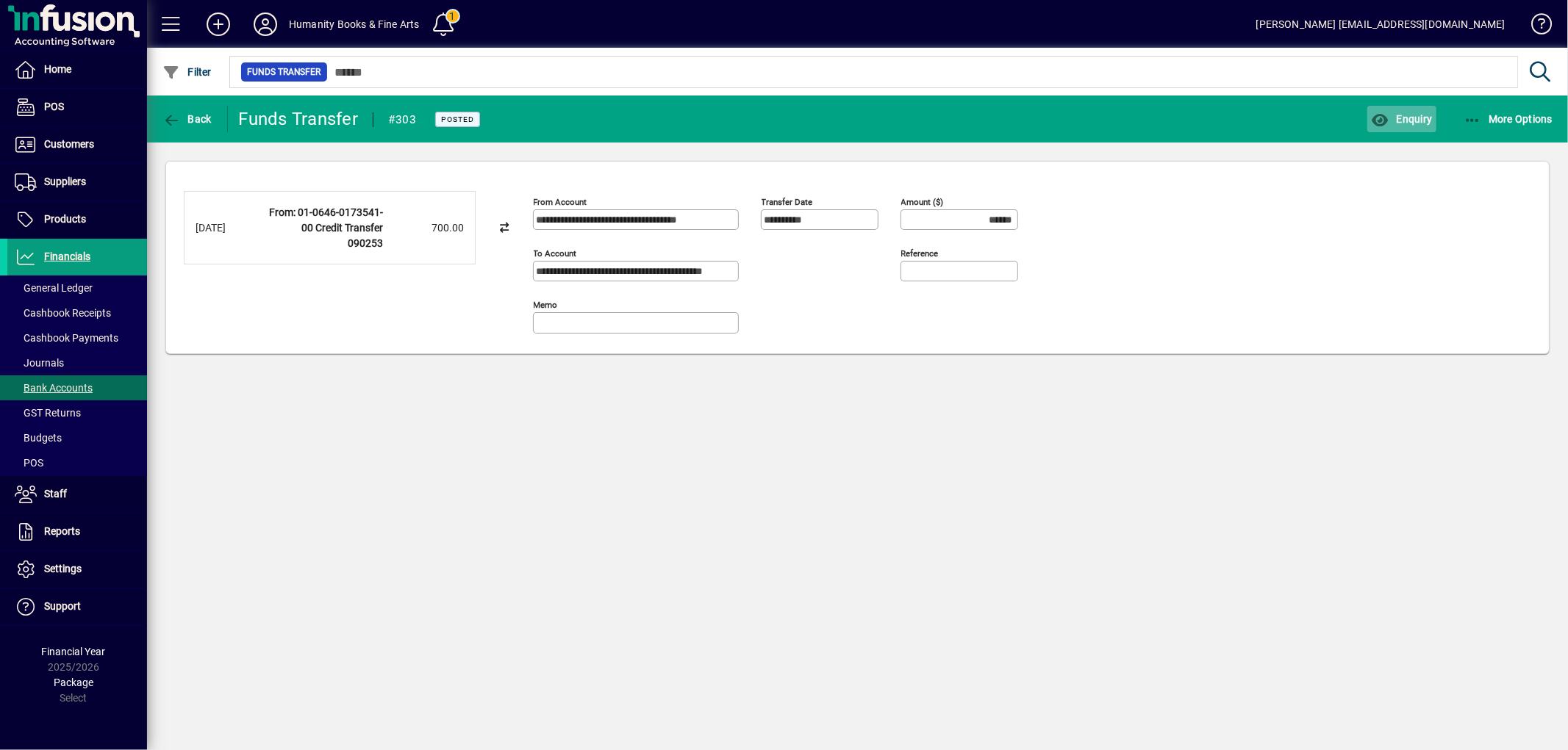
click at [1426, 119] on span "Enquiry" at bounding box center [1402, 119] width 61 height 12
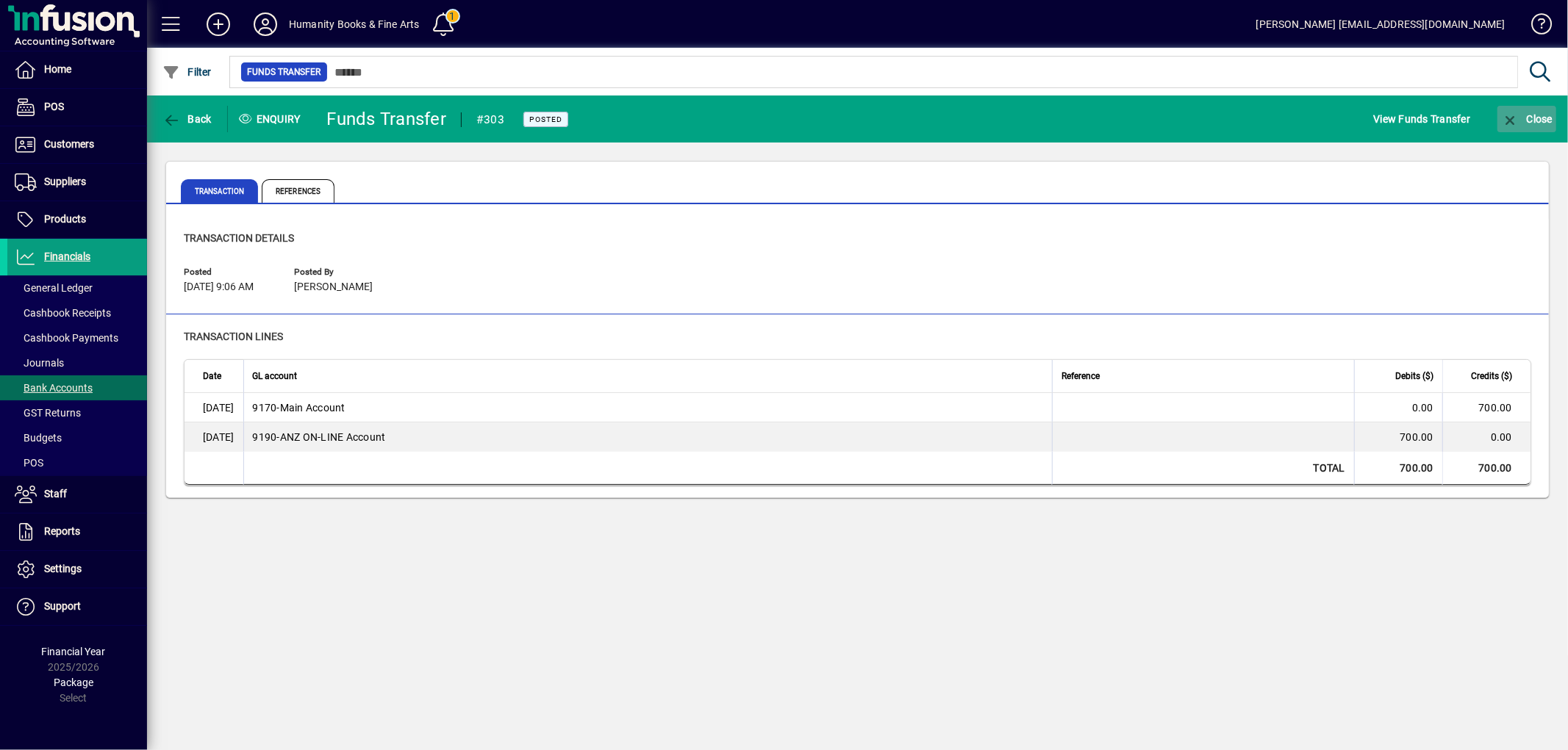
click at [1511, 119] on icon "button" at bounding box center [1510, 121] width 18 height 14
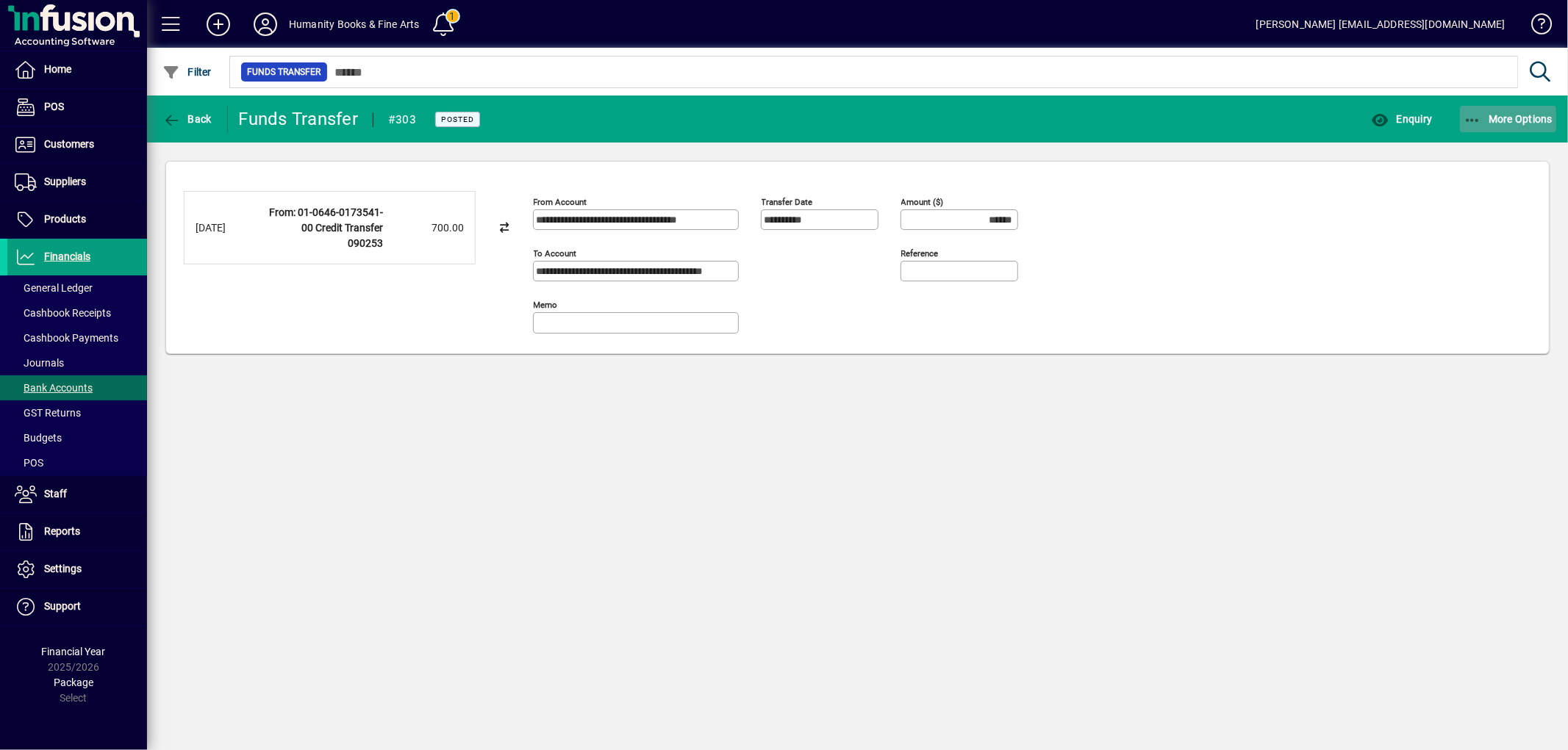
click at [1460, 122] on span "button" at bounding box center [1509, 119] width 97 height 35
click at [1147, 284] on div at bounding box center [784, 375] width 1568 height 750
click at [173, 114] on icon "button" at bounding box center [172, 121] width 18 height 14
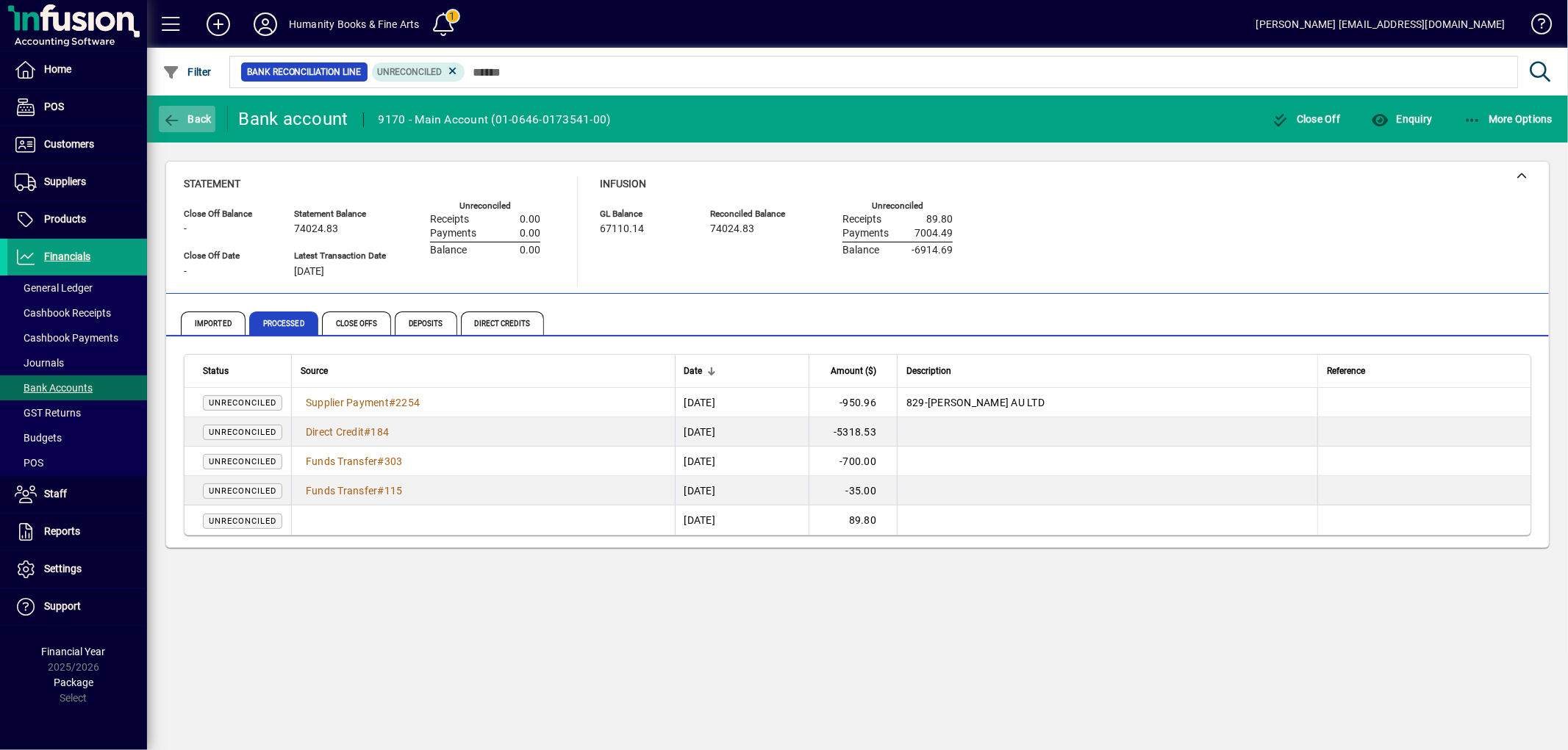
click at [178, 118] on icon "button" at bounding box center [172, 121] width 18 height 14
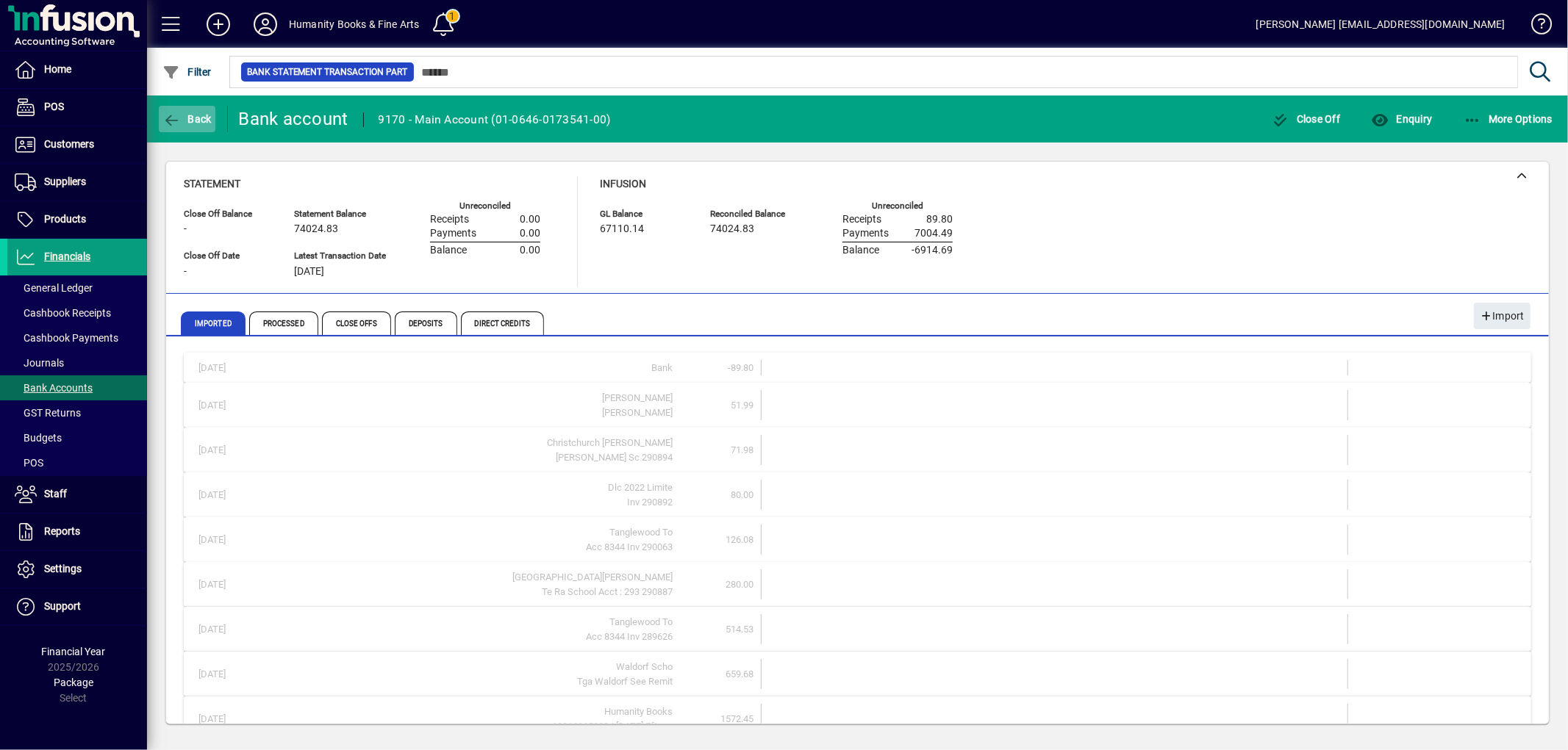
click at [163, 118] on icon "button" at bounding box center [172, 121] width 18 height 14
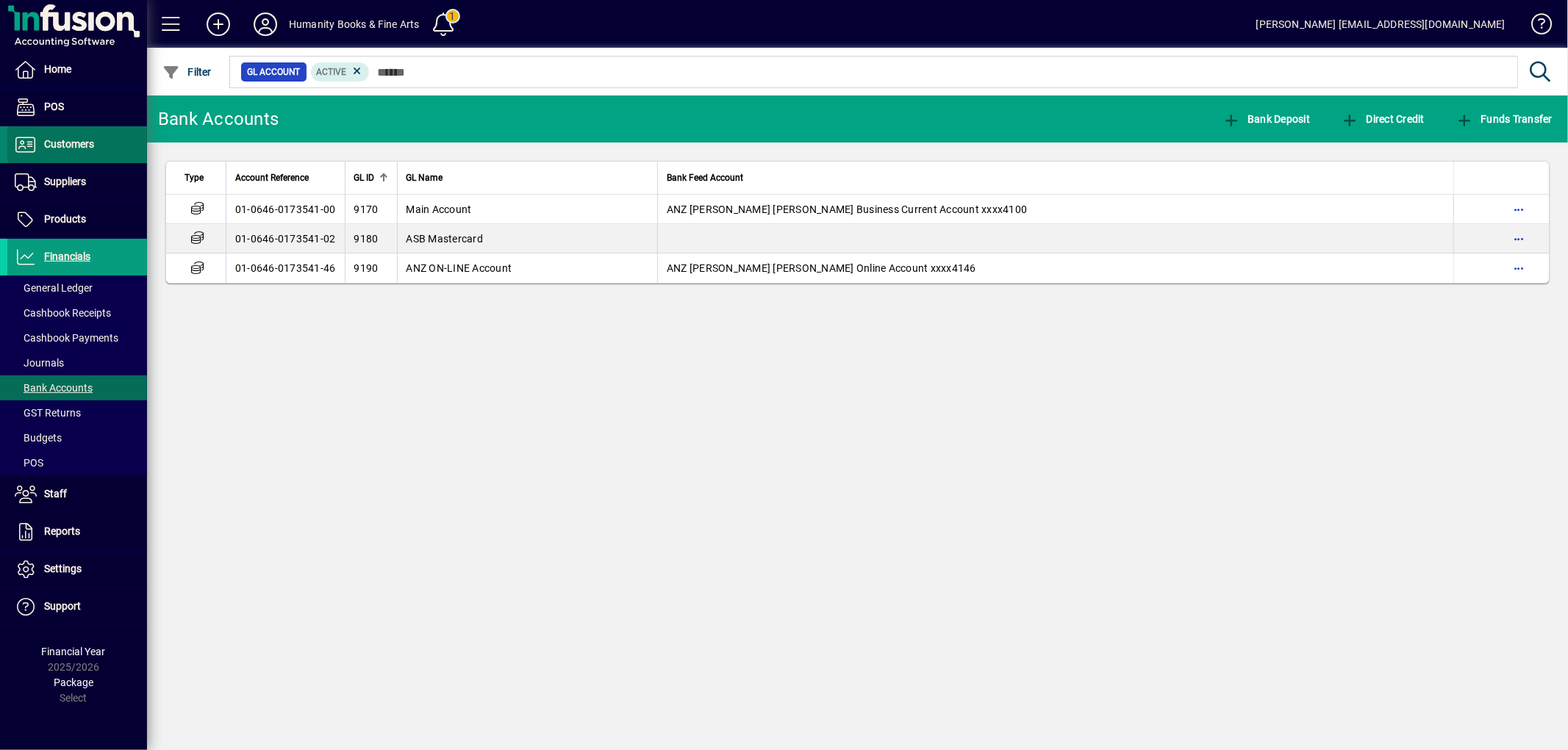
click at [79, 147] on span "Customers" at bounding box center [69, 144] width 50 height 12
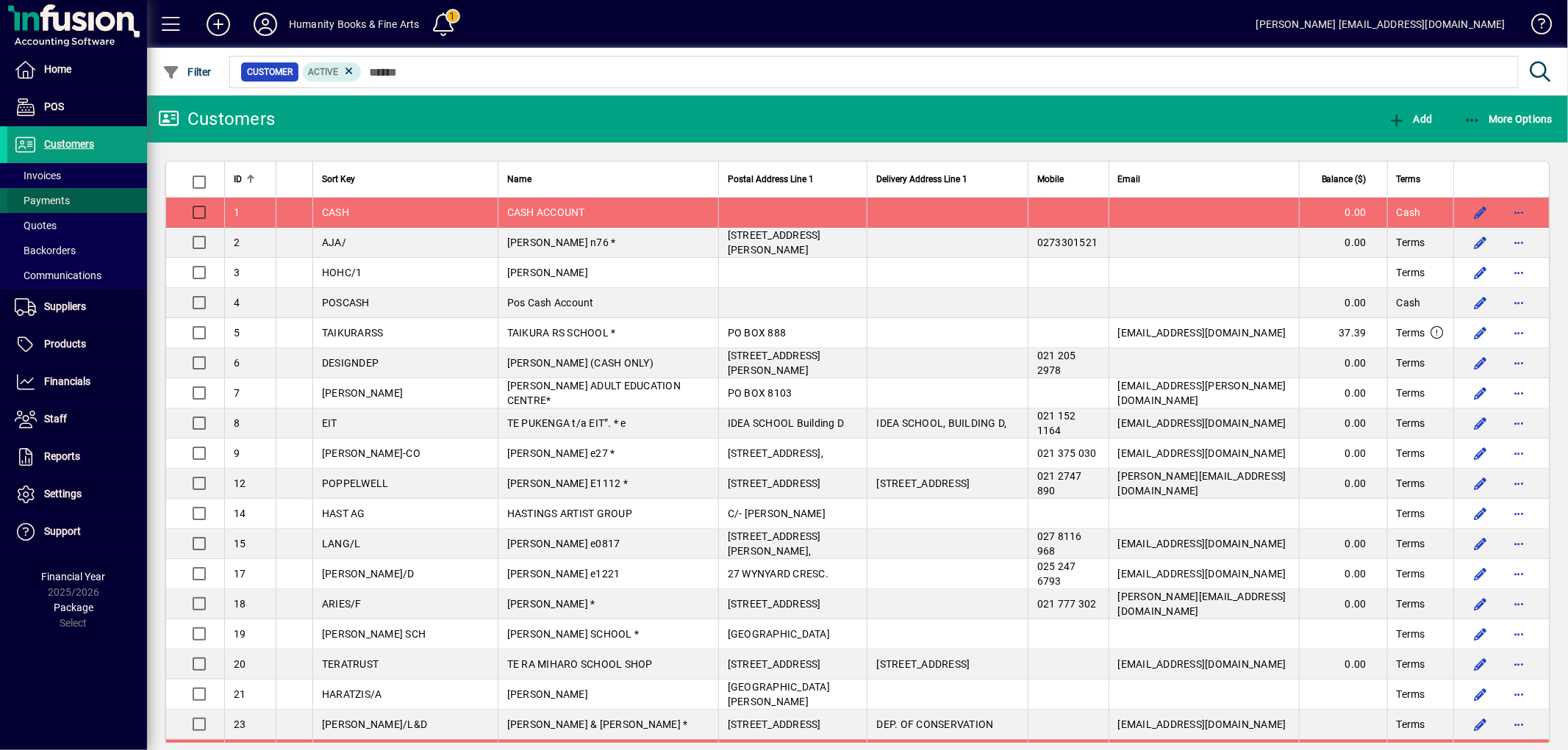
click at [67, 193] on span "Payments" at bounding box center [38, 201] width 62 height 15
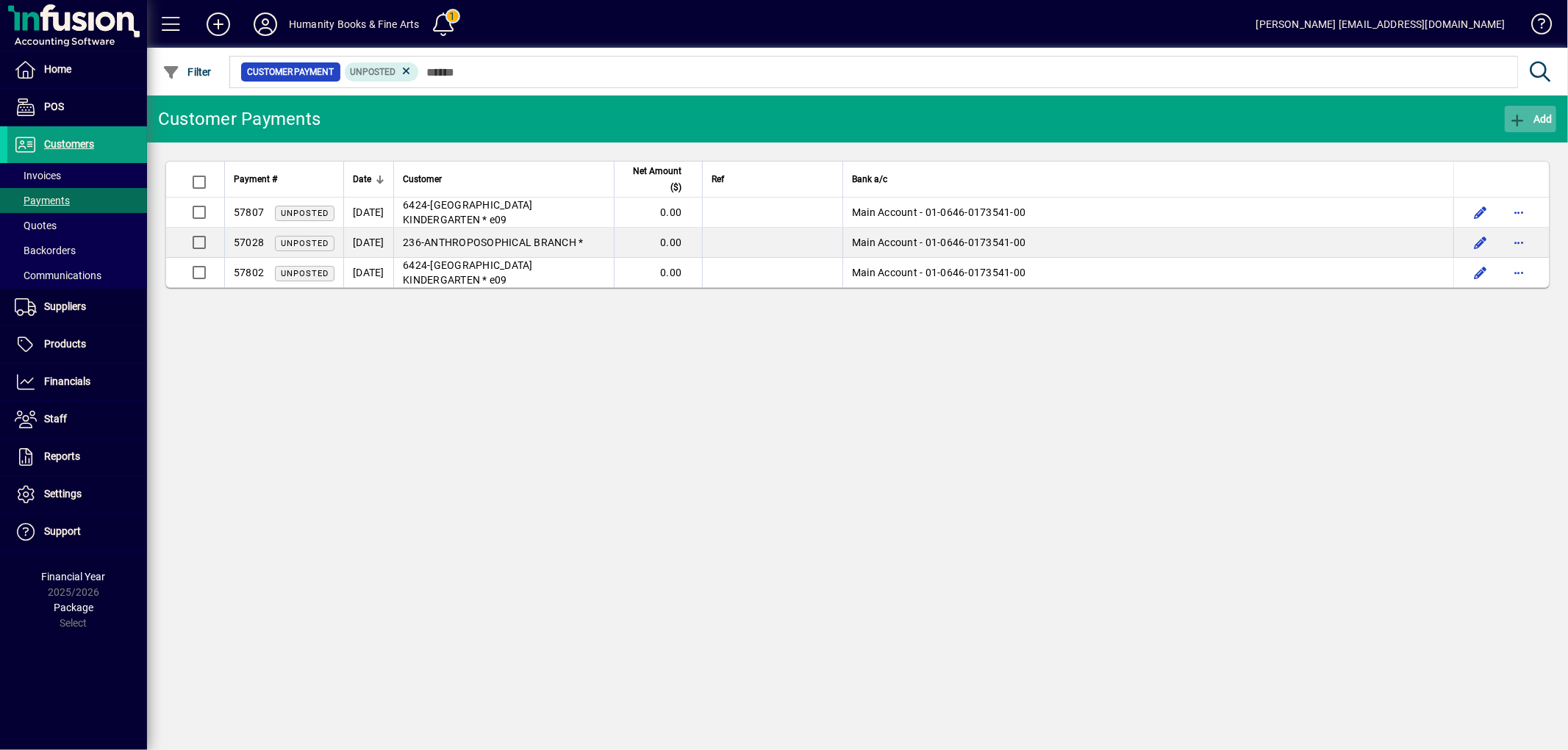
click at [1523, 114] on icon "button" at bounding box center [1518, 121] width 18 height 14
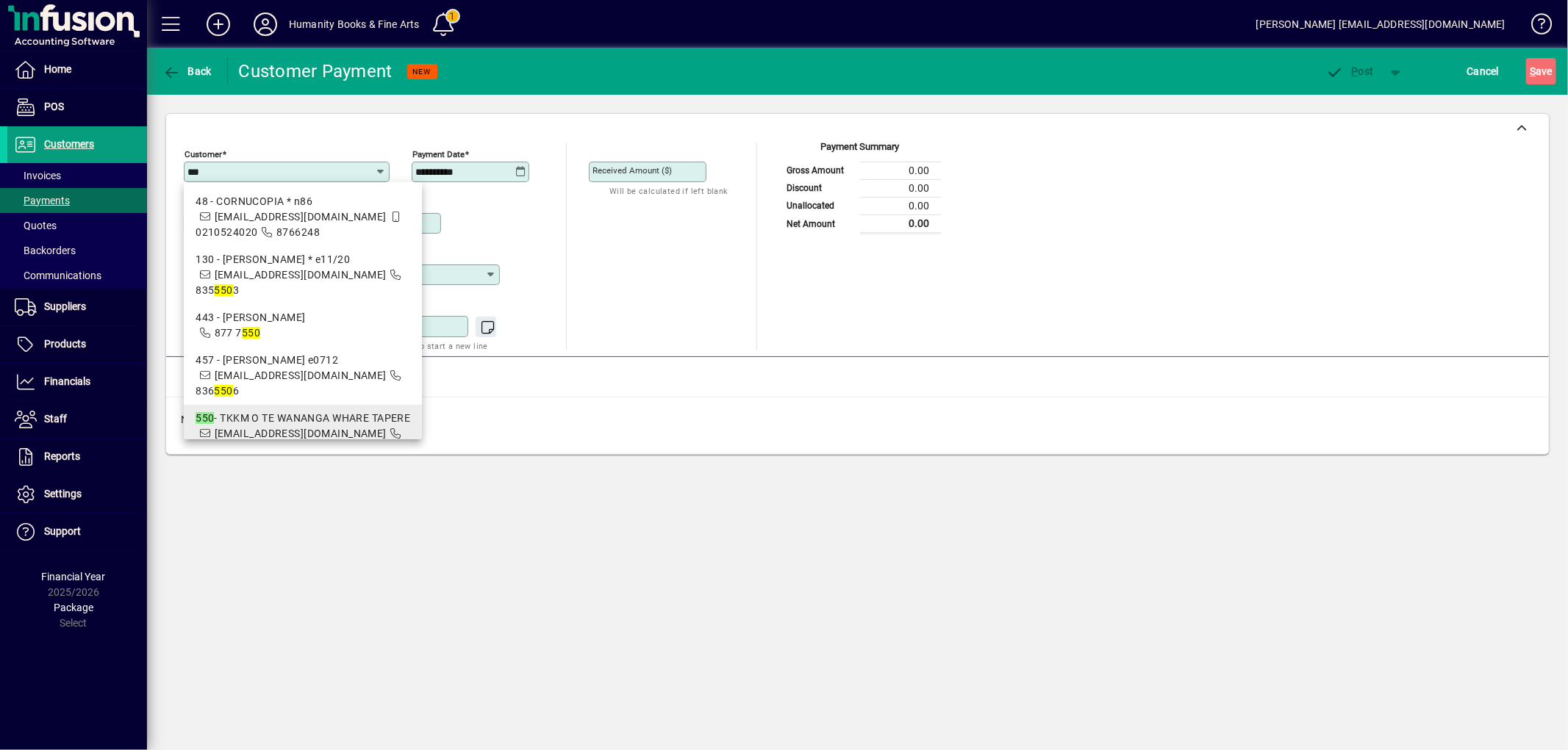
click at [261, 411] on div "550 - TKKM O TE WANANGA WHARE TAPERE" at bounding box center [302, 418] width 215 height 15
type input "**********"
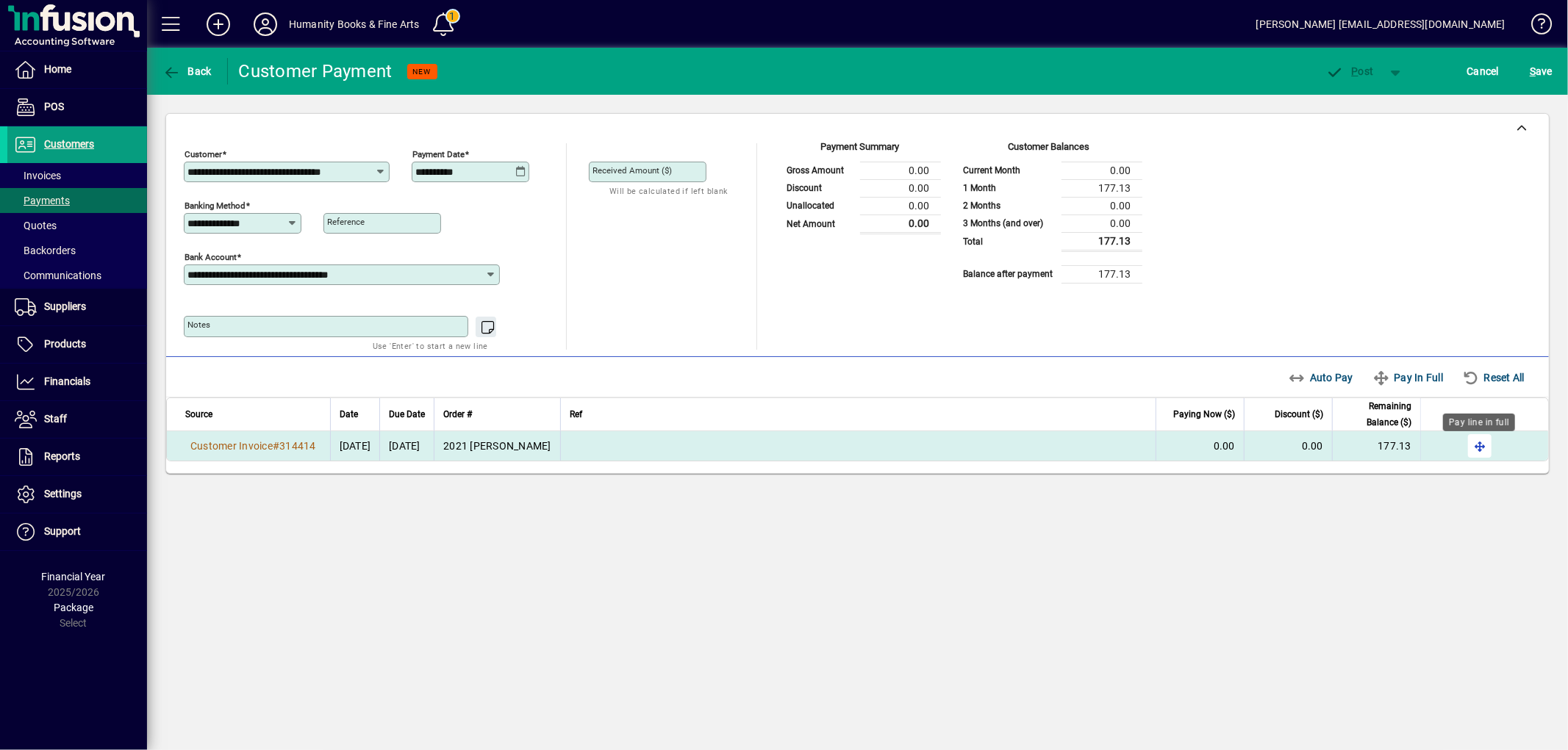
click at [1475, 448] on span "button" at bounding box center [1479, 445] width 35 height 35
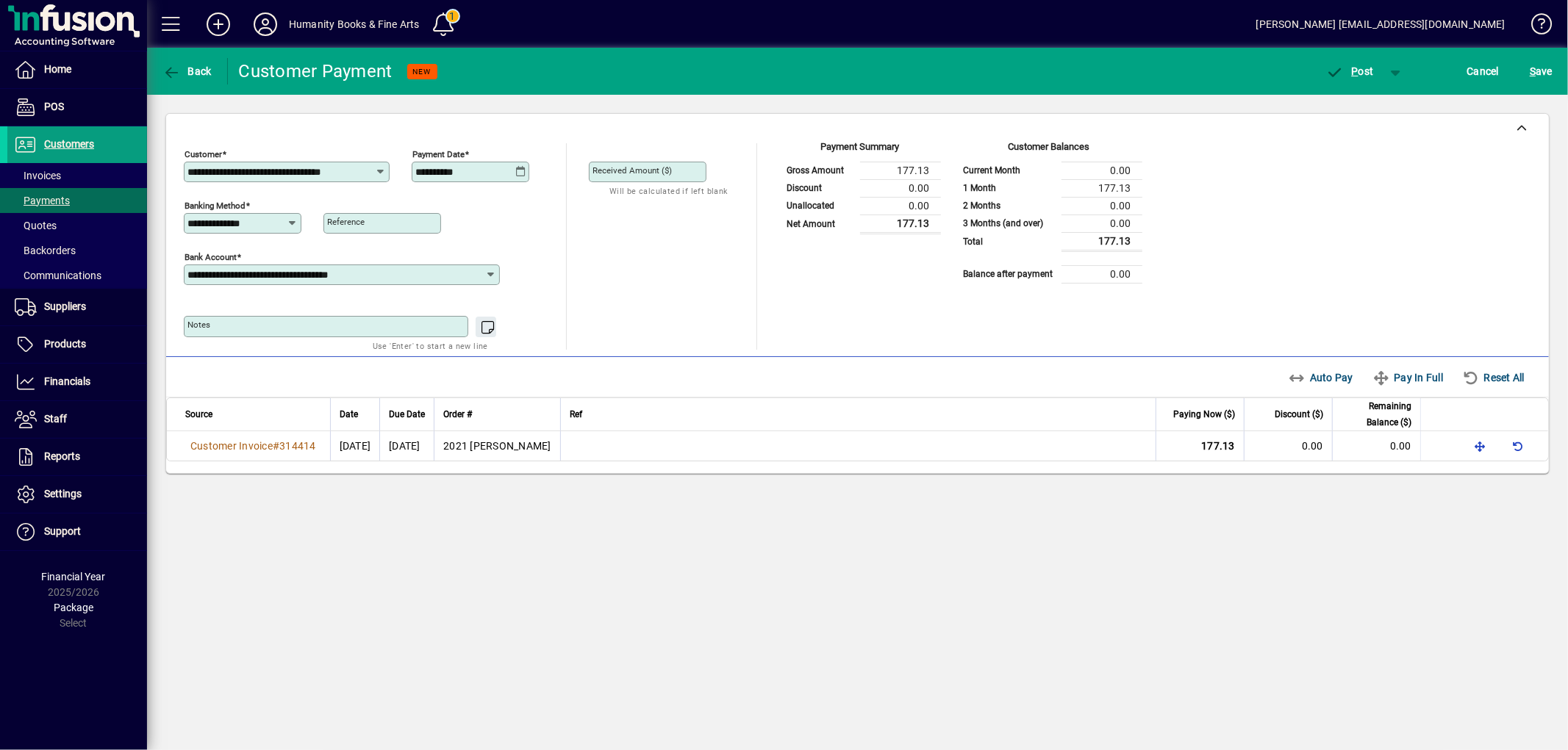
click at [521, 171] on icon at bounding box center [521, 172] width 11 height 12
click at [464, 296] on span "6" at bounding box center [461, 303] width 26 height 26
type input "**********"
click at [651, 281] on div "Unallocated Funds ($) 0.00 Allocate ($)" at bounding box center [666, 254] width 153 height 97
click at [1365, 70] on span "P ost" at bounding box center [1349, 71] width 48 height 12
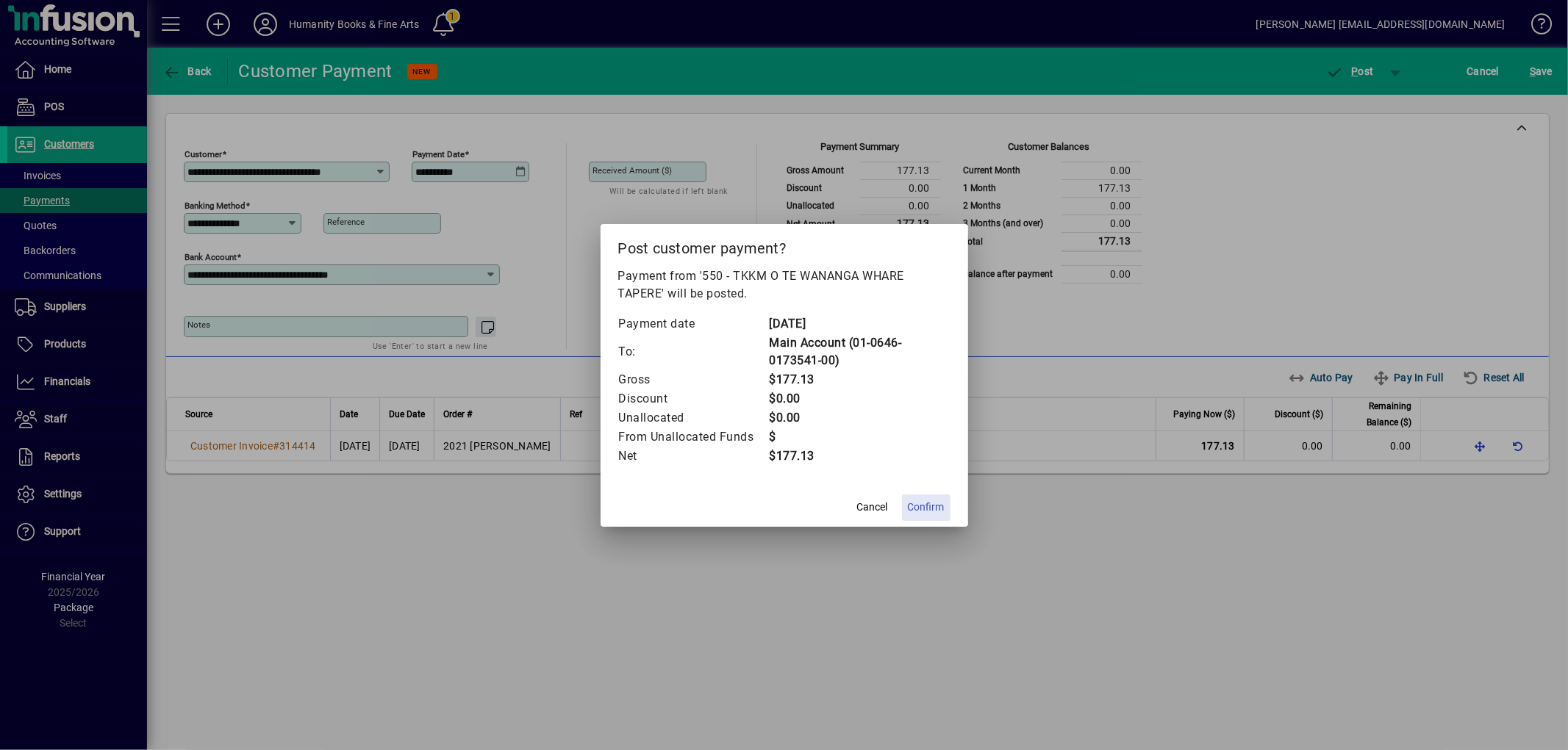
click at [927, 501] on span "Confirm" at bounding box center [926, 507] width 37 height 15
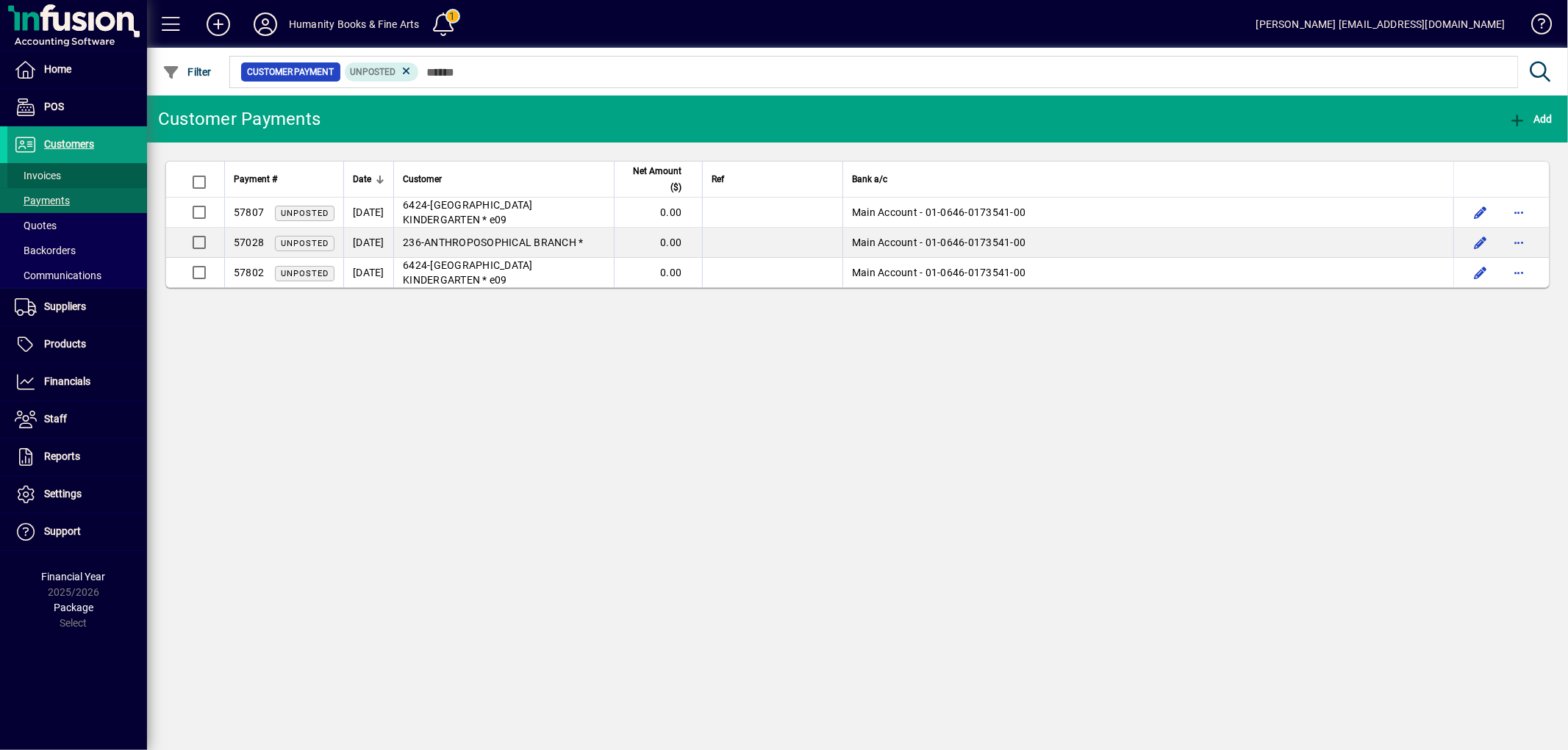
click at [35, 171] on span "Invoices" at bounding box center [37, 175] width 46 height 12
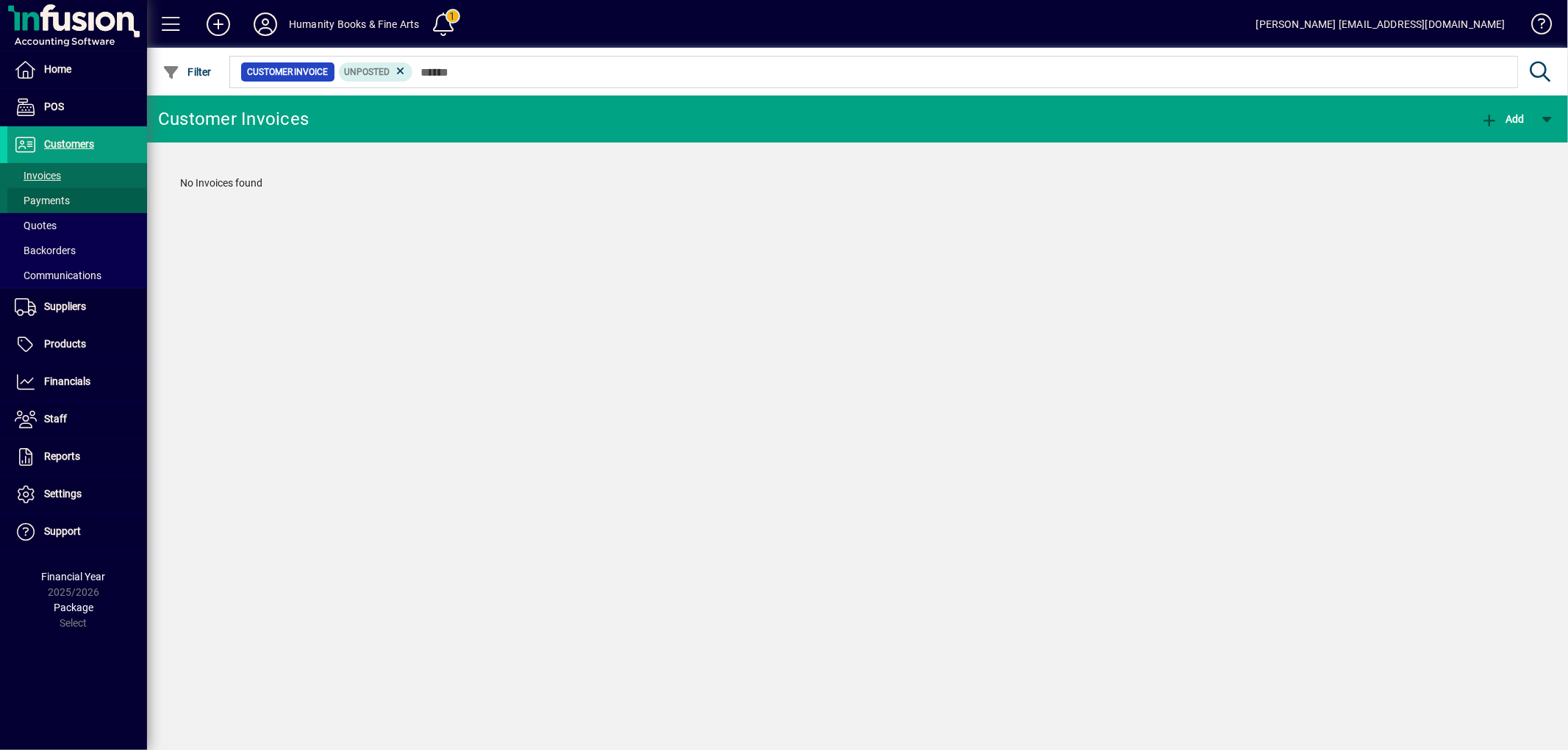
click at [58, 204] on span "Payments" at bounding box center [41, 201] width 55 height 12
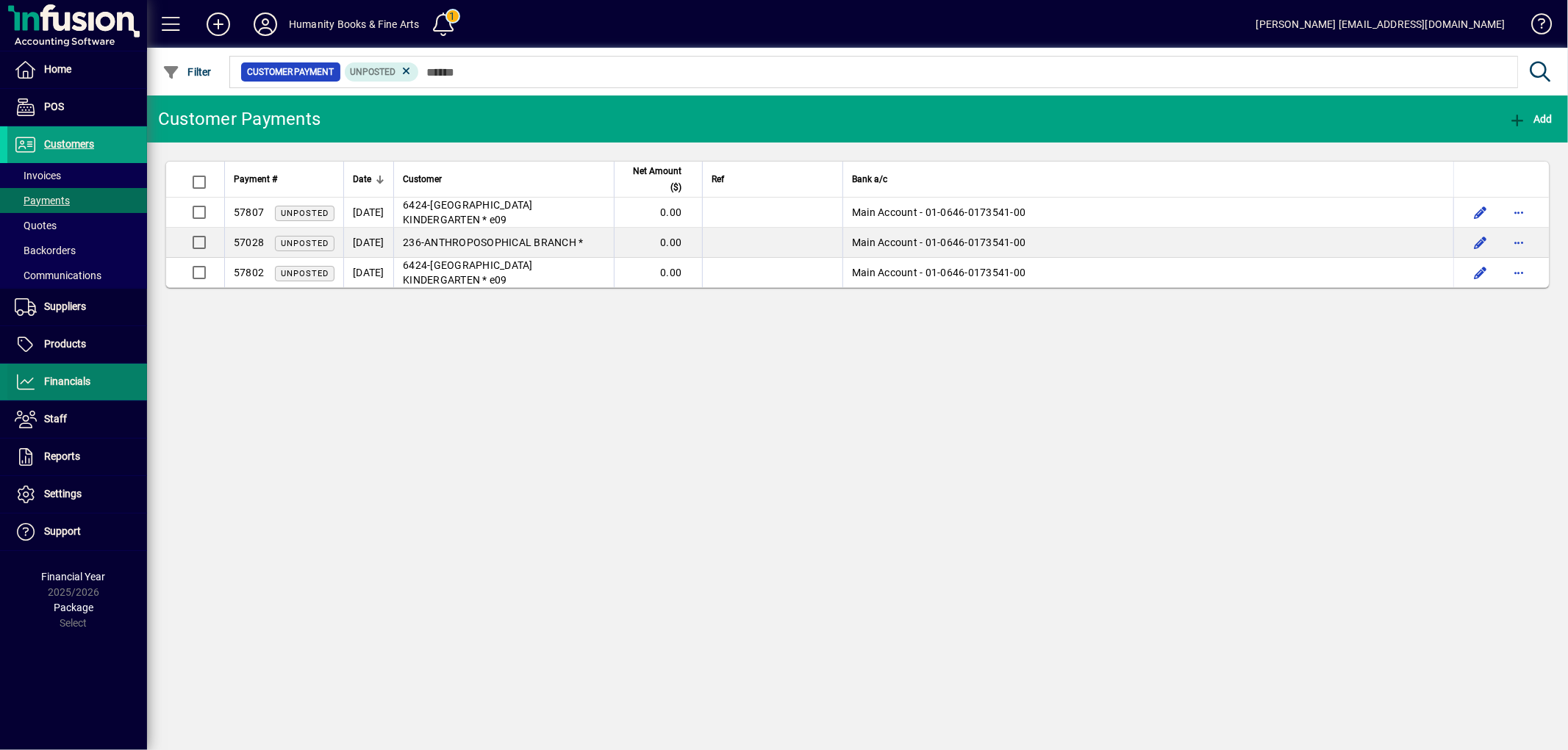
click at [95, 376] on span at bounding box center [76, 381] width 139 height 35
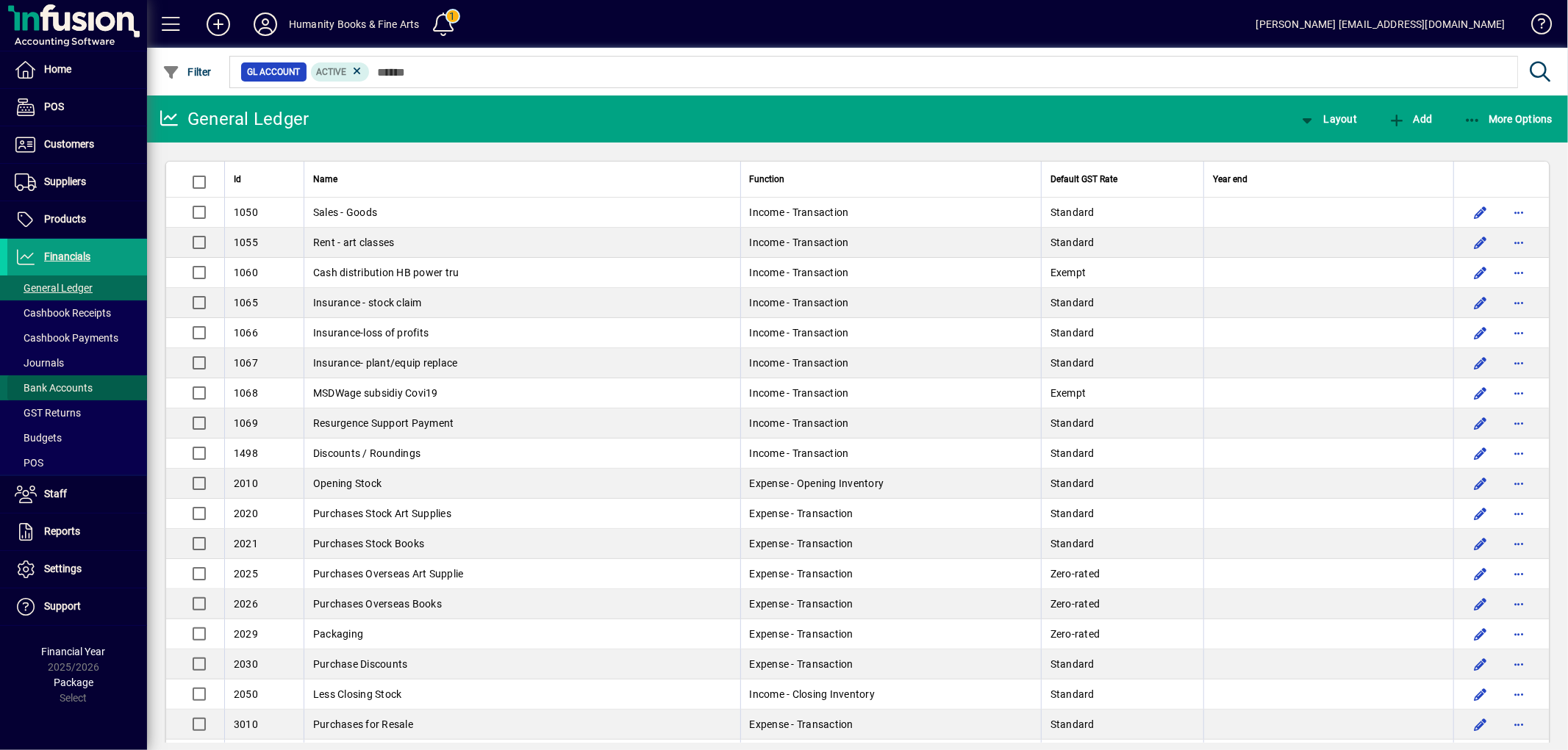
click at [71, 384] on span "Bank Accounts" at bounding box center [53, 388] width 78 height 12
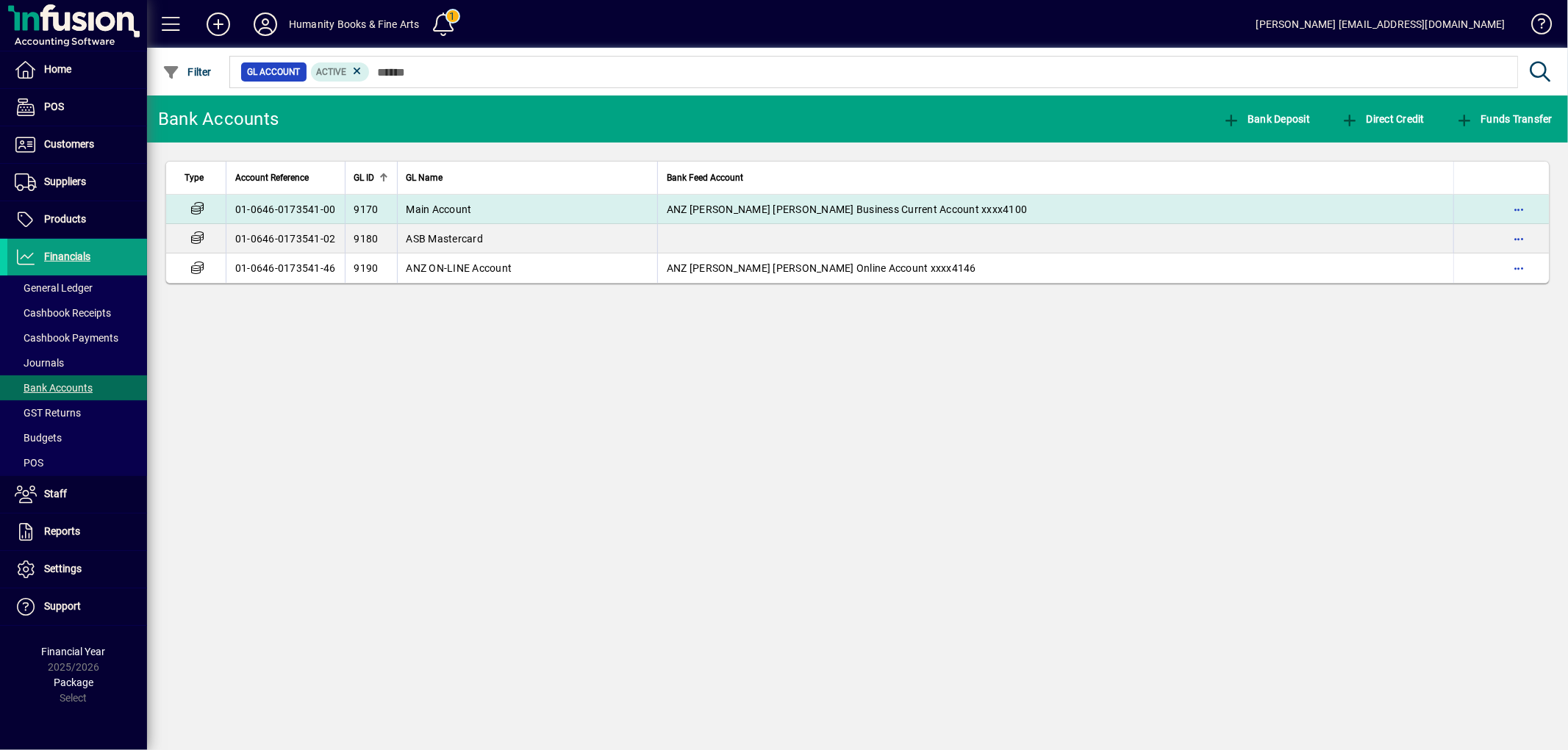
click at [423, 204] on span "Main Account" at bounding box center [439, 209] width 66 height 12
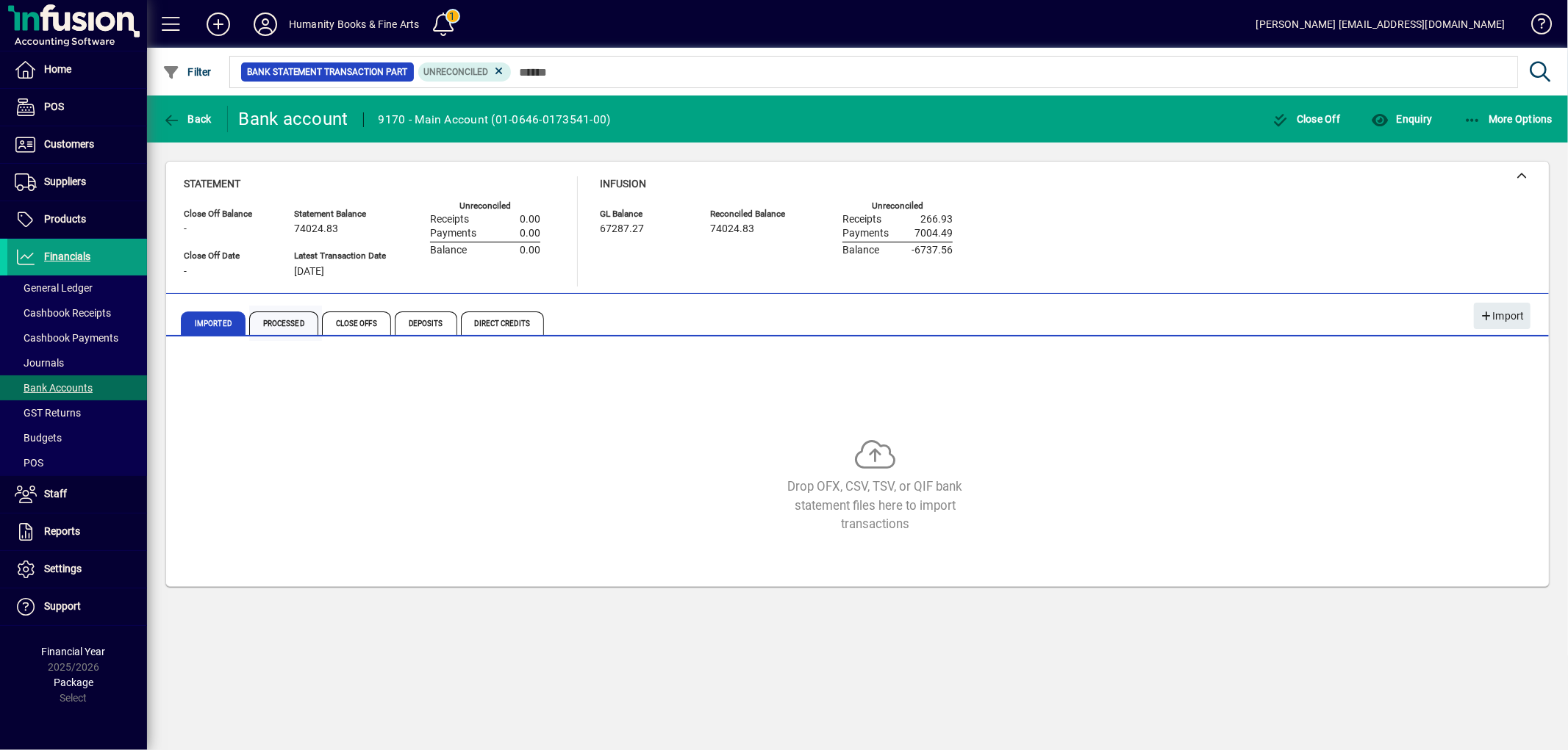
click at [277, 325] on span "Processed" at bounding box center [283, 323] width 69 height 23
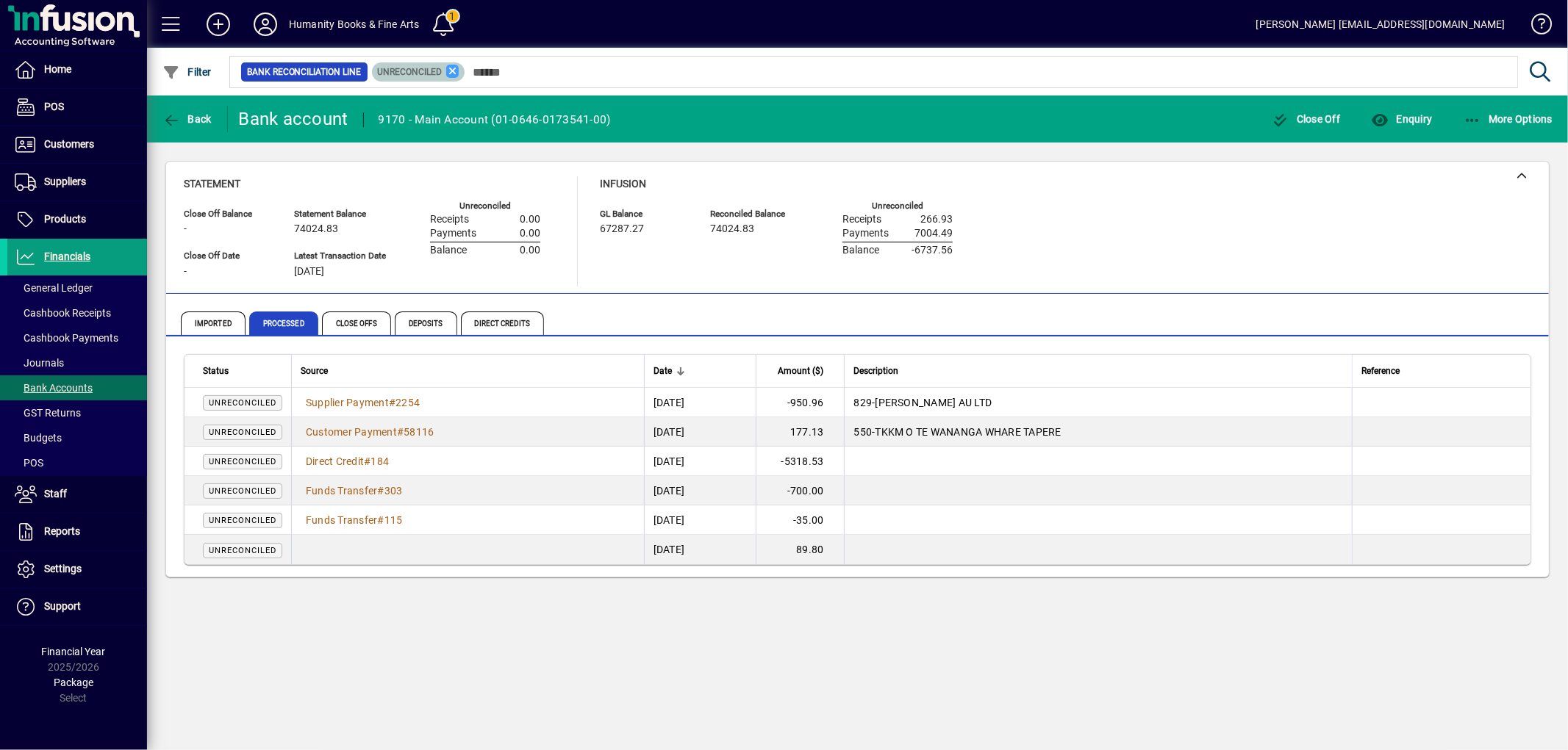
click at [456, 69] on icon at bounding box center [452, 71] width 13 height 13
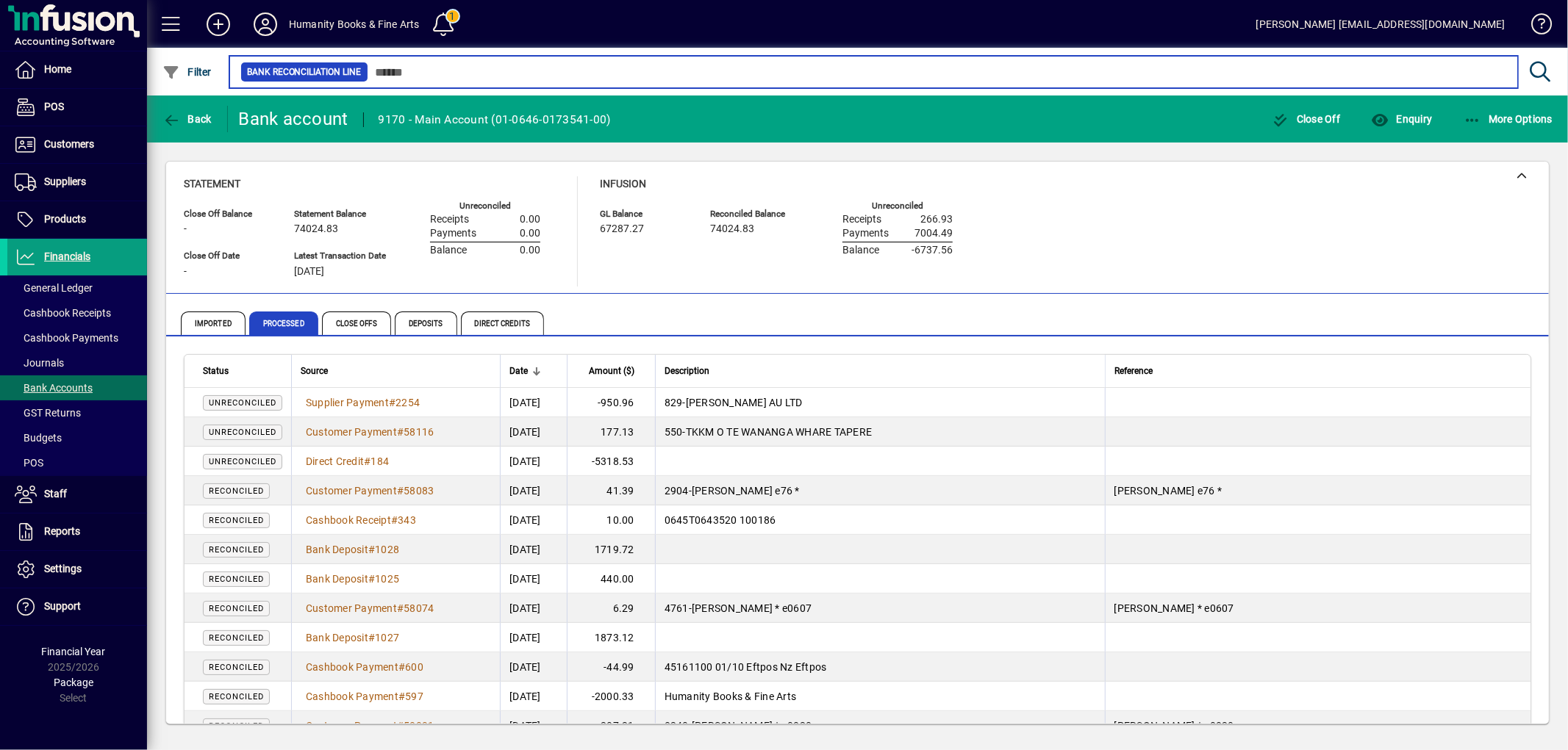
scroll to position [245, 0]
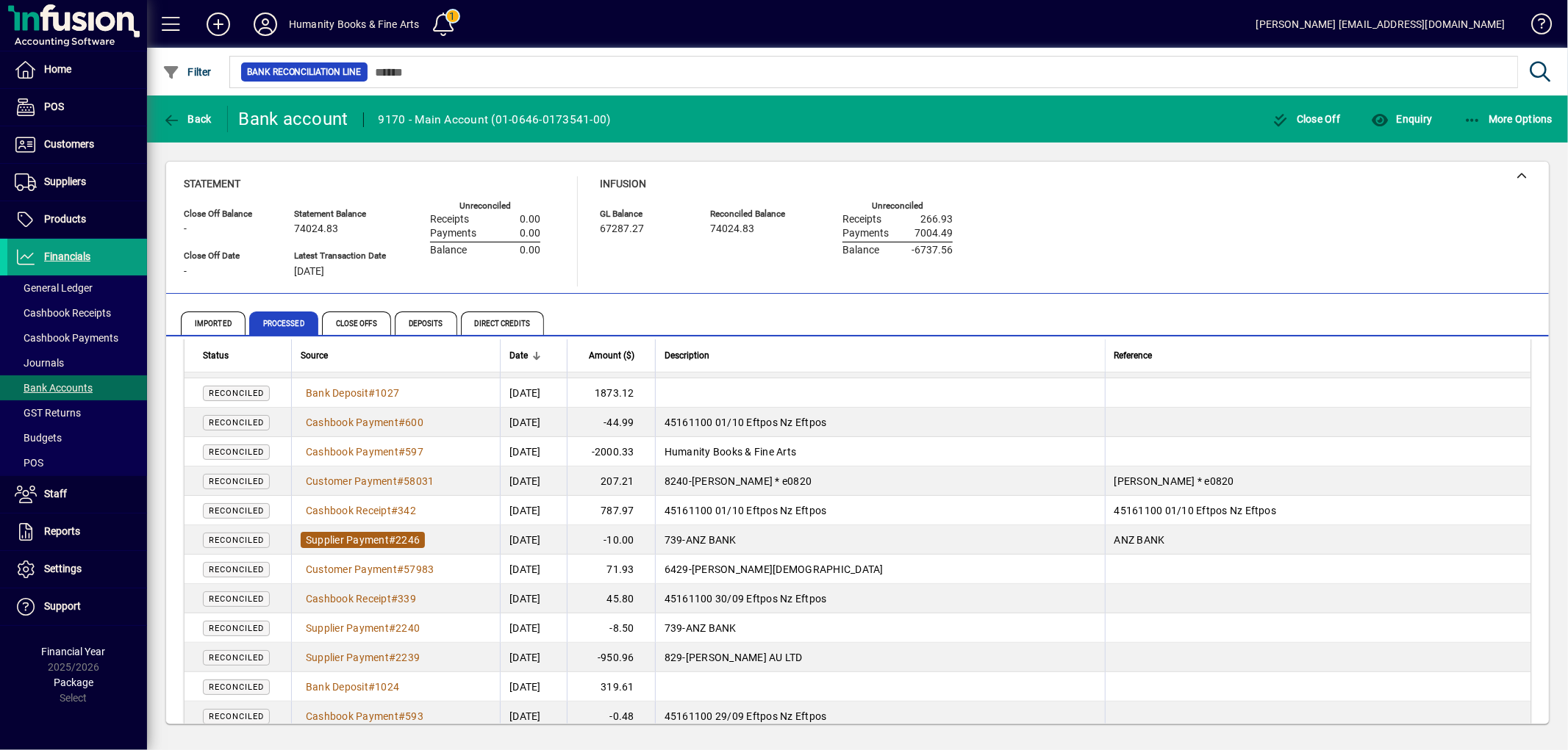
click at [363, 539] on span "Supplier Payment" at bounding box center [347, 540] width 83 height 12
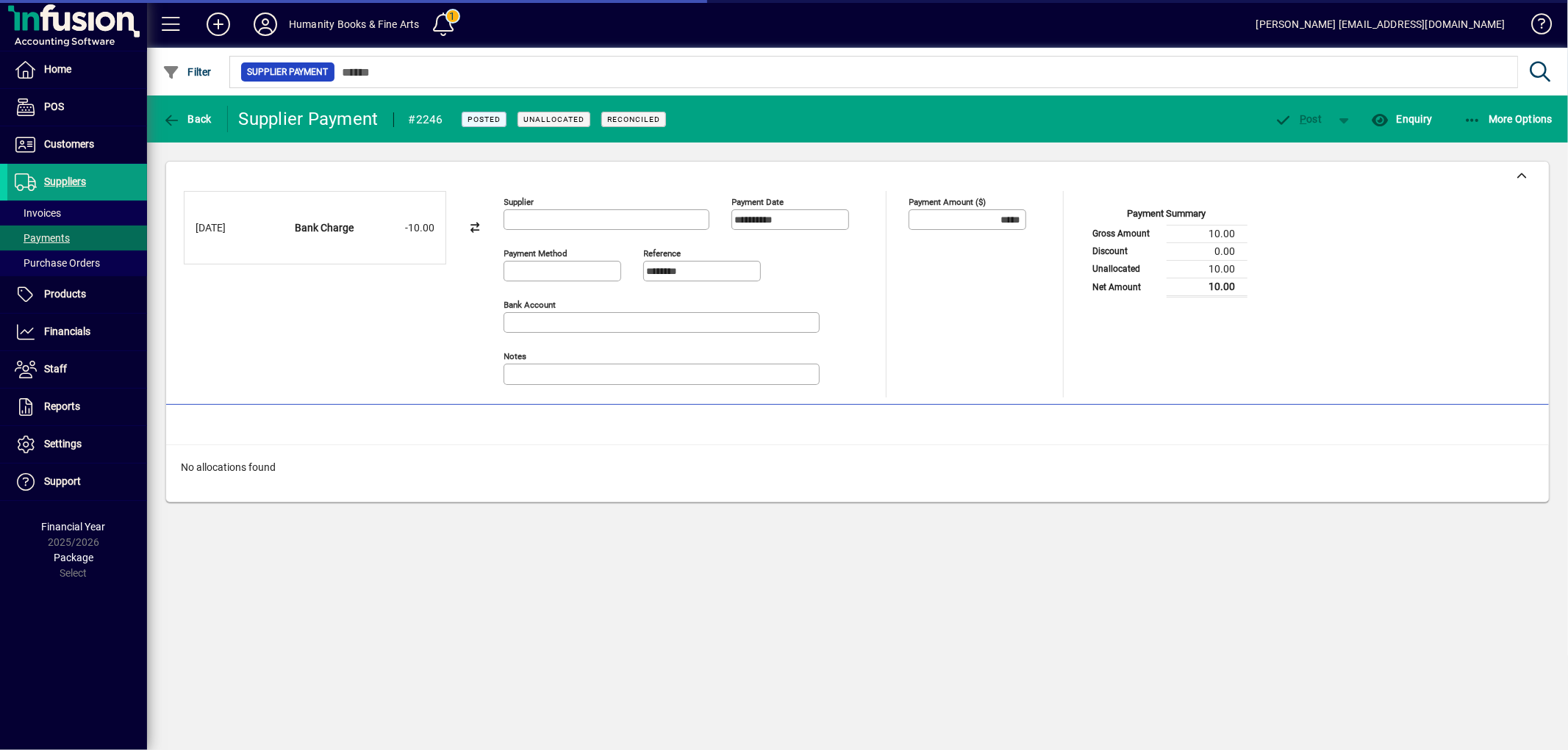
type input "**********"
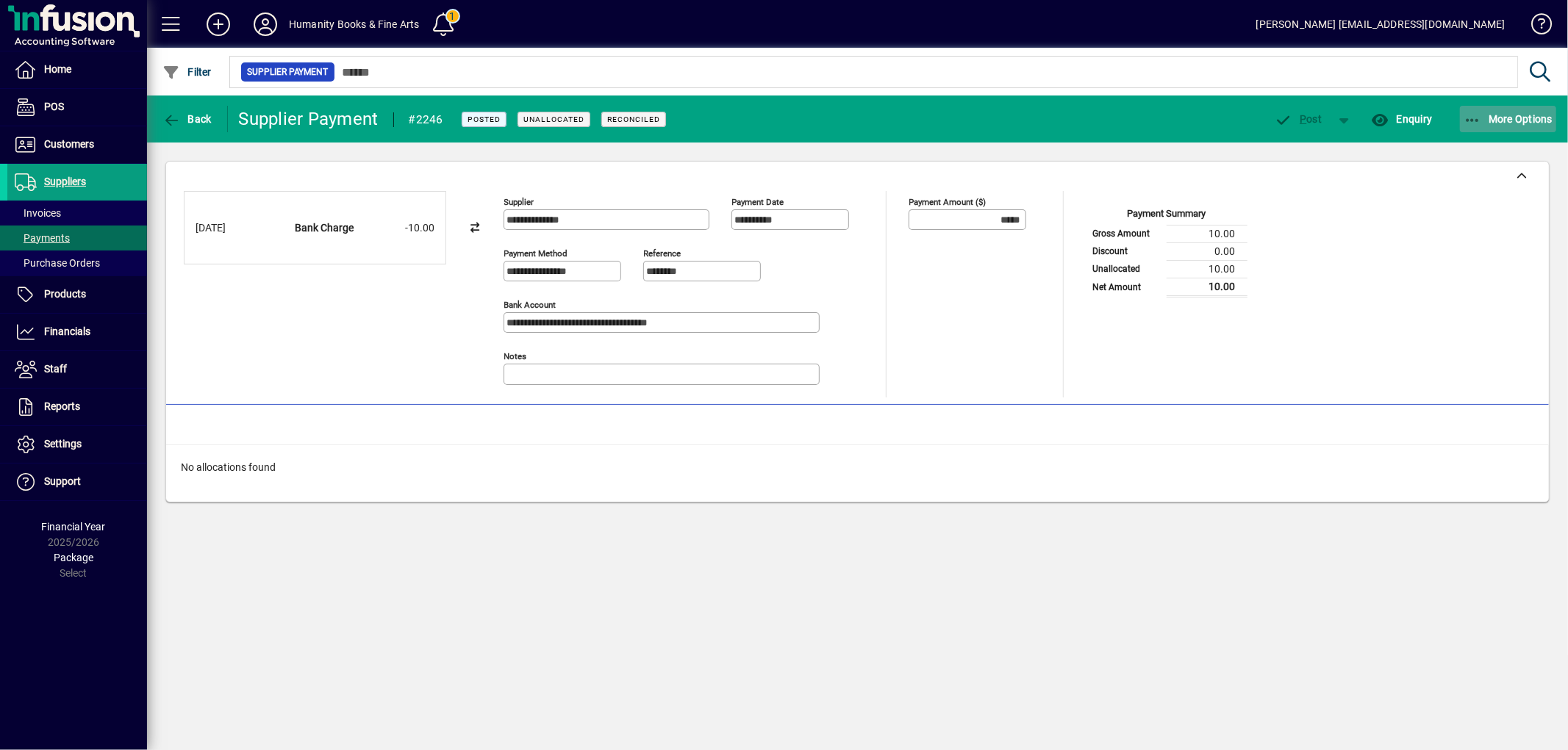
click at [1465, 118] on icon "button" at bounding box center [1473, 121] width 18 height 14
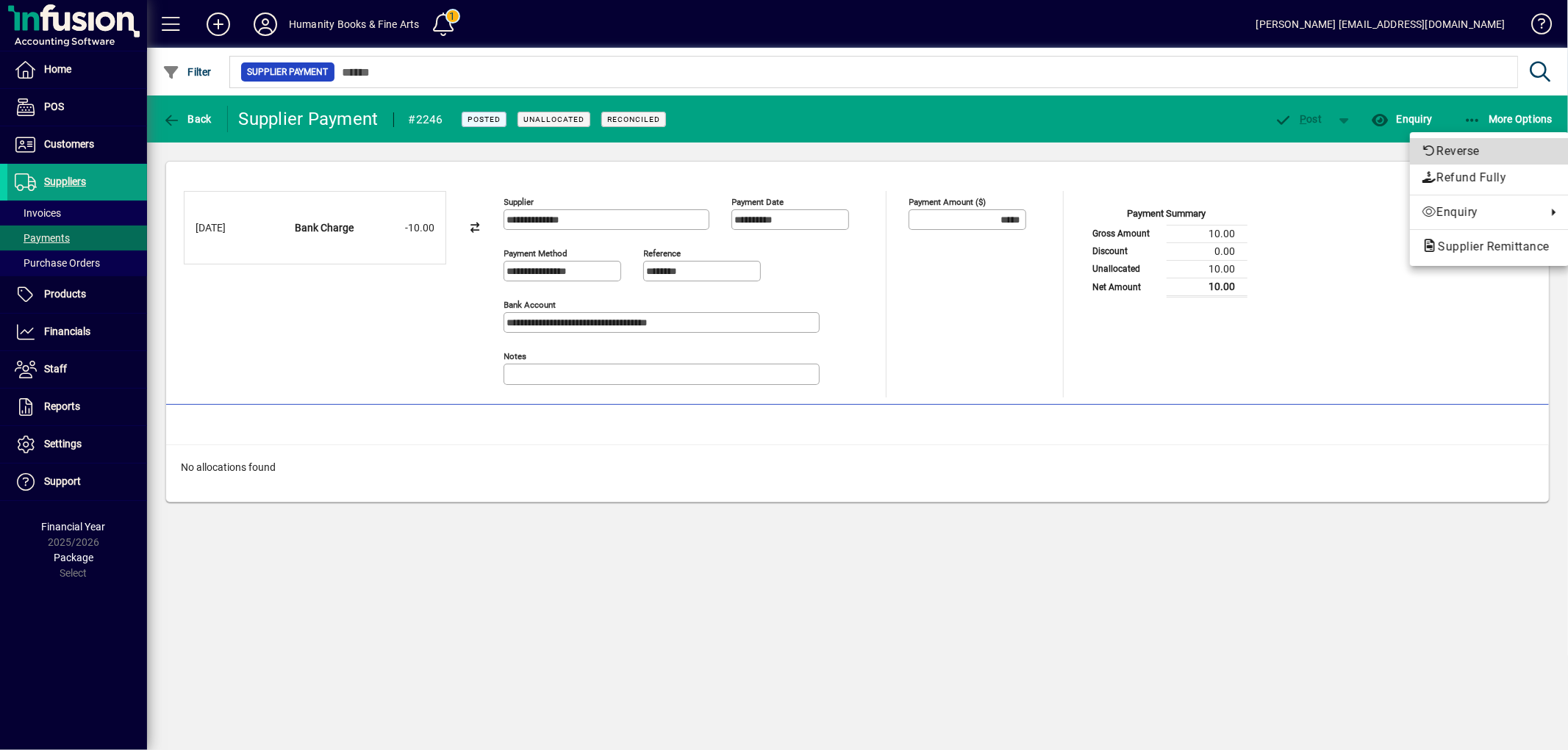
click at [1457, 147] on span "Reverse" at bounding box center [1489, 152] width 135 height 18
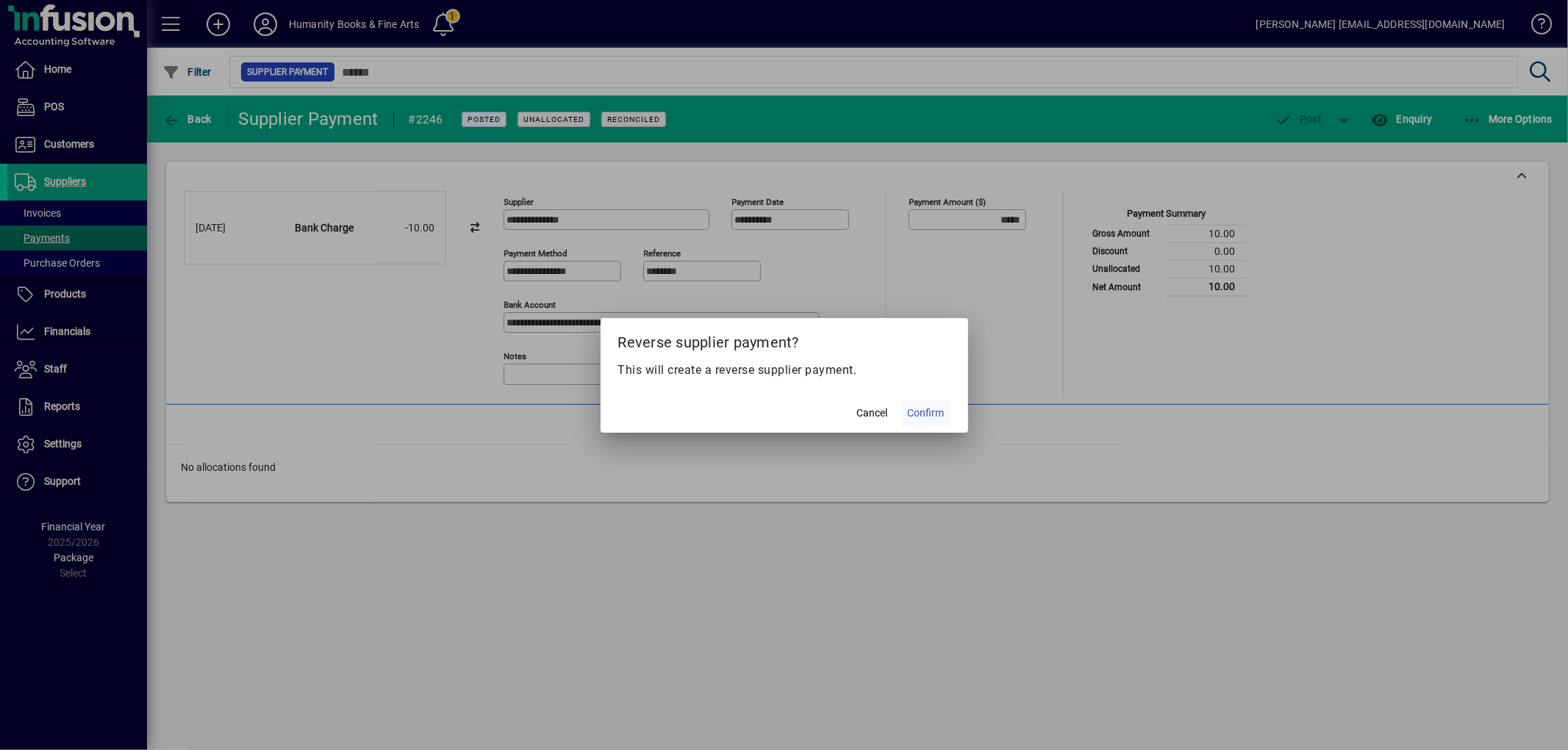
click at [934, 408] on span "Confirm" at bounding box center [926, 413] width 37 height 15
type input "******"
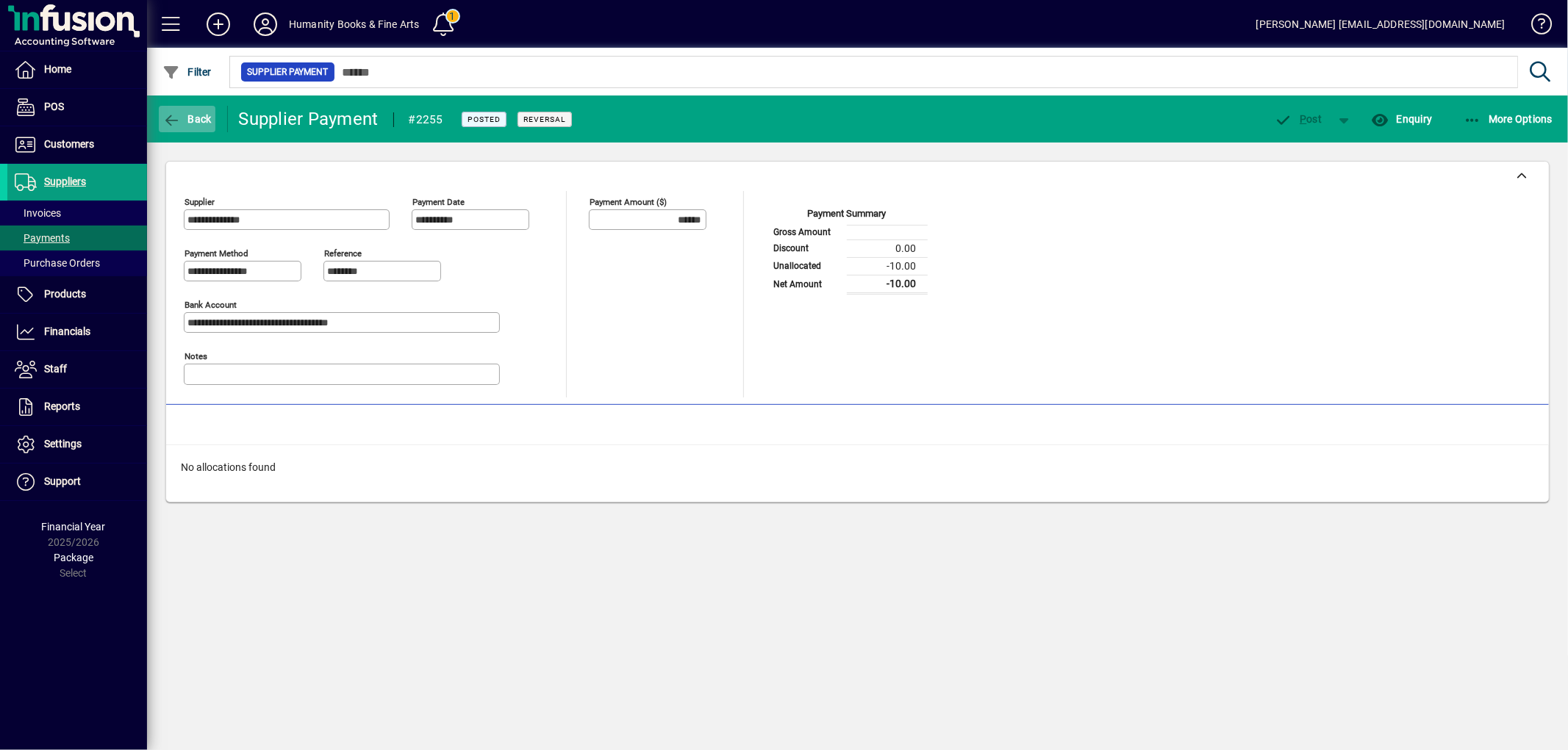
click at [183, 114] on span "Back" at bounding box center [187, 119] width 49 height 12
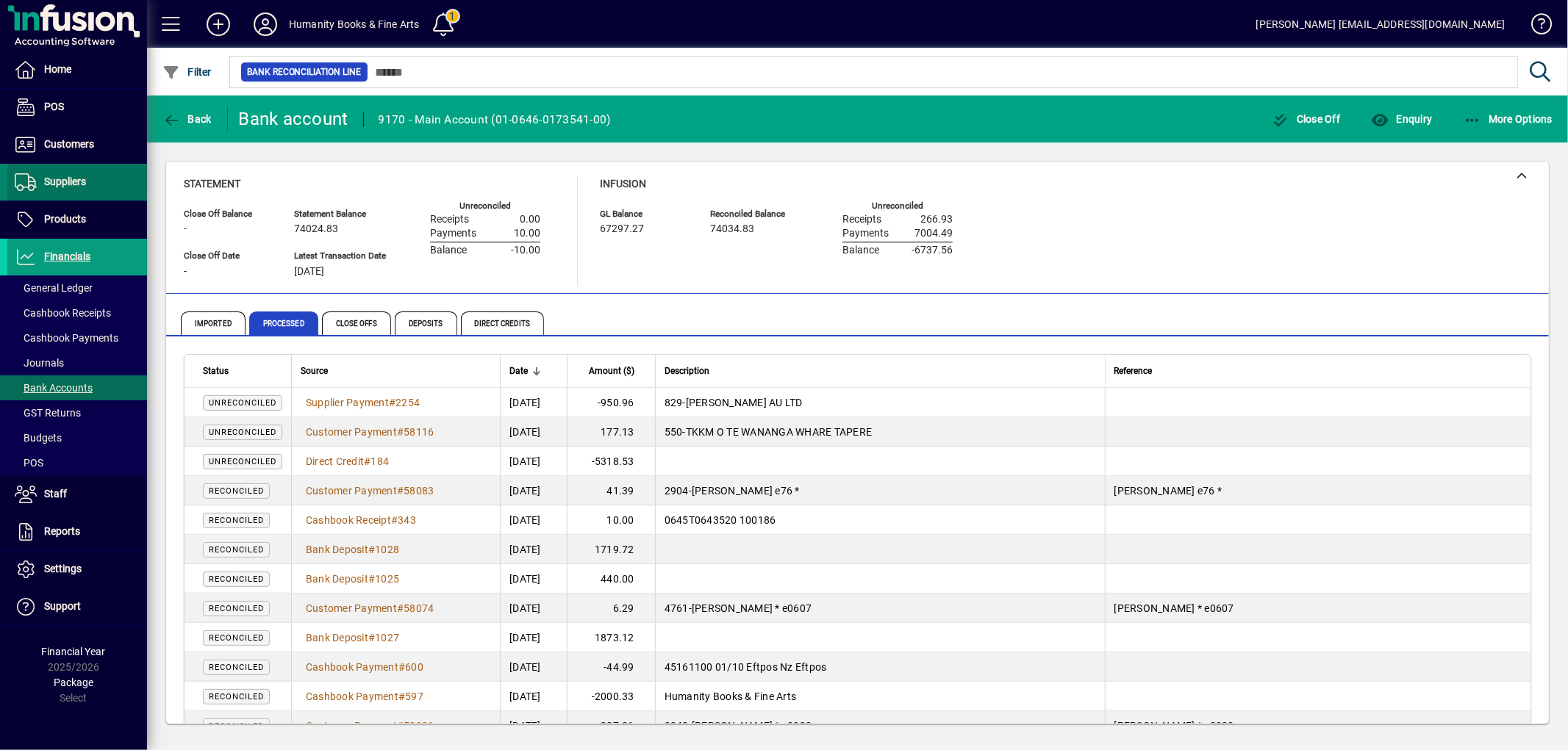
click at [68, 176] on span "Suppliers" at bounding box center [65, 181] width 42 height 12
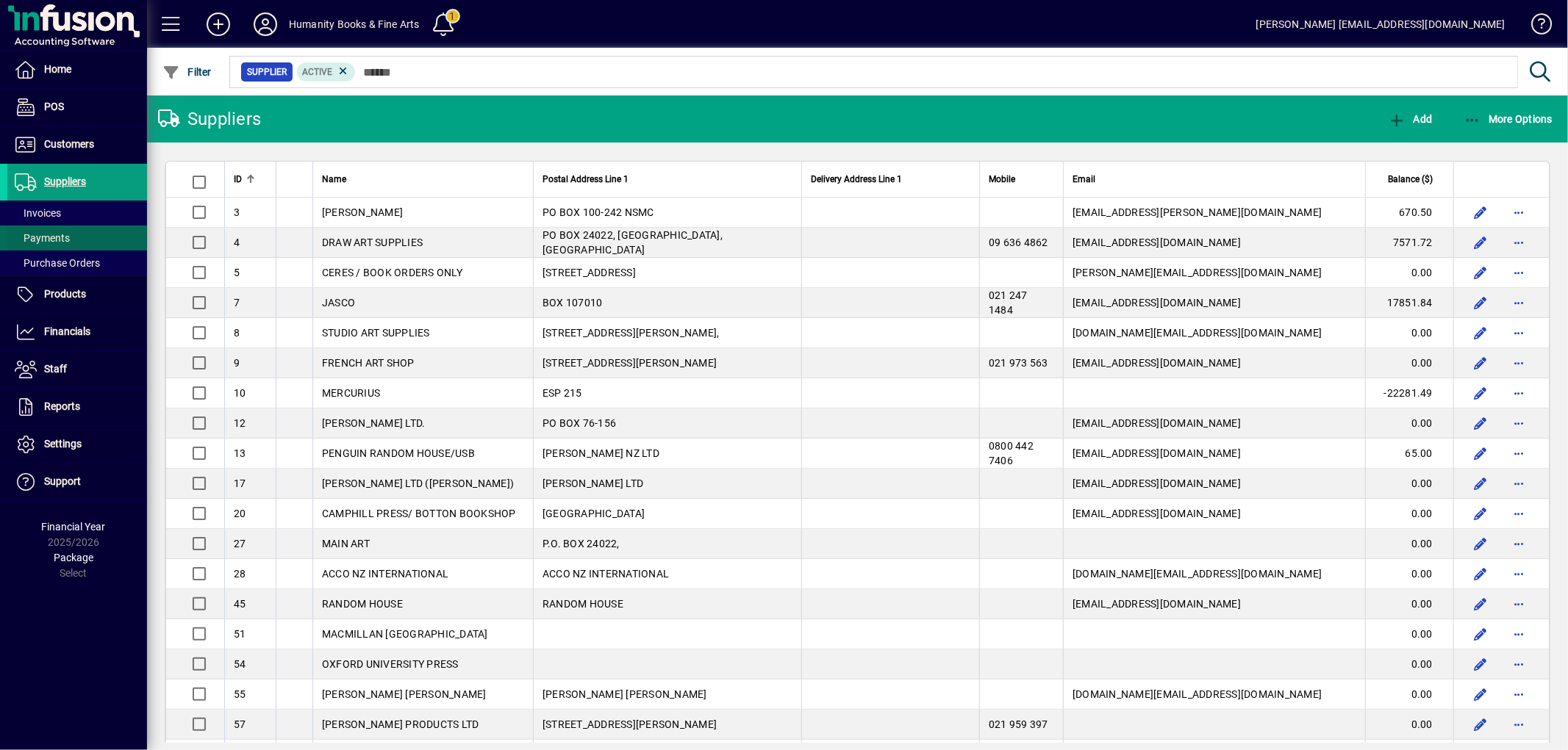
click at [62, 232] on span "Payments" at bounding box center [41, 237] width 55 height 12
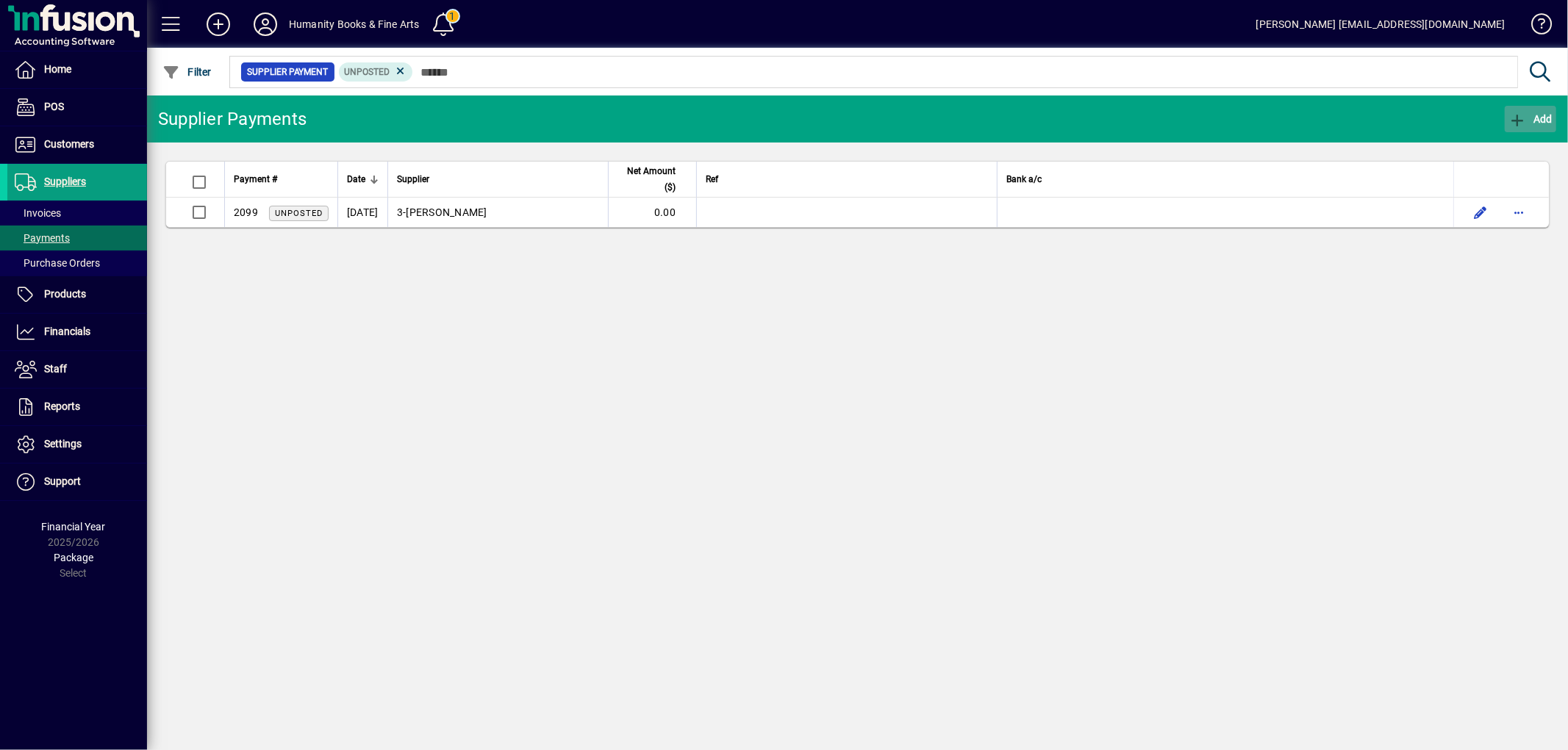
click at [1512, 121] on icon "button" at bounding box center [1518, 121] width 18 height 14
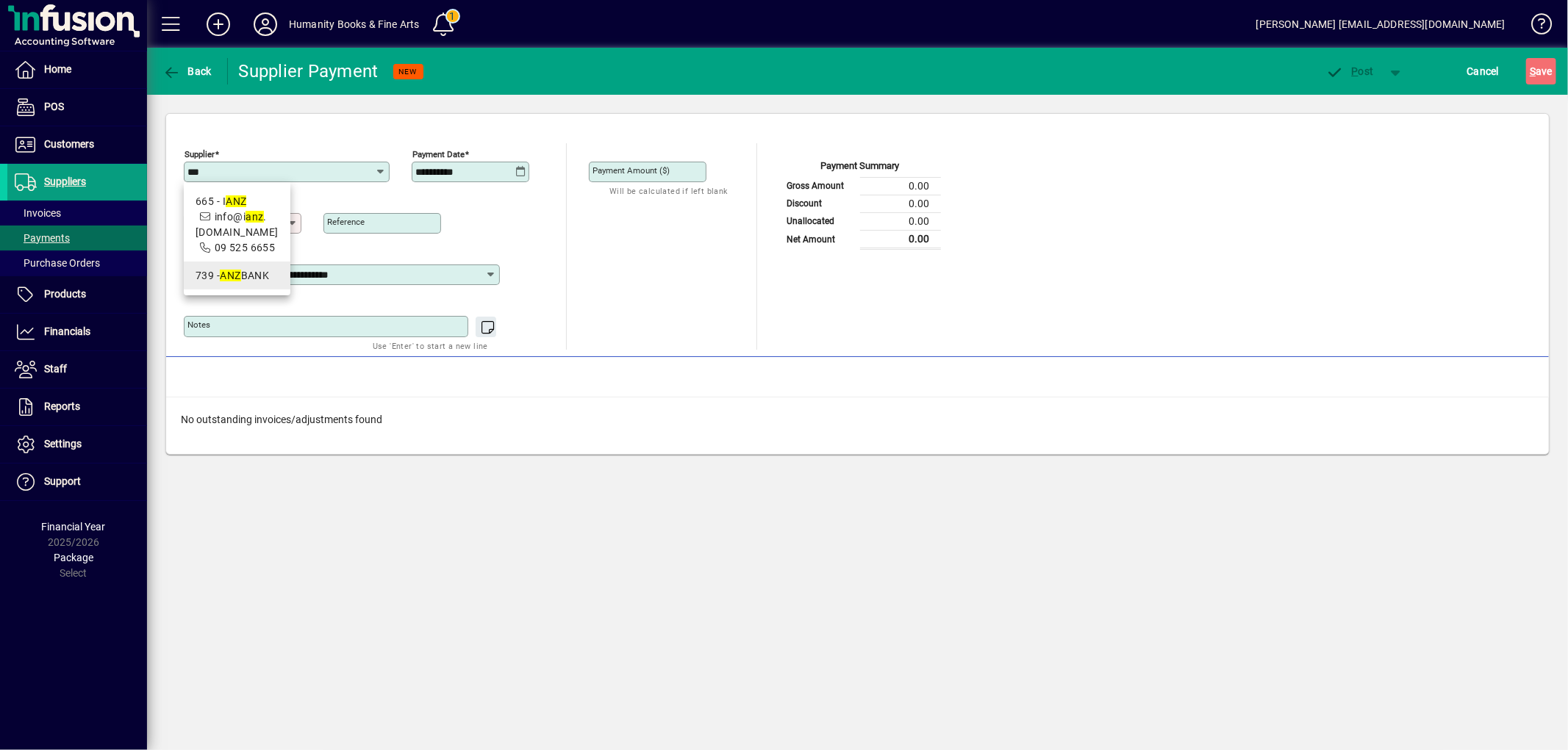
click at [263, 274] on div "739 - ANZ BANK" at bounding box center [237, 275] width 83 height 15
type input "**********"
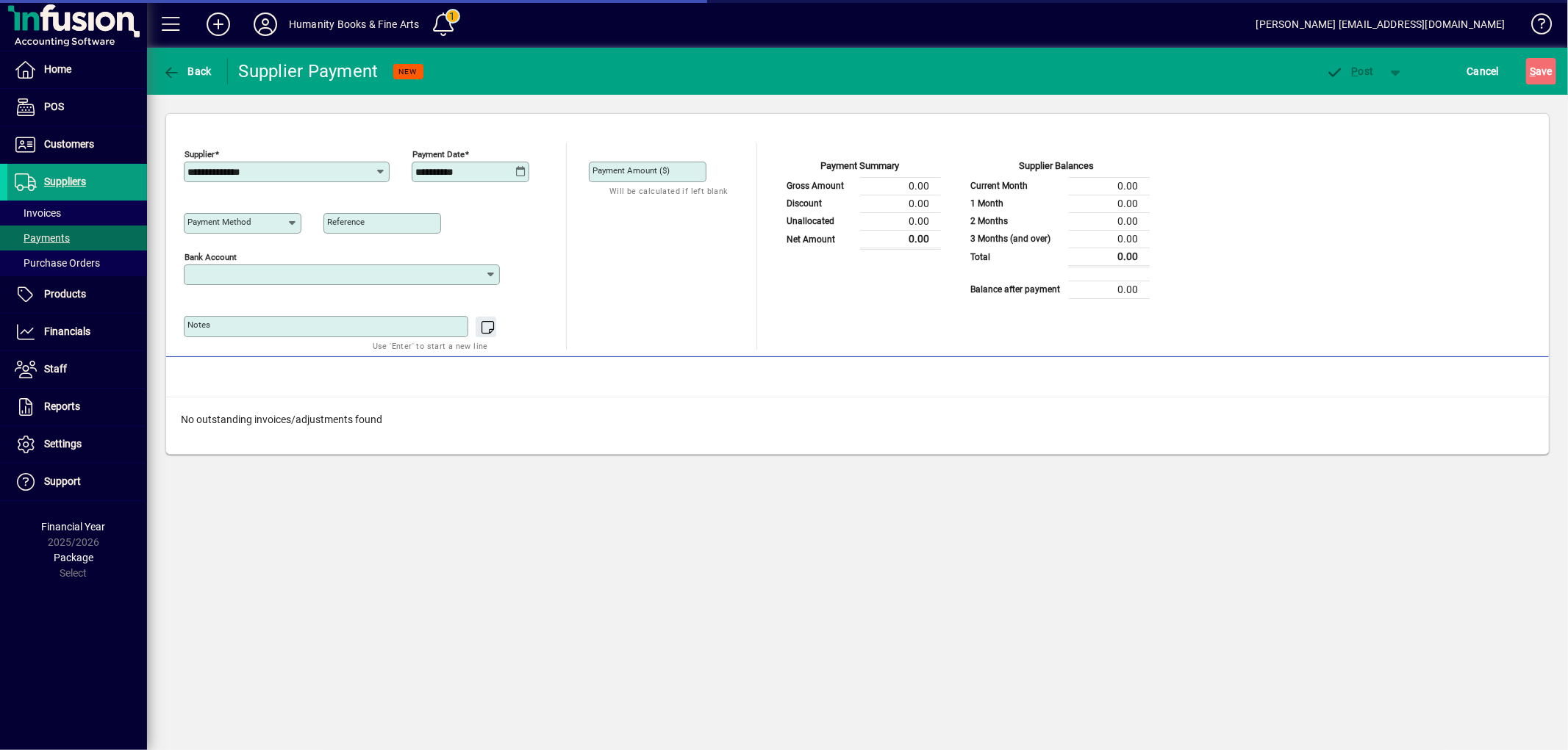
type input "**********"
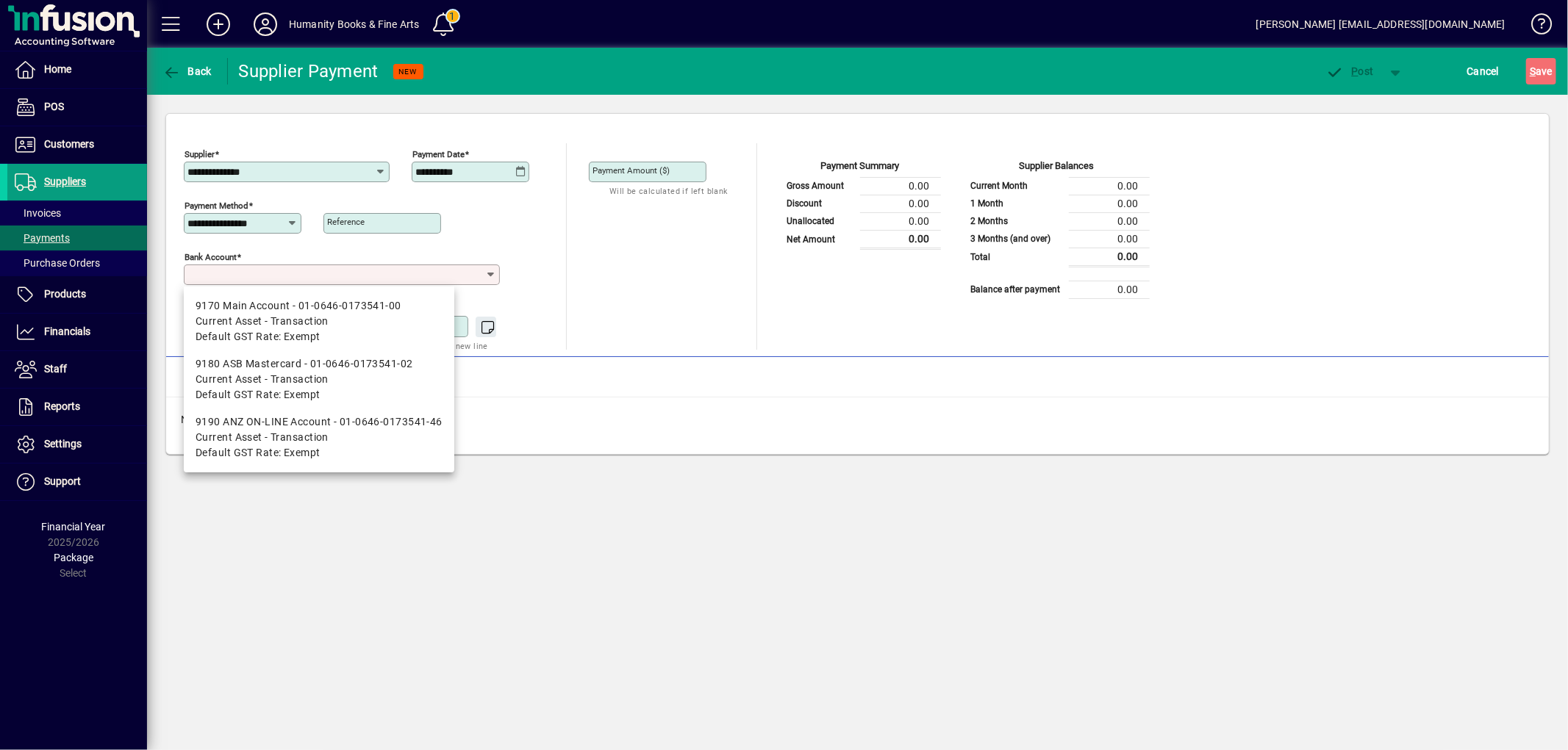
click at [267, 281] on input "Bank Account" at bounding box center [336, 274] width 297 height 12
click at [264, 304] on div "9170 Main Account - 01-0646-0173541-00" at bounding box center [318, 306] width 247 height 15
type input "**********"
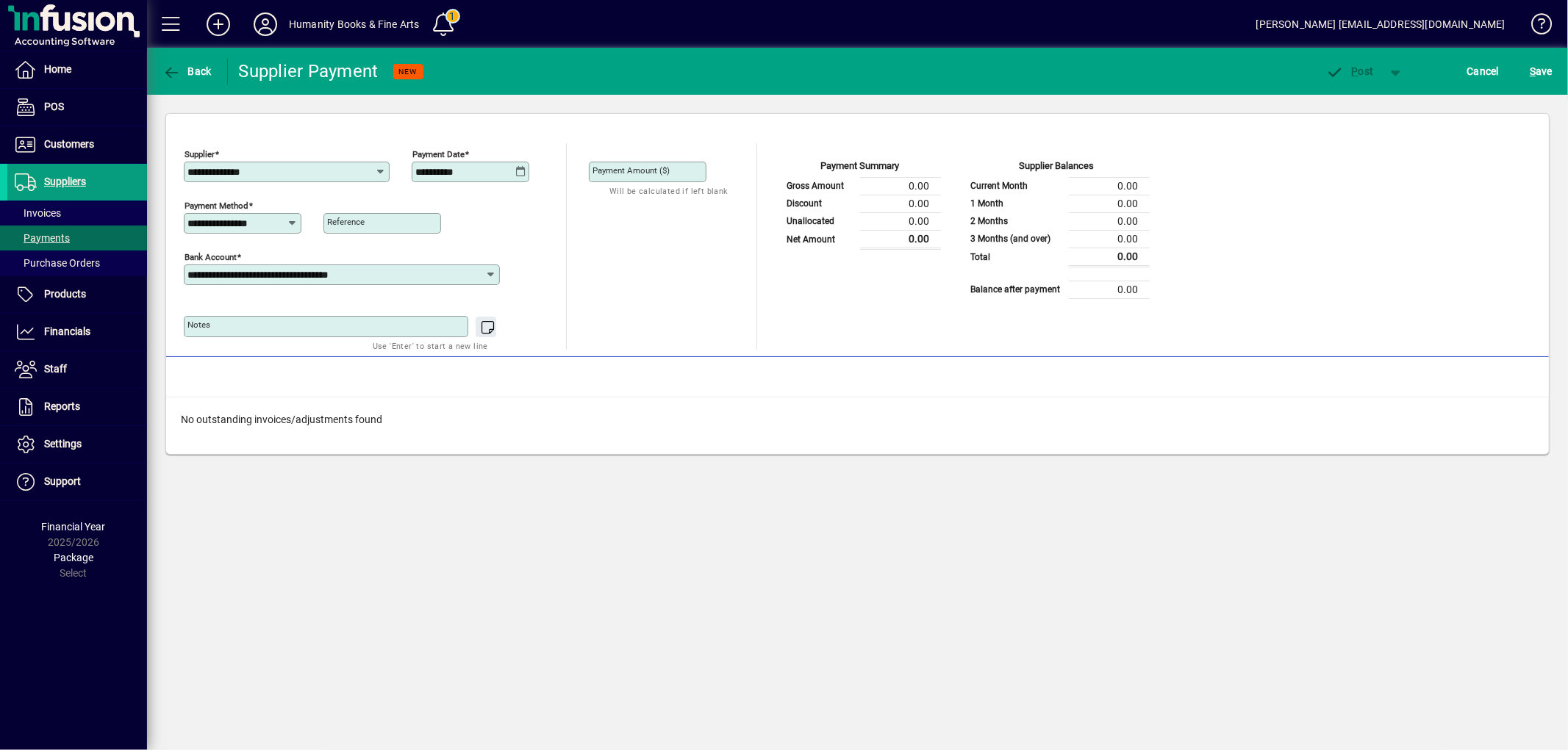
click at [819, 373] on mat-toolbar-row "Outstanding Invoices/Adjustments" at bounding box center [857, 377] width 1383 height 40
click at [169, 70] on icon "button" at bounding box center [172, 73] width 18 height 14
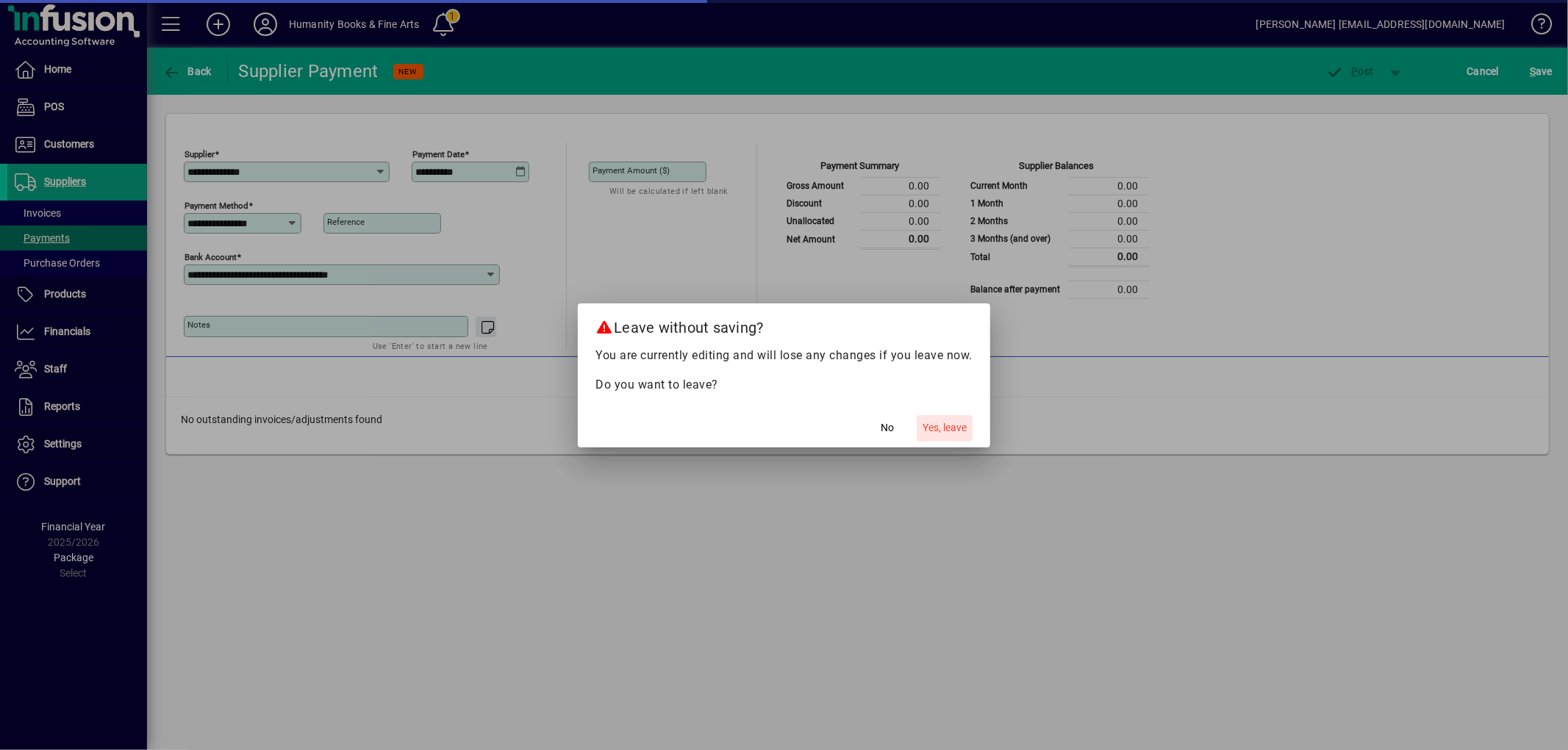
click at [928, 428] on span "Yes, leave" at bounding box center [945, 427] width 44 height 15
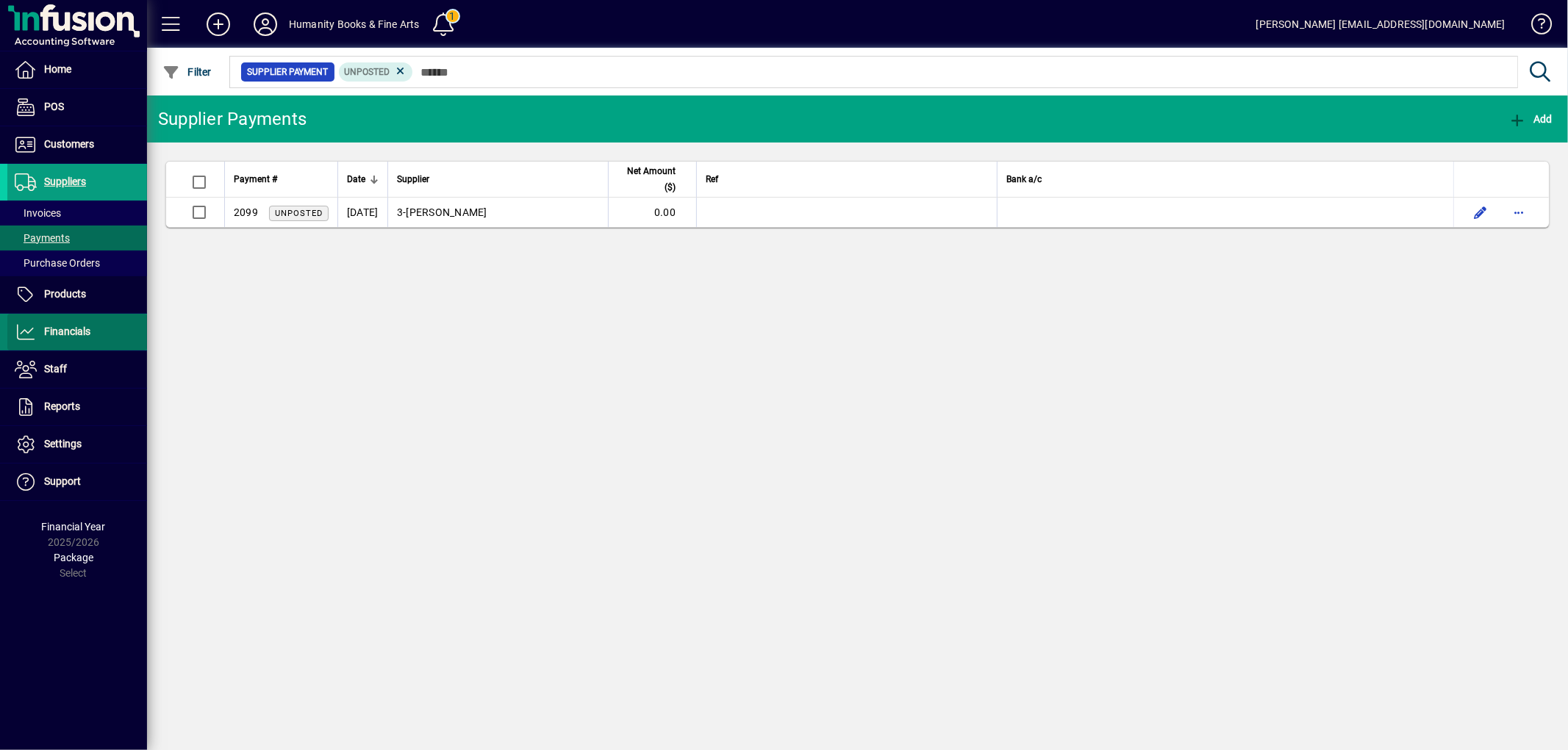
click at [74, 328] on span "Financials" at bounding box center [67, 331] width 46 height 12
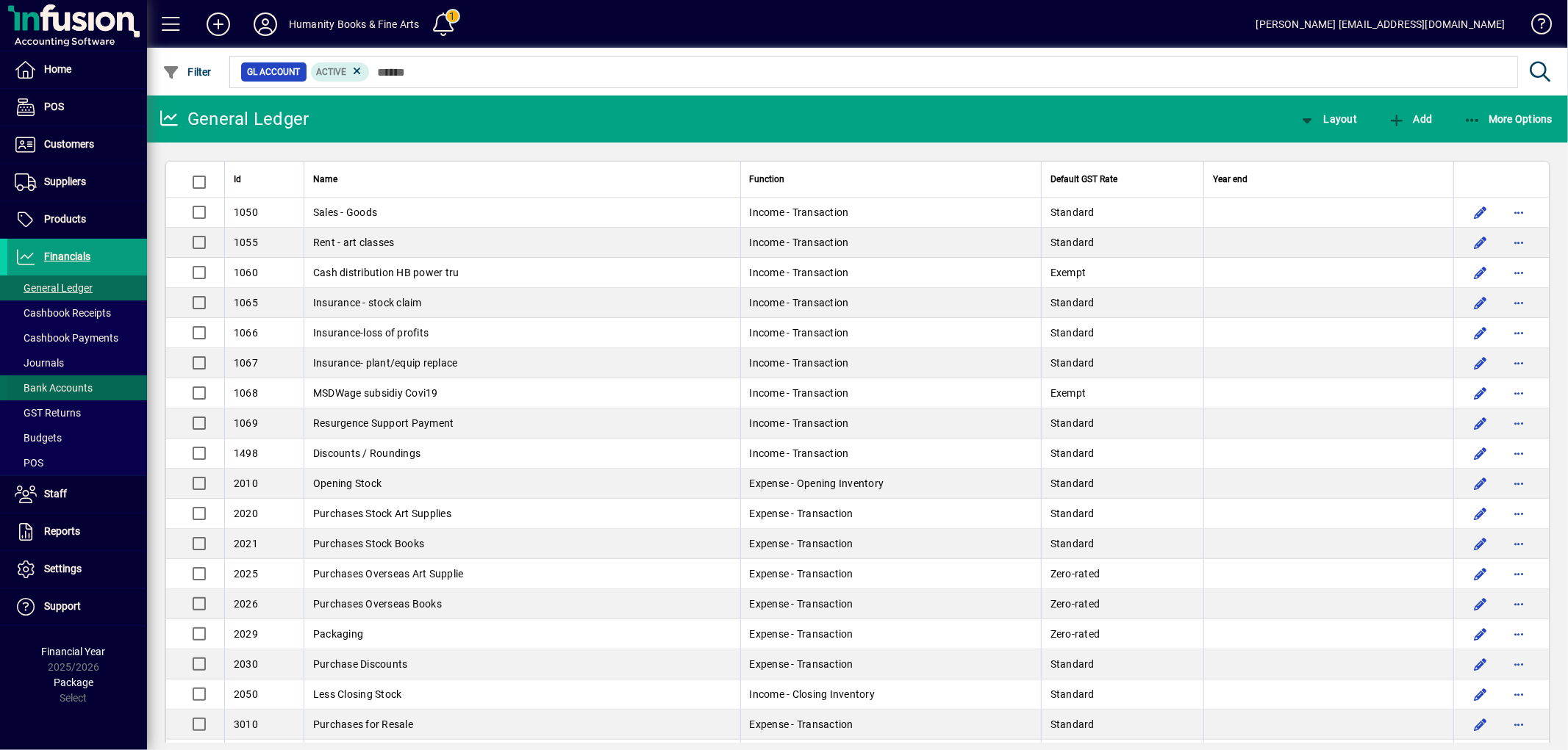
click at [60, 387] on span "Bank Accounts" at bounding box center [53, 388] width 78 height 12
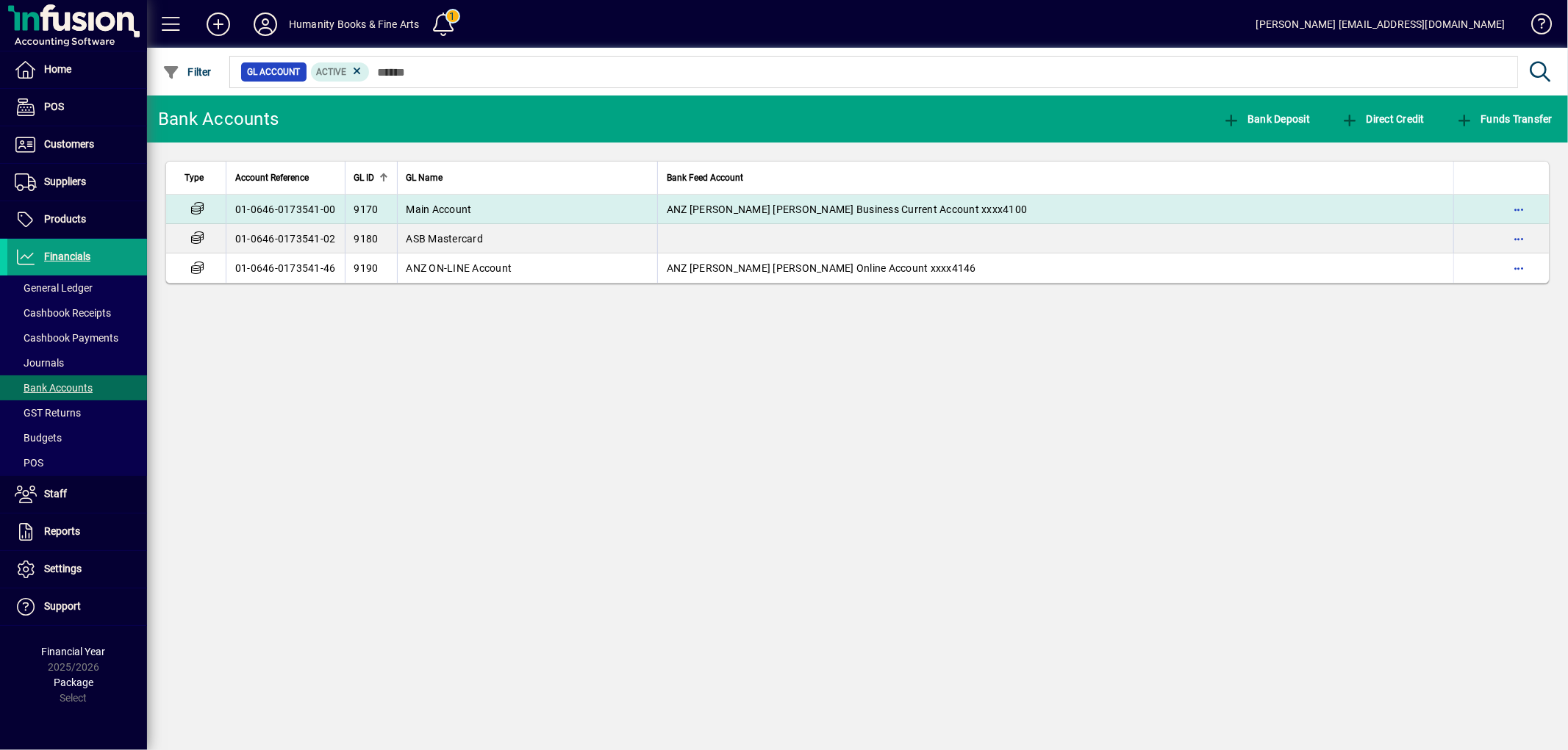
click at [447, 207] on span "Main Account" at bounding box center [439, 209] width 66 height 12
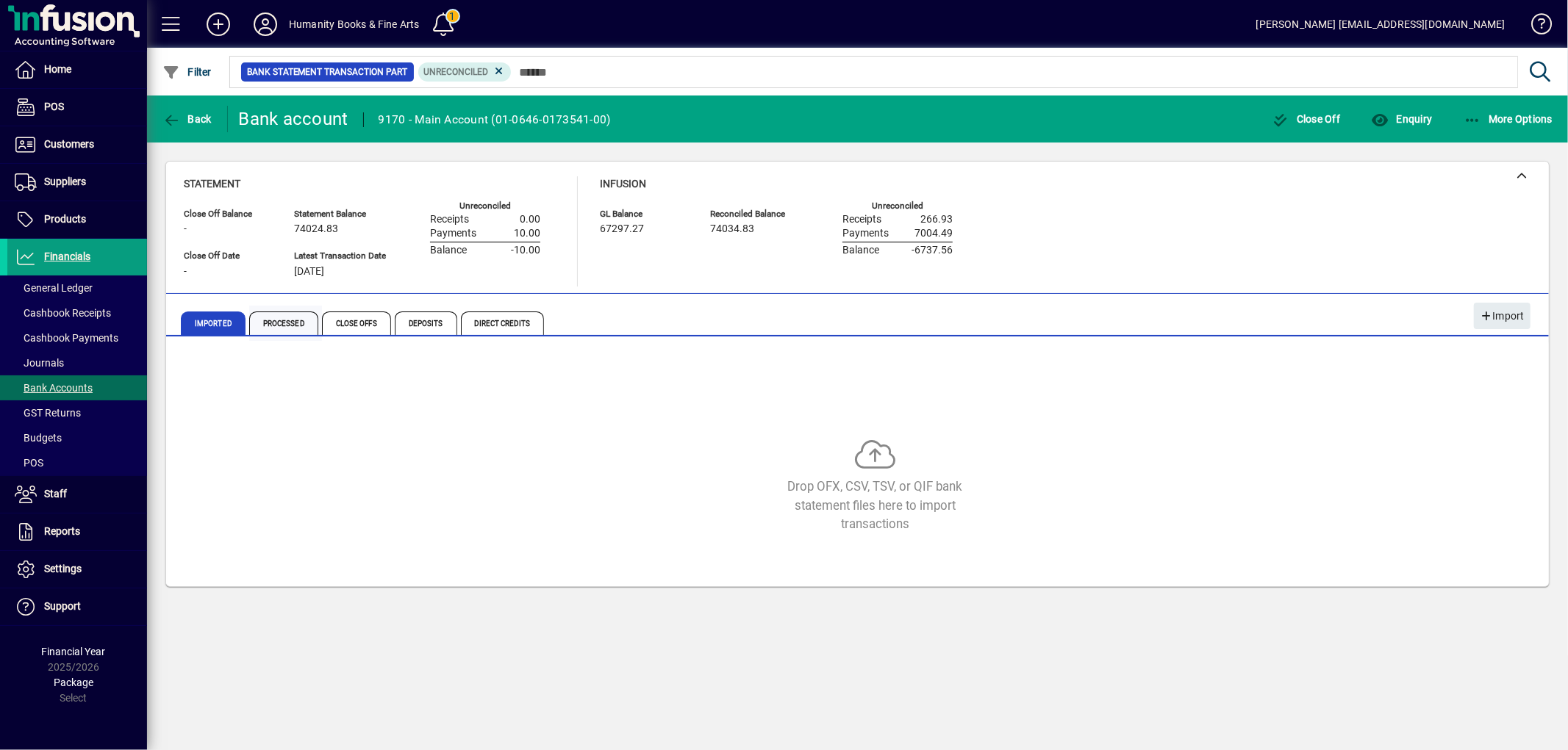
click at [289, 327] on span "Processed" at bounding box center [283, 323] width 69 height 23
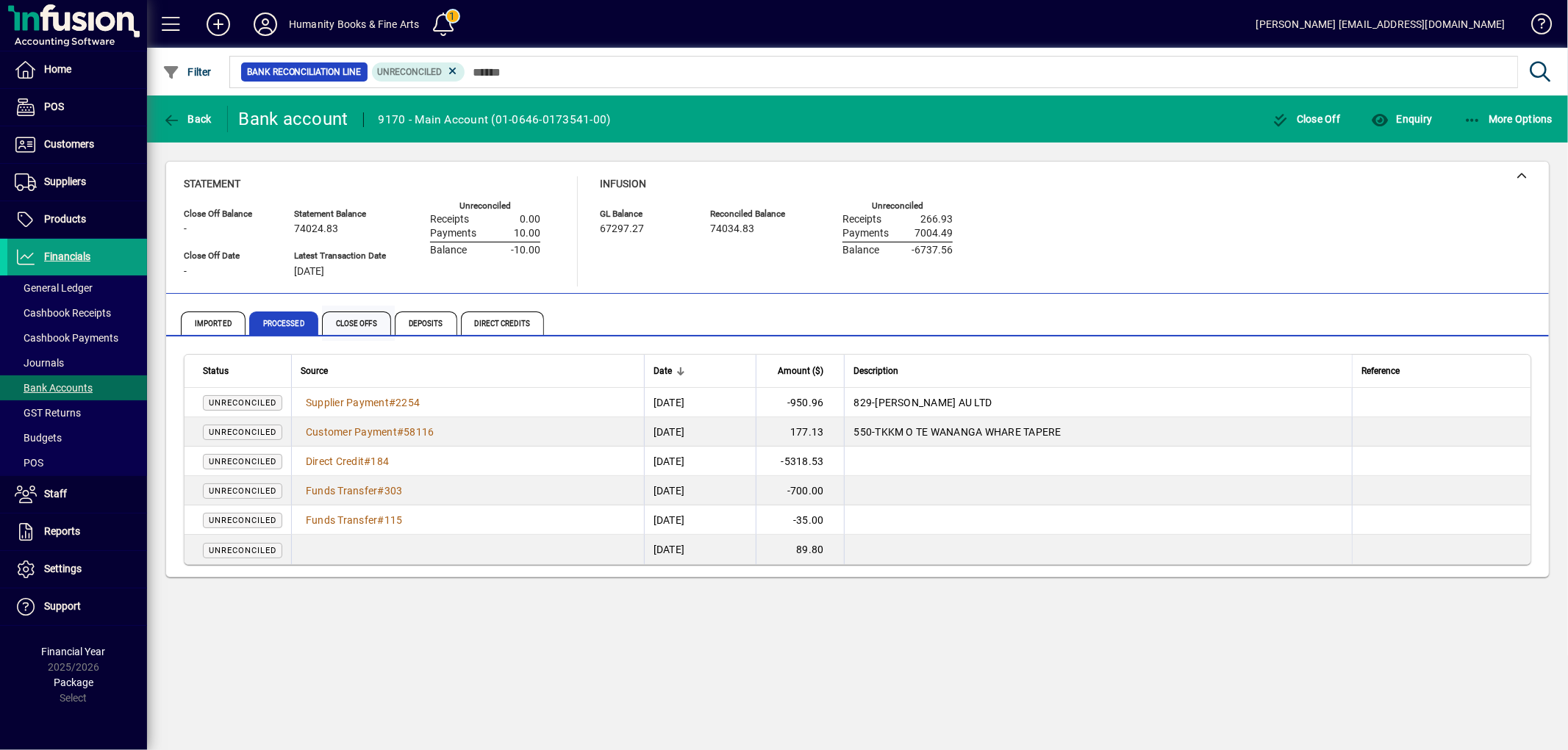
click at [363, 310] on span "Close Offs" at bounding box center [358, 323] width 73 height 35
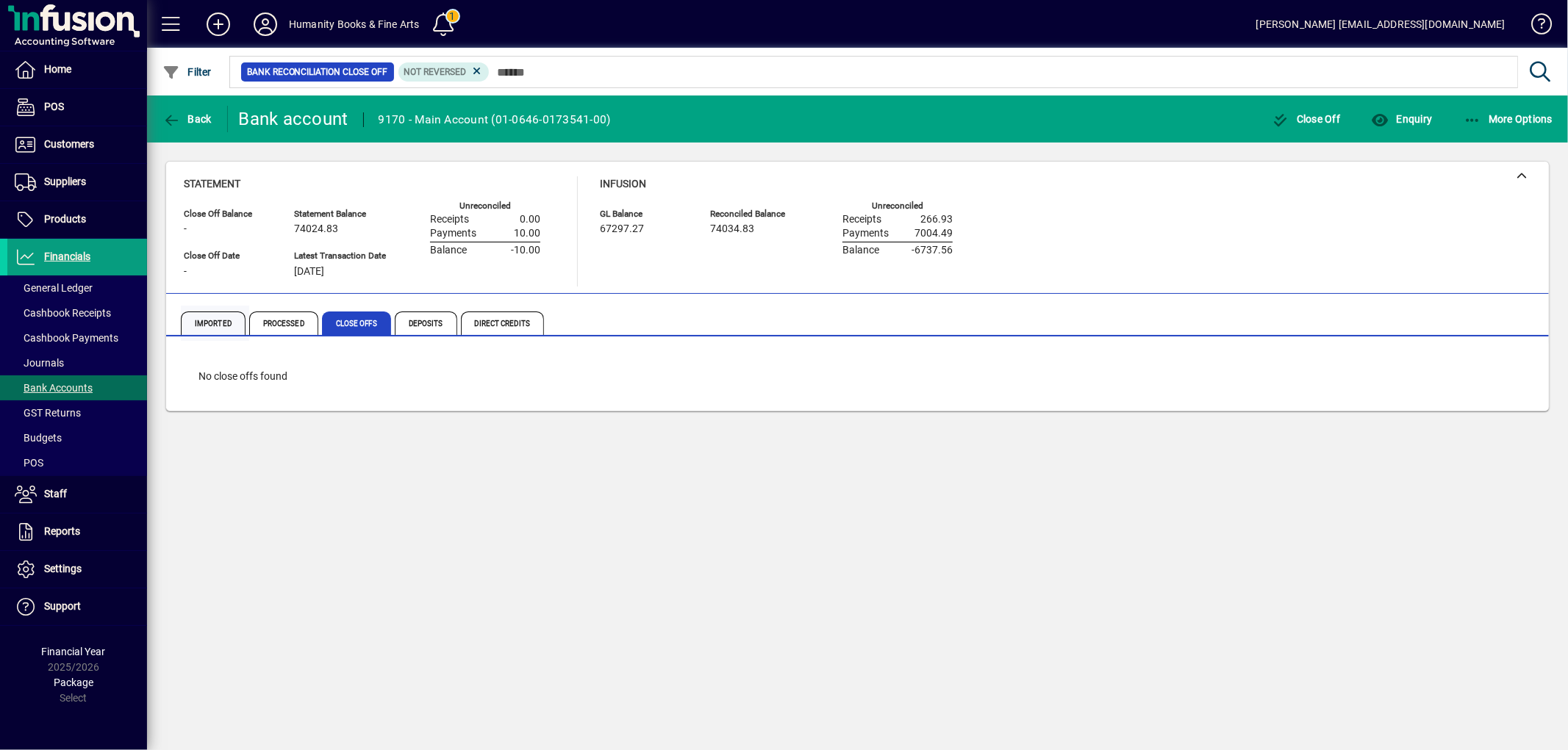
click at [217, 317] on span "Imported" at bounding box center [213, 323] width 65 height 23
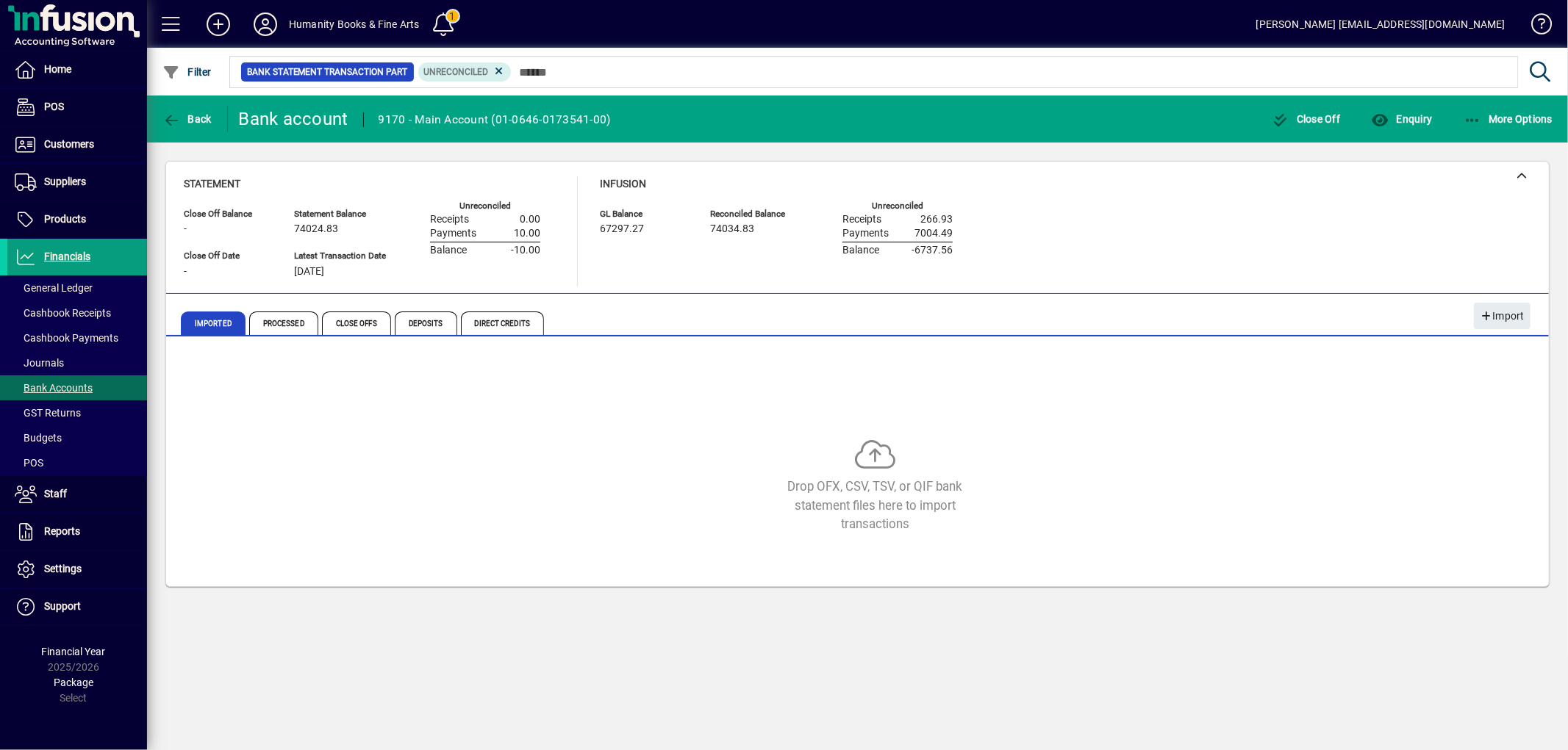
click at [513, 62] on div at bounding box center [938, 56] width 1421 height 16
click at [506, 67] on icon at bounding box center [498, 71] width 13 height 13
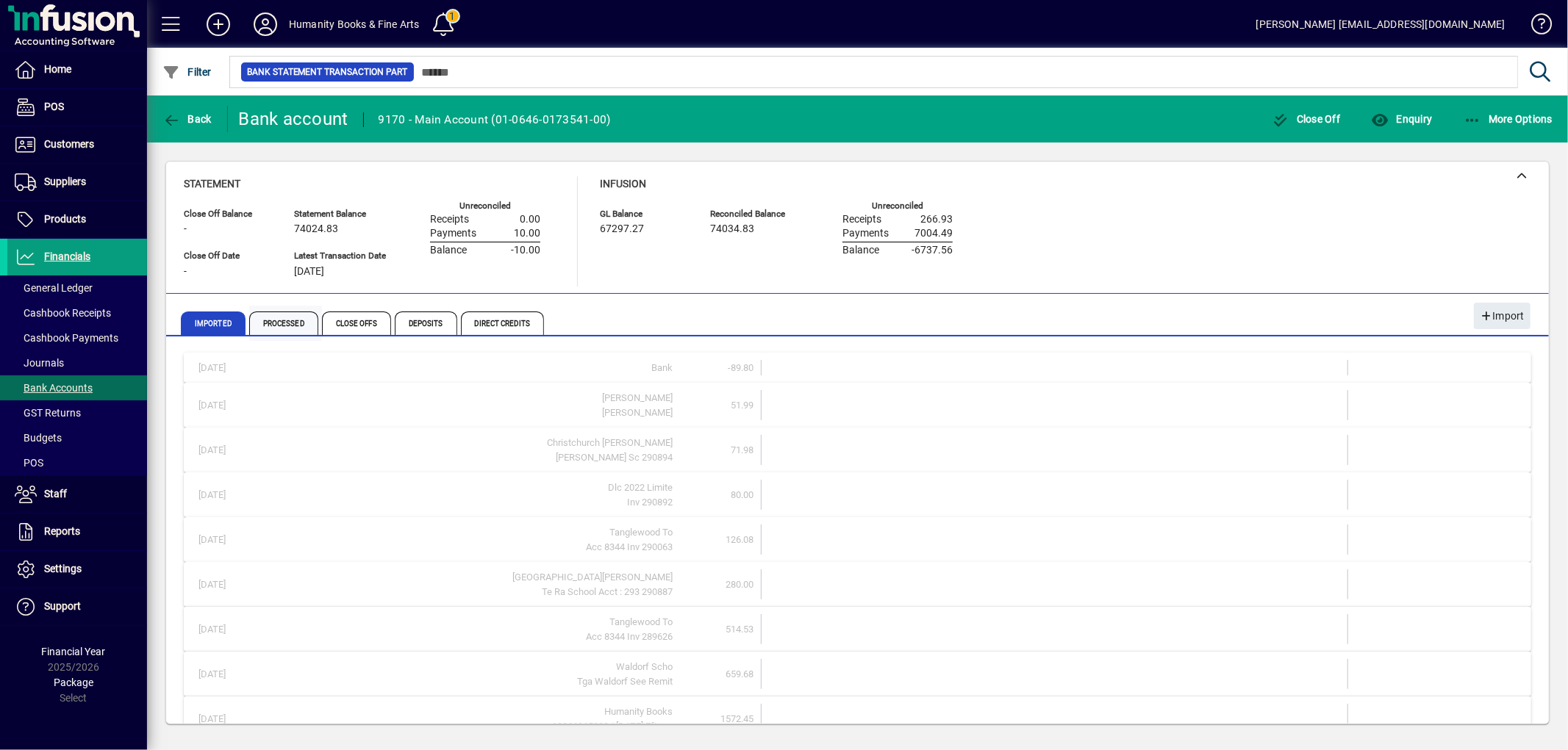
click at [275, 327] on span "Processed" at bounding box center [283, 323] width 69 height 23
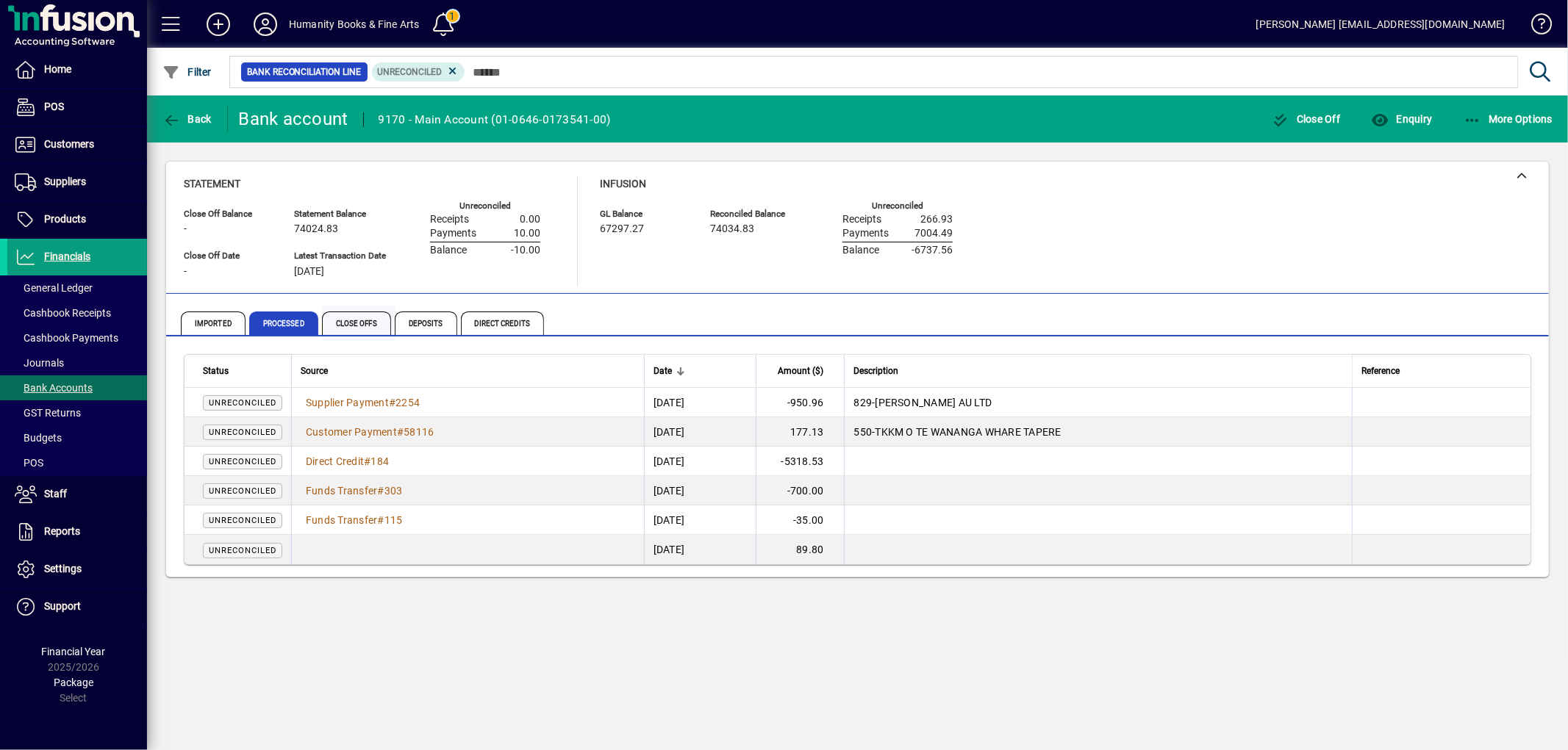
click at [354, 333] on span "Close Offs" at bounding box center [356, 323] width 69 height 23
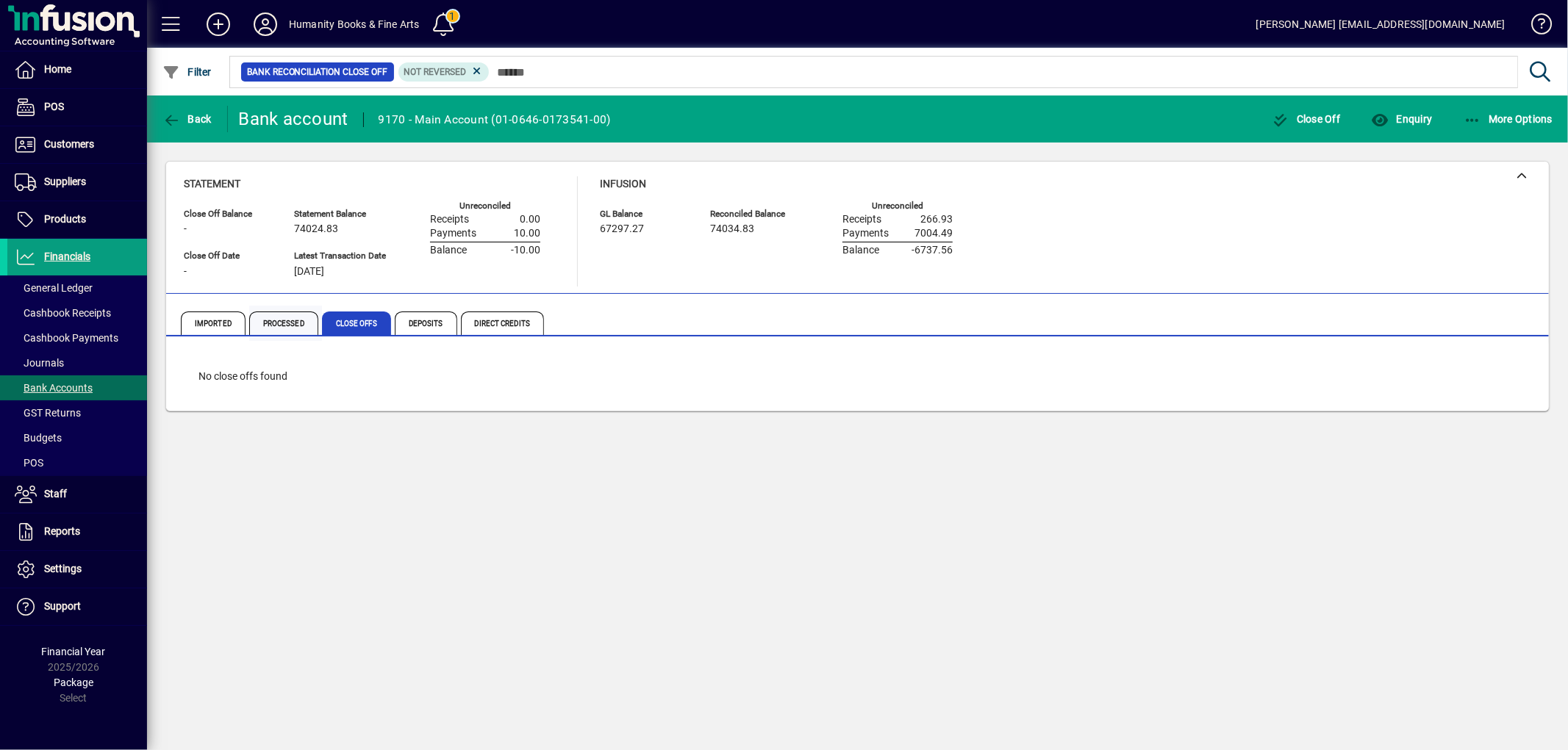
click at [250, 314] on span "Processed" at bounding box center [283, 323] width 69 height 23
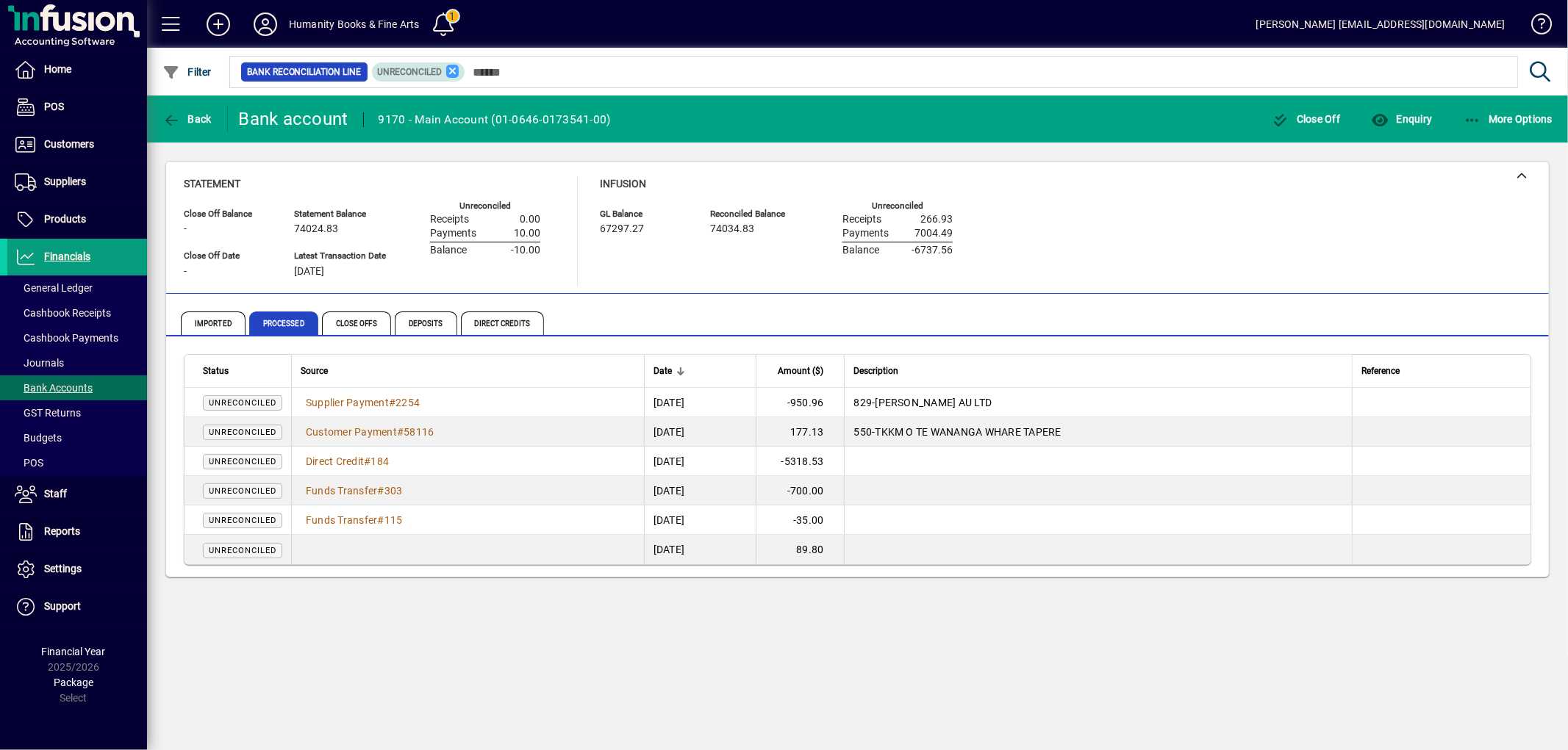
click at [452, 71] on icon at bounding box center [452, 71] width 13 height 13
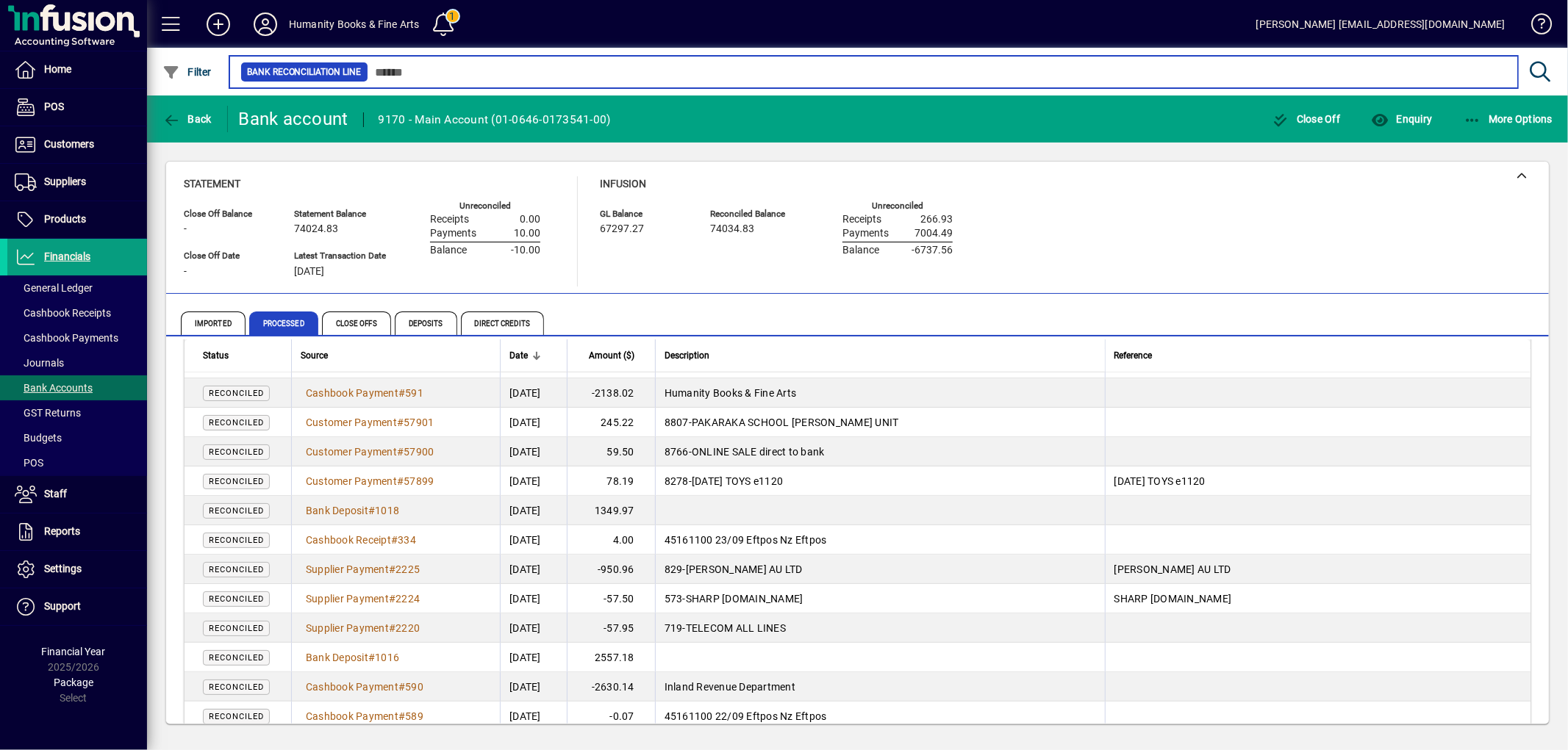
scroll to position [1306, 0]
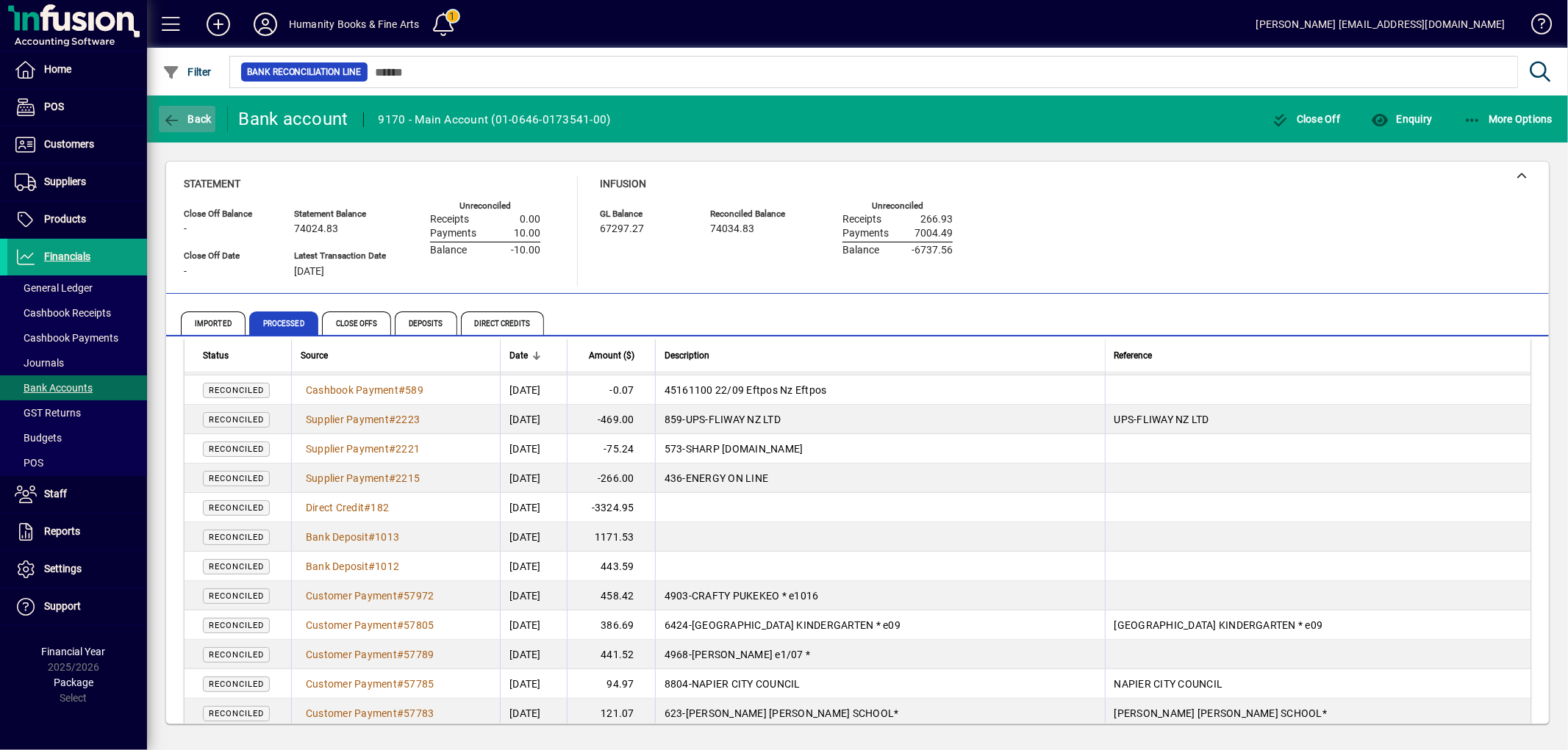
click at [170, 109] on span "button" at bounding box center [187, 119] width 57 height 35
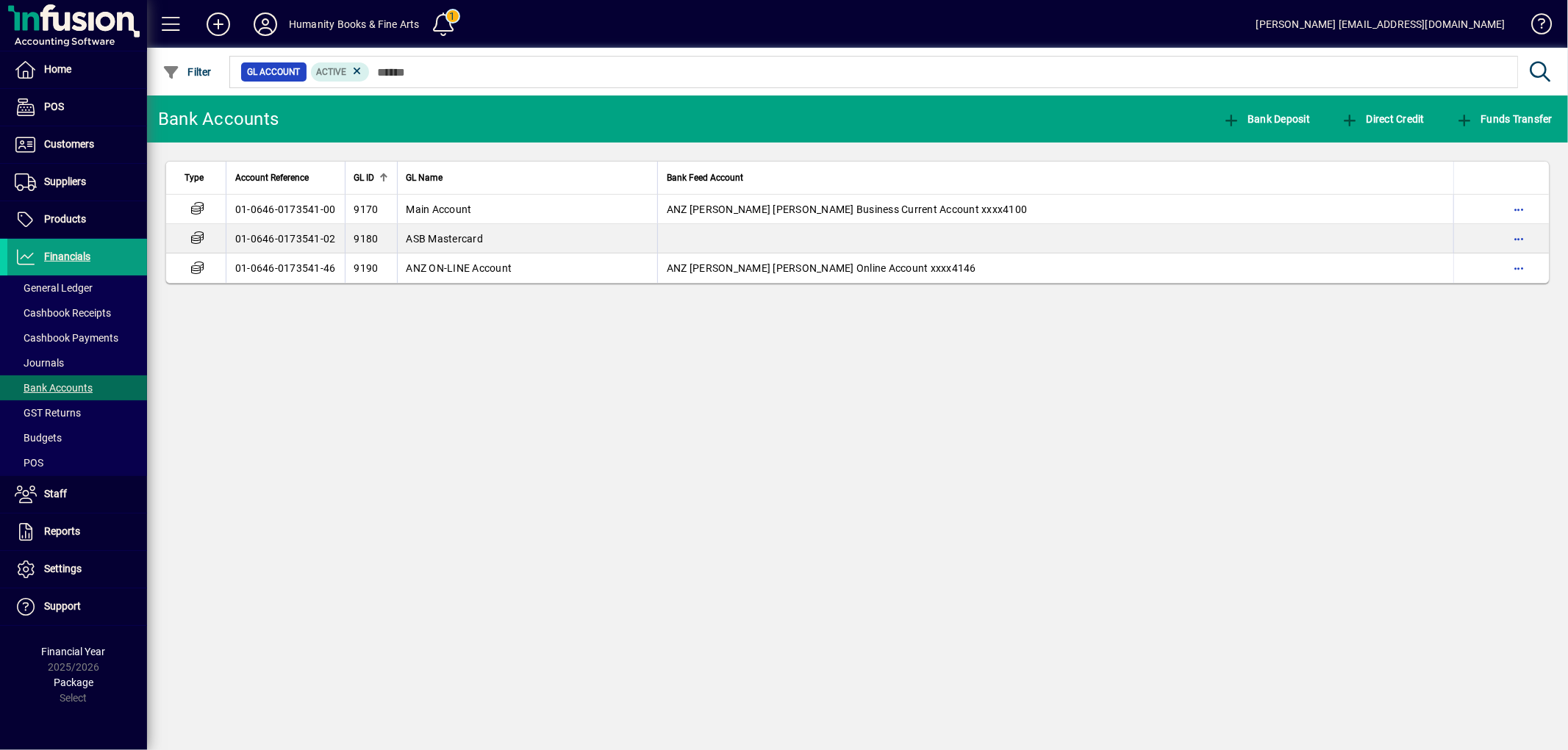
click at [814, 408] on div "Bank Accounts Bank Deposit Direct Credit Funds Transfer Type Account Reference …" at bounding box center [857, 423] width 1421 height 655
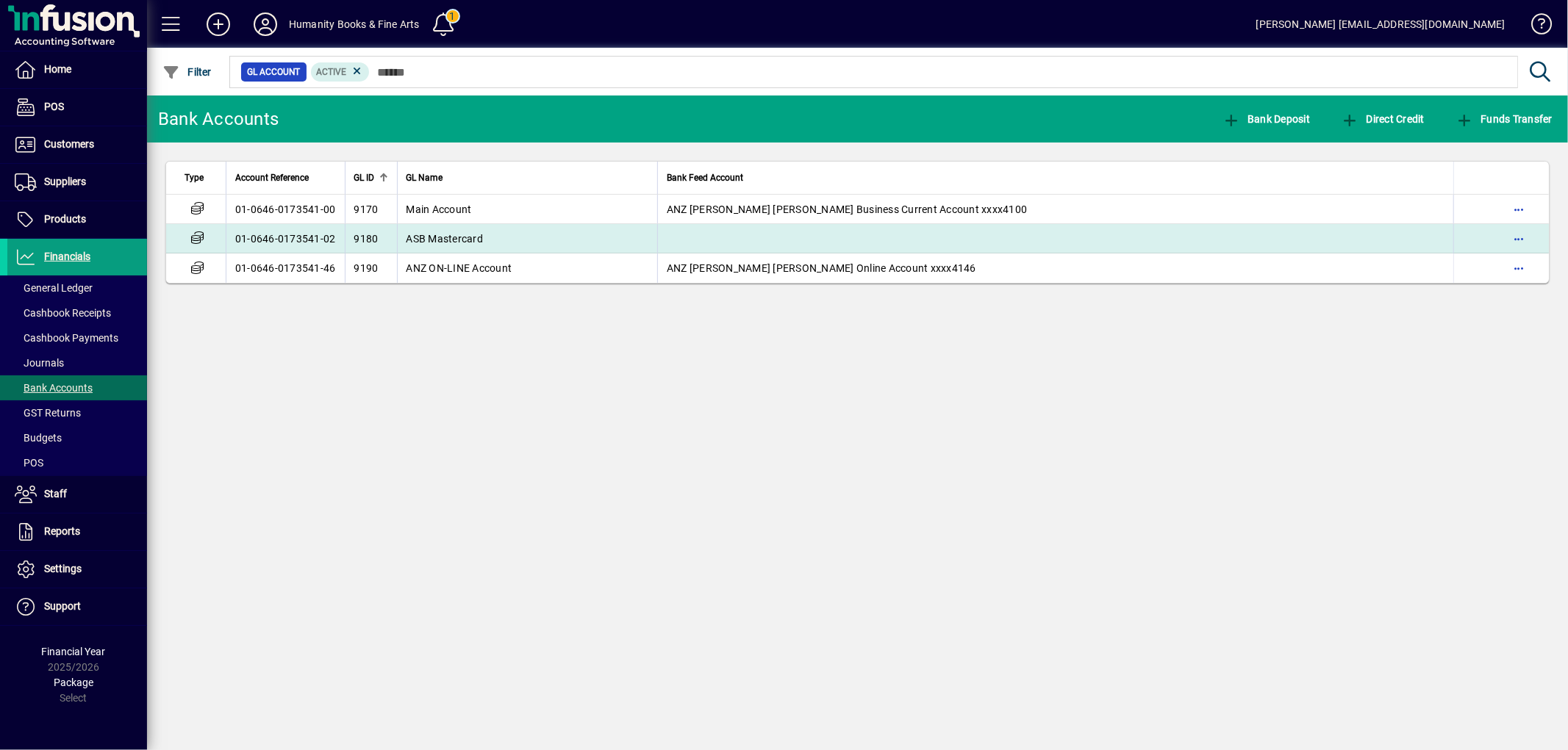
click at [461, 245] on td "ASB Mastercard" at bounding box center [527, 238] width 261 height 30
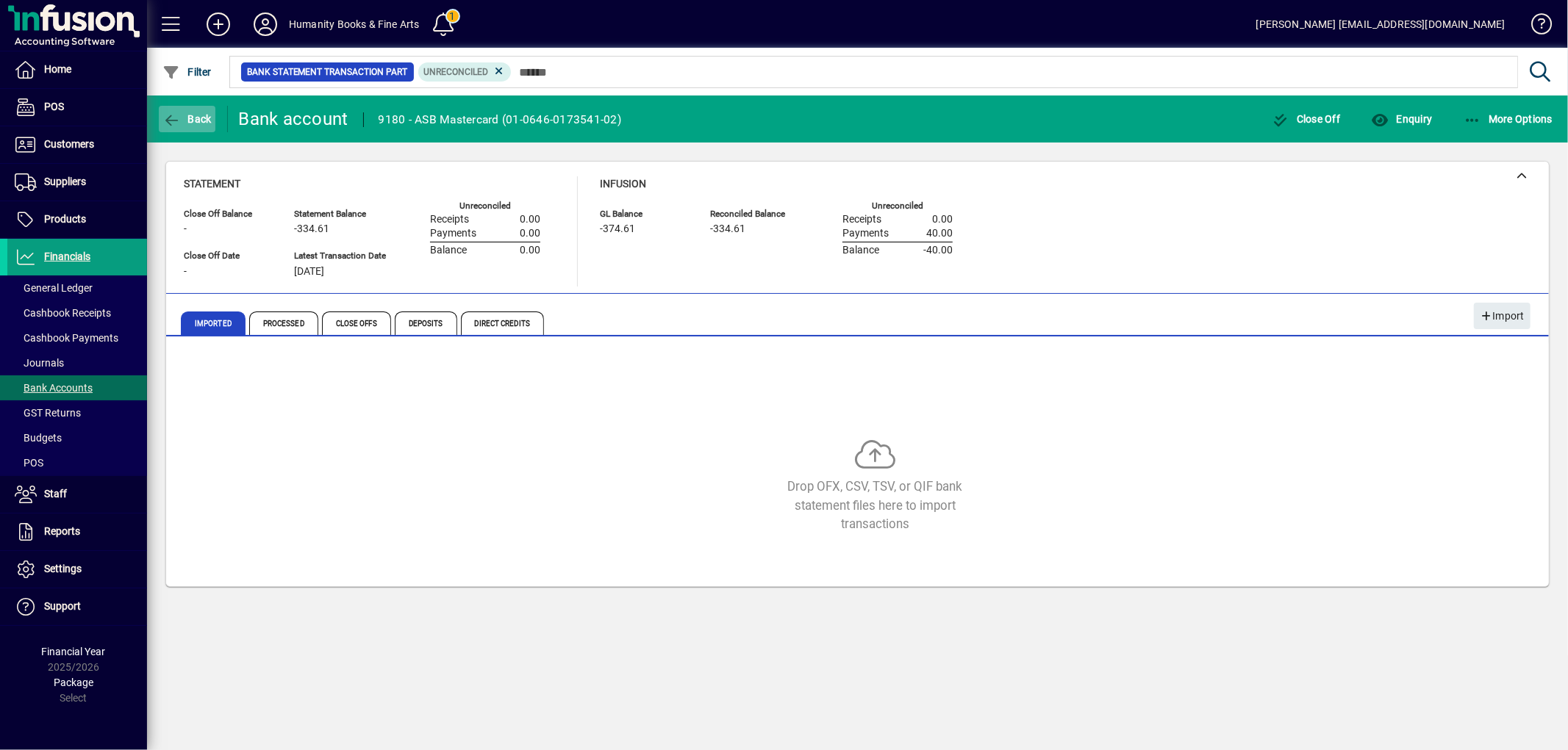
click at [172, 126] on icon "button" at bounding box center [172, 121] width 18 height 14
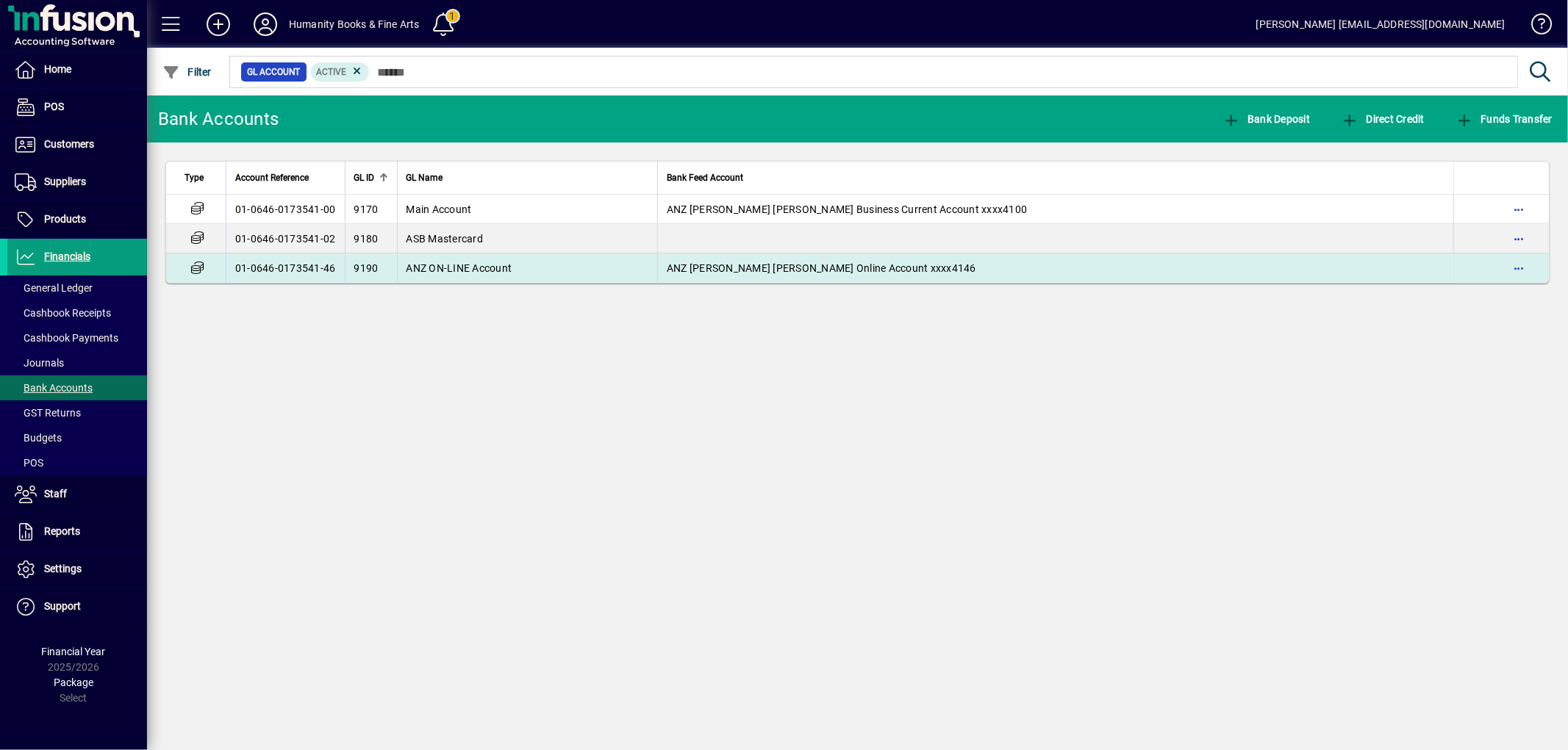
click at [458, 263] on span "ANZ ON-LINE Account" at bounding box center [460, 268] width 106 height 12
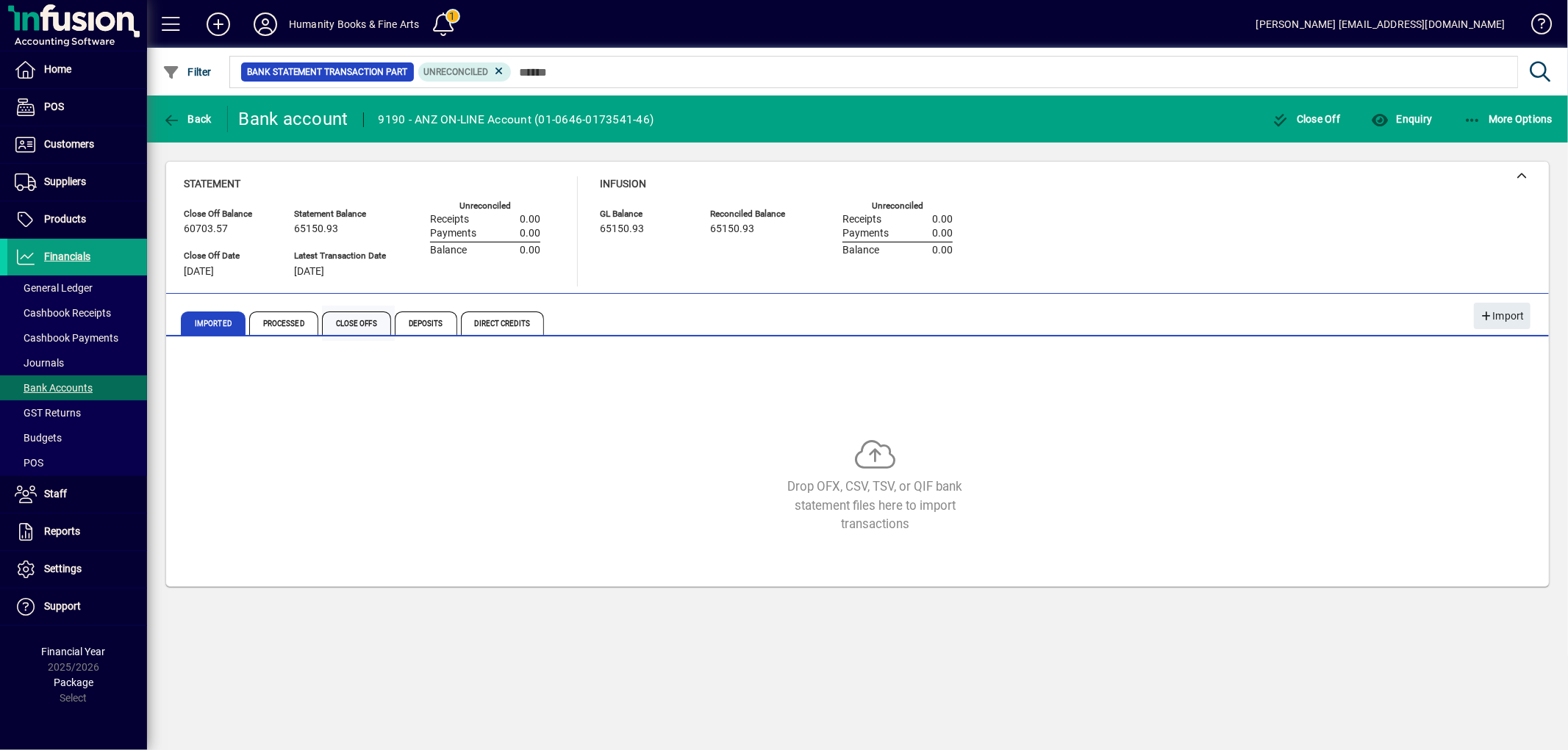
click at [324, 326] on span "Close Offs" at bounding box center [356, 323] width 69 height 23
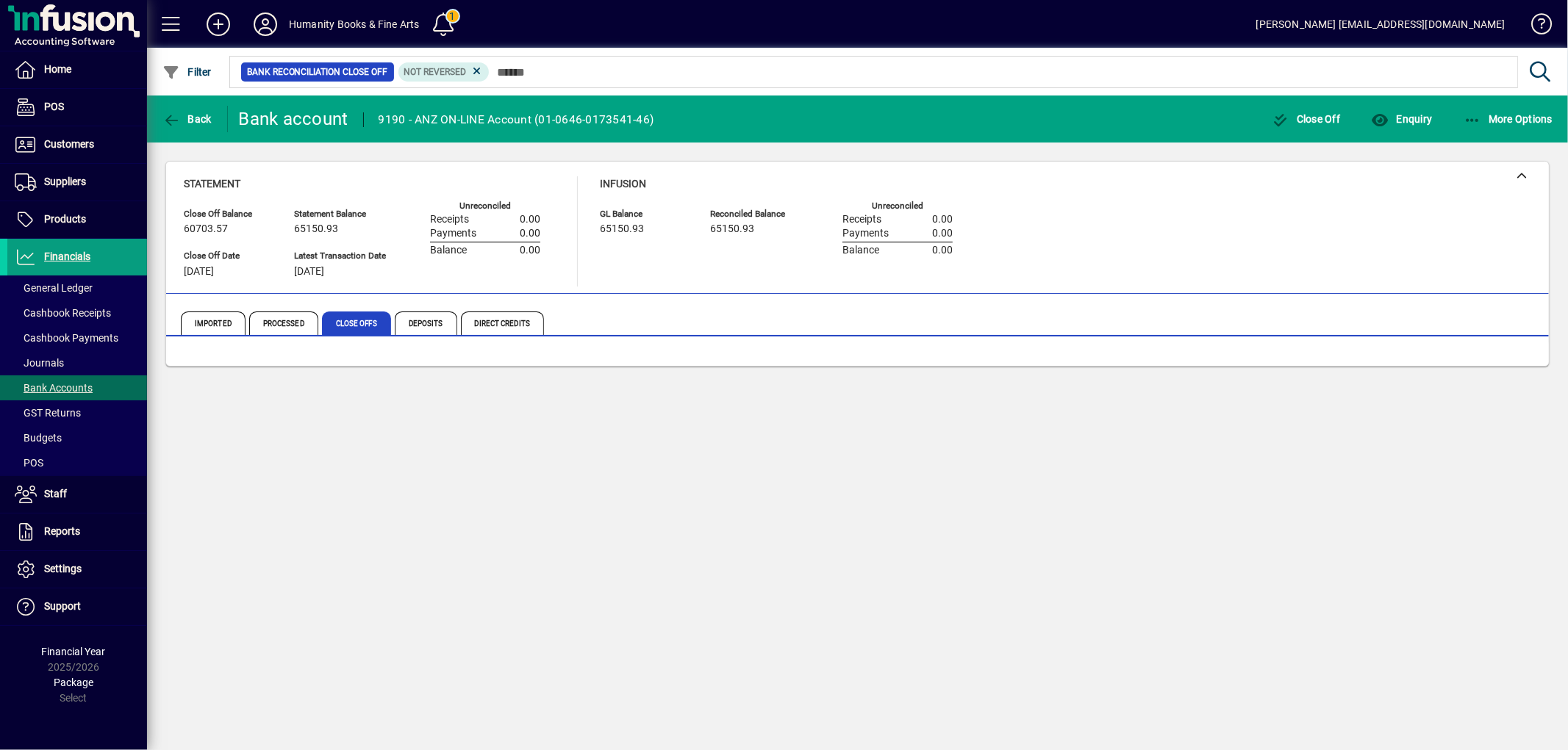
click at [307, 328] on span "Processed" at bounding box center [283, 323] width 69 height 23
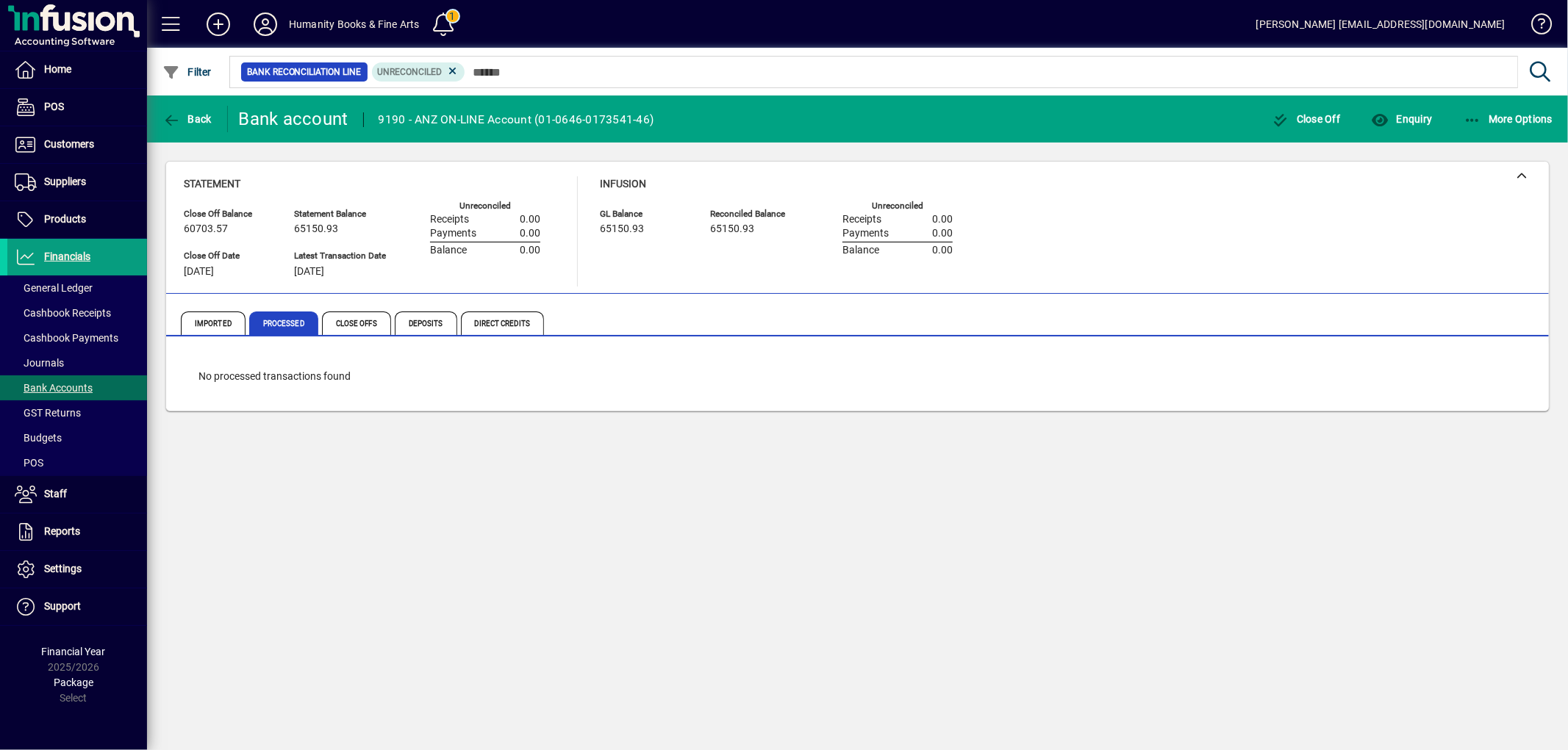
click at [307, 328] on span "Processed" at bounding box center [283, 323] width 69 height 23
click at [302, 318] on span "Processed" at bounding box center [283, 323] width 69 height 23
click at [203, 322] on span "Imported" at bounding box center [213, 323] width 65 height 23
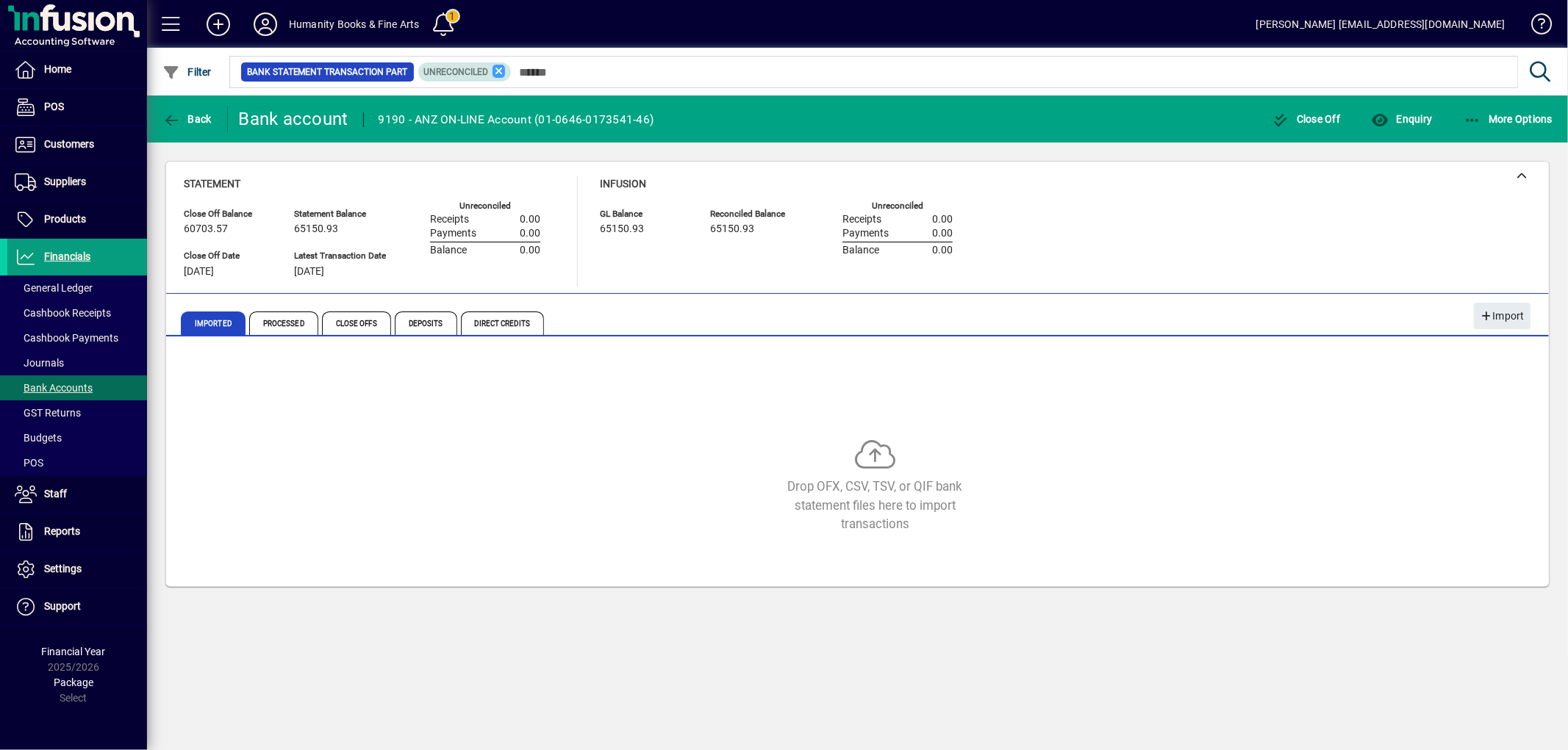
click at [502, 75] on icon at bounding box center [498, 71] width 13 height 13
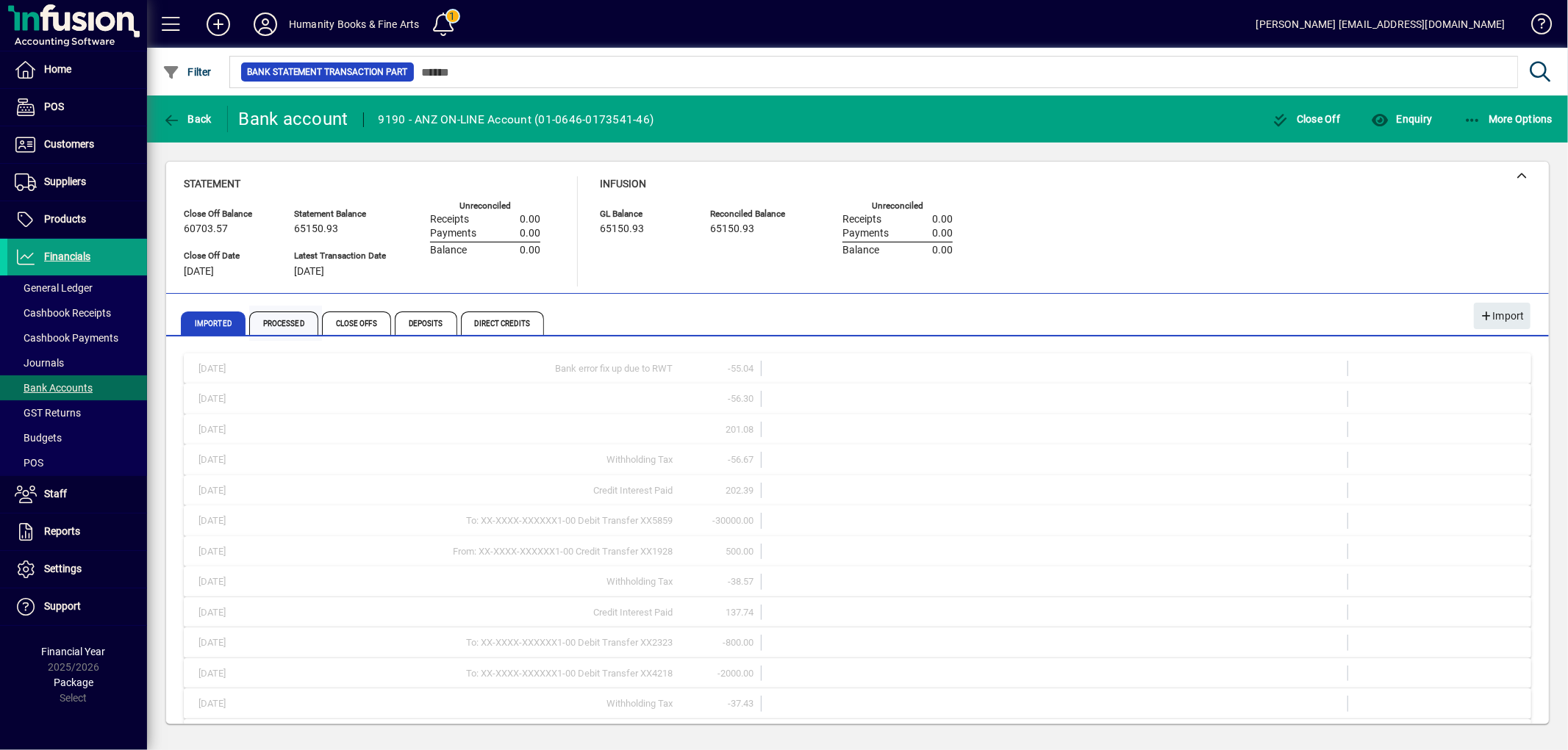
click at [308, 310] on span "Processed" at bounding box center [285, 323] width 73 height 35
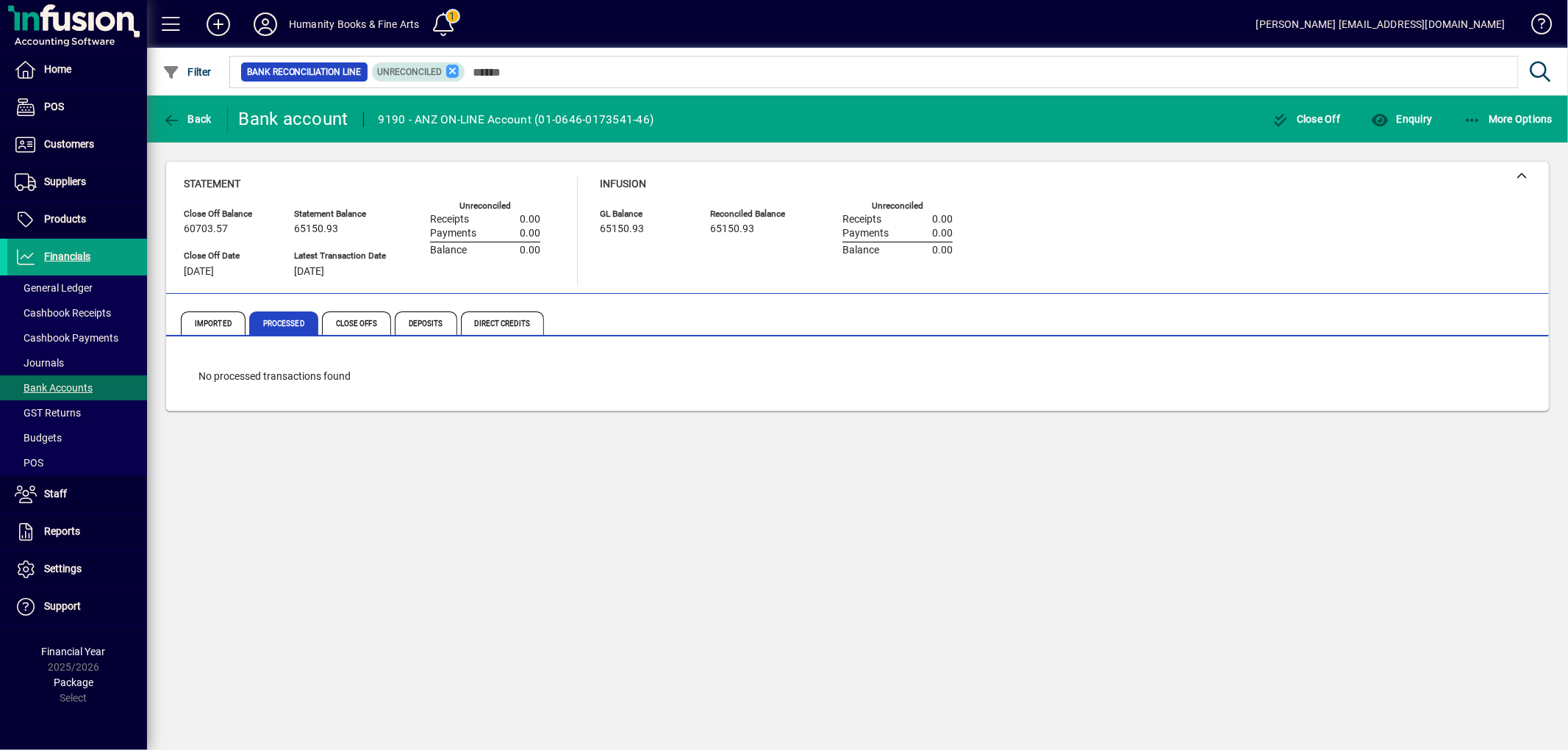
click at [452, 75] on icon at bounding box center [452, 71] width 13 height 13
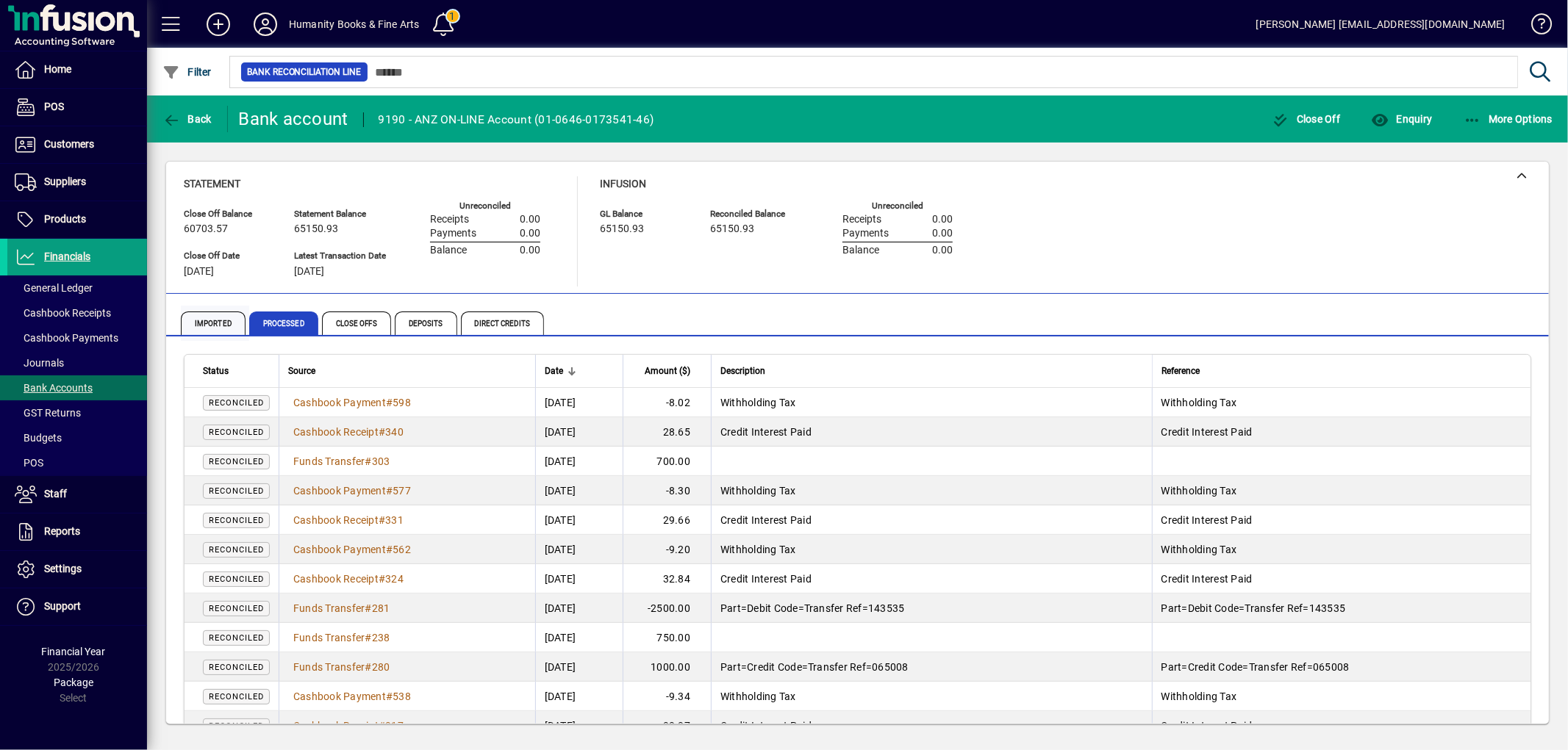
click at [229, 333] on span "Imported" at bounding box center [213, 323] width 65 height 23
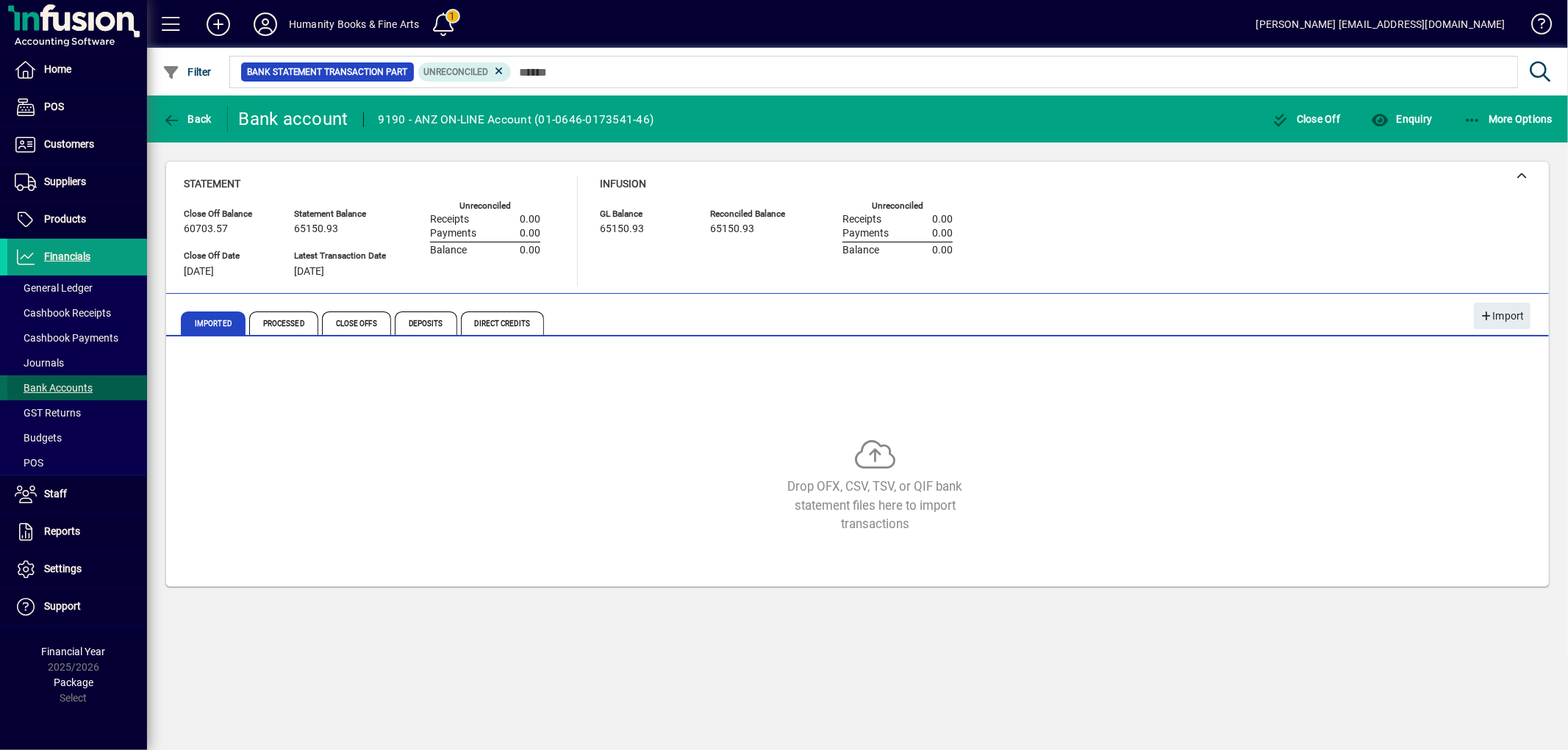
click at [58, 387] on span "Bank Accounts" at bounding box center [53, 388] width 78 height 12
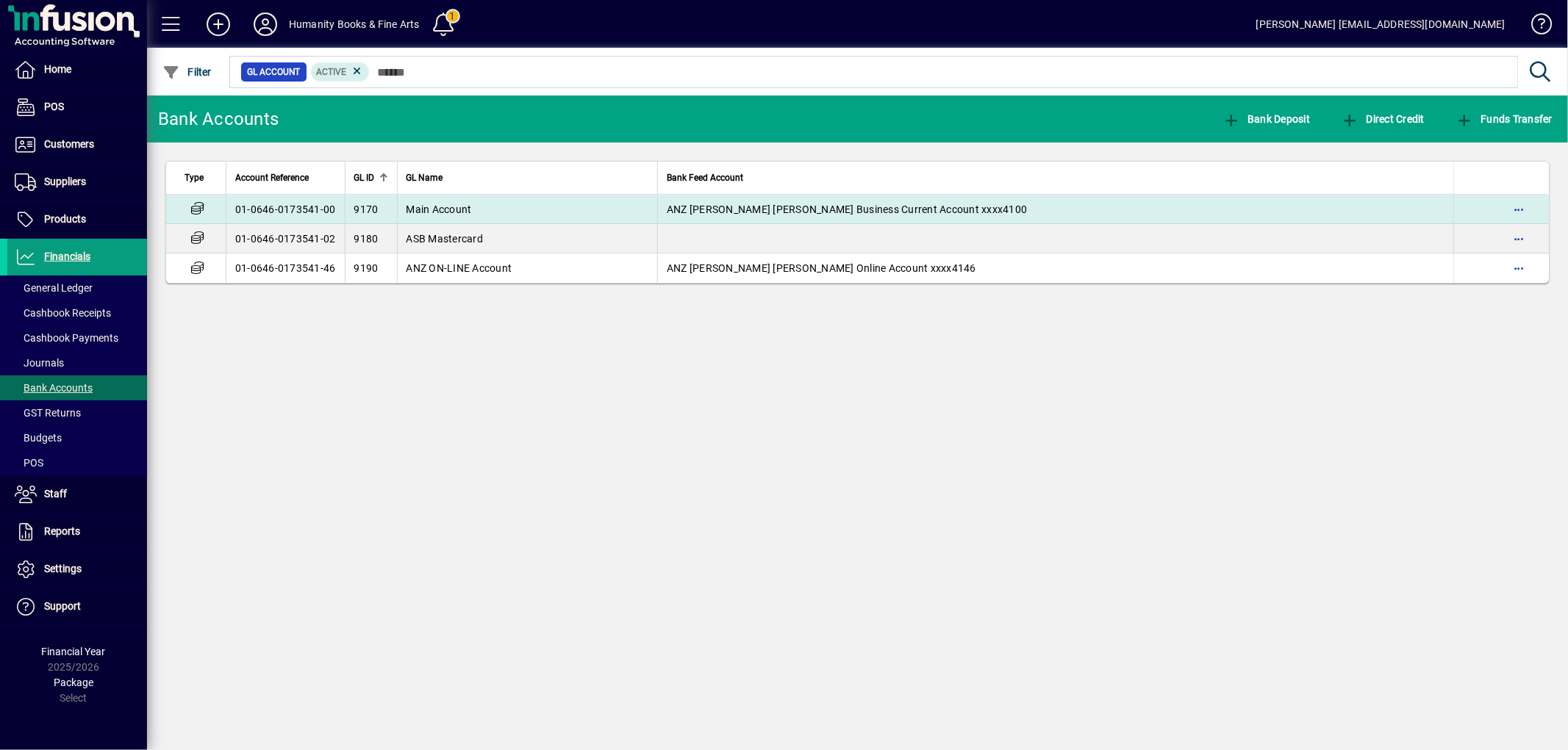
click at [517, 216] on td "Main Account" at bounding box center [527, 210] width 261 height 30
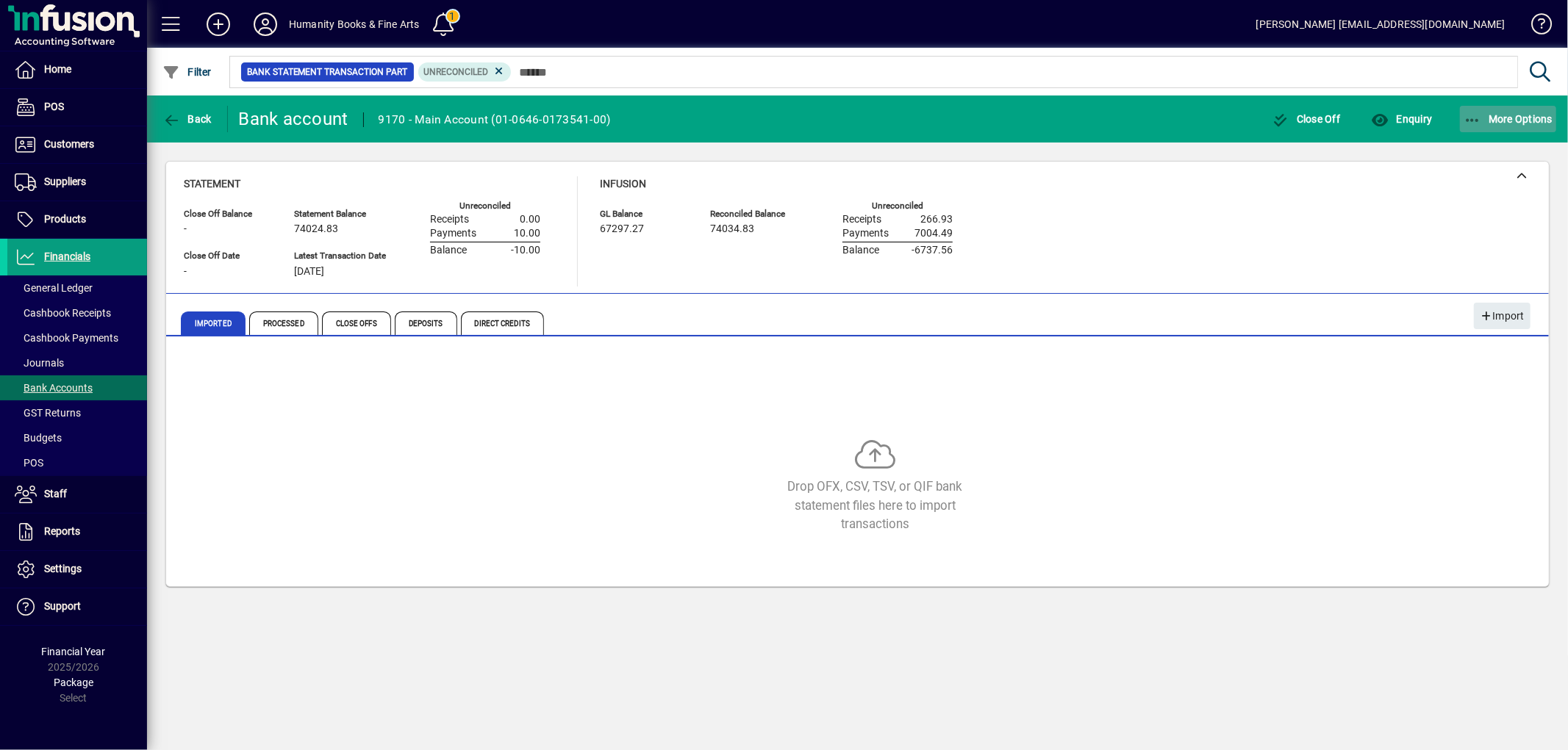
click at [1474, 122] on icon "button" at bounding box center [1473, 121] width 18 height 14
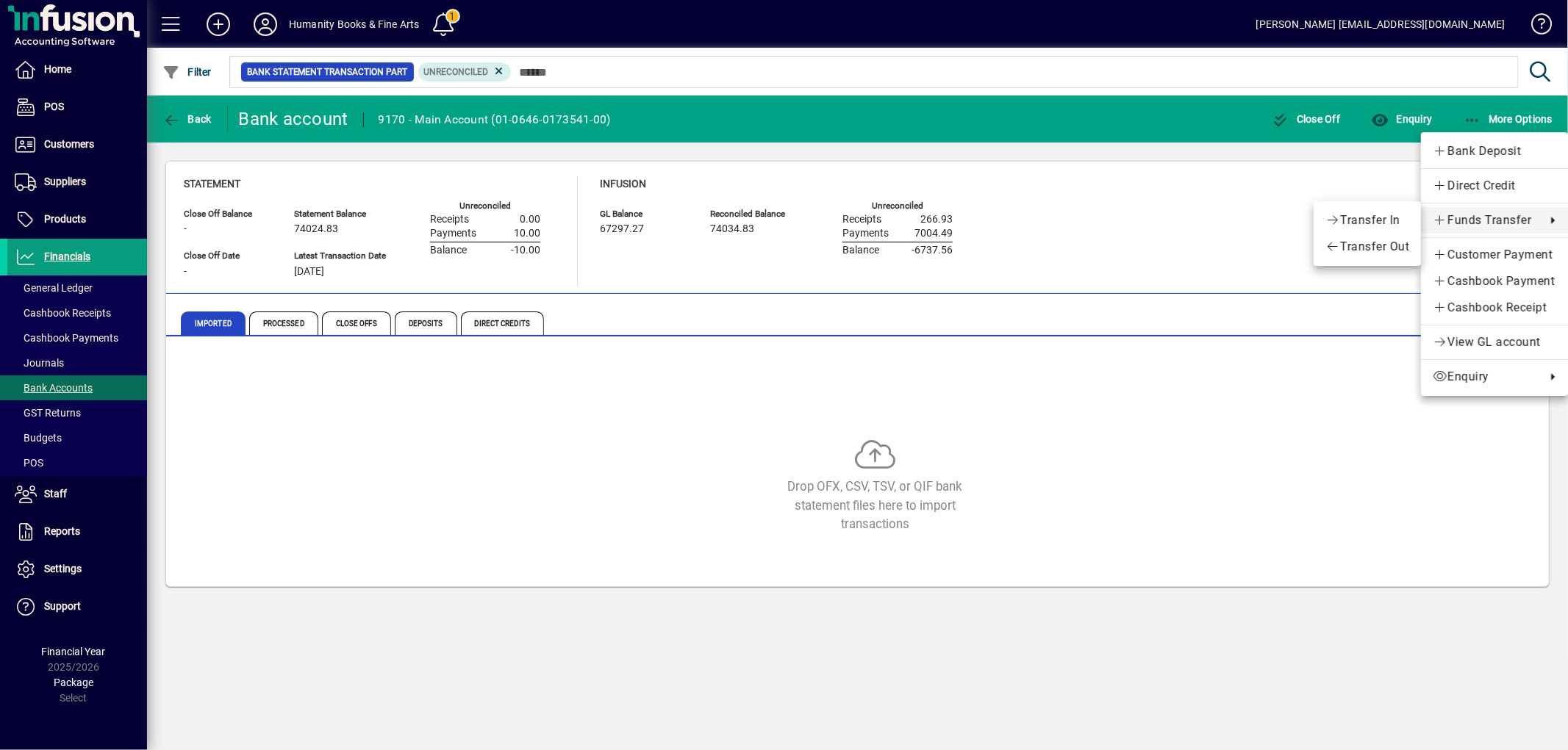
click at [1517, 222] on span "Funds Transfer" at bounding box center [1486, 220] width 106 height 18
click at [1376, 243] on span "Transfer Out" at bounding box center [1366, 247] width 84 height 18
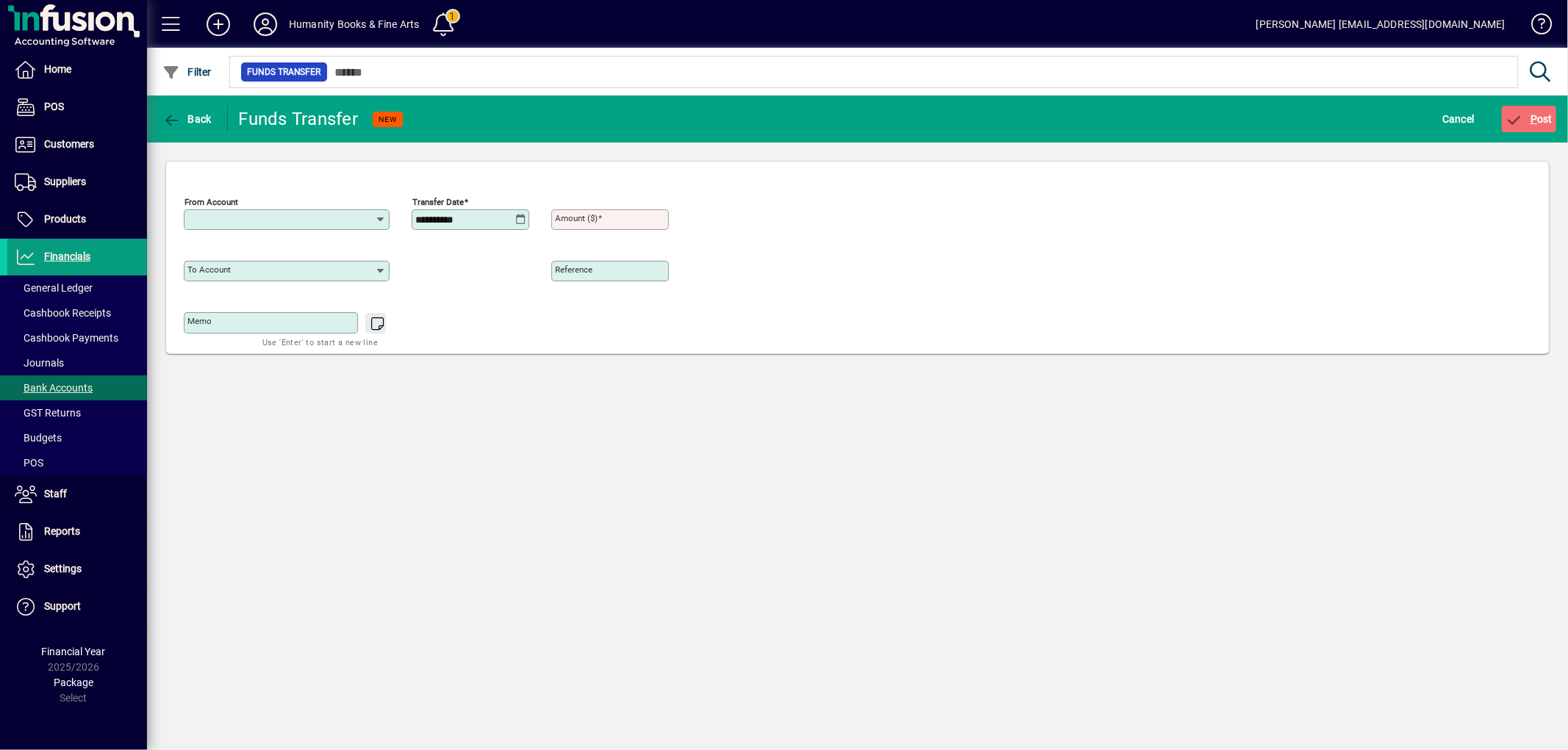
type input "**********"
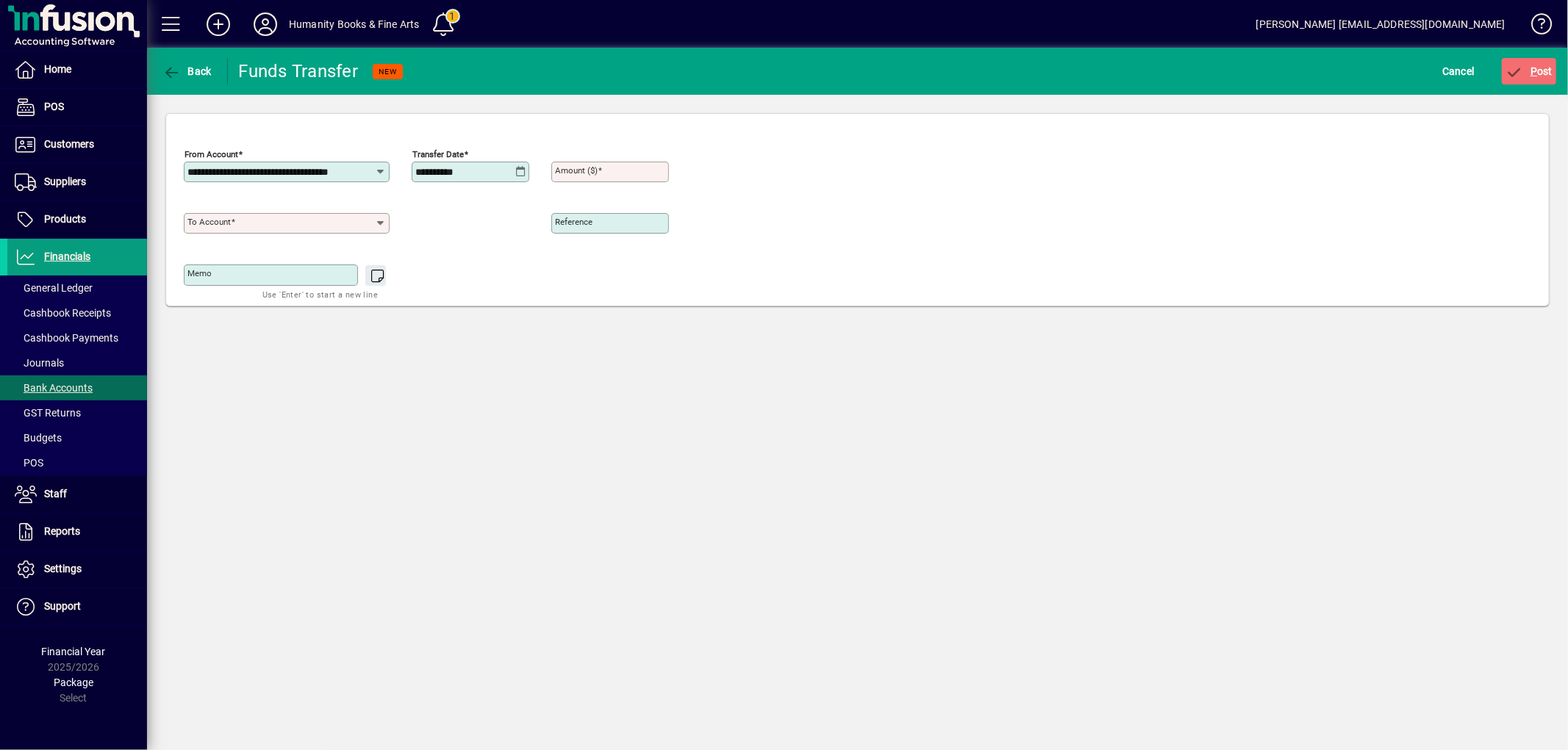
click at [238, 221] on input "To account" at bounding box center [281, 223] width 187 height 12
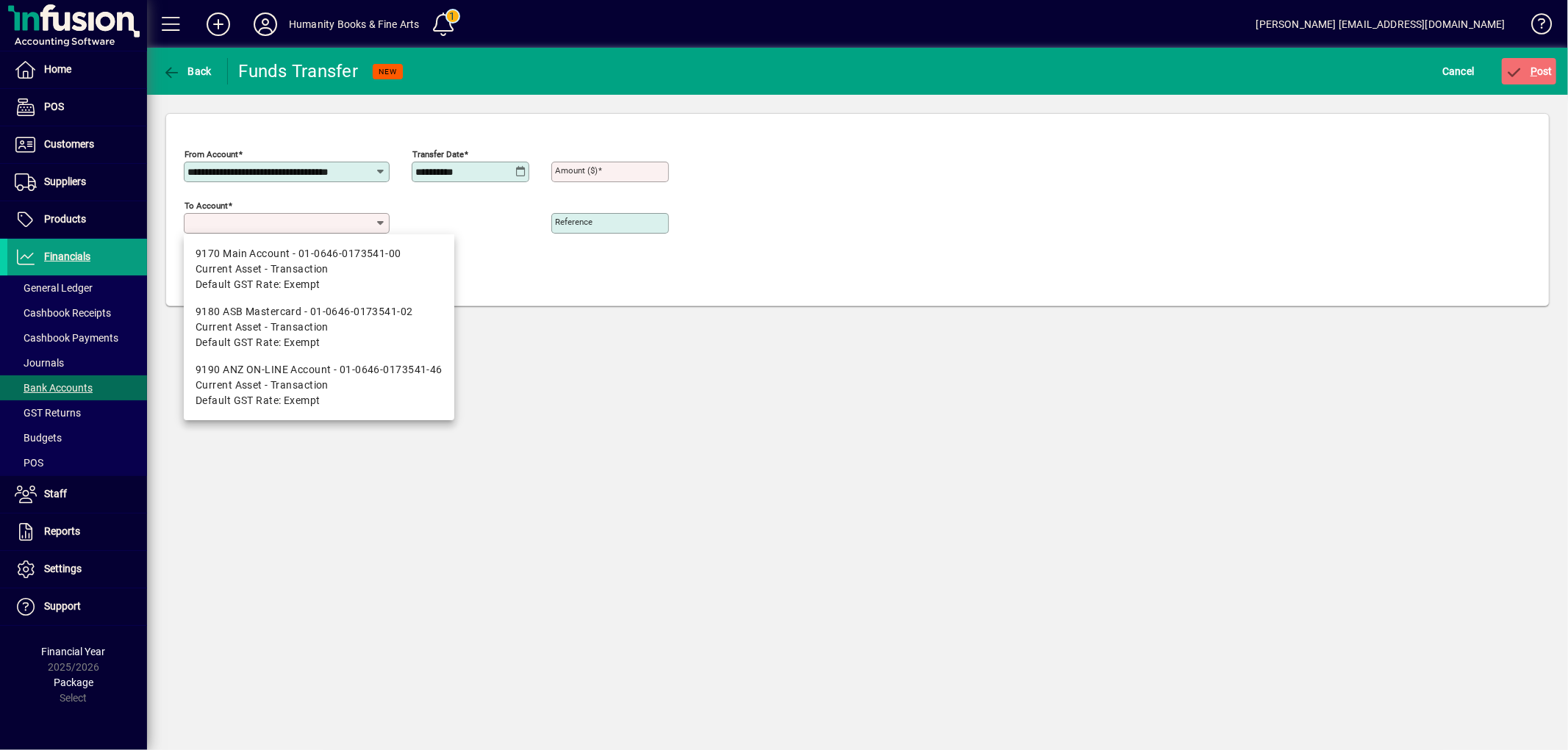
drag, startPoint x: 291, startPoint y: 368, endPoint x: 384, endPoint y: 311, distance: 109.1
click at [291, 368] on div "9190 ANZ ON-LINE Account - 01-0646-0173541-46" at bounding box center [318, 370] width 247 height 15
type input "**********"
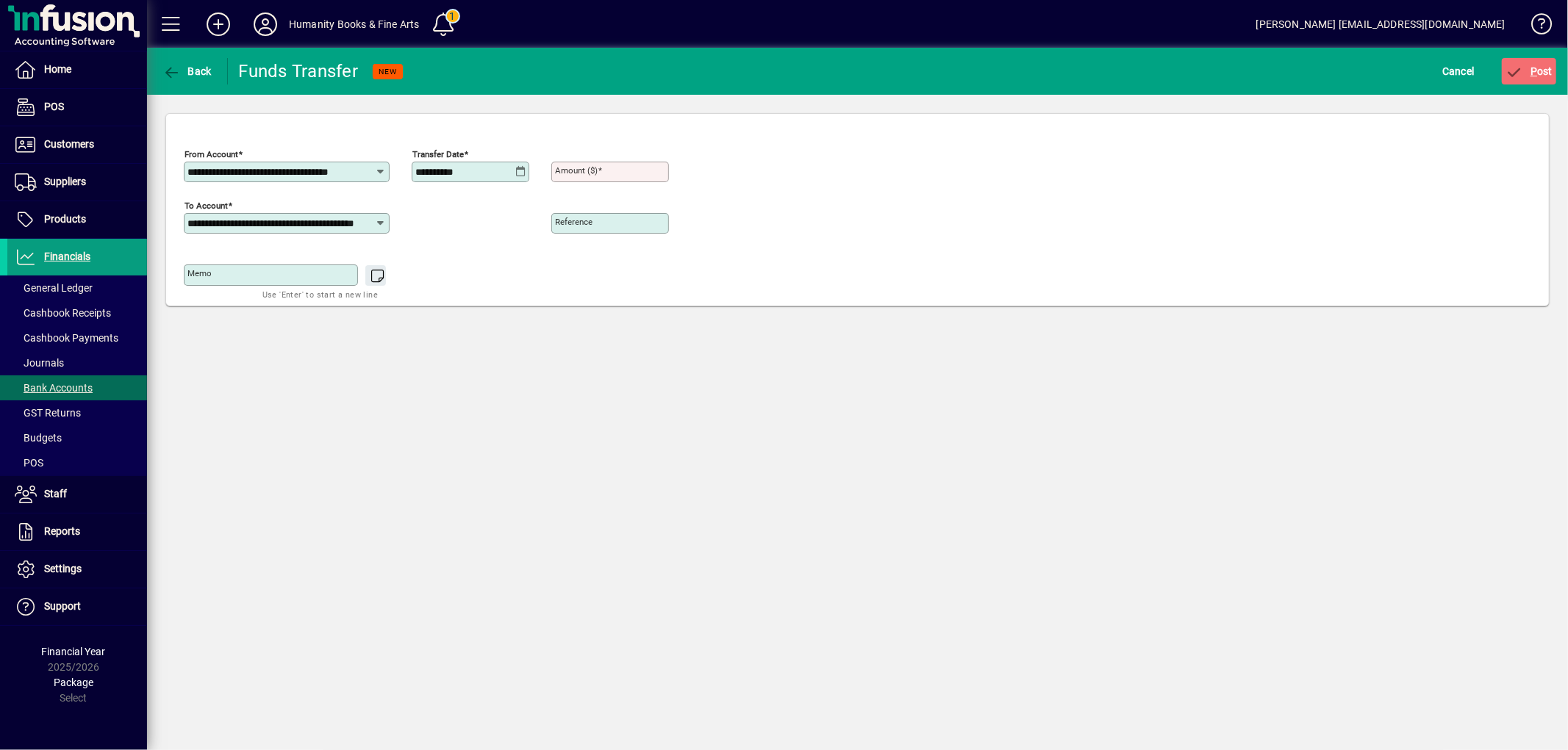
scroll to position [0, 53]
click at [608, 166] on input "Amount ($)" at bounding box center [612, 172] width 113 height 12
type input "******"
click at [518, 170] on icon at bounding box center [521, 172] width 11 height 12
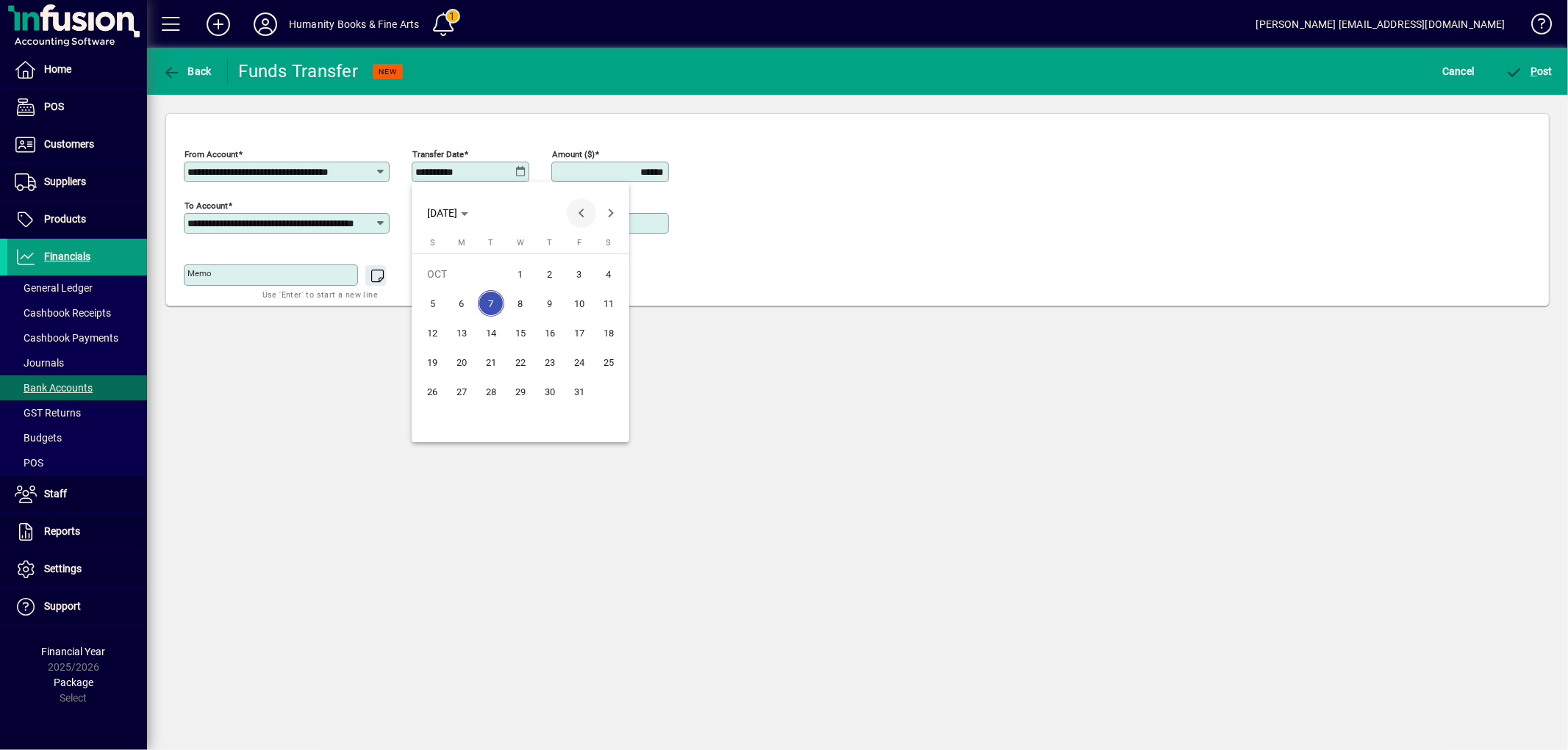
click at [585, 215] on span "Previous month" at bounding box center [581, 213] width 30 height 30
click at [464, 416] on span "29" at bounding box center [461, 421] width 26 height 26
type input "**********"
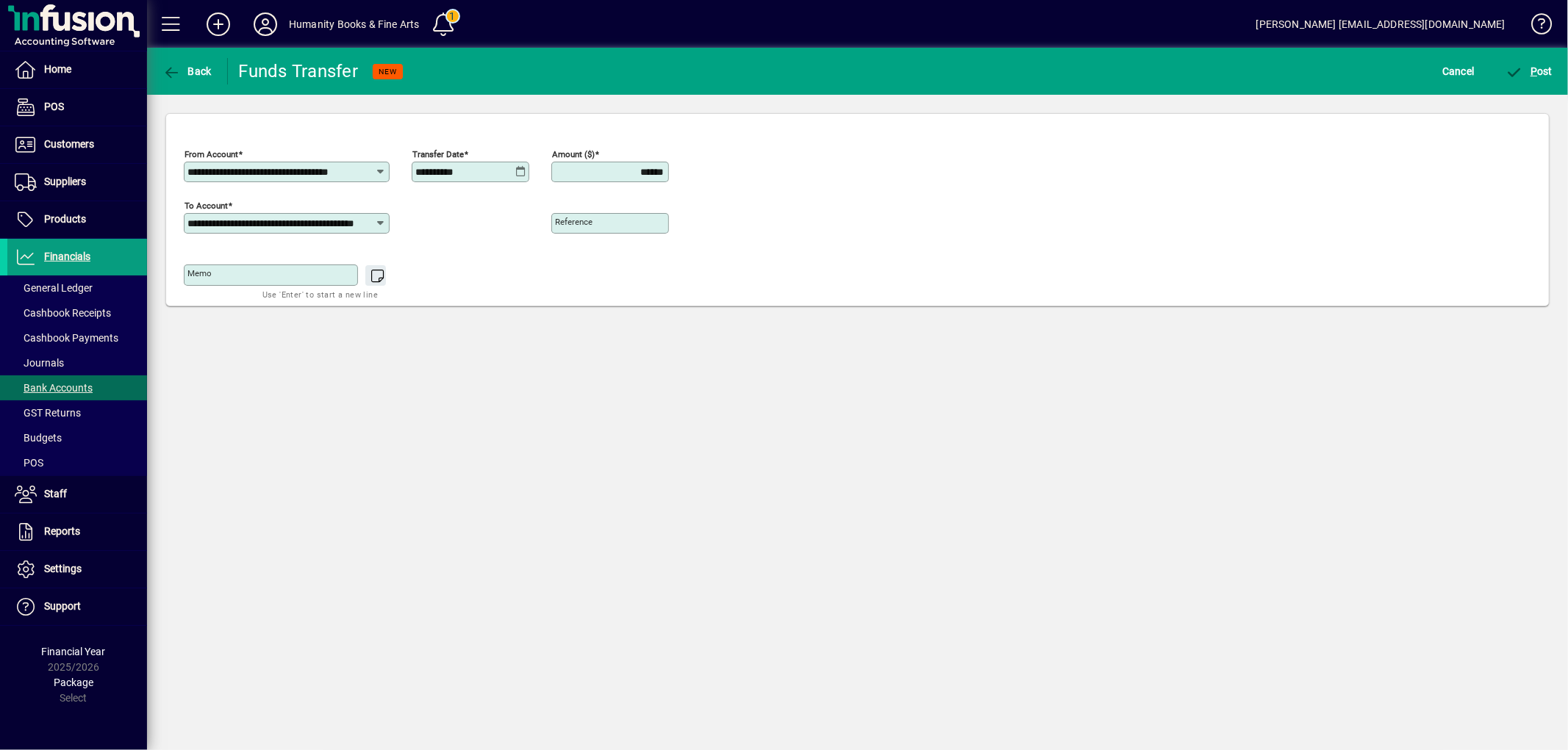
click at [1071, 215] on div "**********" at bounding box center [857, 220] width 1348 height 155
click at [1527, 76] on span "submit" at bounding box center [1528, 71] width 55 height 35
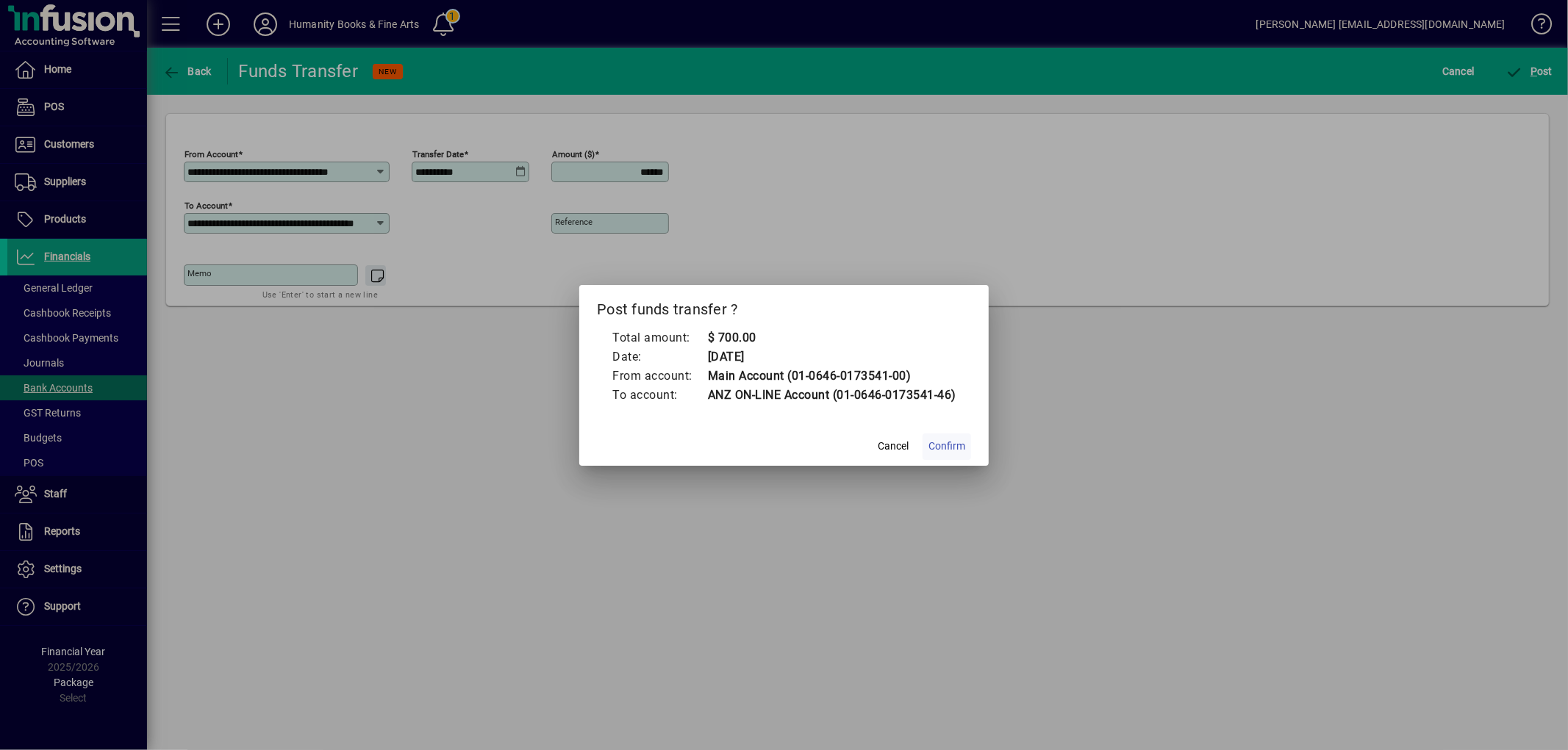
click at [950, 447] on span "Confirm" at bounding box center [946, 446] width 37 height 15
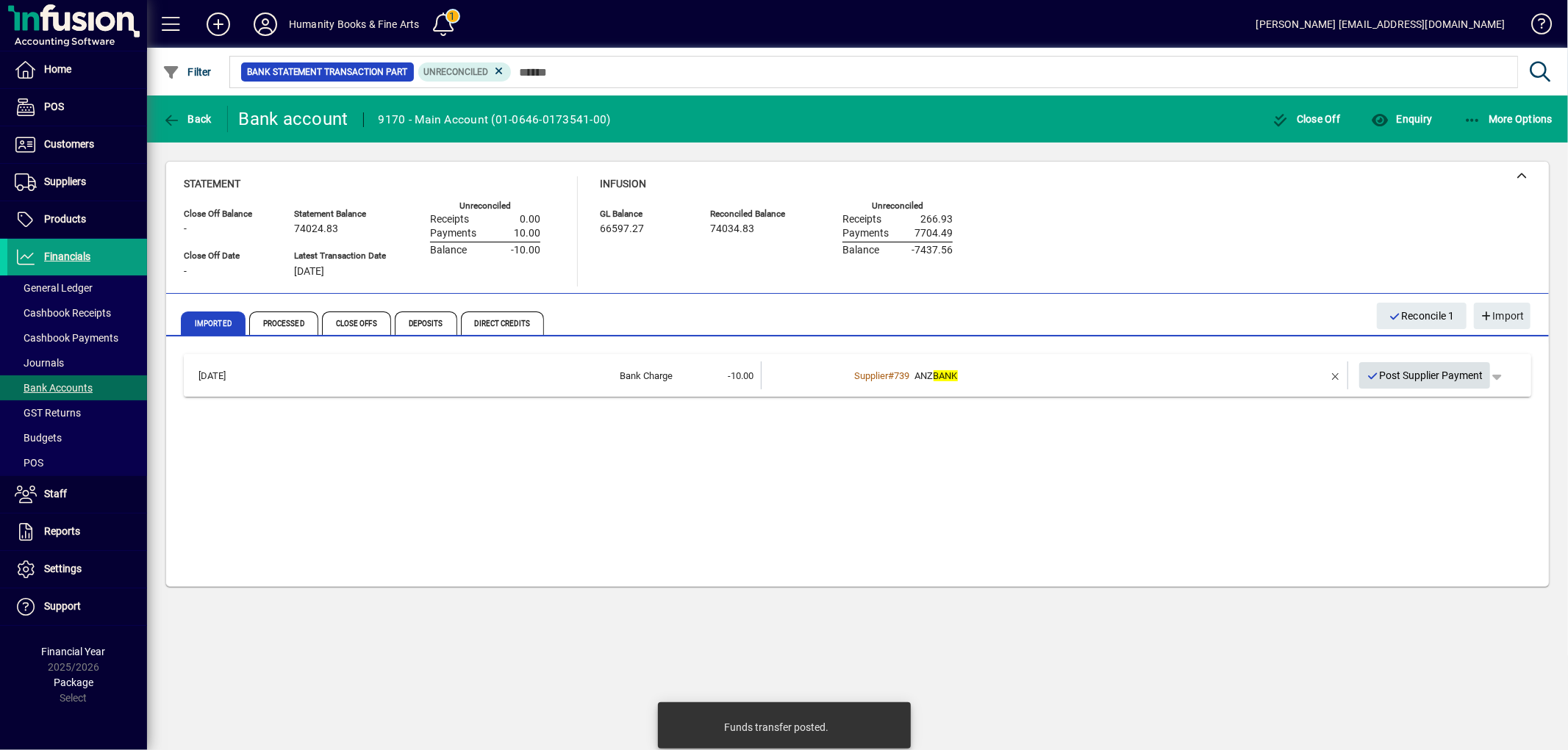
click at [1402, 377] on span "Post Supplier Payment" at bounding box center [1425, 375] width 117 height 24
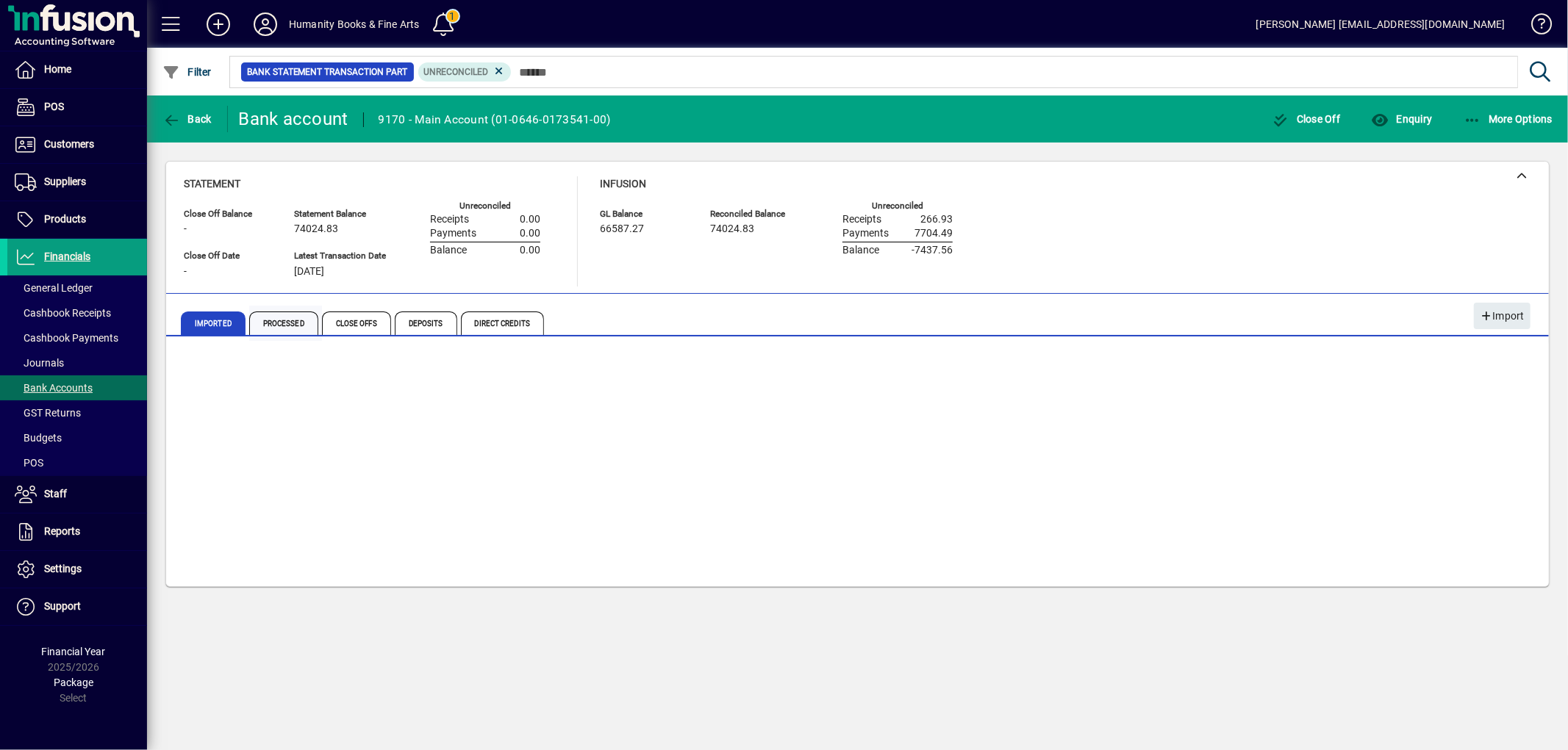
click at [278, 332] on span "Processed" at bounding box center [283, 323] width 69 height 23
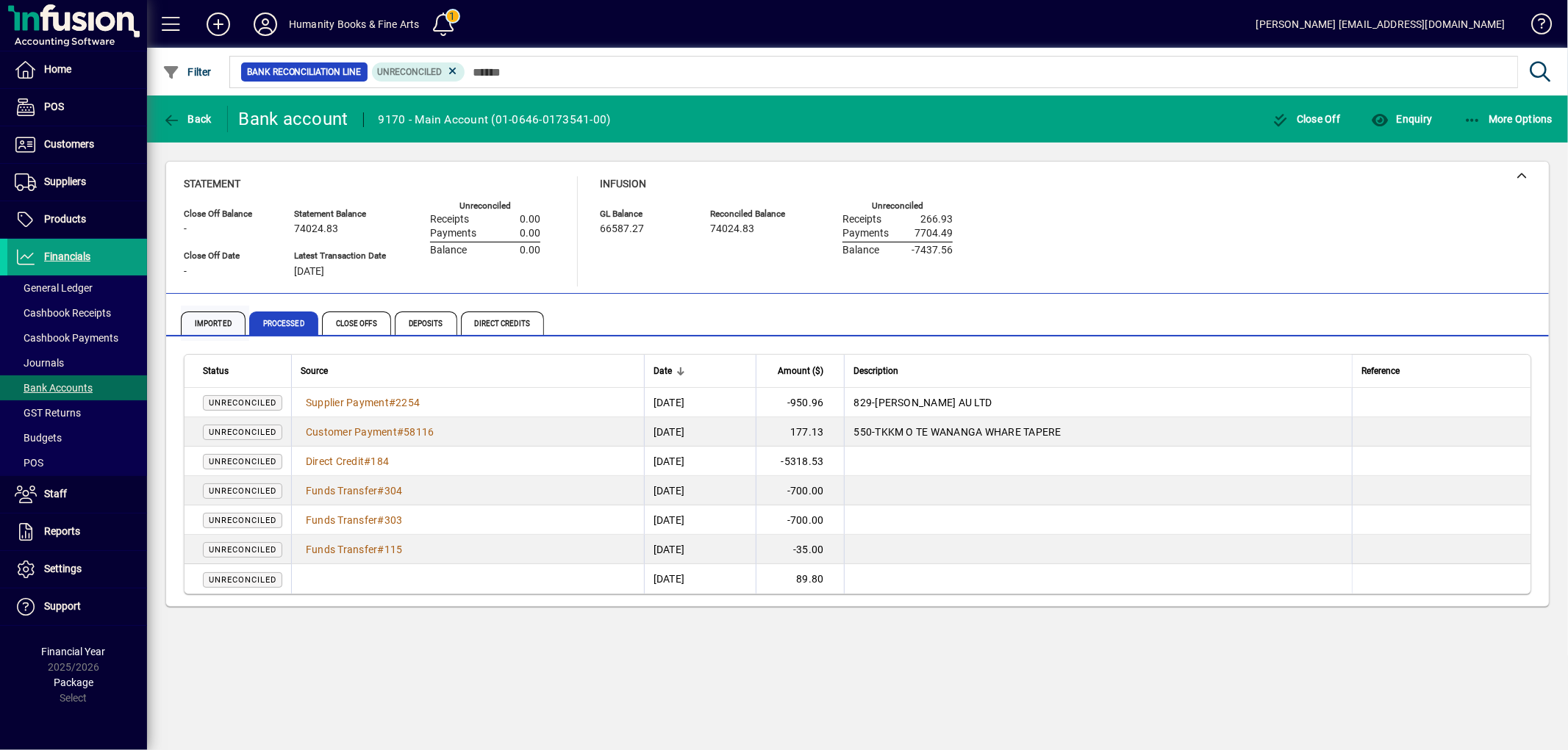
click at [215, 327] on span "Imported" at bounding box center [213, 323] width 65 height 23
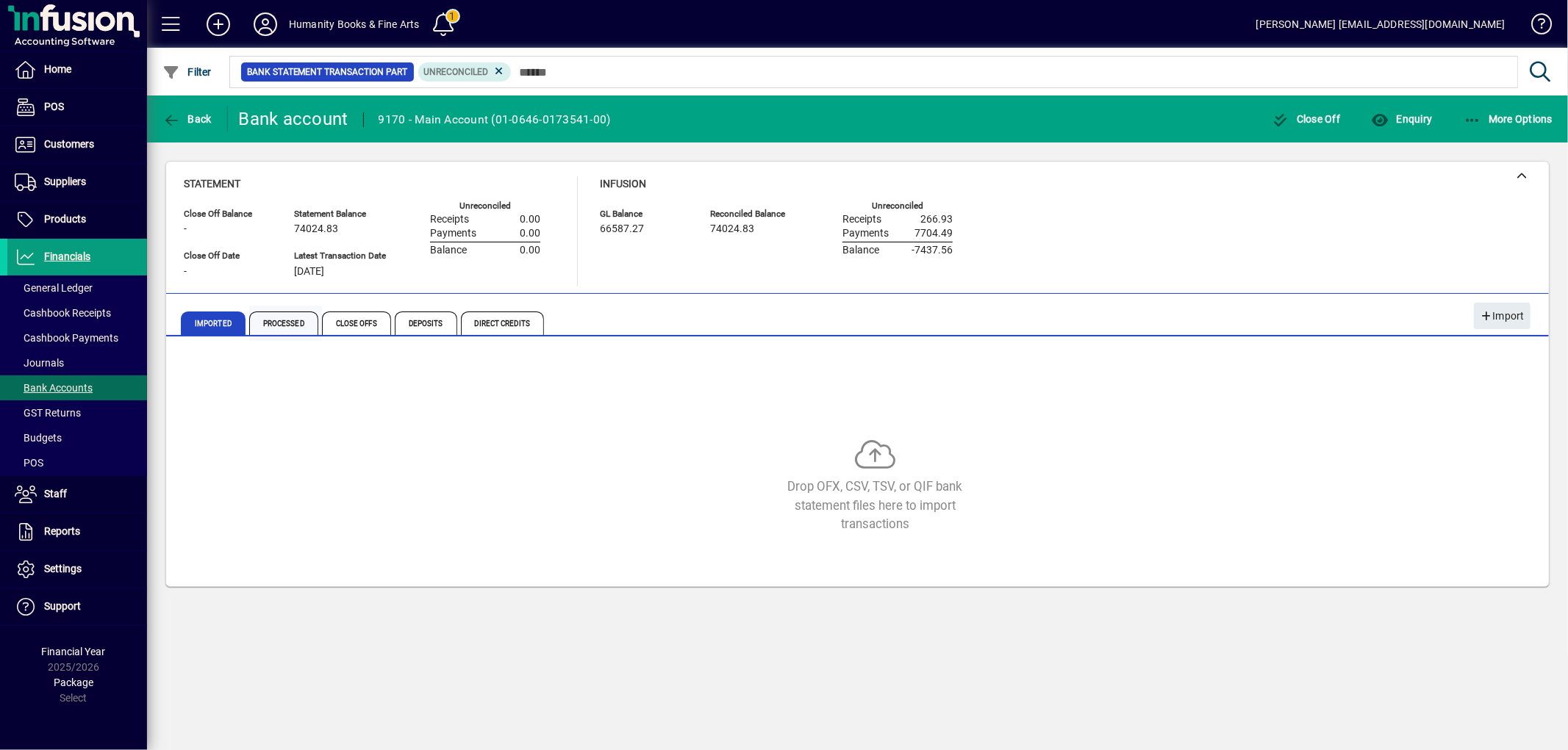
click at [283, 333] on span "Processed" at bounding box center [283, 323] width 69 height 23
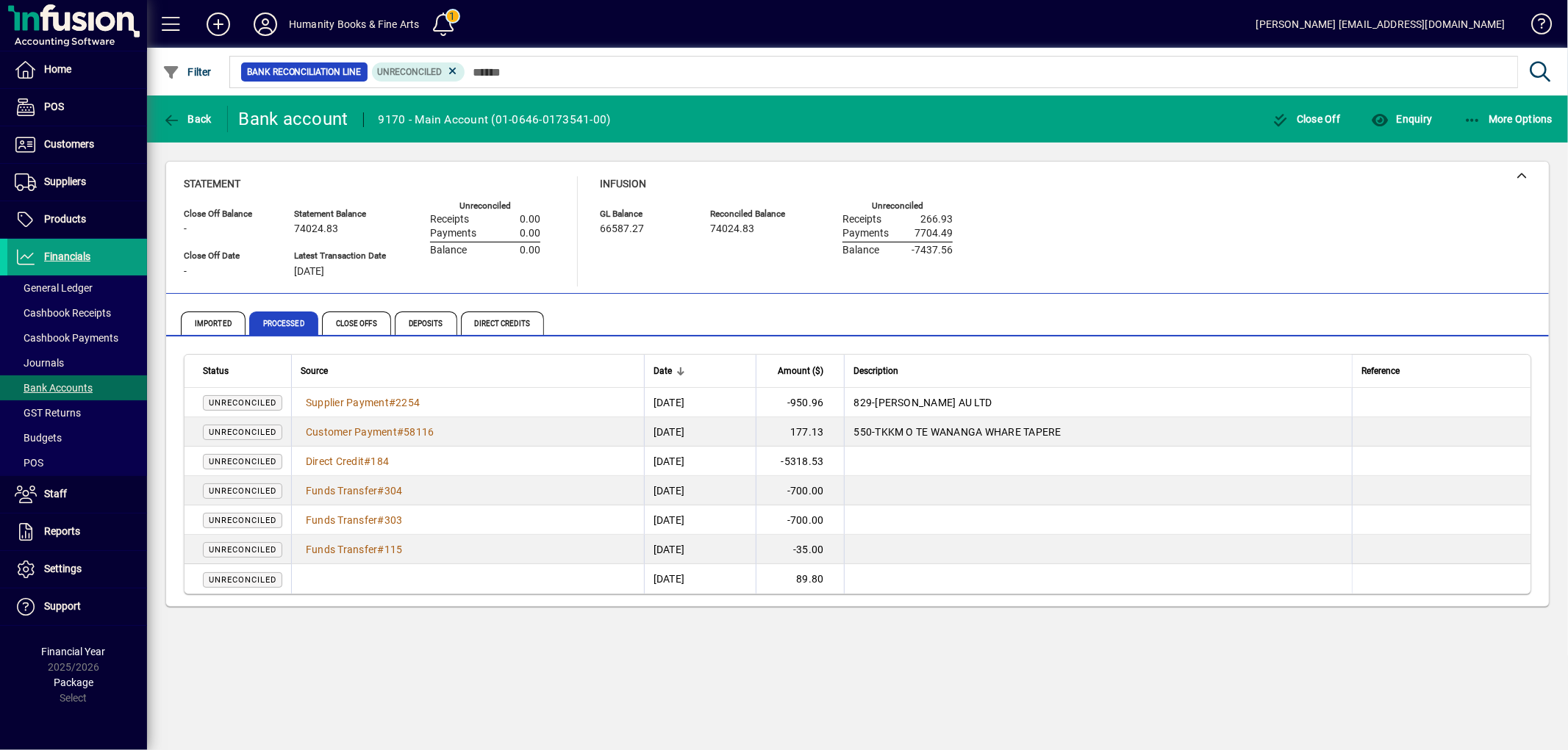
click at [255, 513] on span "Unreconciled" at bounding box center [243, 520] width 79 height 15
click at [78, 380] on span "Bank Accounts" at bounding box center [49, 388] width 85 height 15
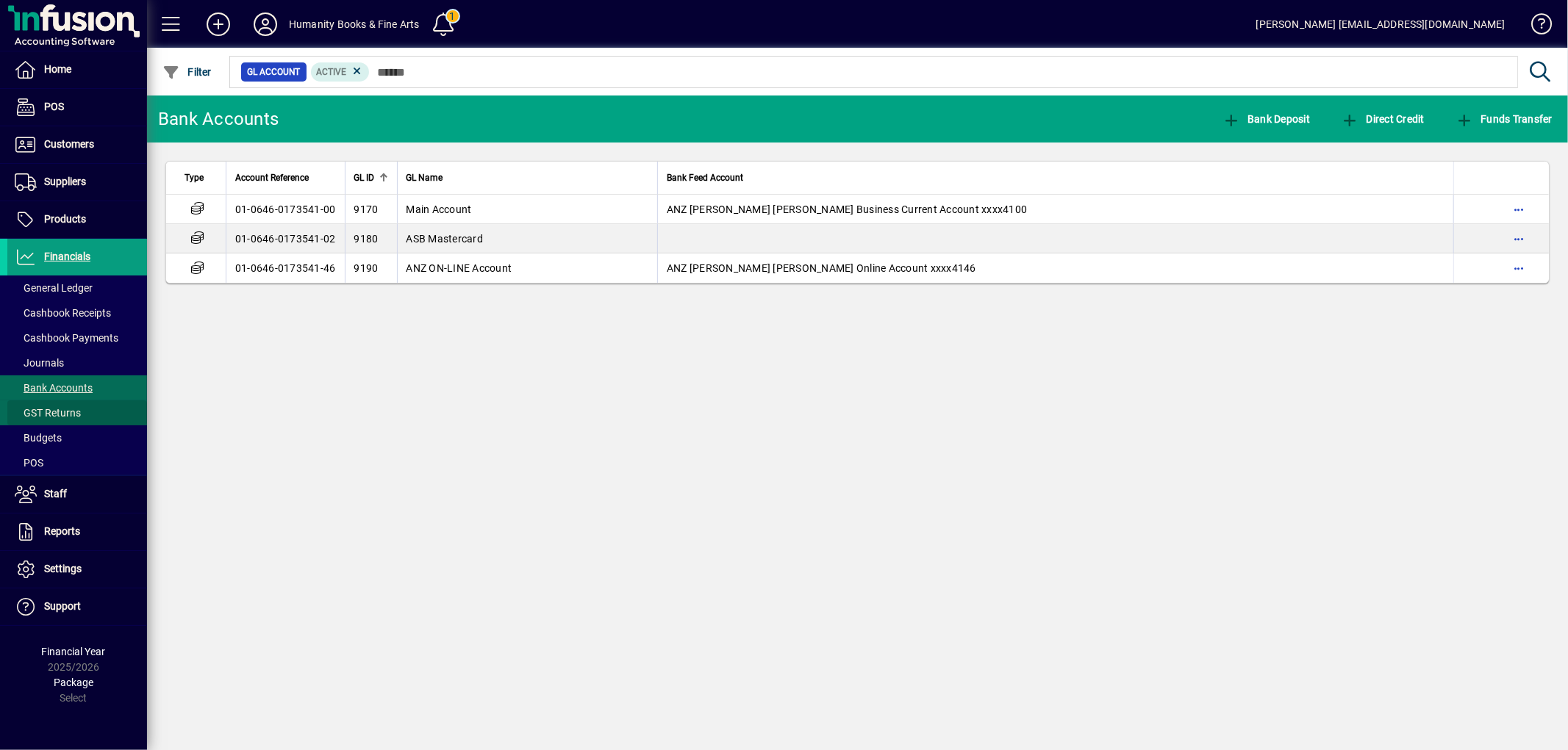
click at [62, 401] on span at bounding box center [76, 413] width 139 height 35
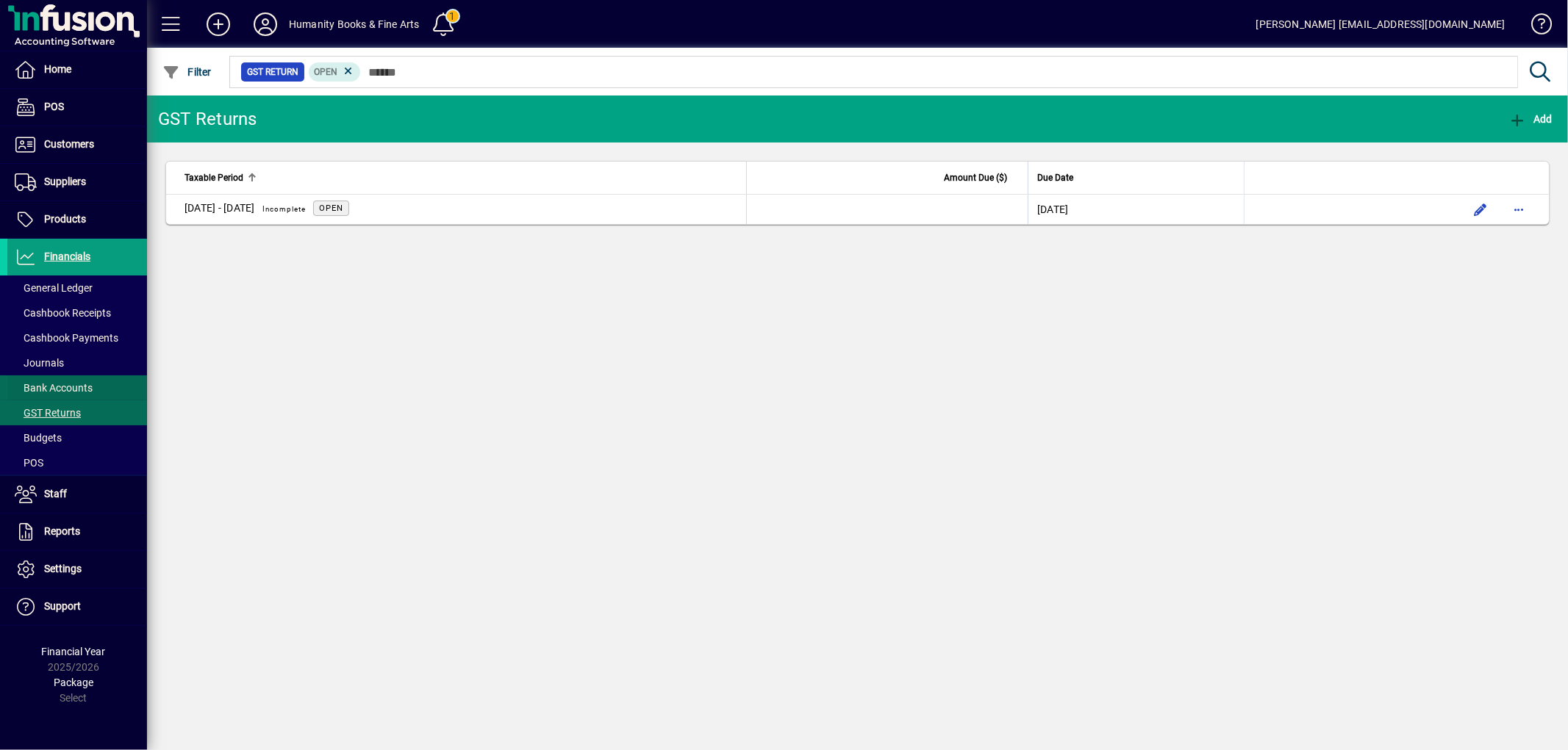
click at [53, 384] on span "Bank Accounts" at bounding box center [53, 388] width 78 height 12
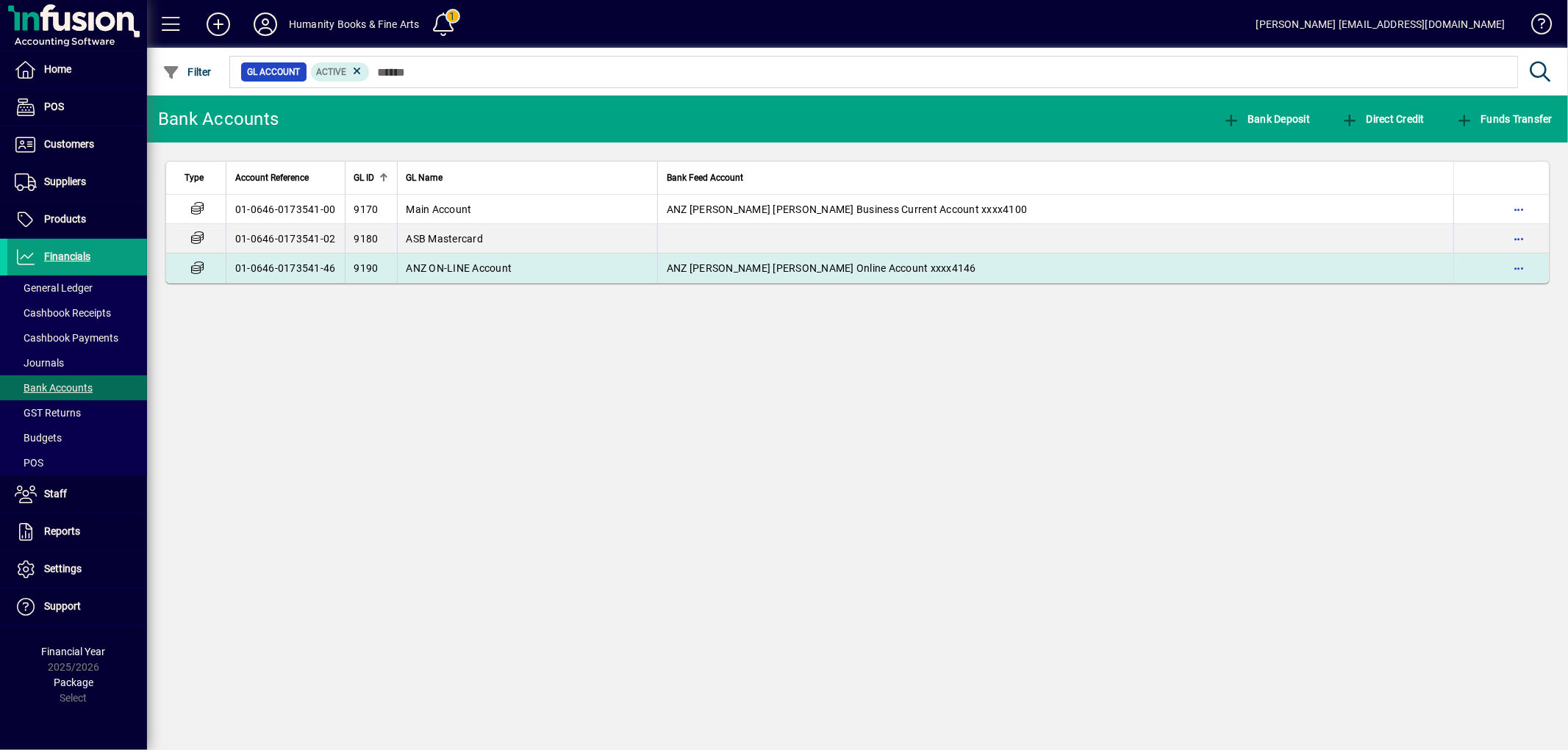
click at [447, 271] on span "ANZ ON-LINE Account" at bounding box center [460, 268] width 106 height 12
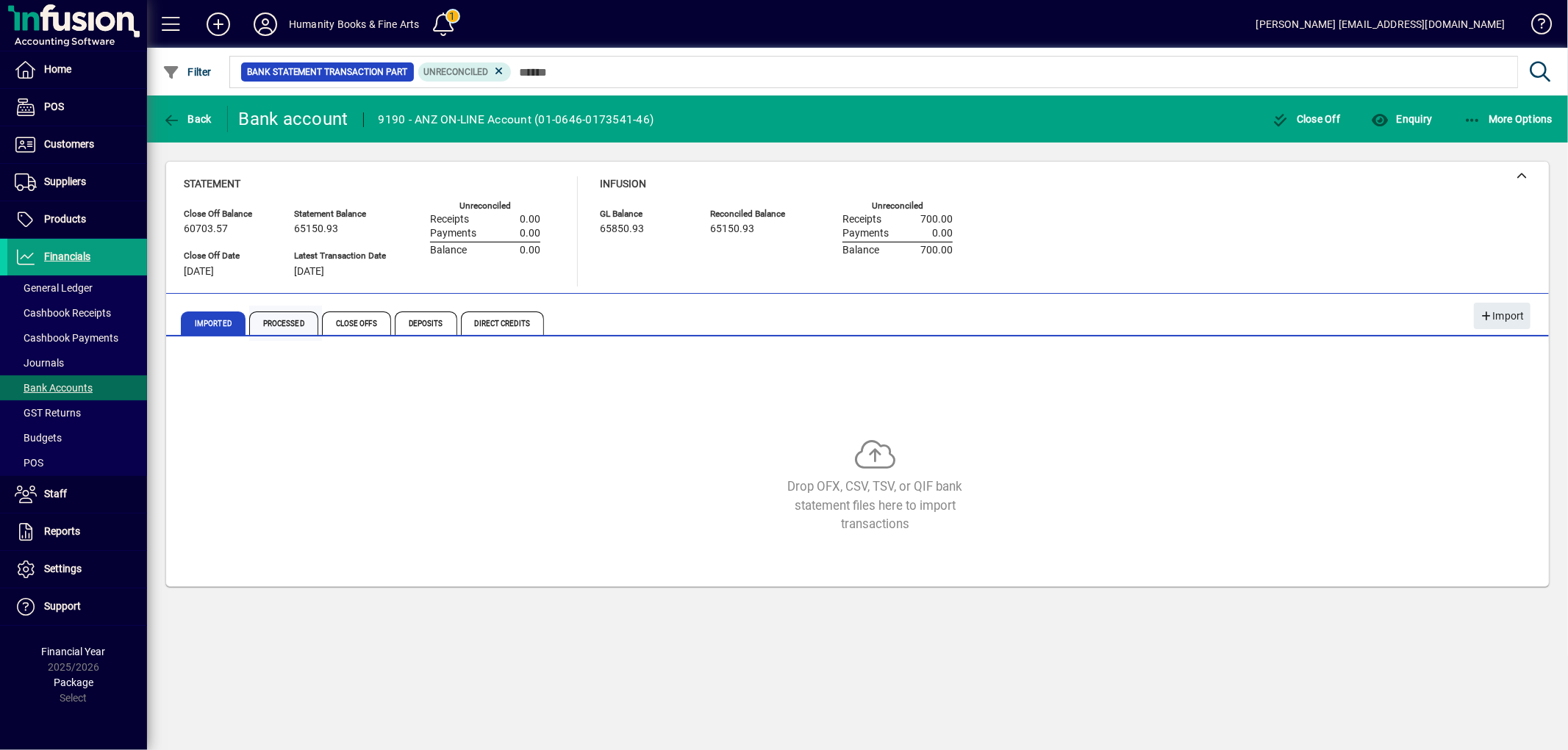
click at [299, 327] on span "Processed" at bounding box center [283, 323] width 69 height 23
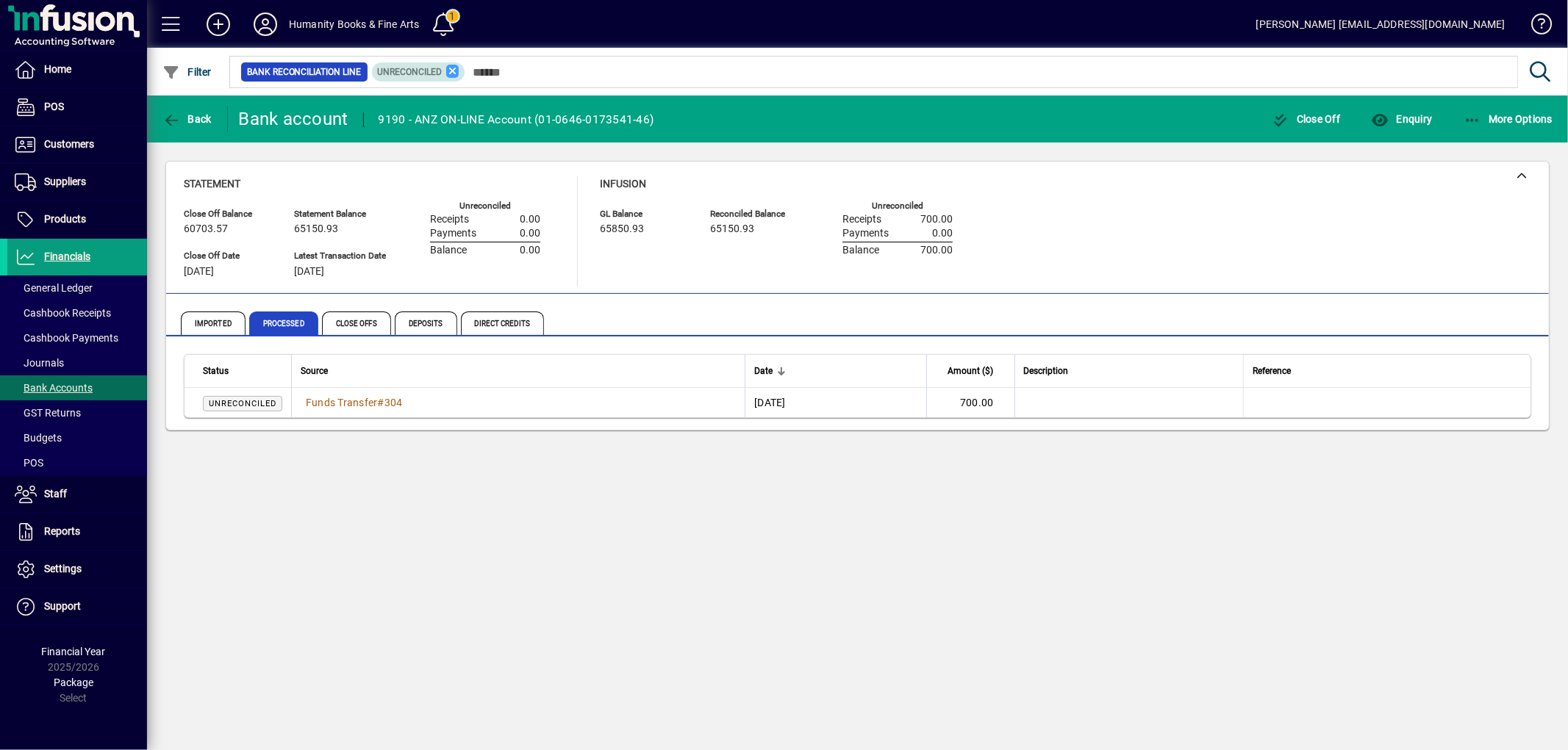
click at [456, 67] on icon at bounding box center [452, 71] width 13 height 13
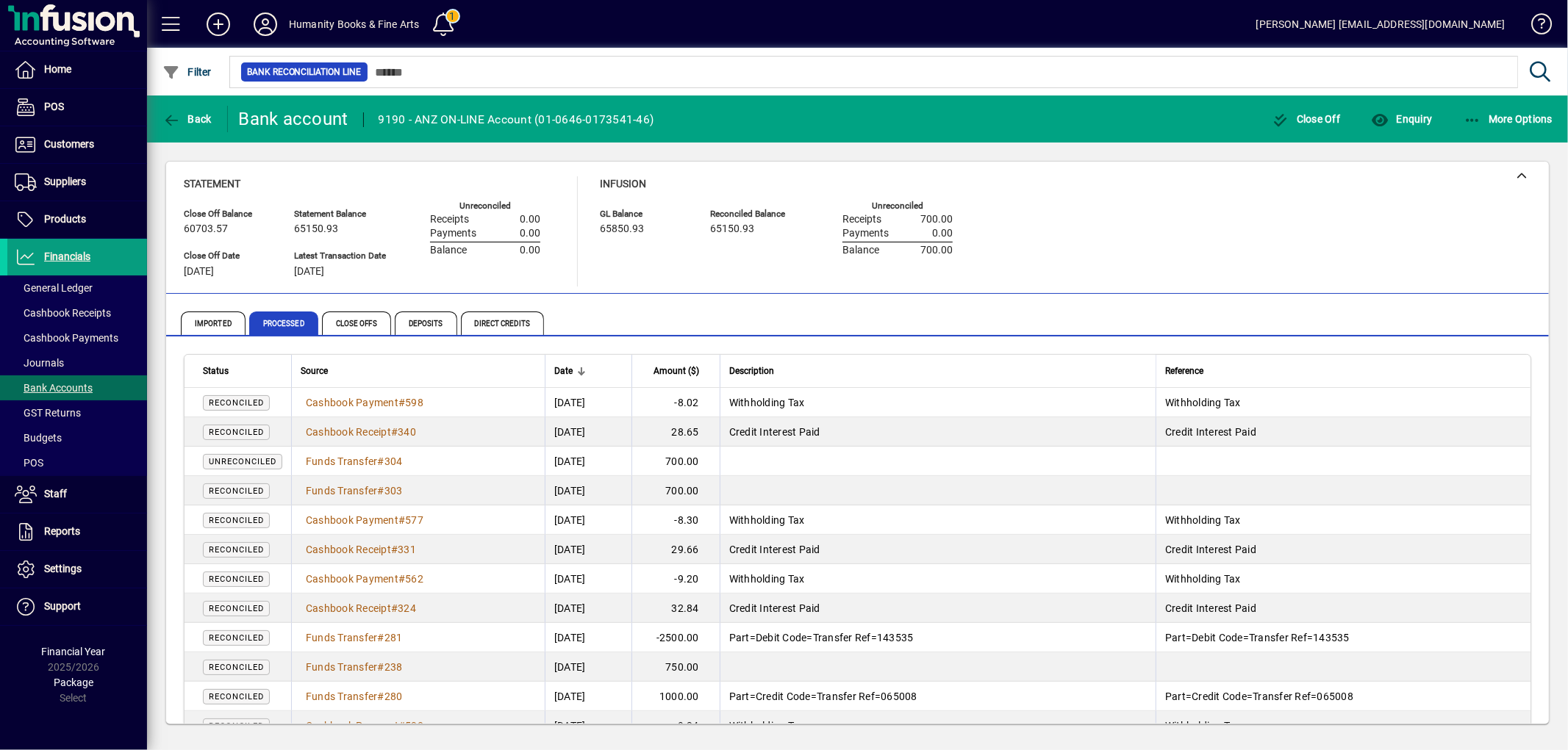
click at [254, 491] on span "Reconciled" at bounding box center [236, 491] width 55 height 10
click at [372, 496] on span "Funds Transfer # 303" at bounding box center [354, 491] width 107 height 16
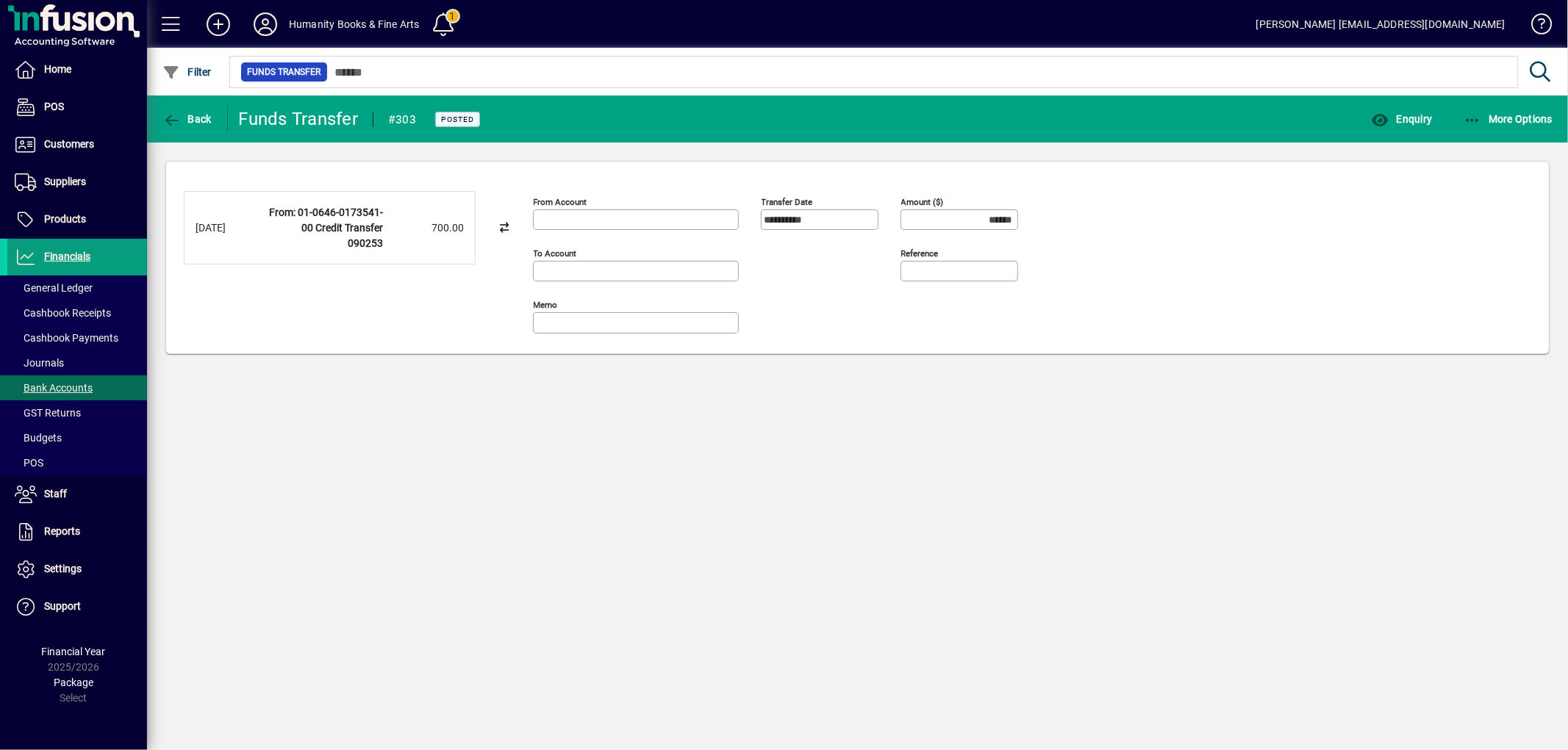
type input "**********"
click at [1472, 120] on icon "button" at bounding box center [1473, 121] width 18 height 14
click at [1462, 146] on span "Reverse" at bounding box center [1494, 152] width 123 height 18
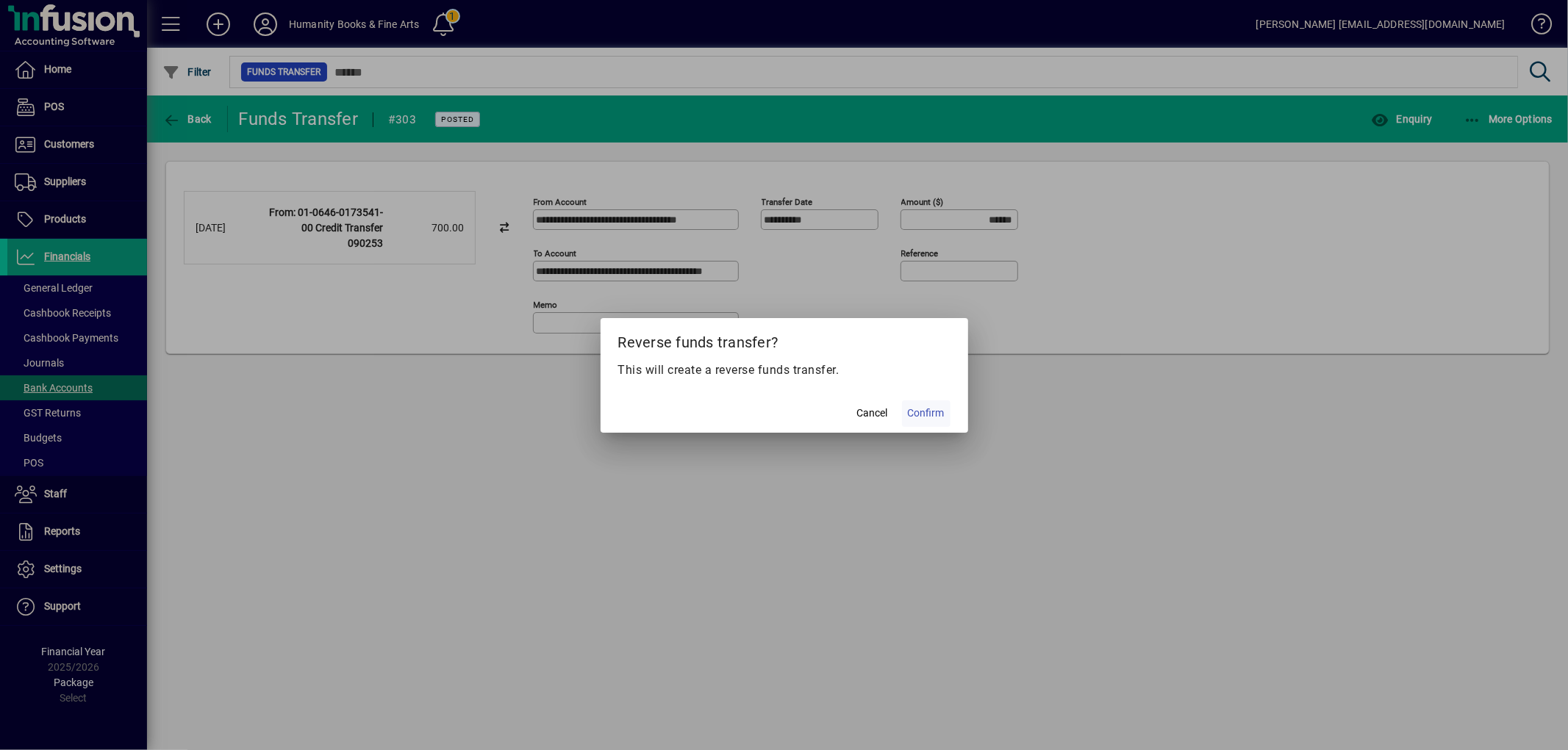
click at [942, 410] on span "Confirm" at bounding box center [926, 413] width 37 height 15
type input "*******"
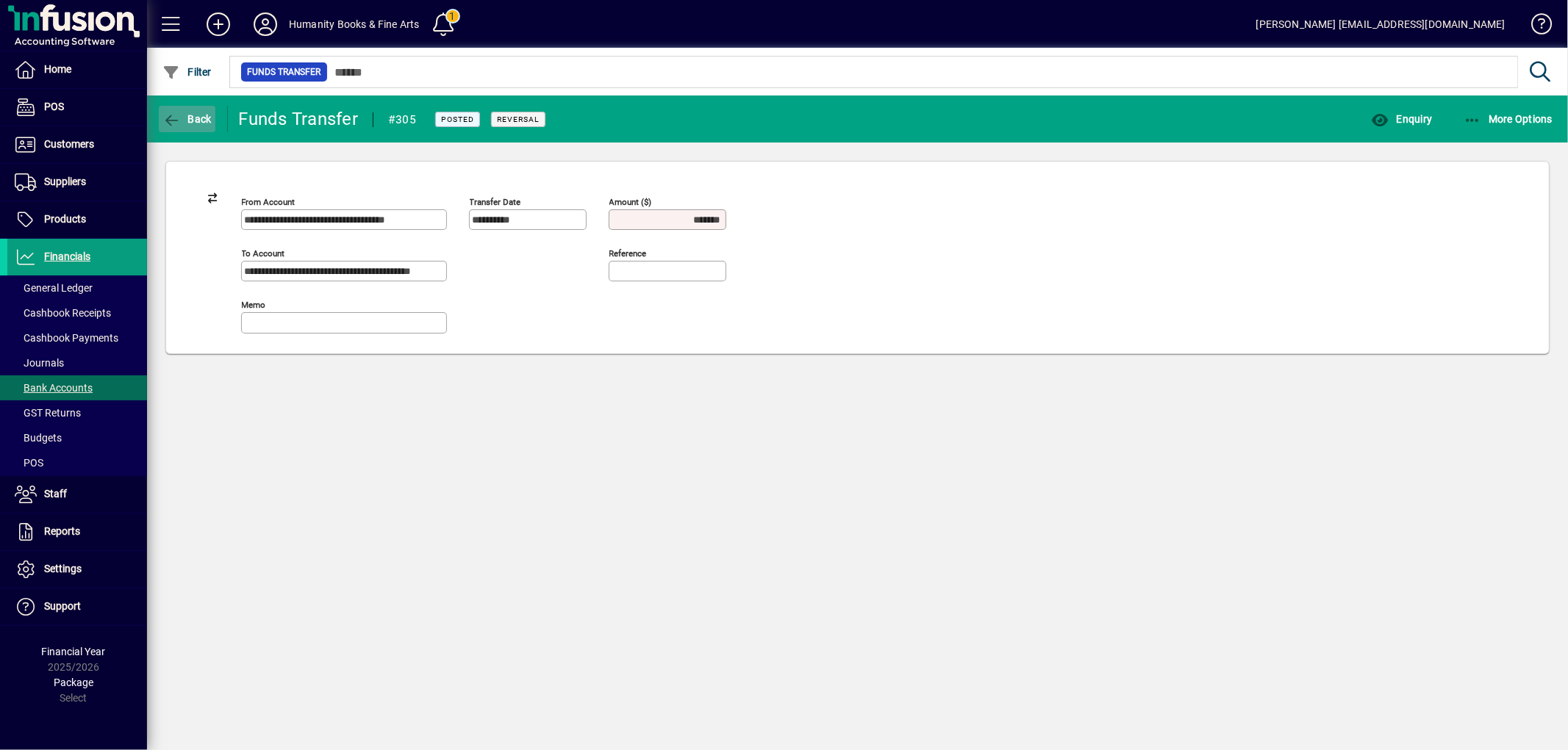
click at [172, 113] on icon "button" at bounding box center [172, 121] width 18 height 14
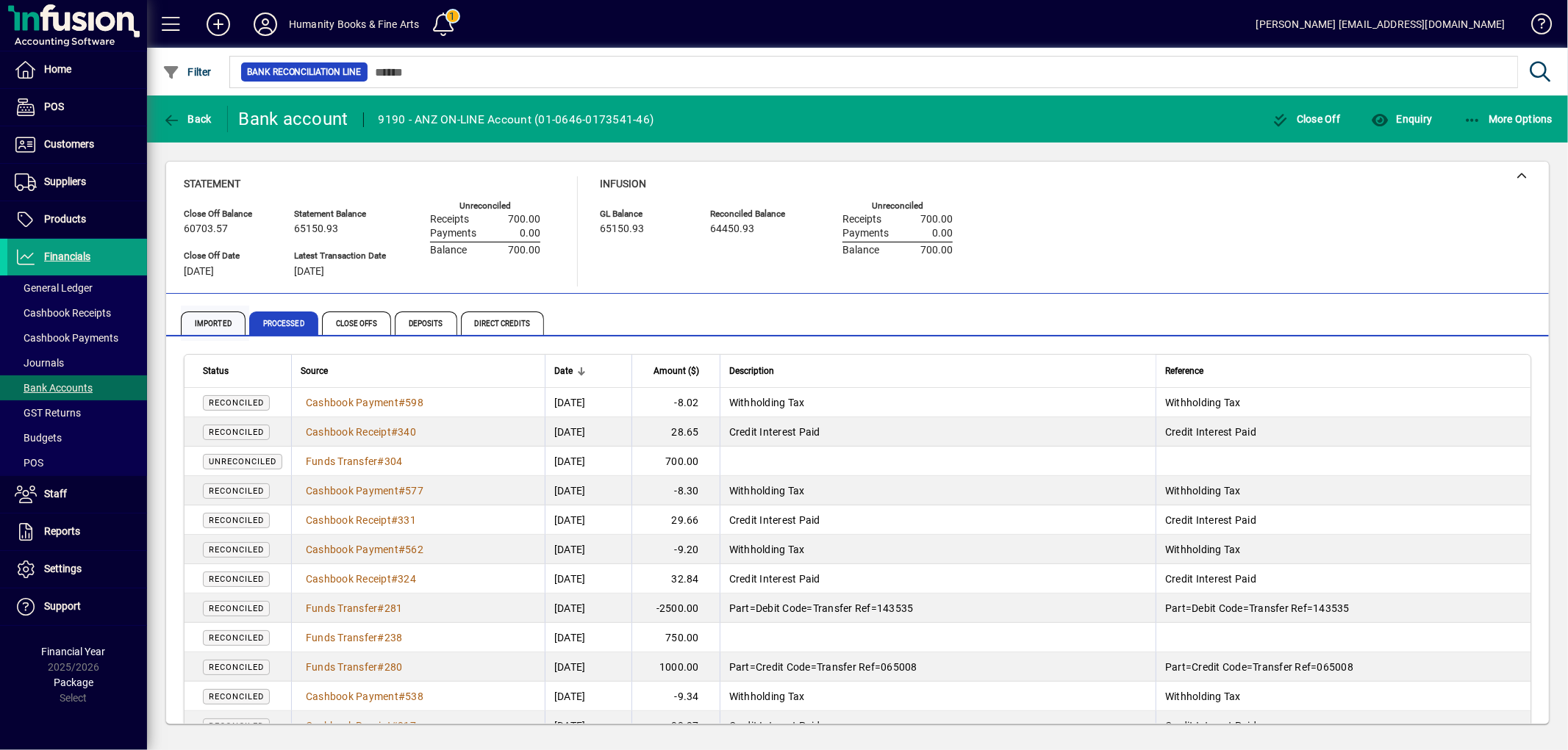
click at [210, 332] on span "Imported" at bounding box center [213, 323] width 65 height 23
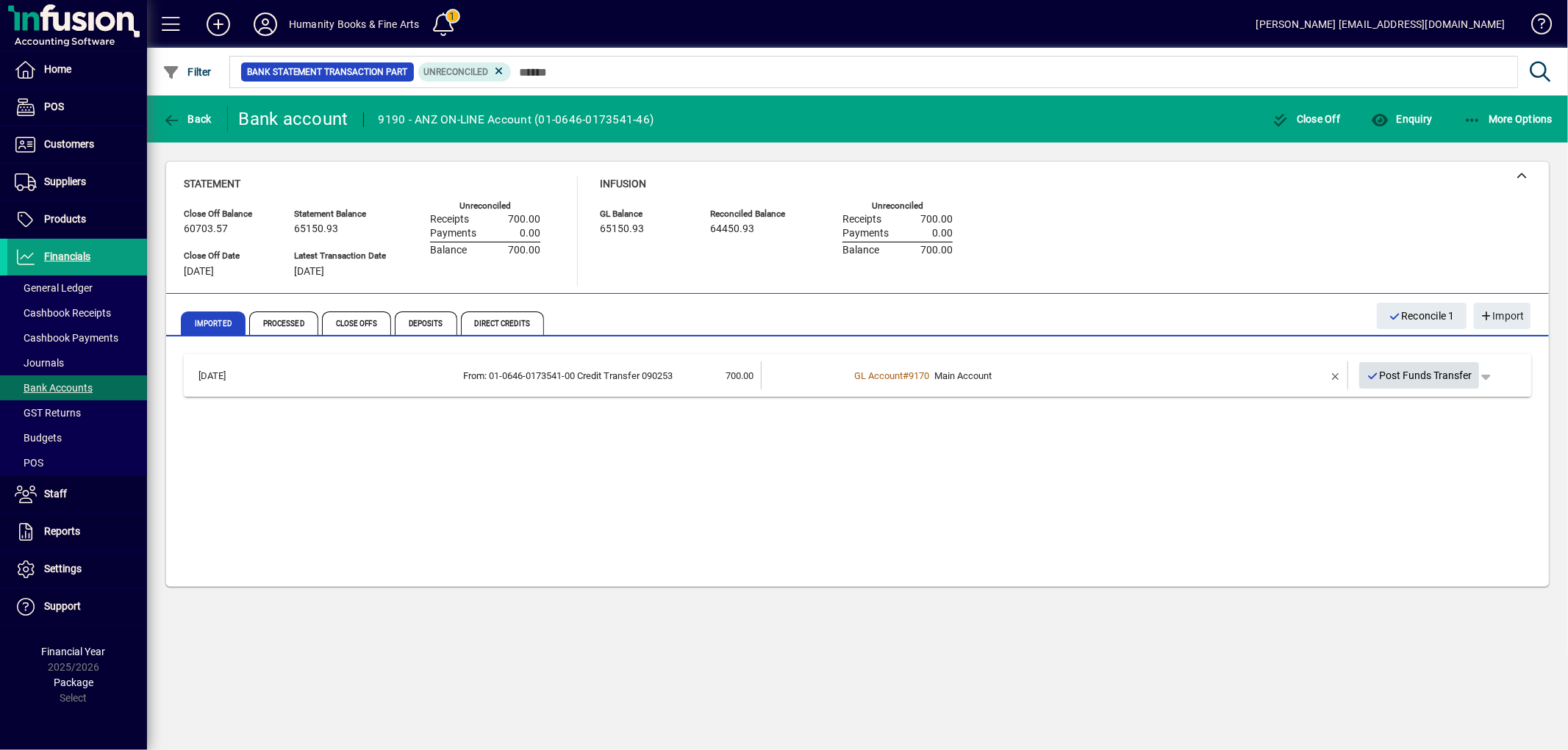
click at [1368, 371] on icon "button" at bounding box center [1373, 376] width 13 height 10
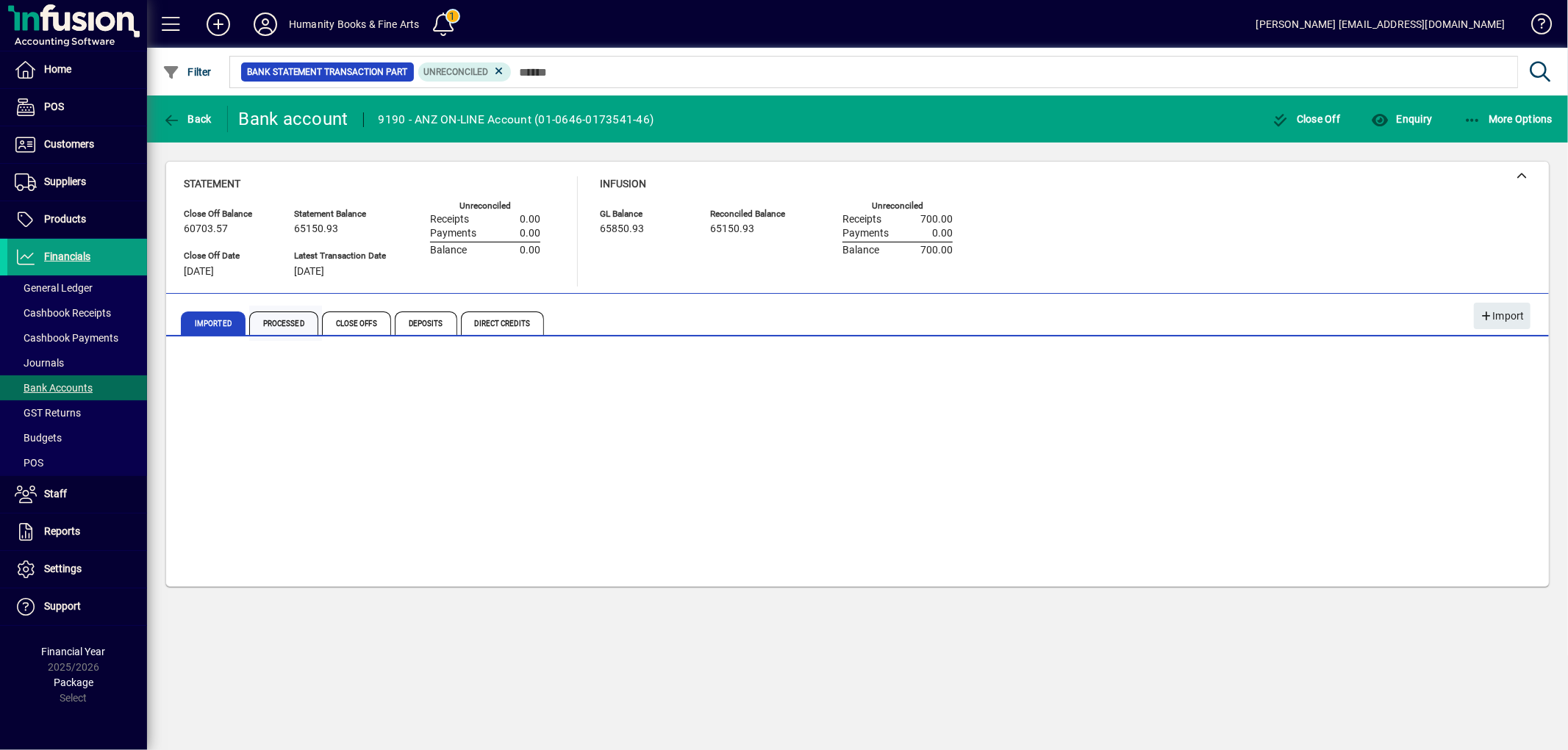
click at [295, 334] on span "Processed" at bounding box center [283, 323] width 69 height 23
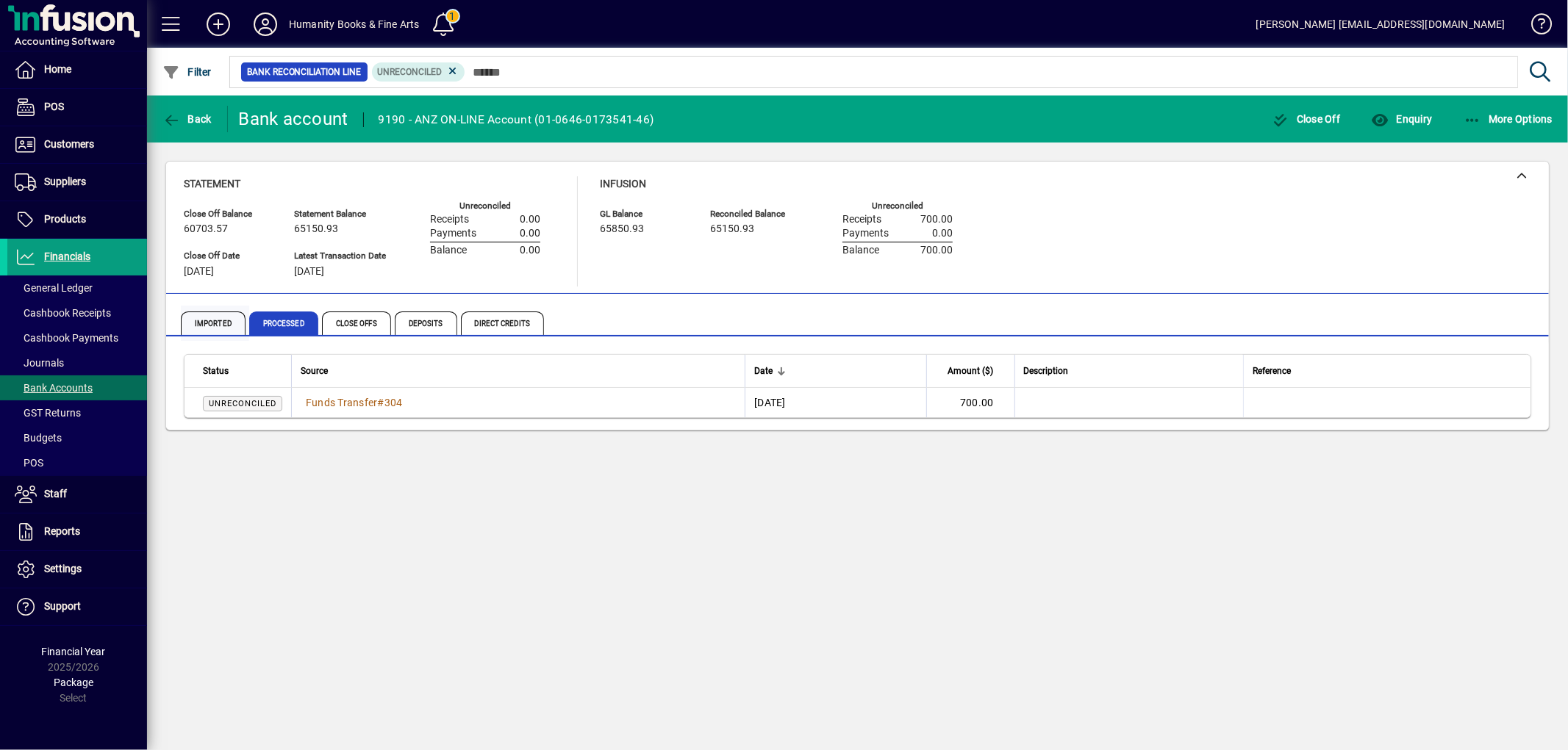
click at [207, 320] on span "Imported" at bounding box center [213, 323] width 65 height 23
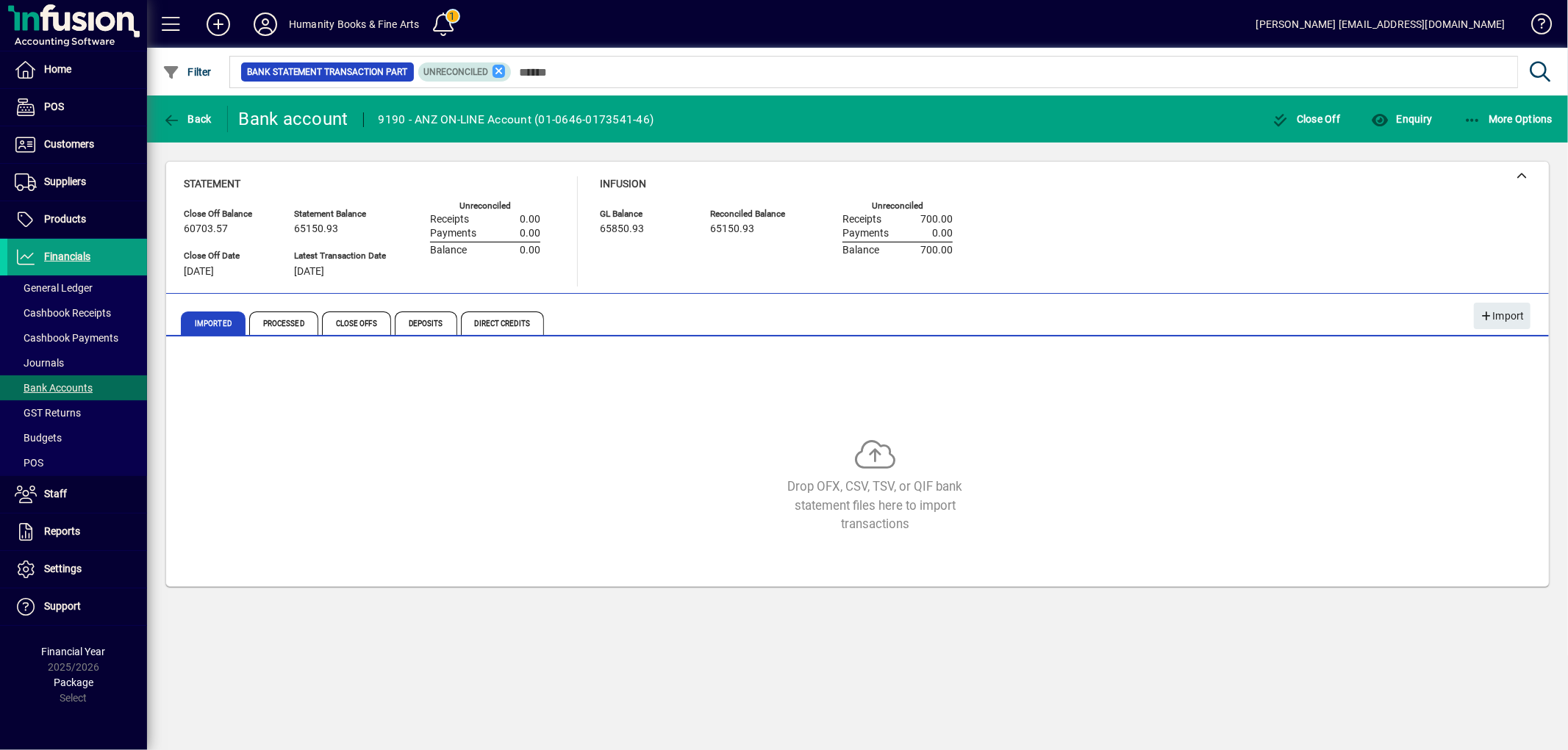
click at [506, 75] on icon at bounding box center [498, 71] width 13 height 13
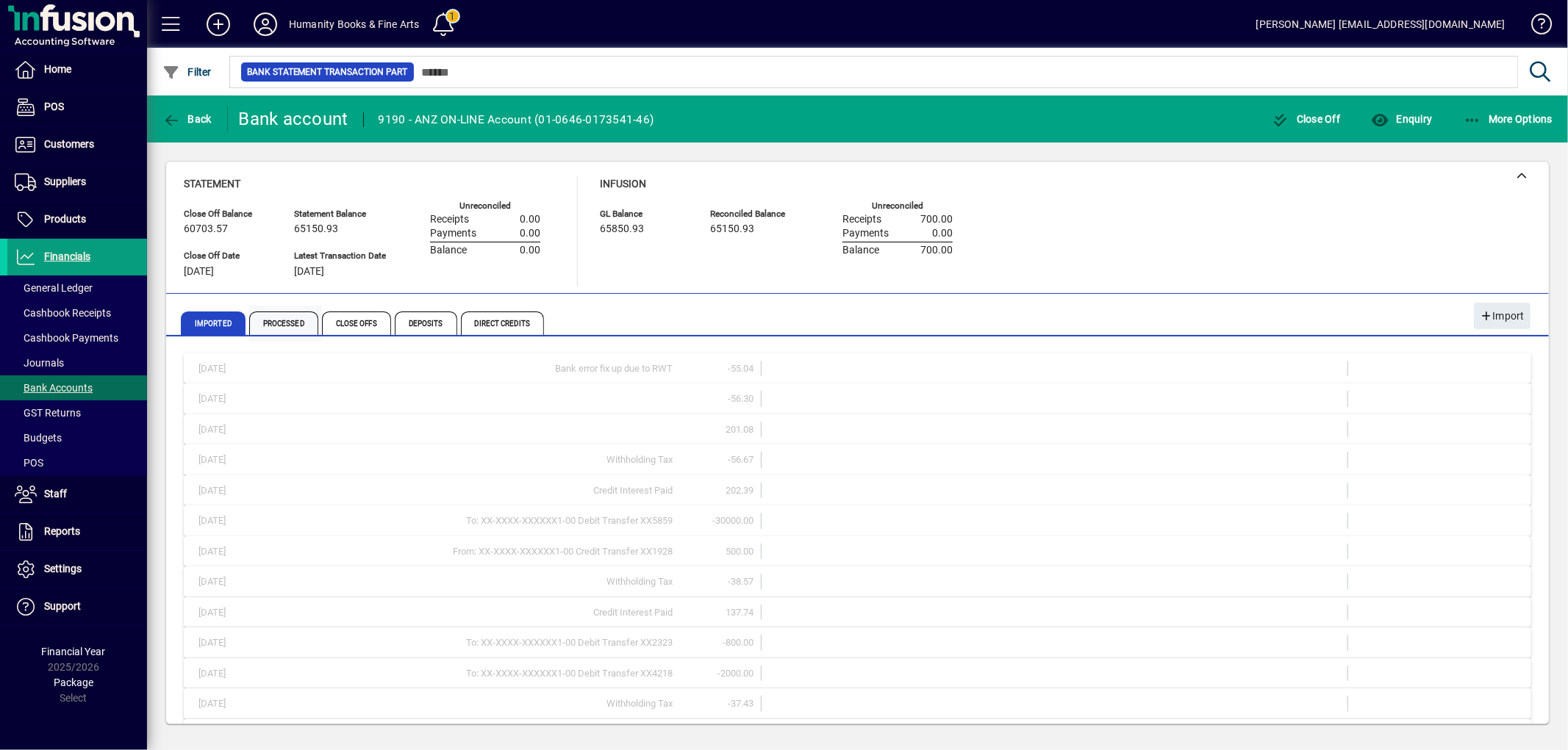
click at [300, 321] on span "Processed" at bounding box center [283, 323] width 69 height 23
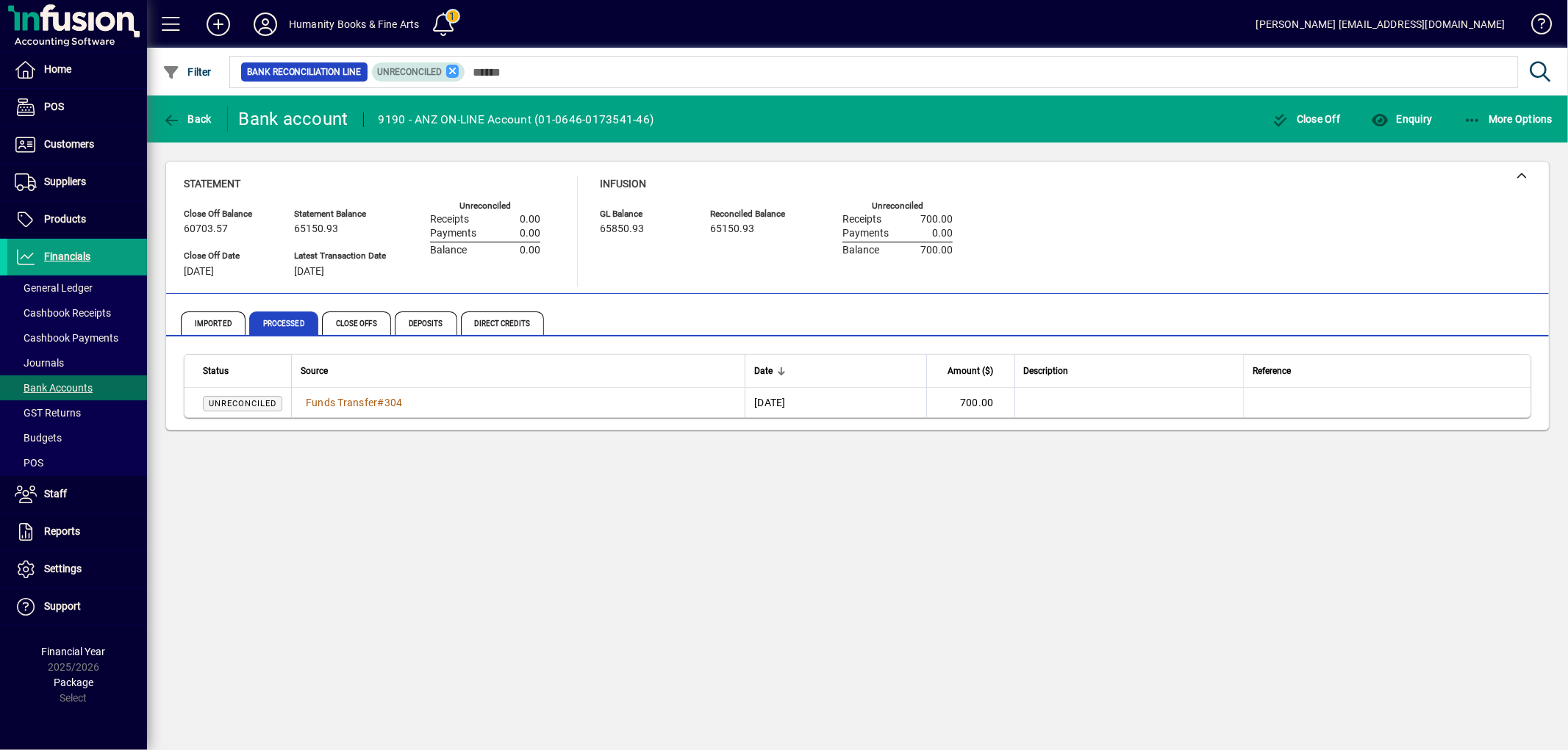
click at [460, 68] on icon at bounding box center [452, 71] width 13 height 13
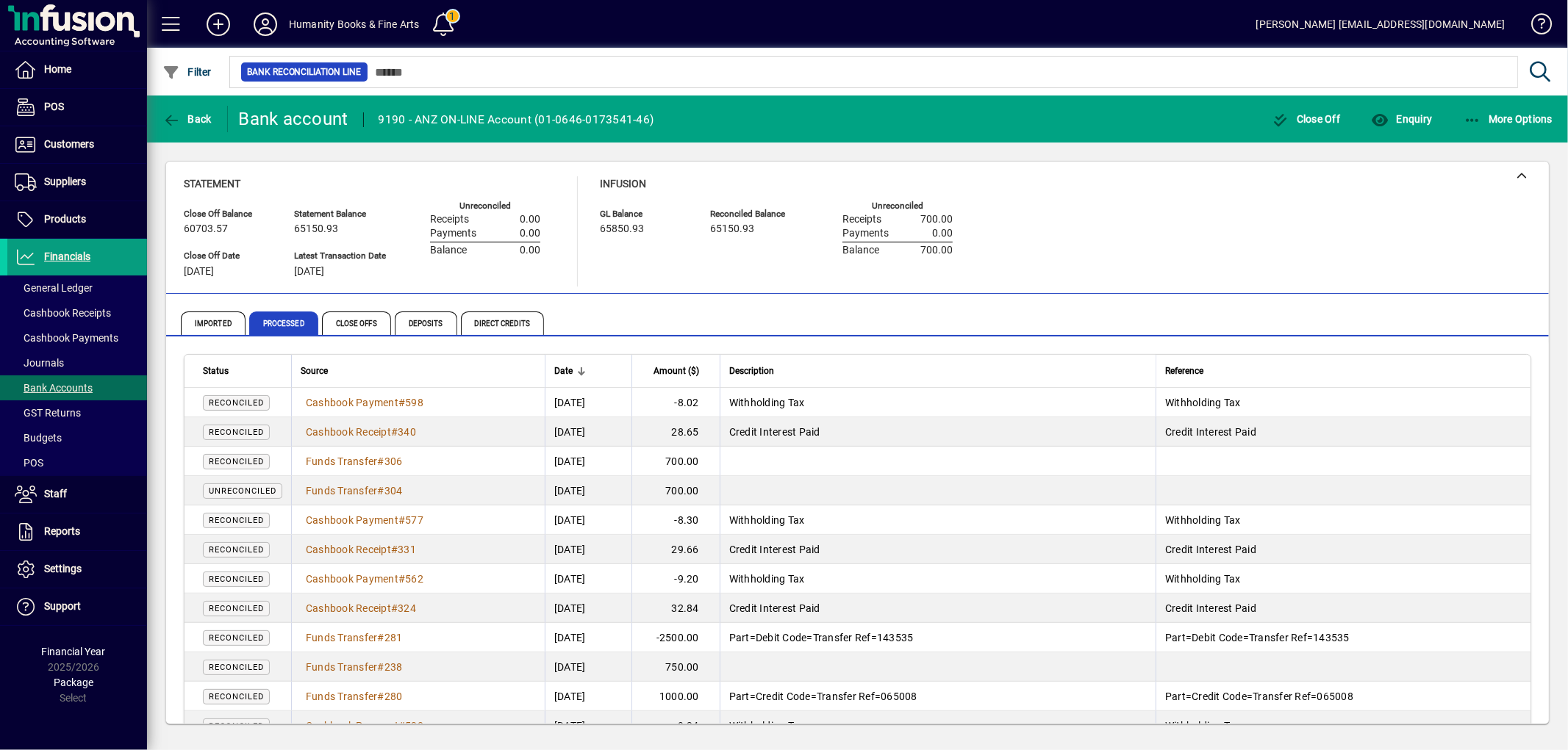
click at [597, 492] on td "[DATE]" at bounding box center [588, 491] width 86 height 30
click at [1467, 123] on icon "button" at bounding box center [1473, 121] width 18 height 14
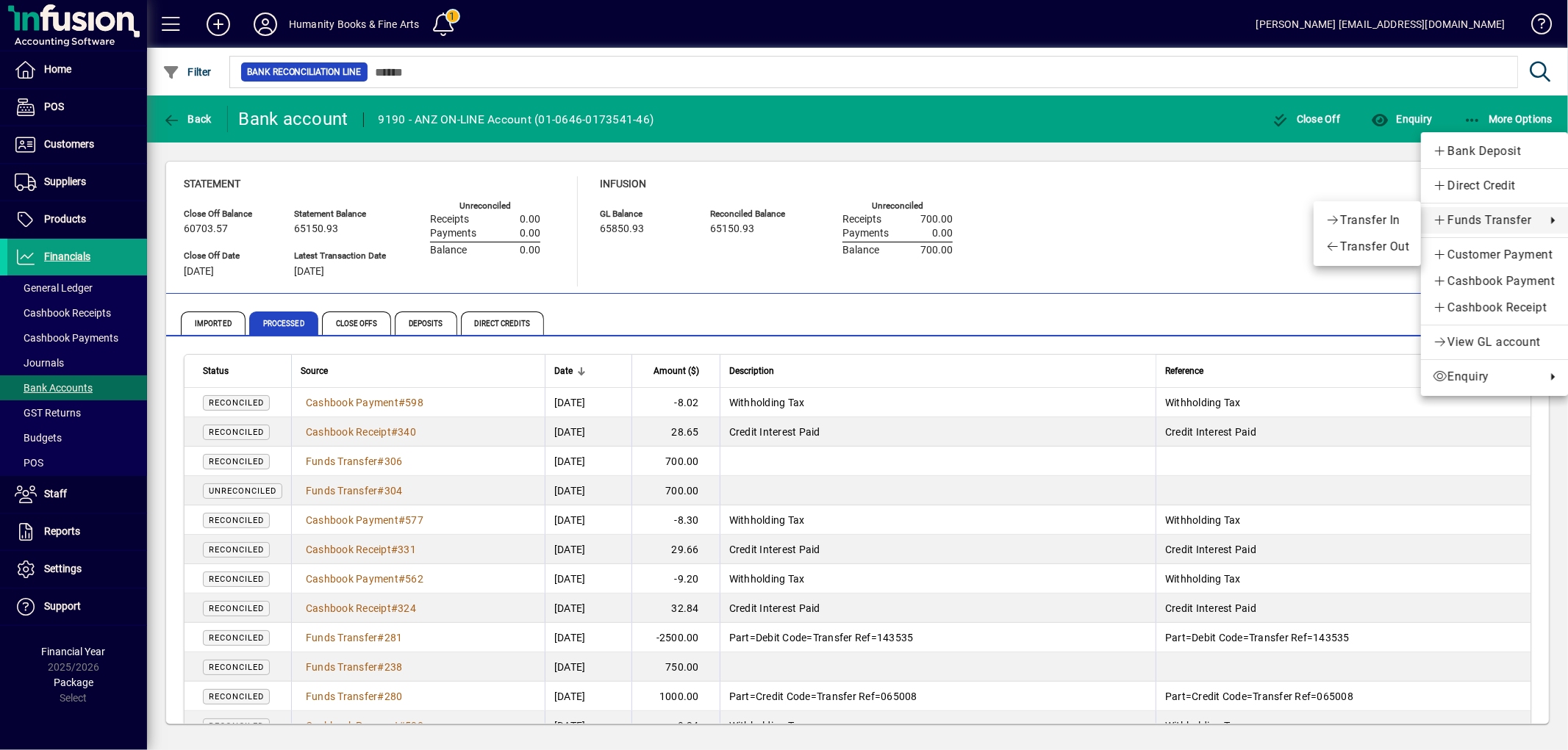
click at [397, 496] on div at bounding box center [784, 375] width 1568 height 750
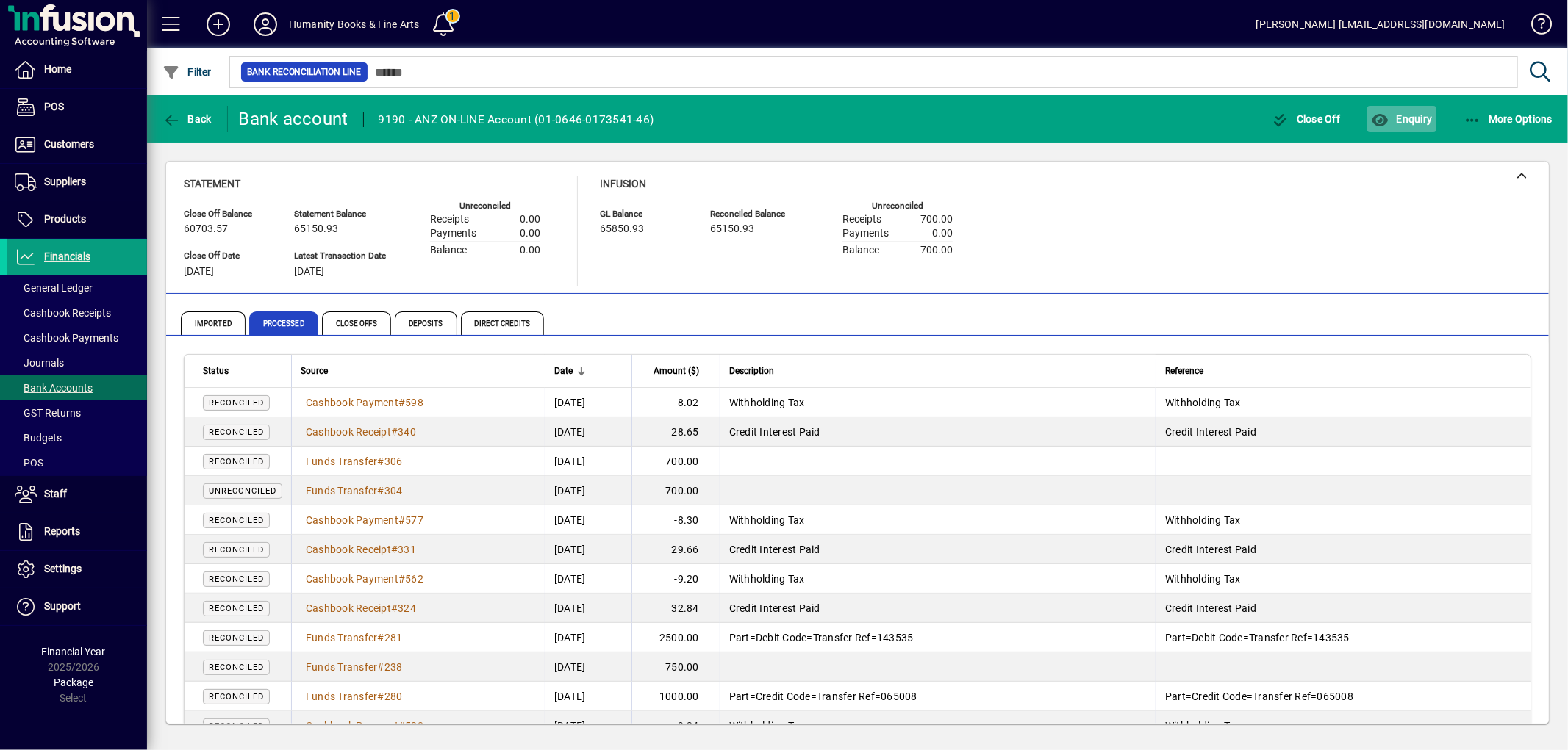
click at [1413, 121] on span "Enquiry" at bounding box center [1402, 119] width 61 height 12
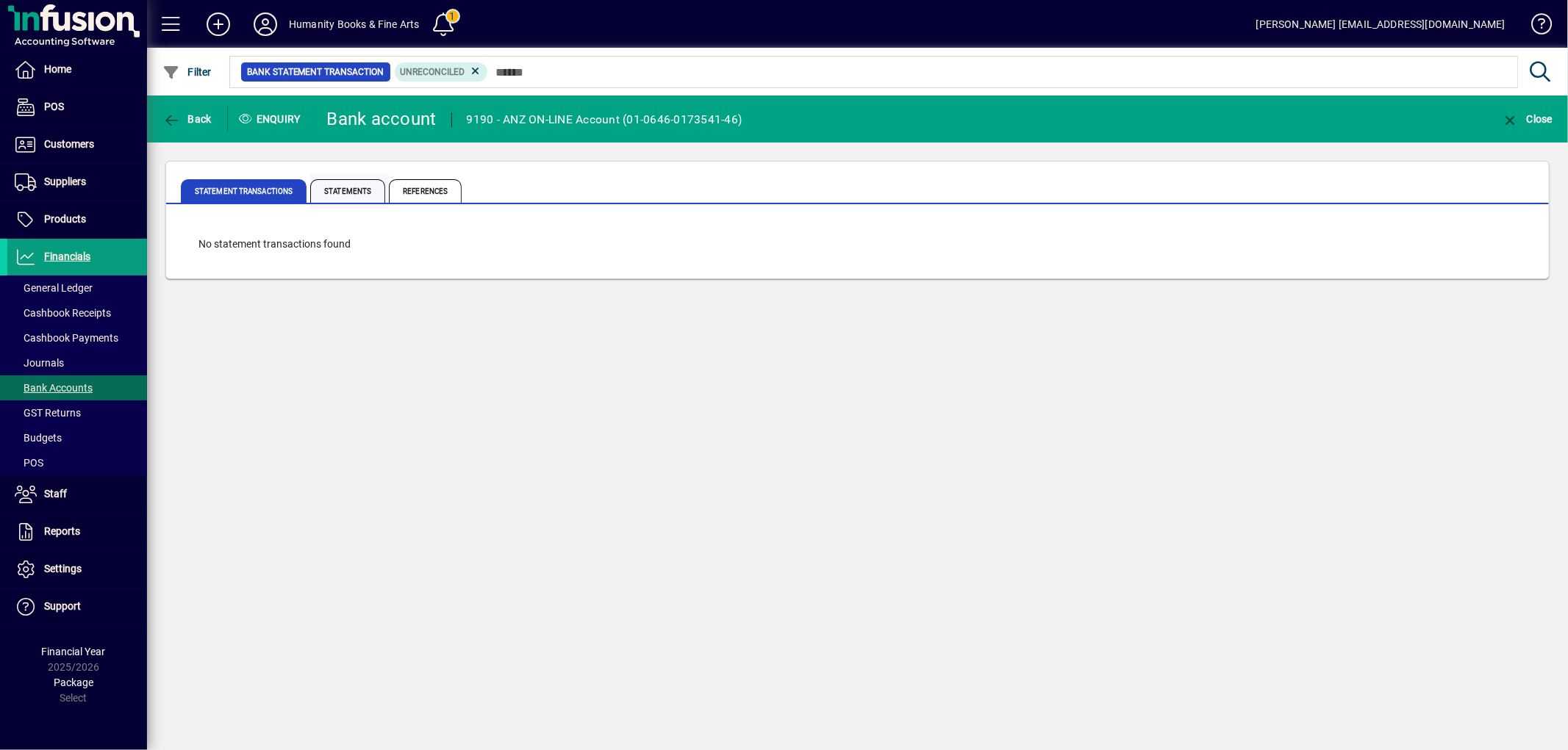
click at [348, 190] on span "Statements" at bounding box center [347, 191] width 75 height 23
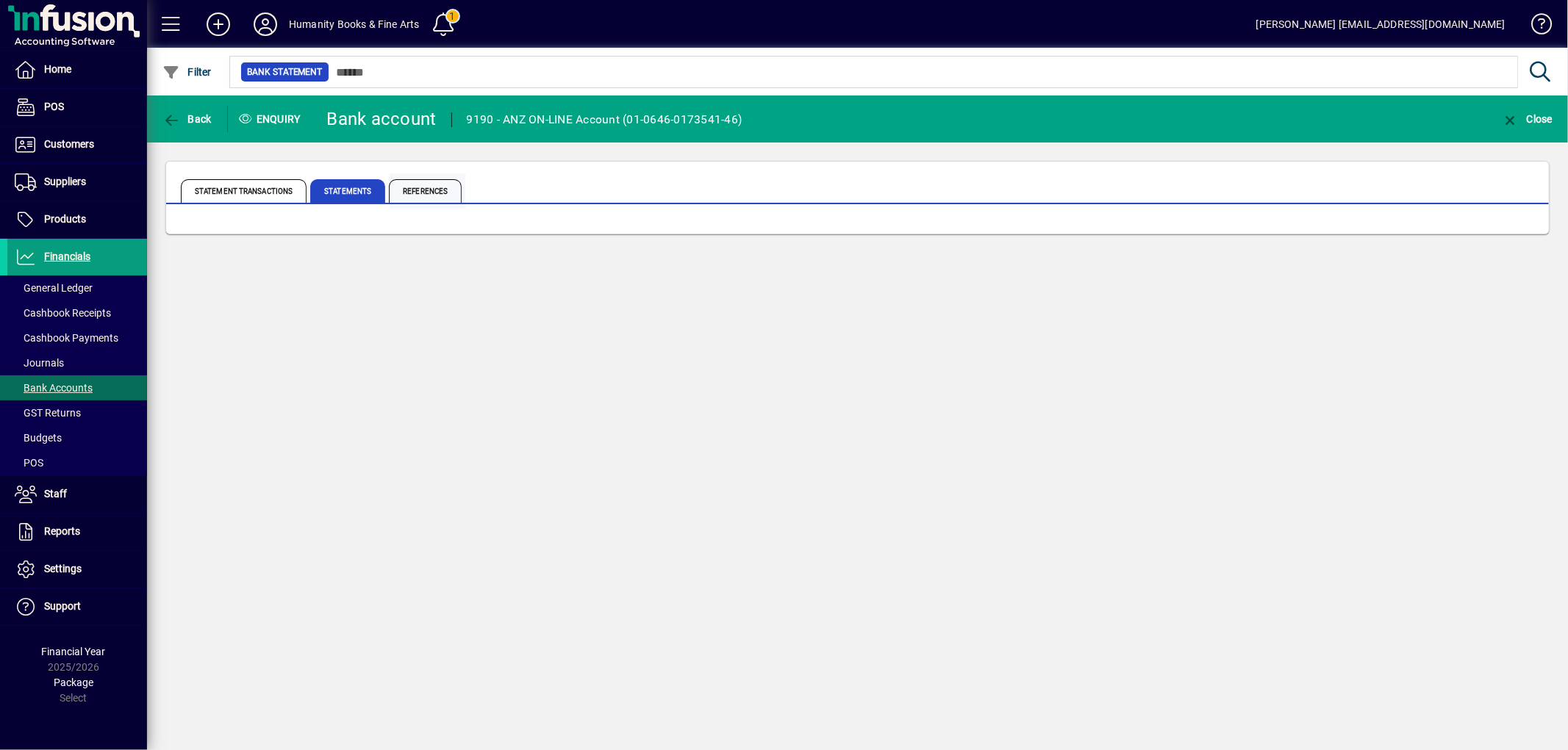
click at [417, 190] on span "References" at bounding box center [425, 191] width 73 height 23
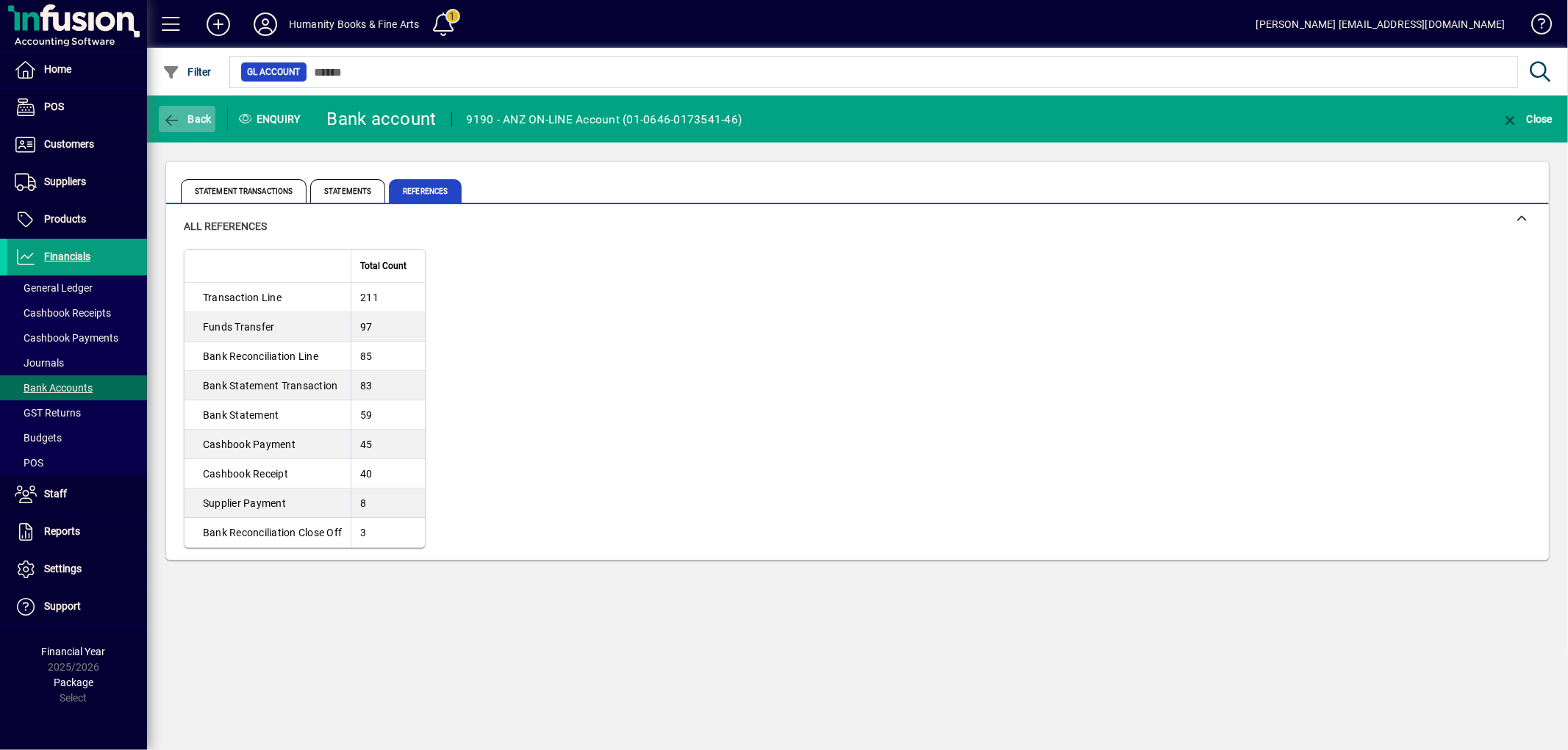
click at [187, 114] on span "Back" at bounding box center [187, 119] width 49 height 12
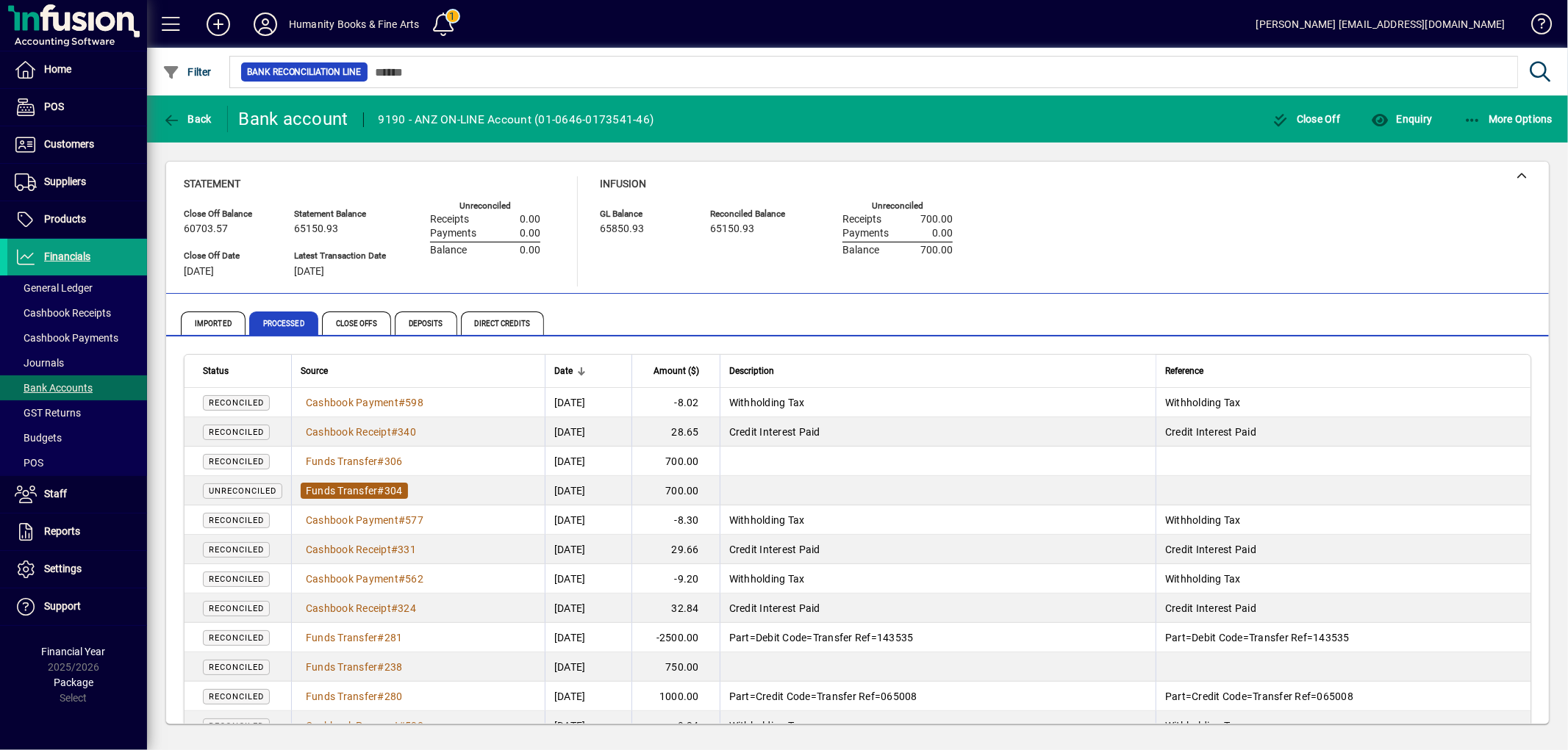
click at [347, 483] on span "Funds Transfer # 304" at bounding box center [354, 491] width 107 height 16
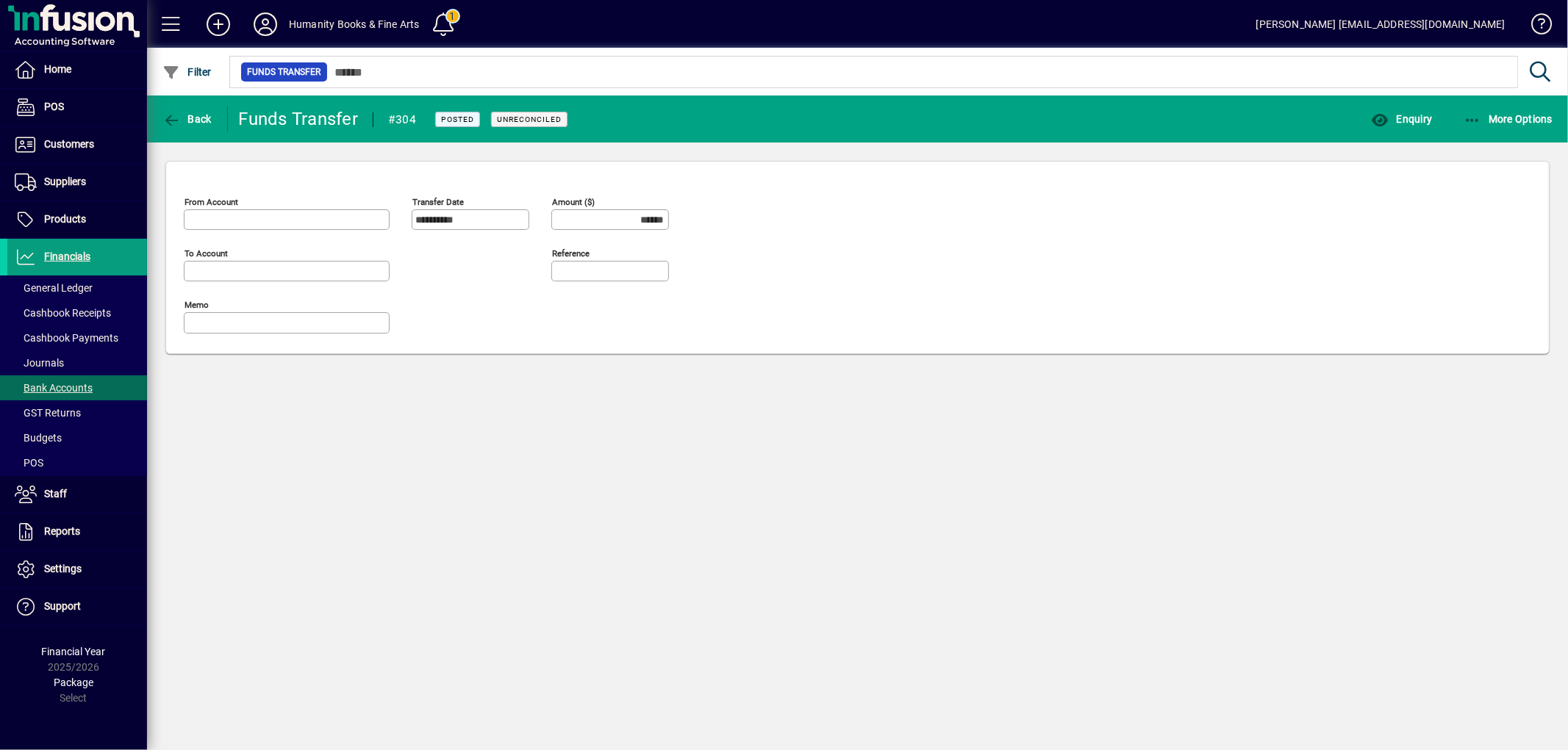
type input "**********"
click at [1465, 119] on icon "button" at bounding box center [1473, 121] width 18 height 14
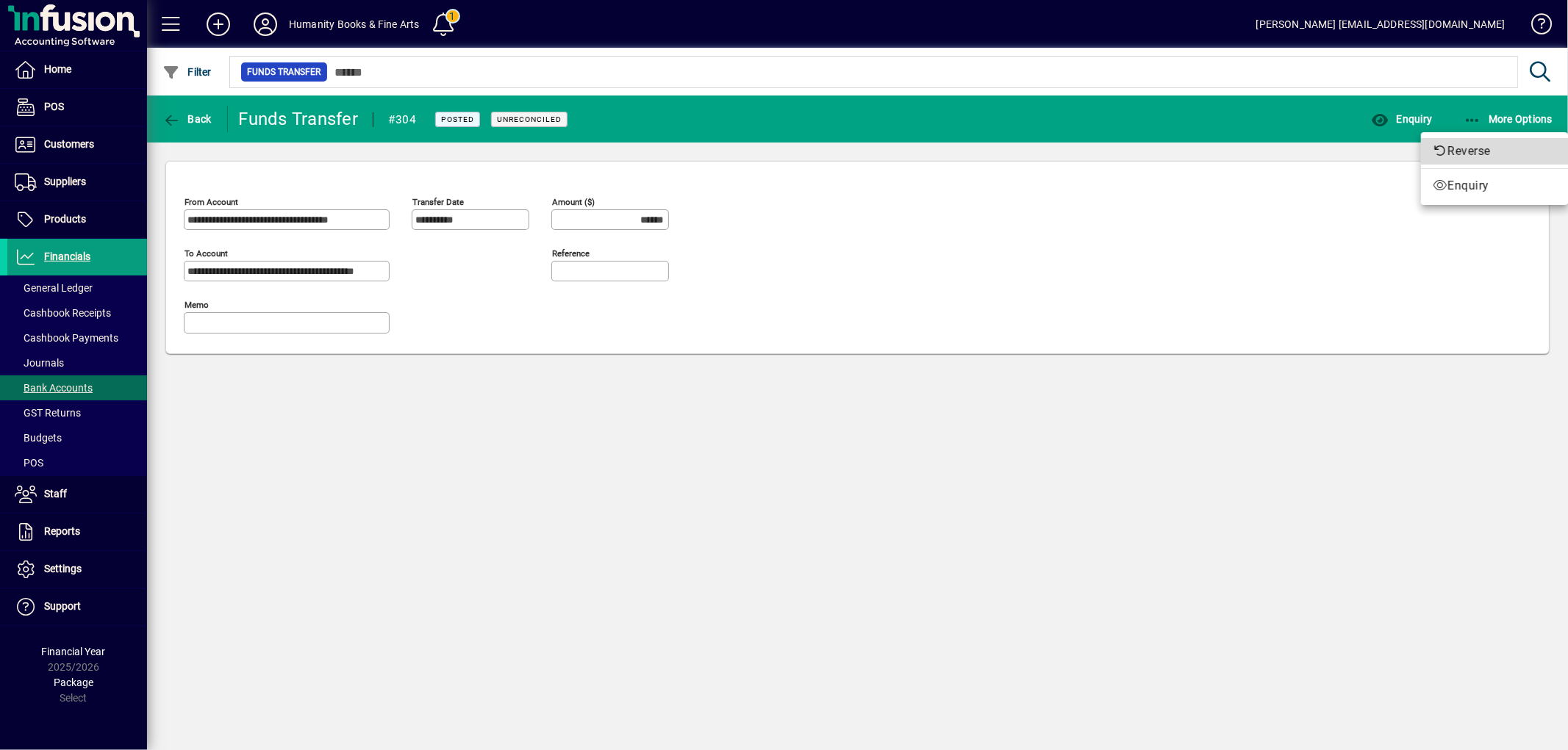
click at [1438, 151] on icon "button" at bounding box center [1440, 150] width 14 height 12
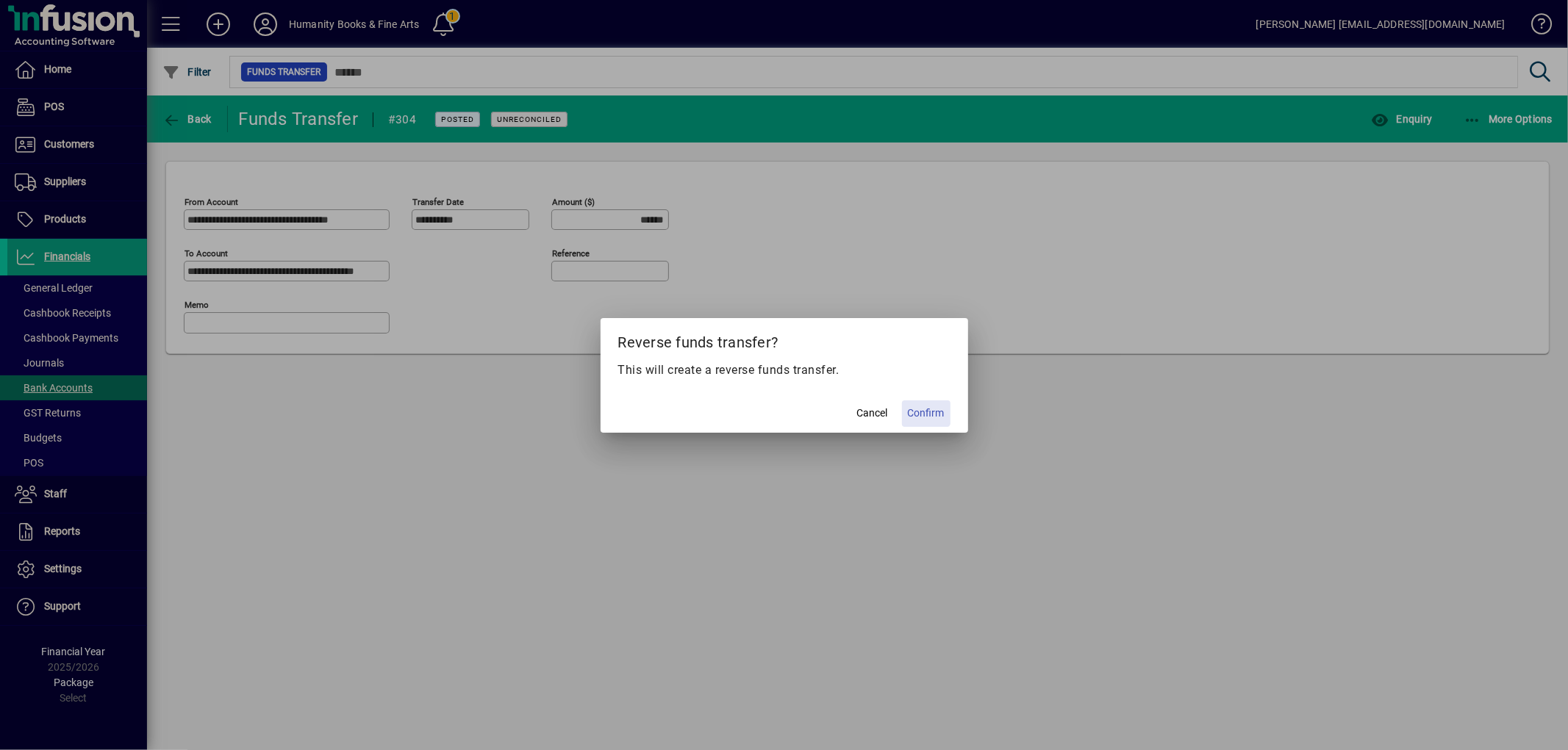
click at [922, 406] on span "Confirm" at bounding box center [926, 413] width 37 height 15
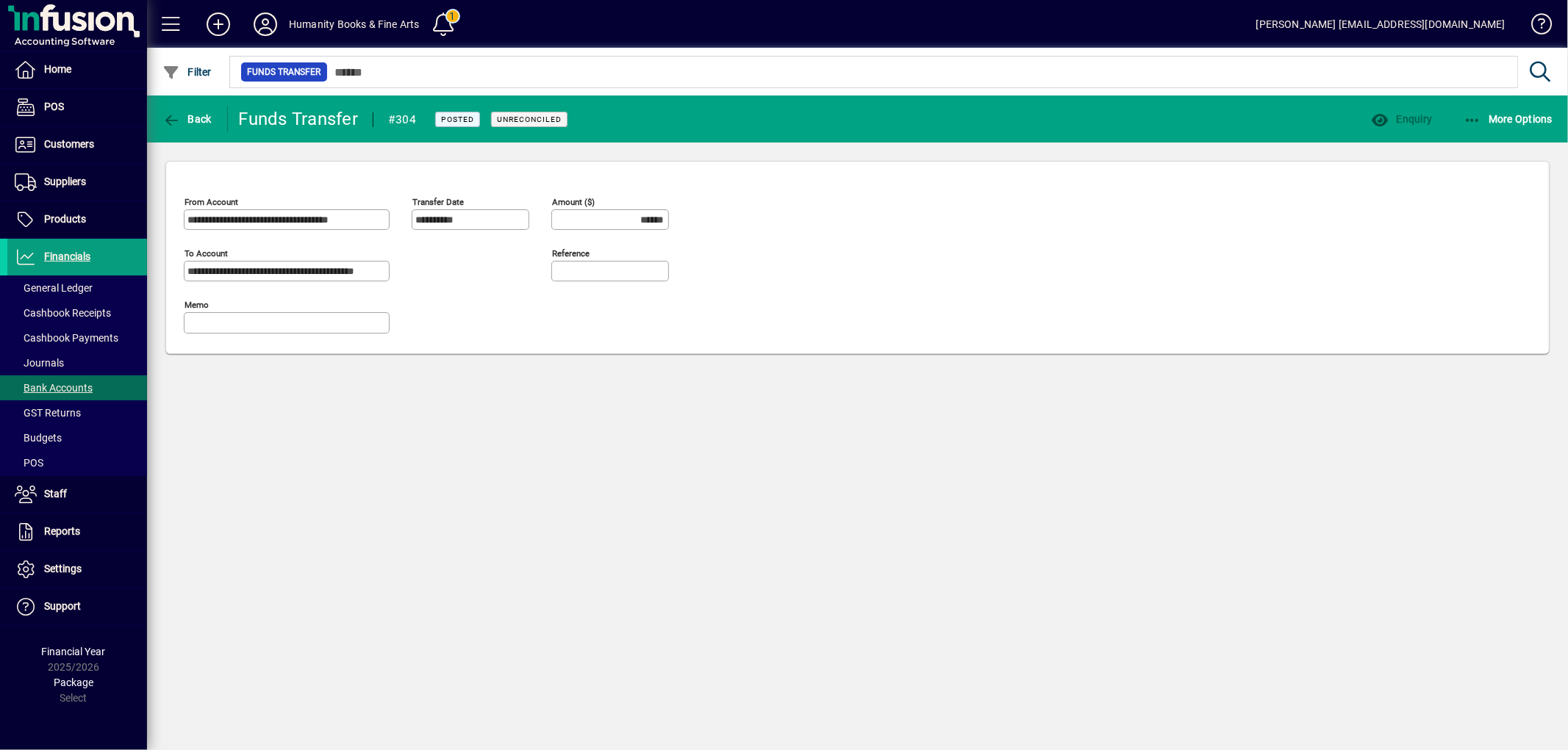
type input "*******"
click at [182, 113] on span "Back" at bounding box center [187, 119] width 49 height 12
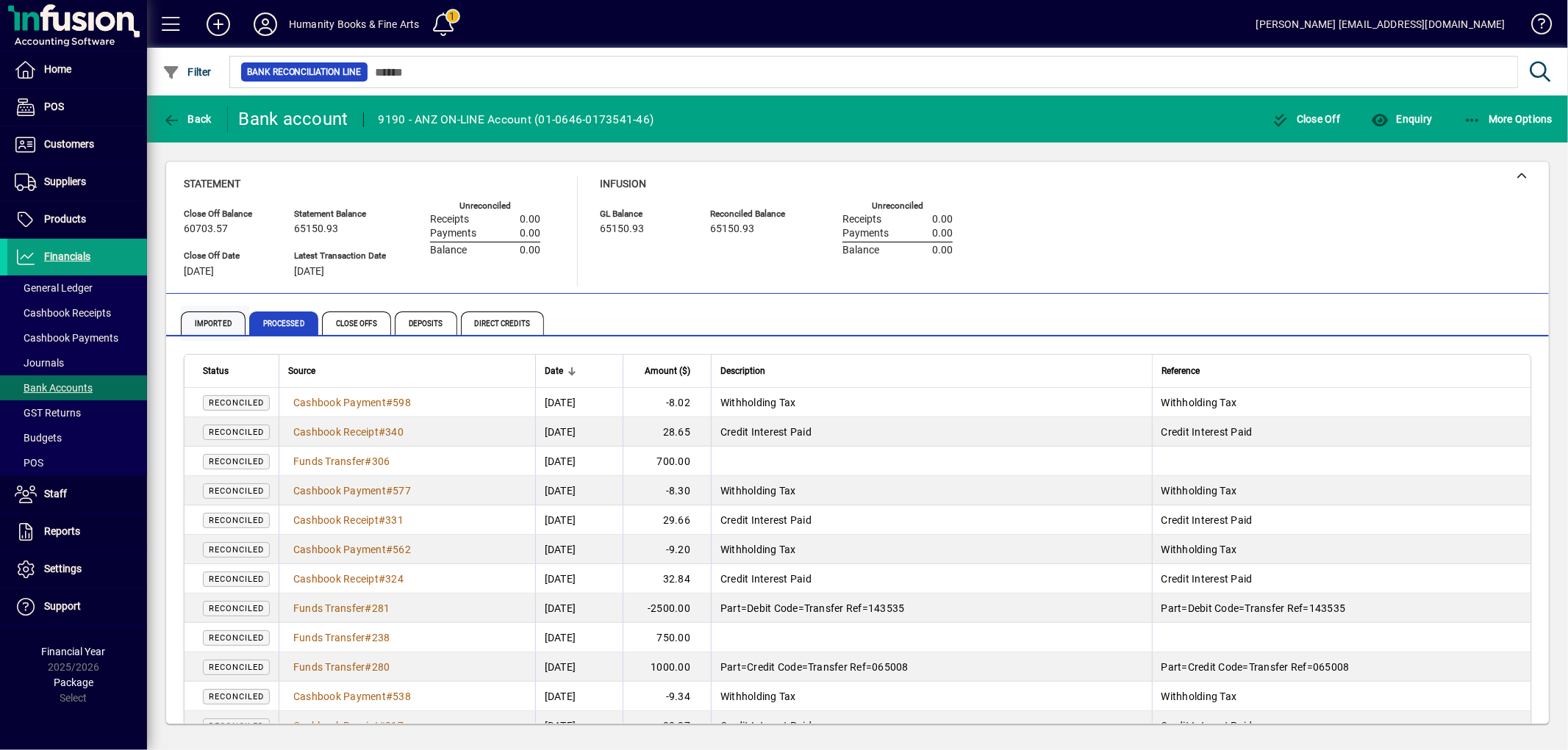
click at [207, 322] on span "Imported" at bounding box center [213, 323] width 65 height 23
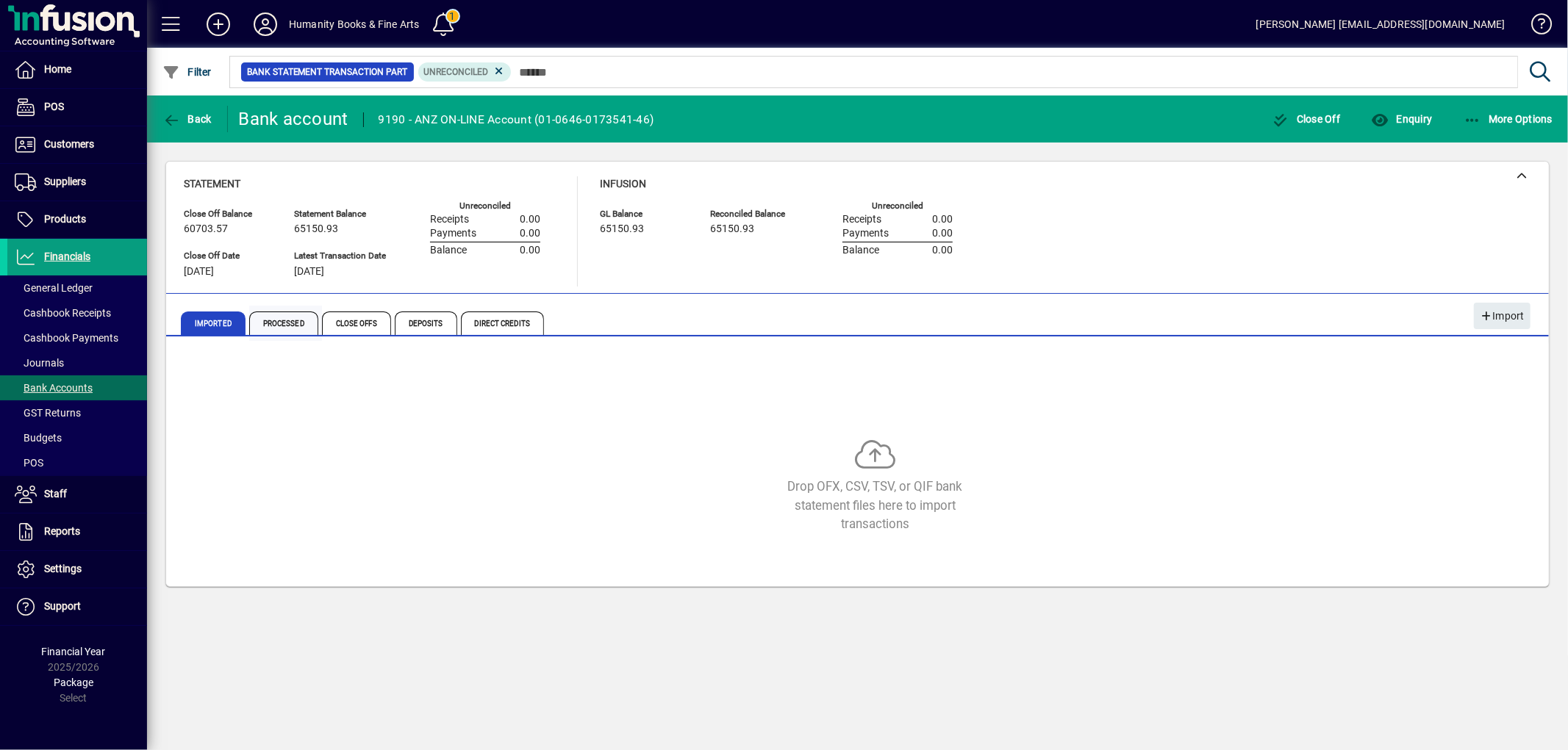
click at [292, 318] on span "Processed" at bounding box center [283, 323] width 69 height 23
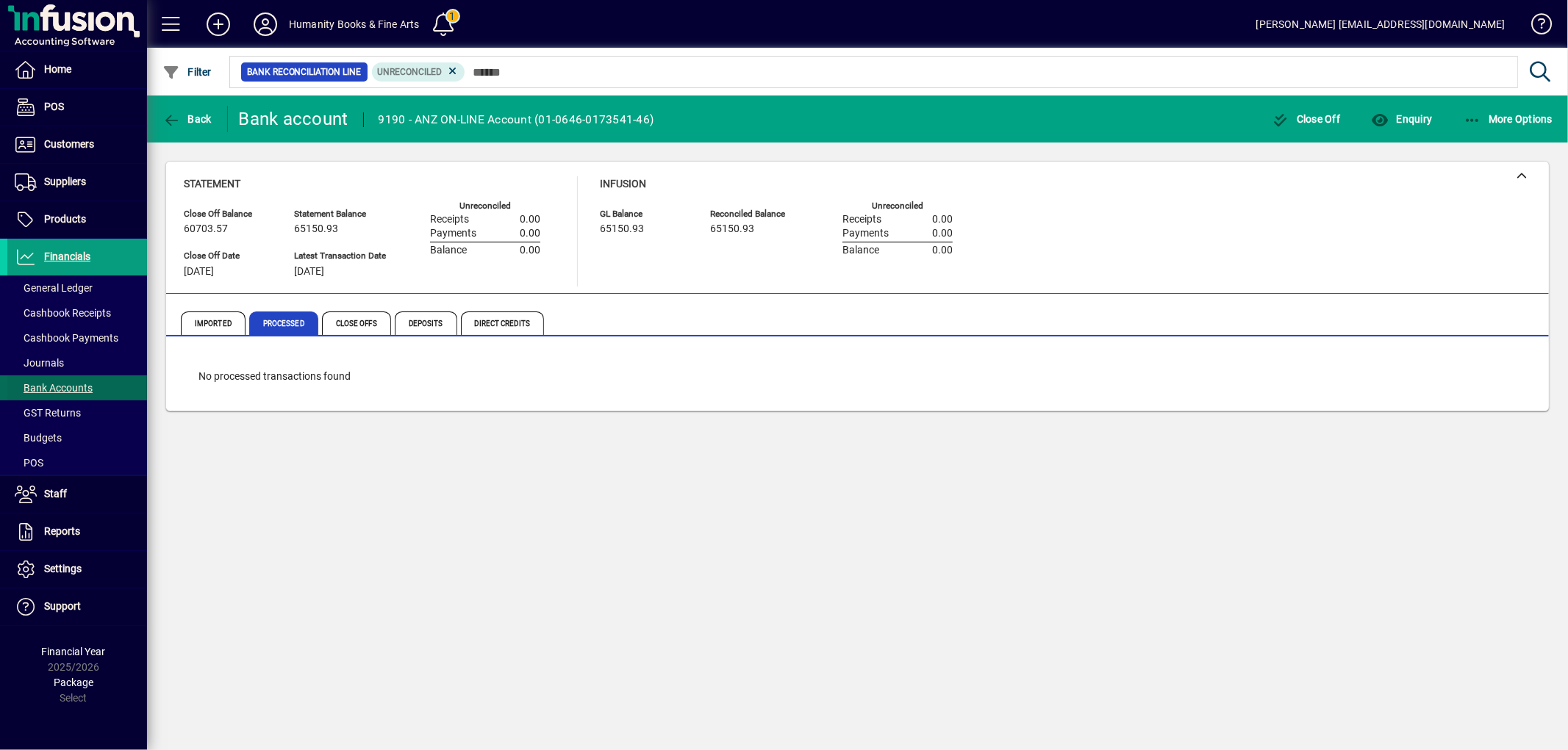
click at [70, 385] on span "Bank Accounts" at bounding box center [53, 388] width 78 height 12
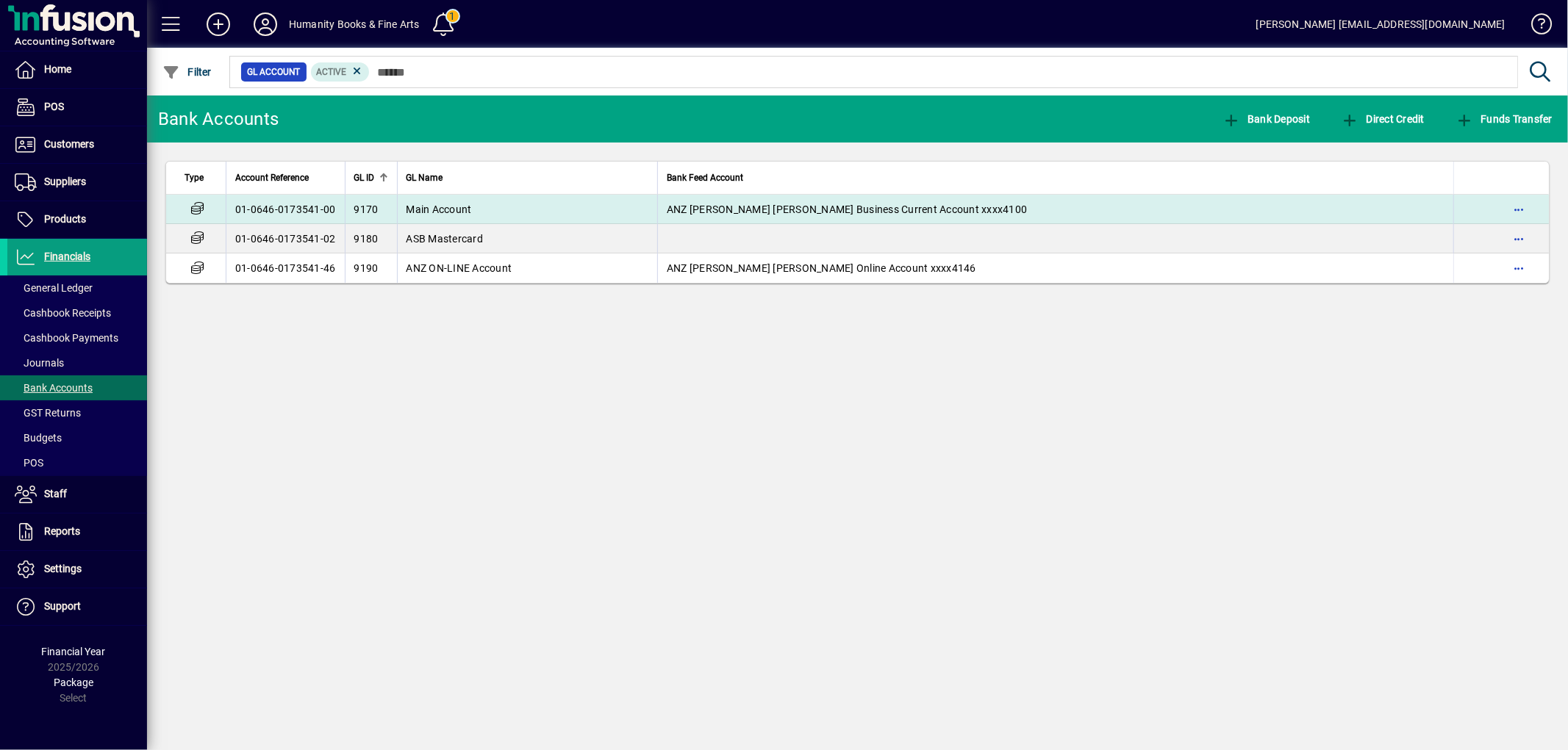
click at [440, 203] on span "Main Account" at bounding box center [439, 209] width 66 height 12
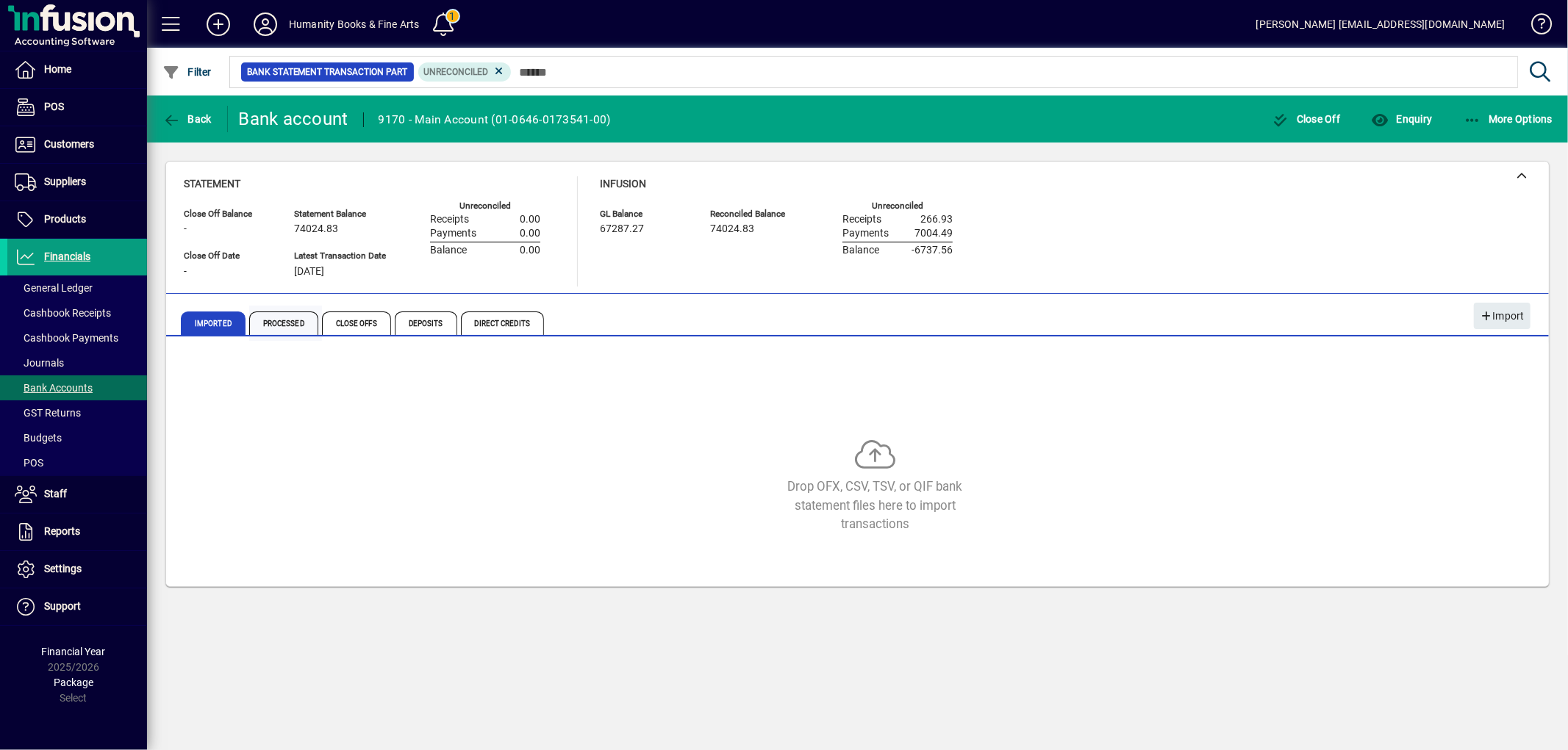
click at [282, 321] on span "Processed" at bounding box center [283, 323] width 69 height 23
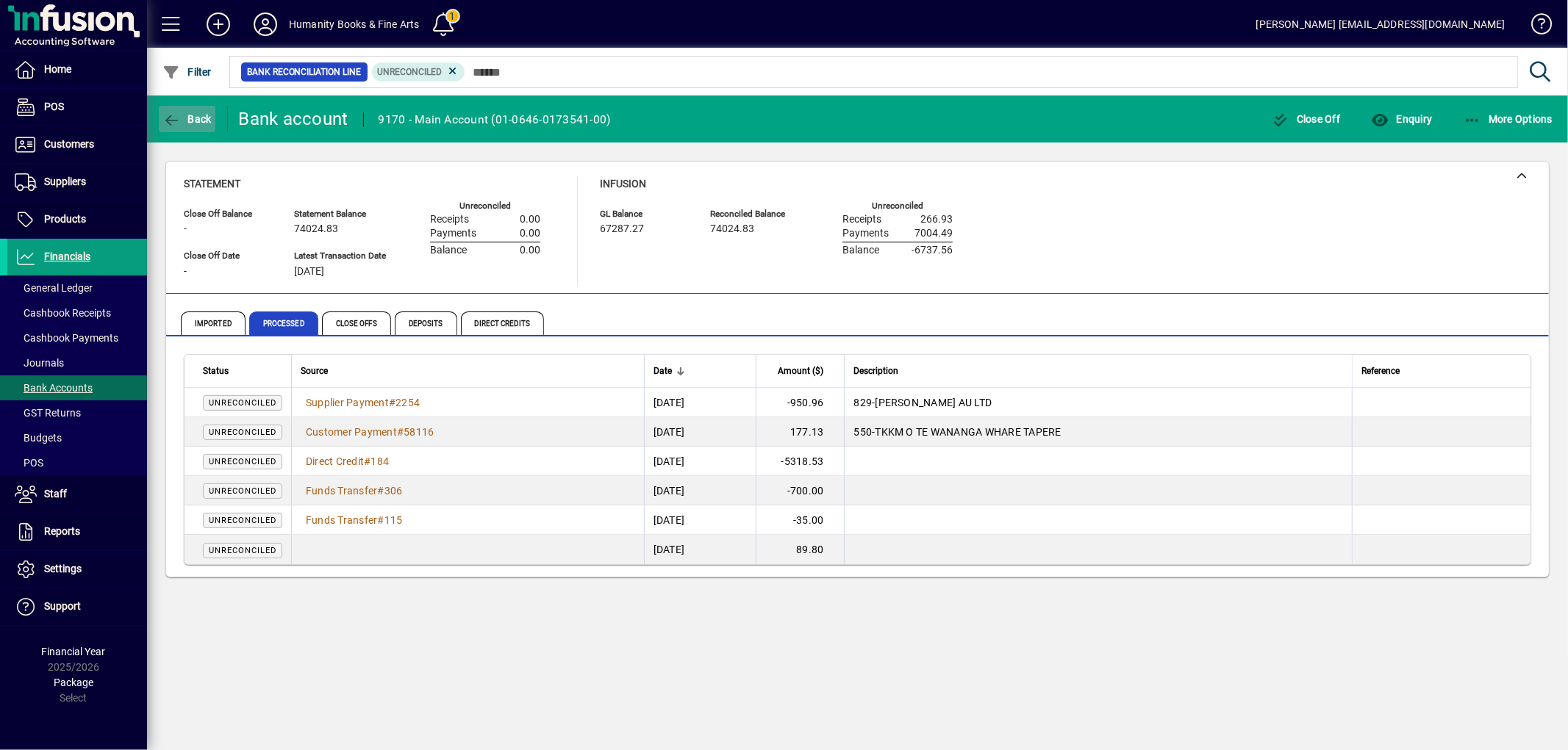
click at [167, 127] on span "button" at bounding box center [187, 119] width 57 height 35
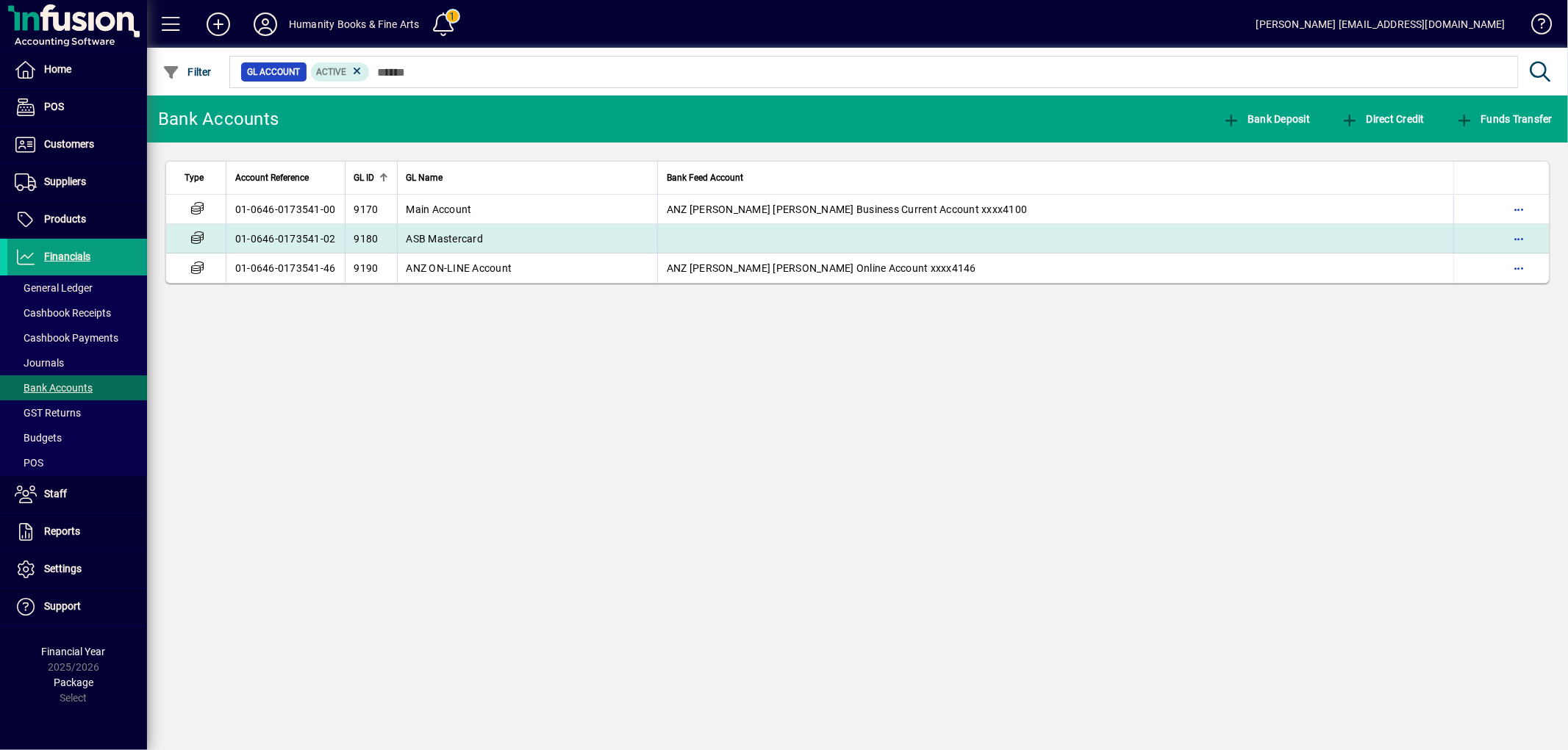
click at [451, 230] on td "ASB Mastercard" at bounding box center [527, 238] width 261 height 30
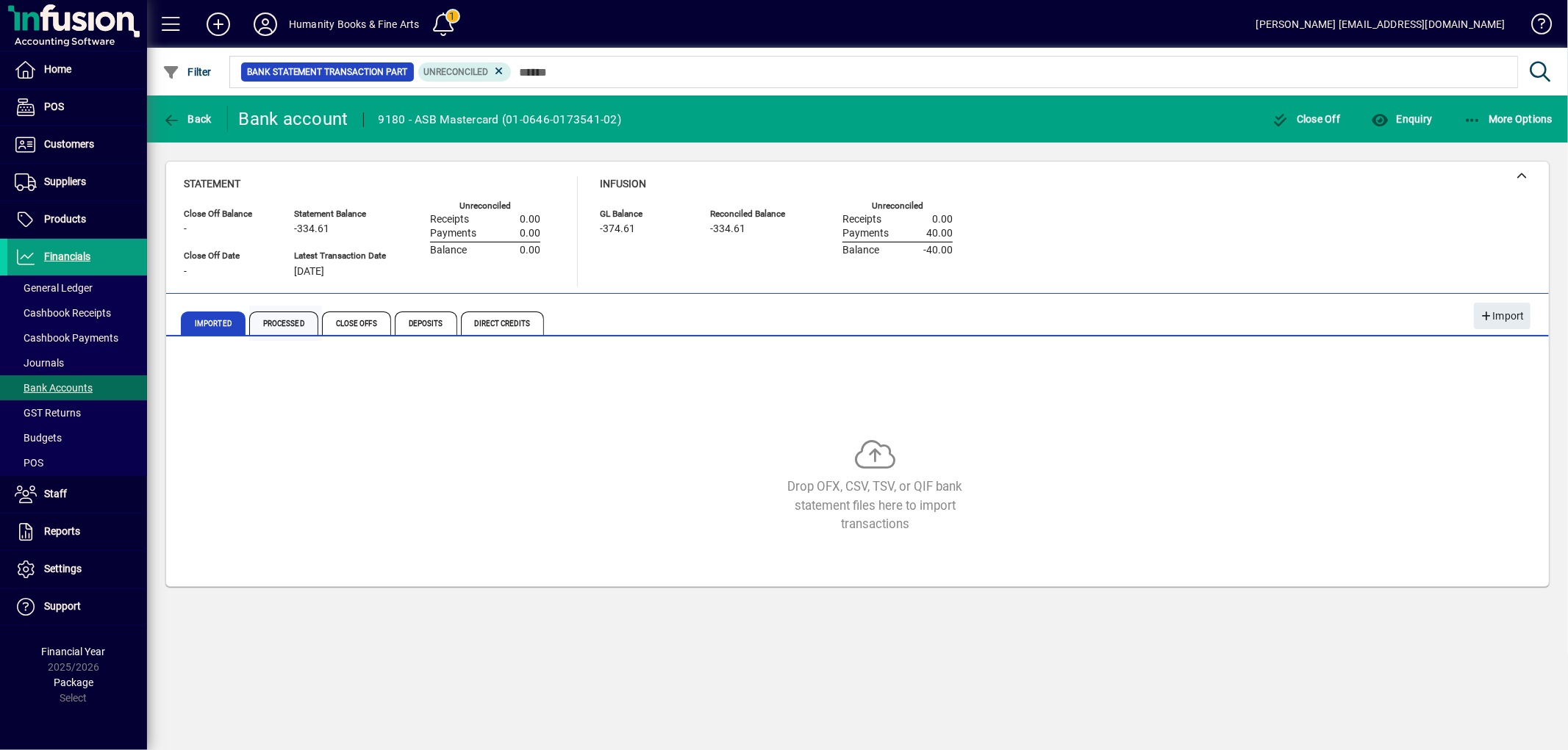
click at [290, 324] on span "Processed" at bounding box center [283, 323] width 69 height 23
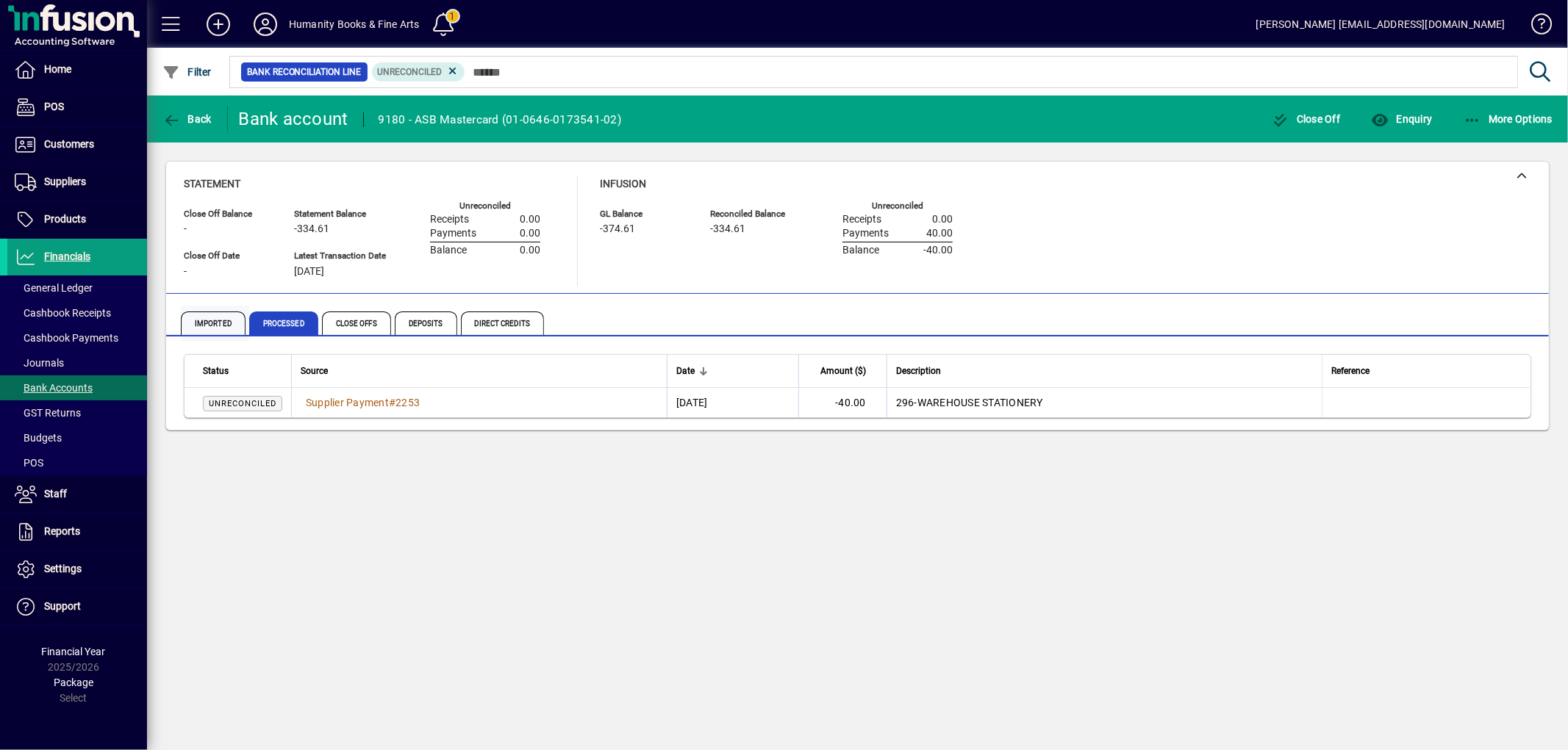
click at [211, 328] on span "Imported" at bounding box center [213, 323] width 65 height 23
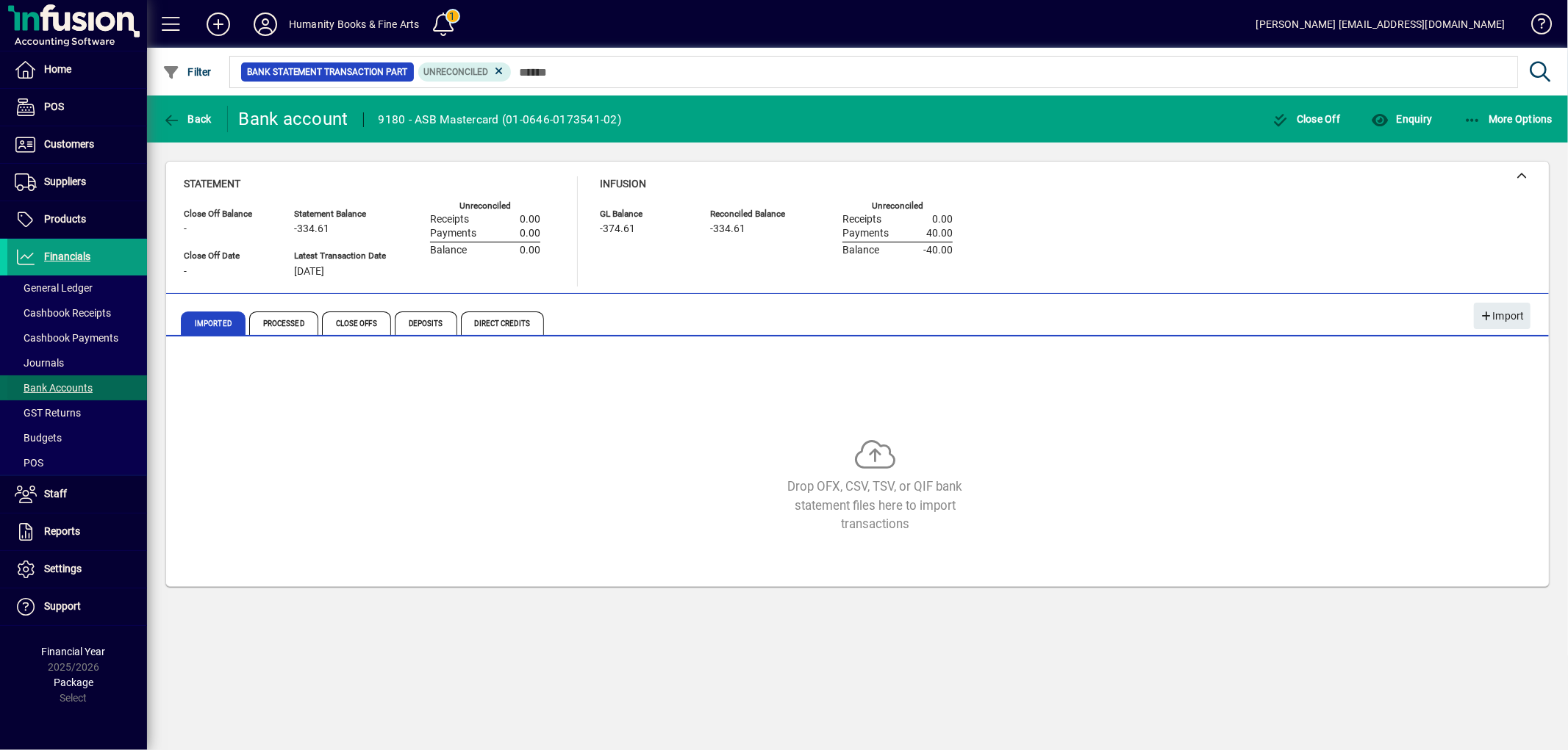
click at [75, 387] on span "Bank Accounts" at bounding box center [53, 388] width 78 height 12
